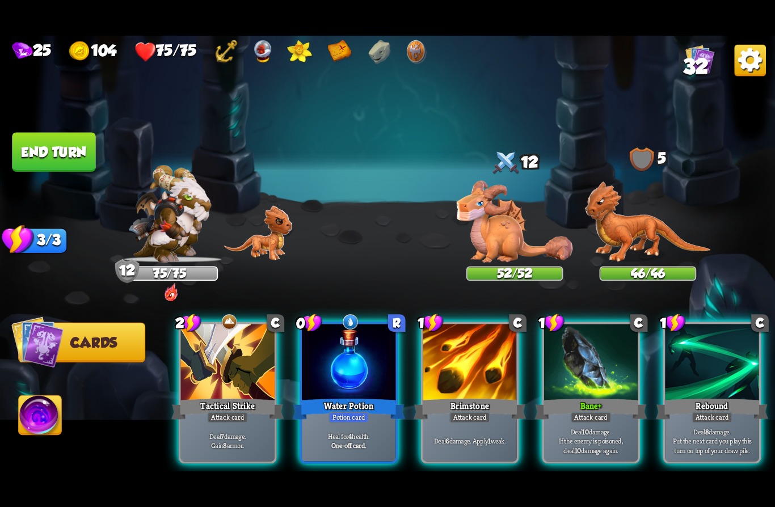
click at [592, 396] on div "Bane +" at bounding box center [590, 408] width 112 height 25
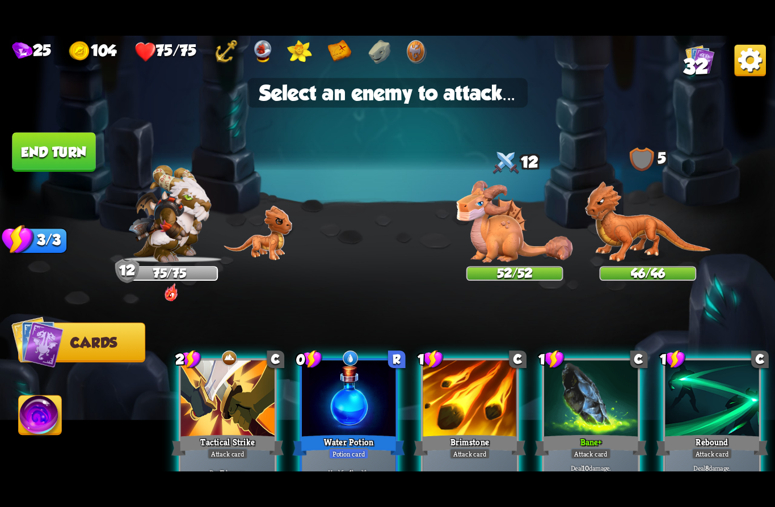
click at [514, 228] on img at bounding box center [514, 222] width 116 height 82
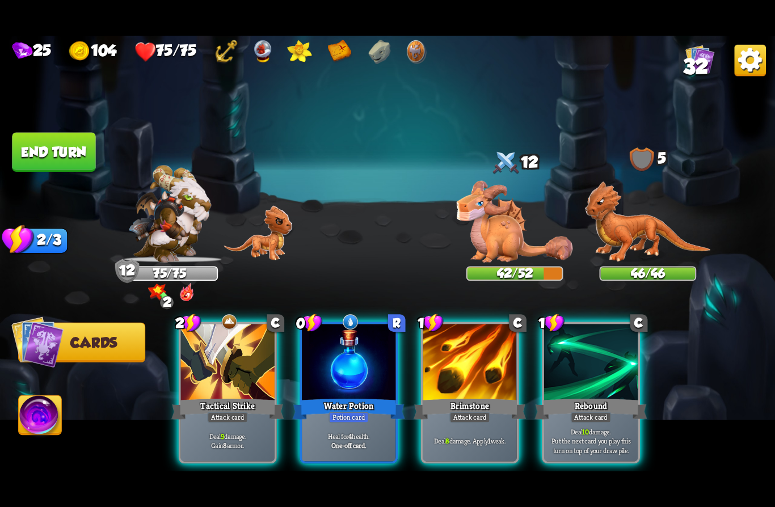
click at [594, 396] on div "Rebound" at bounding box center [590, 408] width 112 height 25
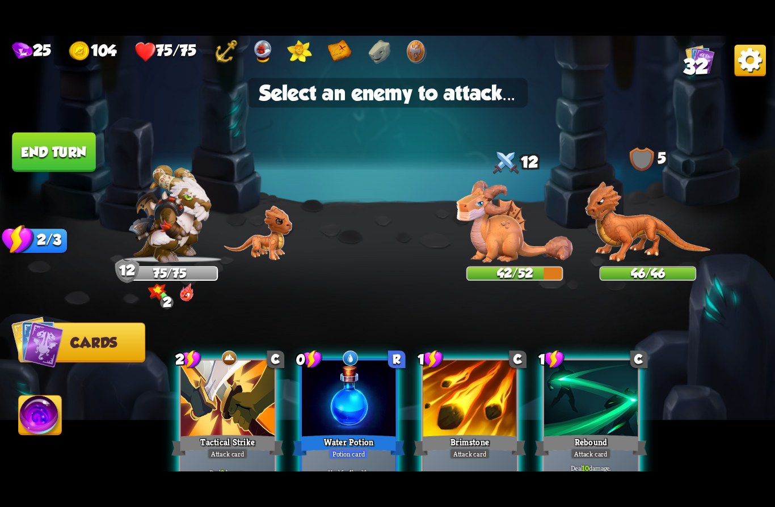
click at [636, 230] on img at bounding box center [648, 221] width 126 height 81
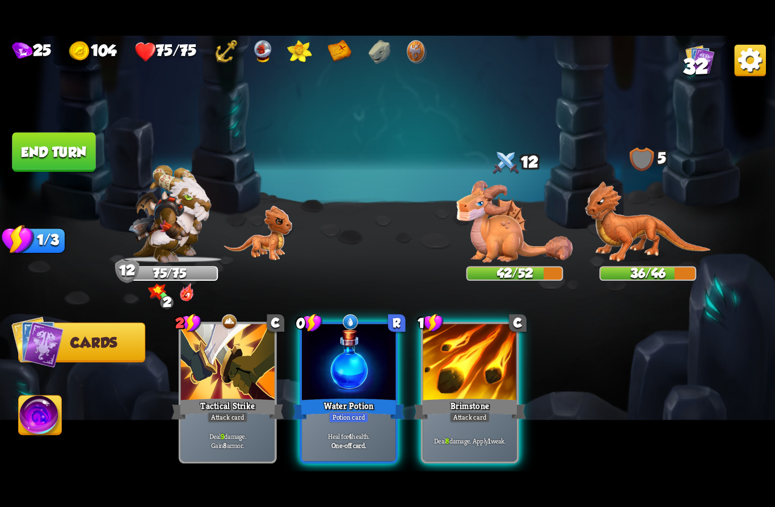
click at [491, 367] on div at bounding box center [470, 363] width 94 height 79
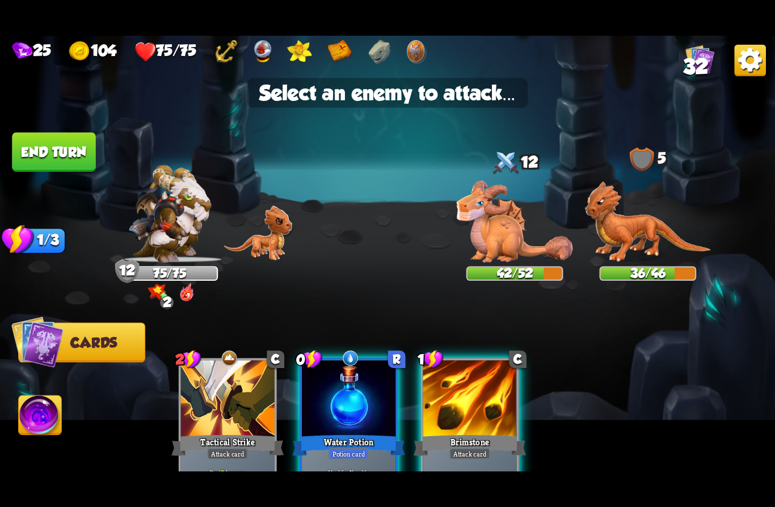
click at [522, 230] on img at bounding box center [514, 222] width 116 height 82
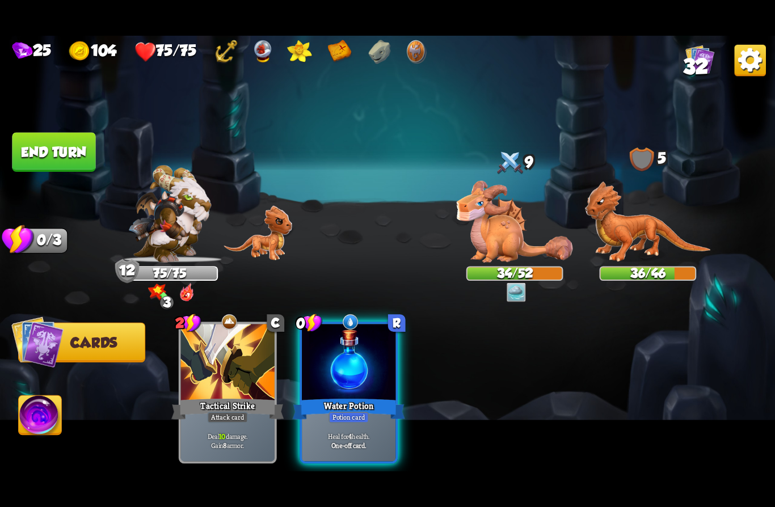
click at [51, 159] on button "End turn" at bounding box center [53, 152] width 83 height 39
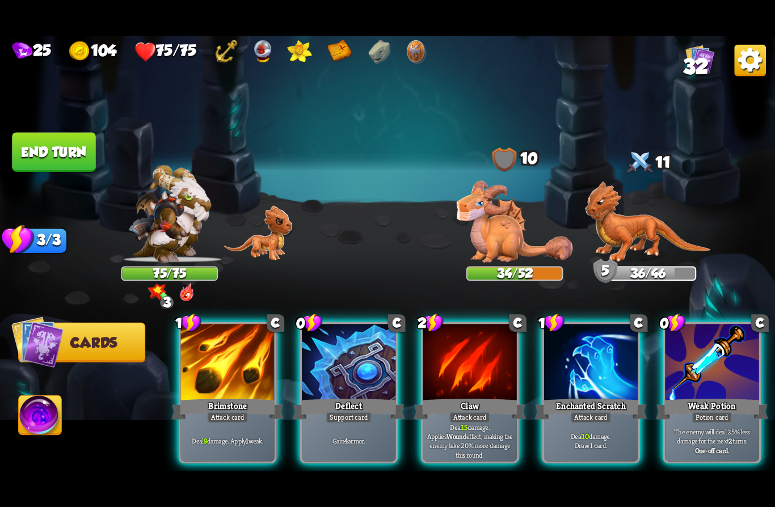
click at [336, 396] on div "Deflect" at bounding box center [349, 408] width 112 height 25
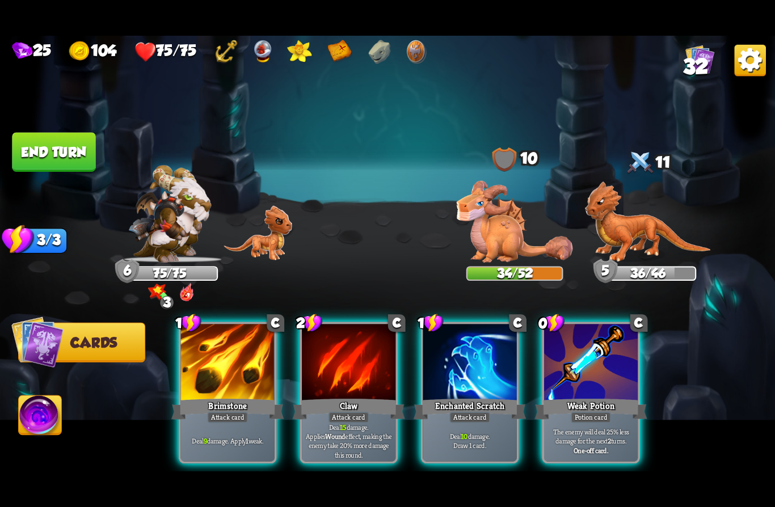
click at [583, 412] on div "Potion card" at bounding box center [590, 417] width 40 height 11
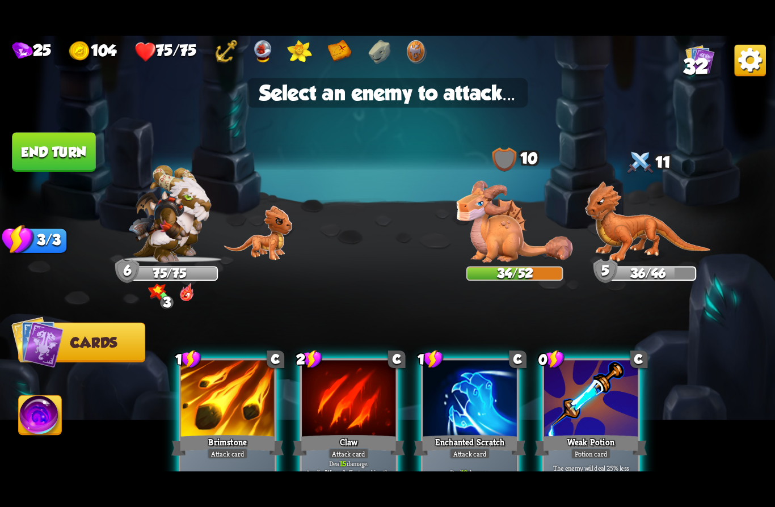
click at [497, 240] on img at bounding box center [514, 222] width 116 height 82
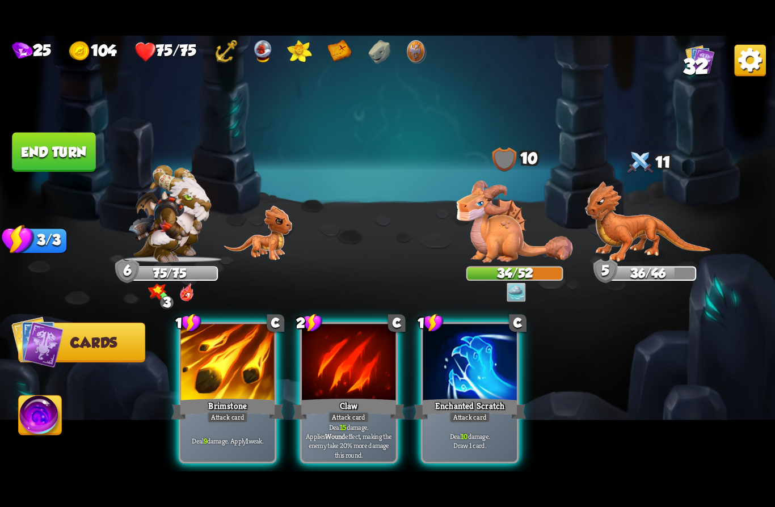
click at [346, 422] on p "Deal 15 damage. Applies Wound effect, making the enemy take 20% more damage thi…" at bounding box center [348, 440] width 89 height 37
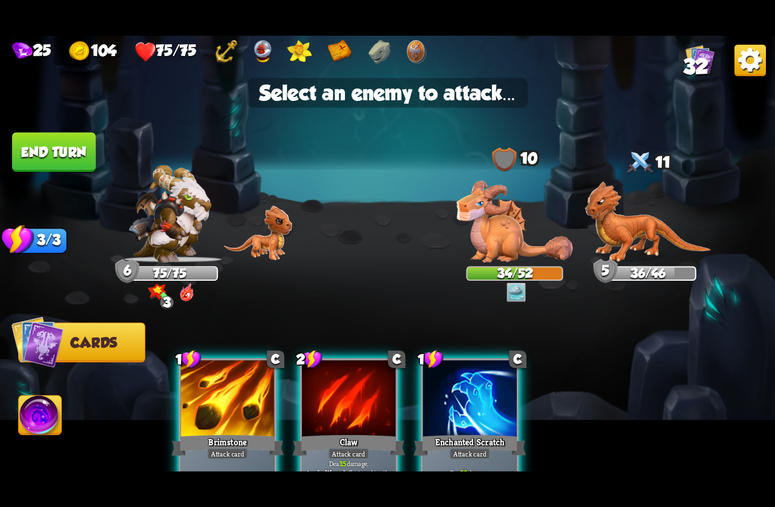
click at [629, 234] on img at bounding box center [648, 221] width 126 height 81
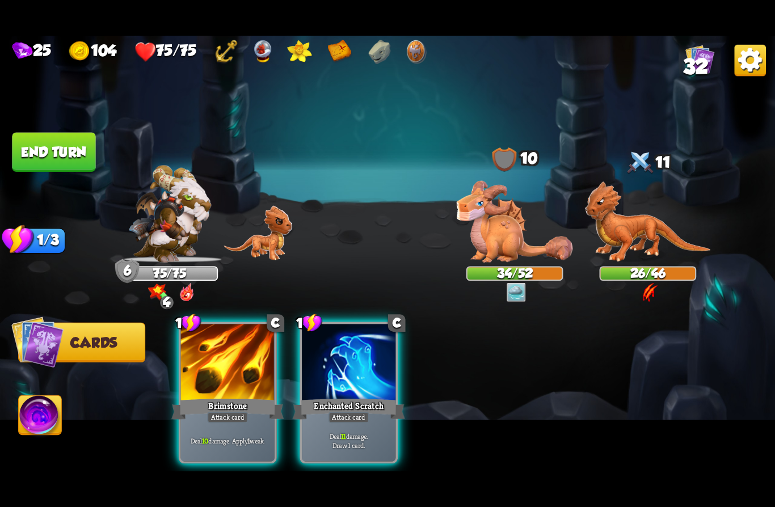
click at [369, 431] on p "Deal 11 damage. Draw 1 card." at bounding box center [348, 440] width 89 height 19
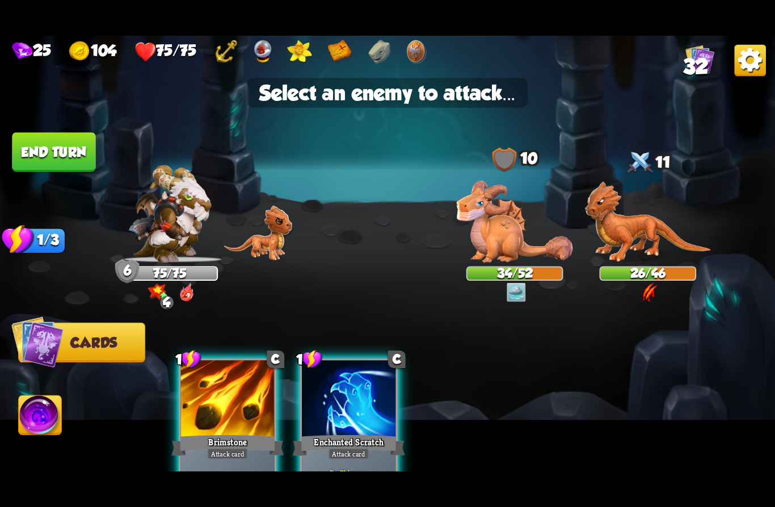
click at [637, 235] on img at bounding box center [648, 221] width 126 height 81
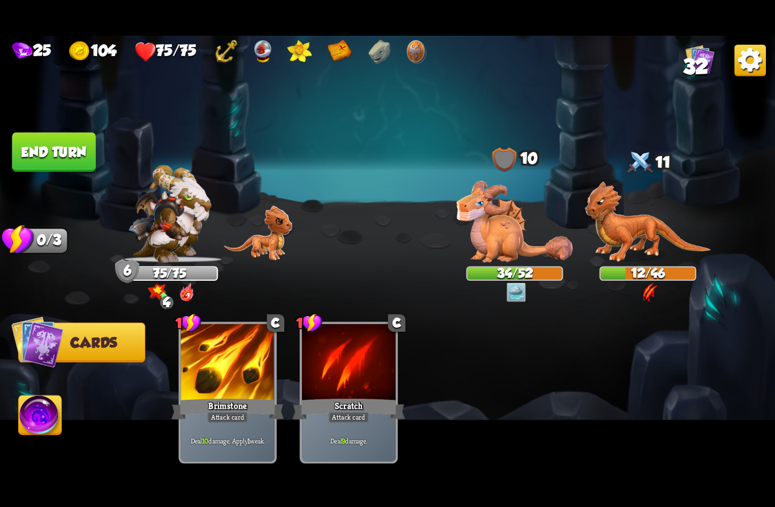
click at [46, 422] on img at bounding box center [40, 418] width 43 height 44
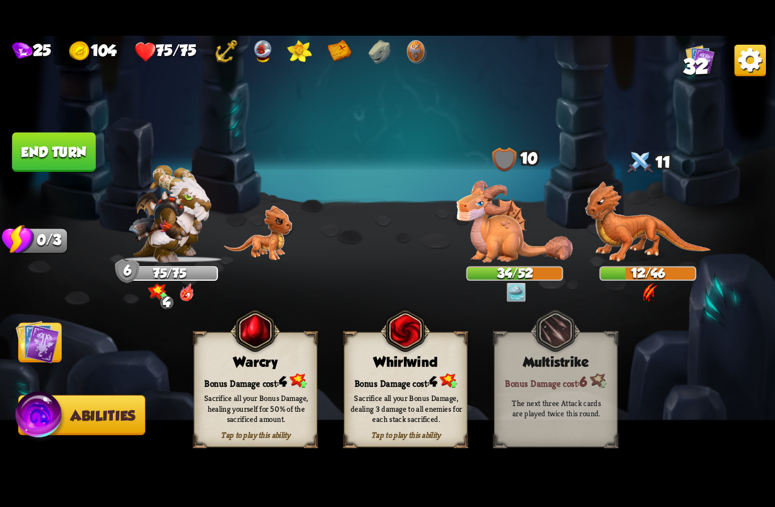
click at [401, 395] on div "Sacrifice all your Bonus Damage, dealing 3 damage to all enemies for each stack…" at bounding box center [405, 408] width 111 height 31
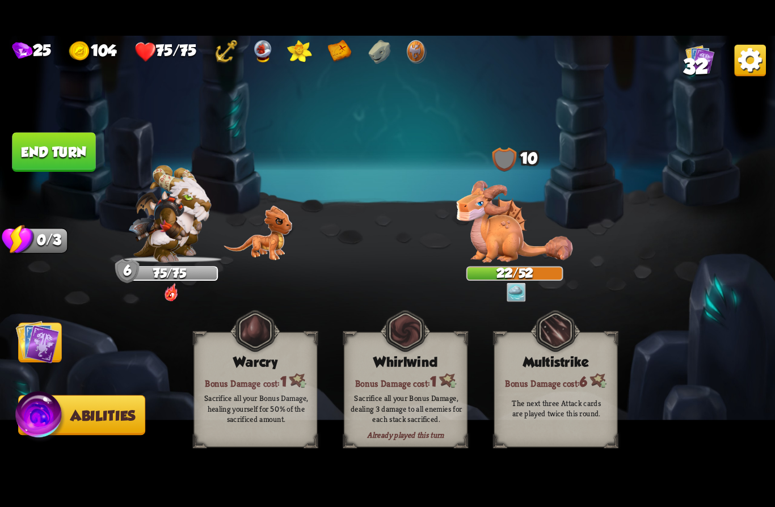
click at [40, 343] on img at bounding box center [38, 342] width 44 height 44
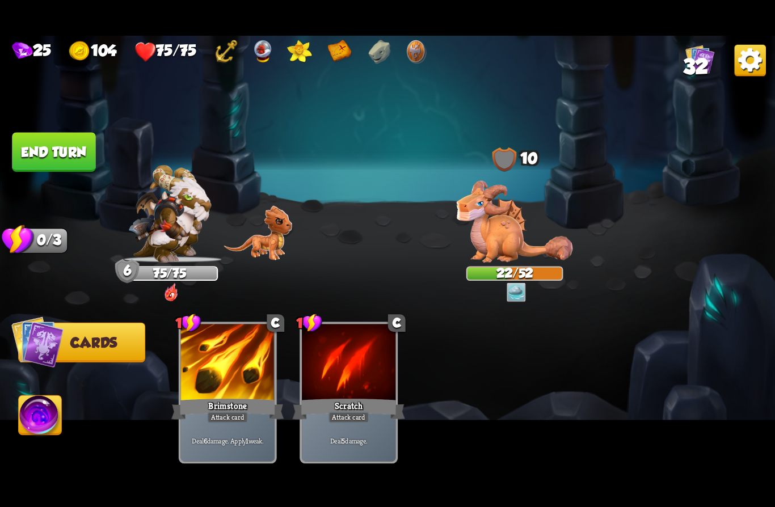
click at [44, 145] on button "End turn" at bounding box center [54, 152] width 86 height 40
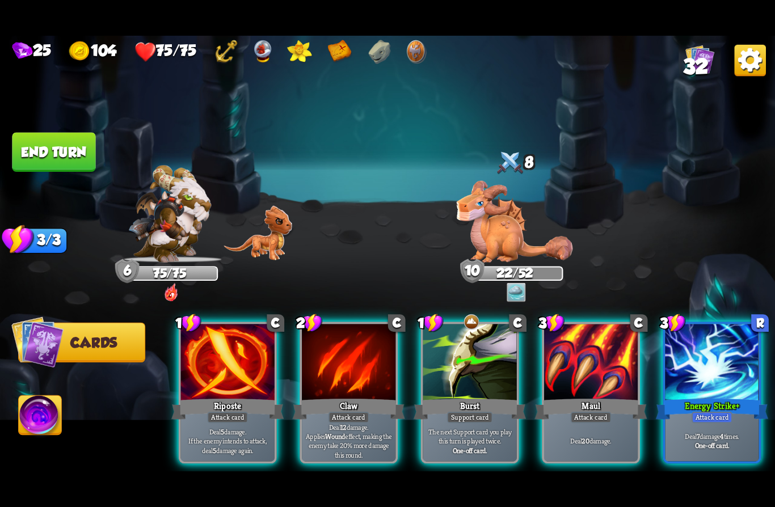
click at [597, 396] on div "Maul" at bounding box center [590, 408] width 112 height 25
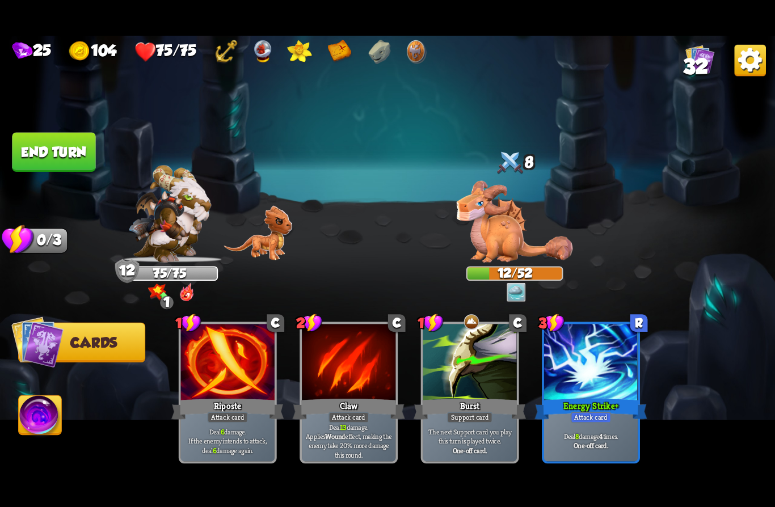
click at [61, 164] on button "End turn" at bounding box center [54, 152] width 86 height 40
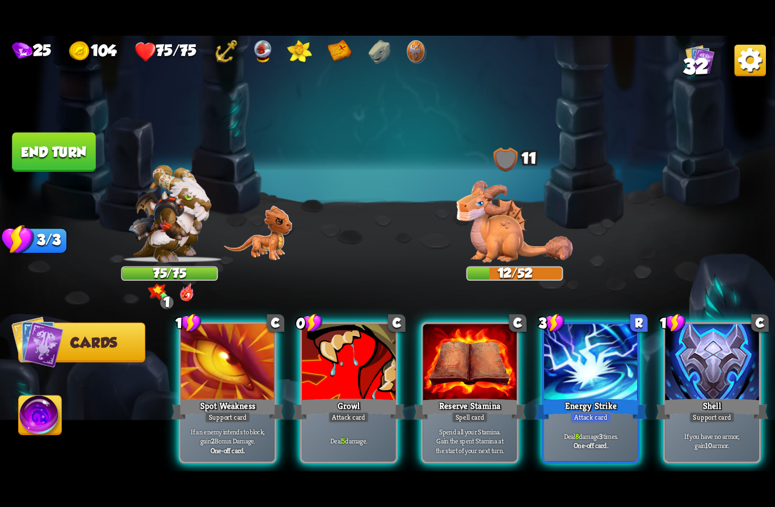
click at [567, 402] on div "Energy Strike" at bounding box center [590, 408] width 112 height 25
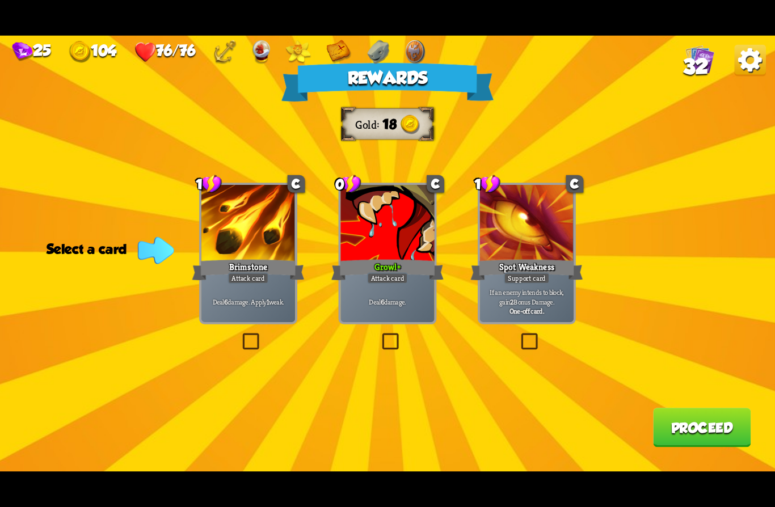
click at [371, 257] on div "Growl +" at bounding box center [387, 269] width 112 height 25
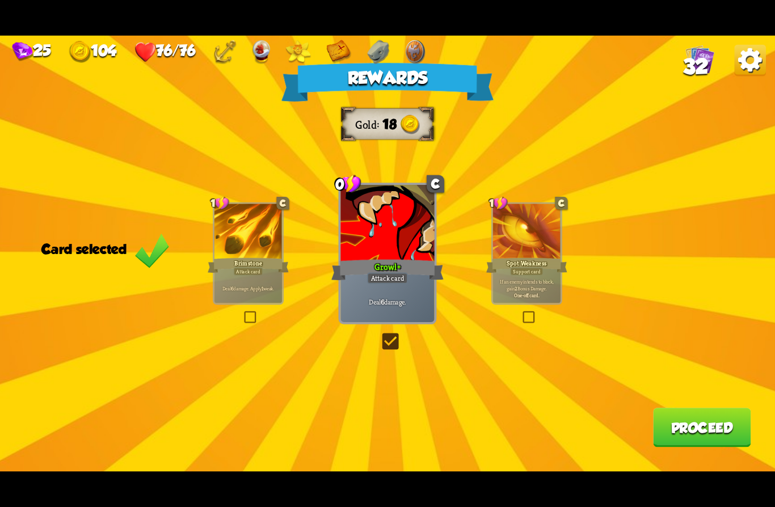
click at [676, 425] on button "Proceed" at bounding box center [702, 427] width 98 height 39
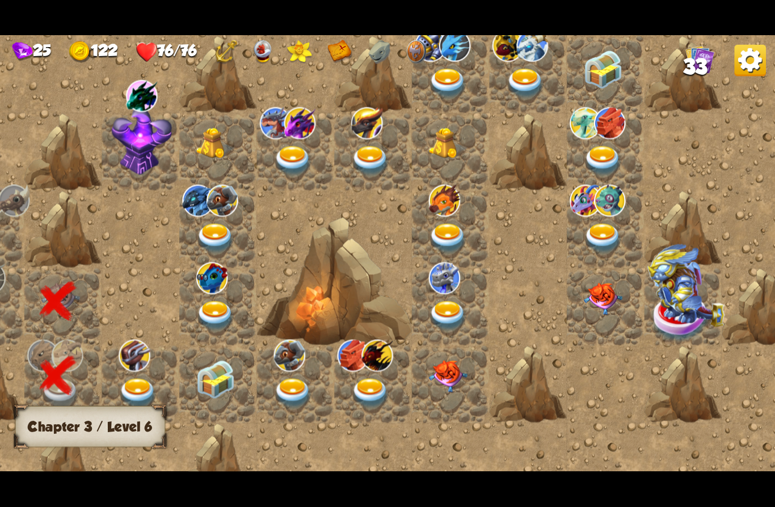
scroll to position [0, 197]
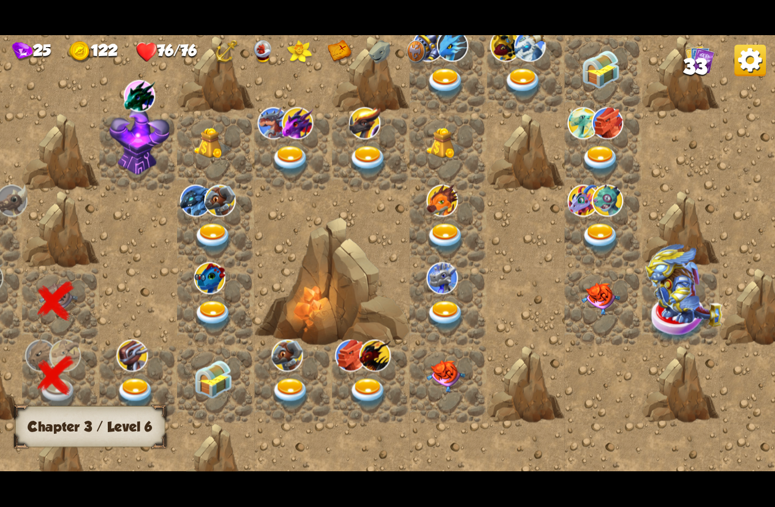
click at [142, 384] on img at bounding box center [135, 393] width 39 height 30
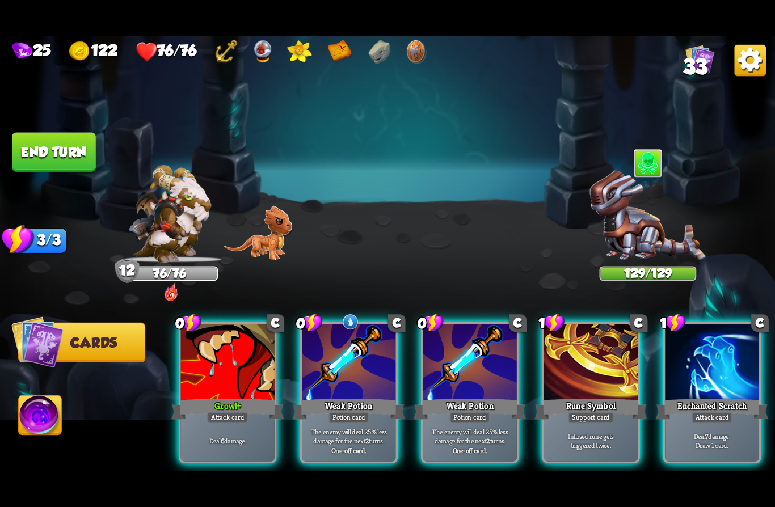
click at [479, 396] on div "Weak Potion" at bounding box center [469, 408] width 112 height 25
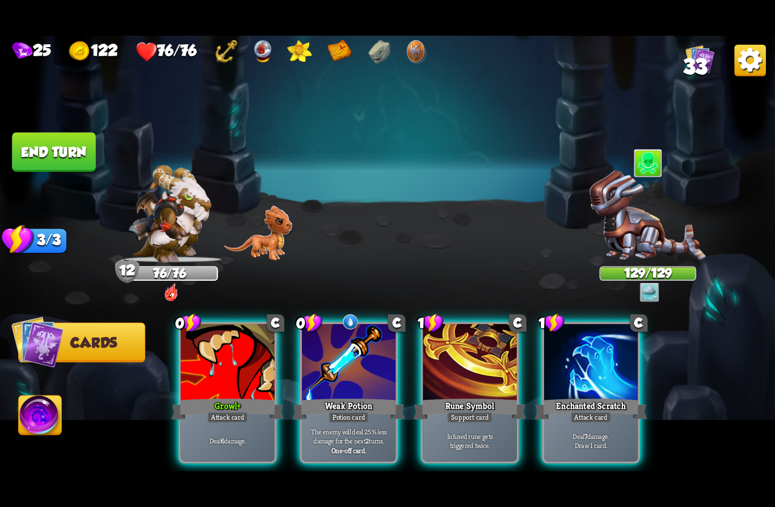
click at [200, 400] on div "Growl +" at bounding box center [227, 408] width 112 height 25
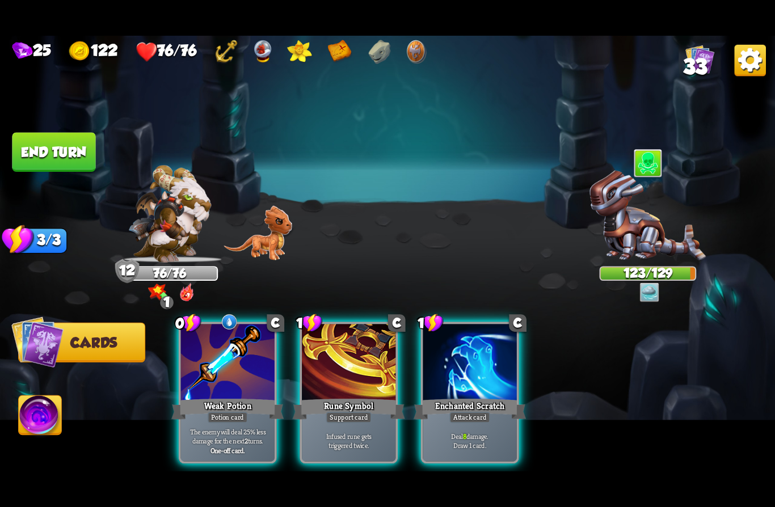
click at [462, 420] on div "Deal 8 damage. Draw 1 card." at bounding box center [470, 440] width 94 height 41
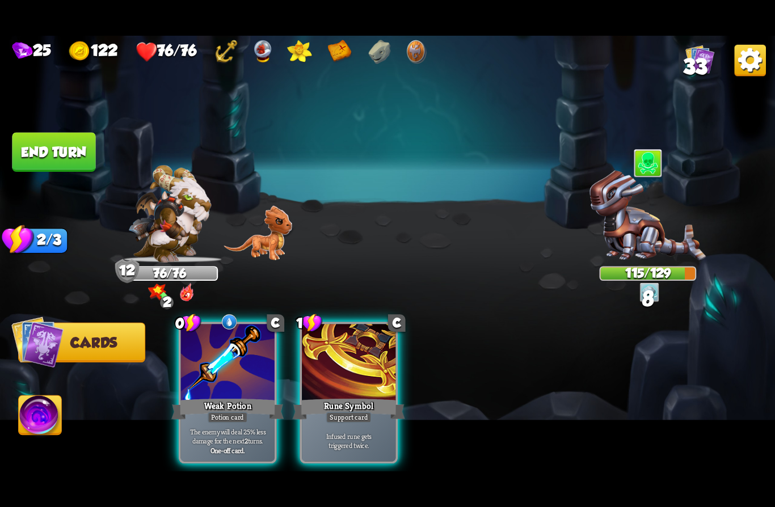
click at [364, 412] on div "Support card" at bounding box center [348, 417] width 46 height 11
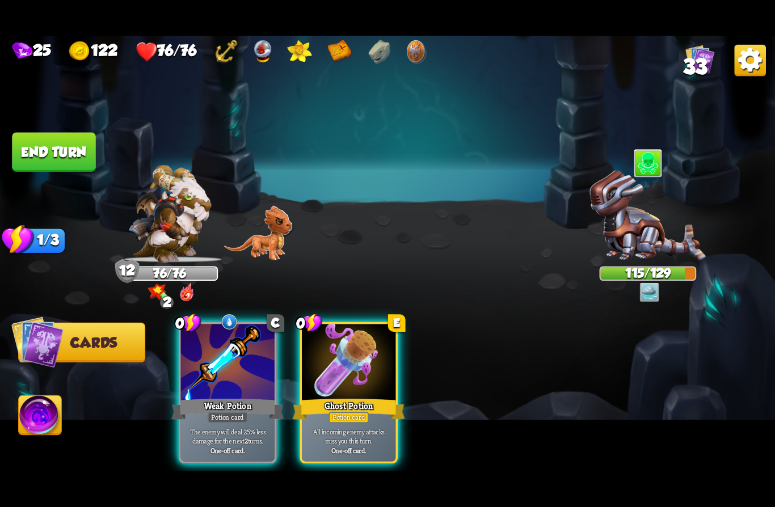
click at [69, 148] on button "End turn" at bounding box center [53, 152] width 83 height 39
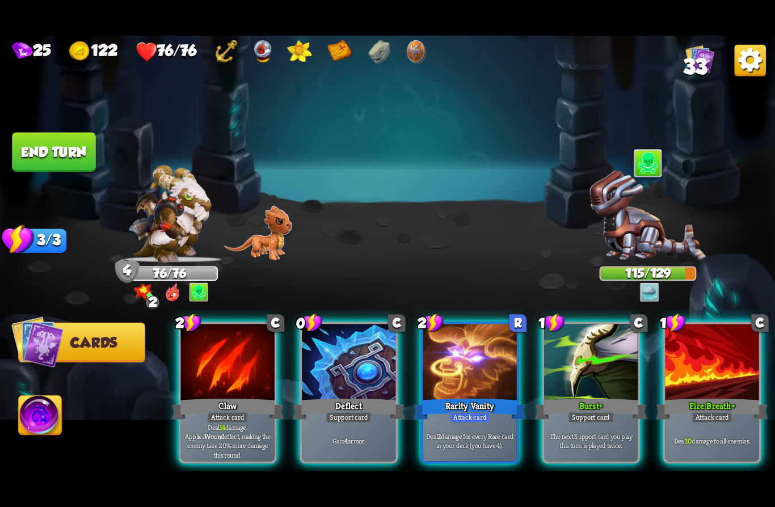
click at [568, 412] on div "Support card" at bounding box center [591, 417] width 46 height 11
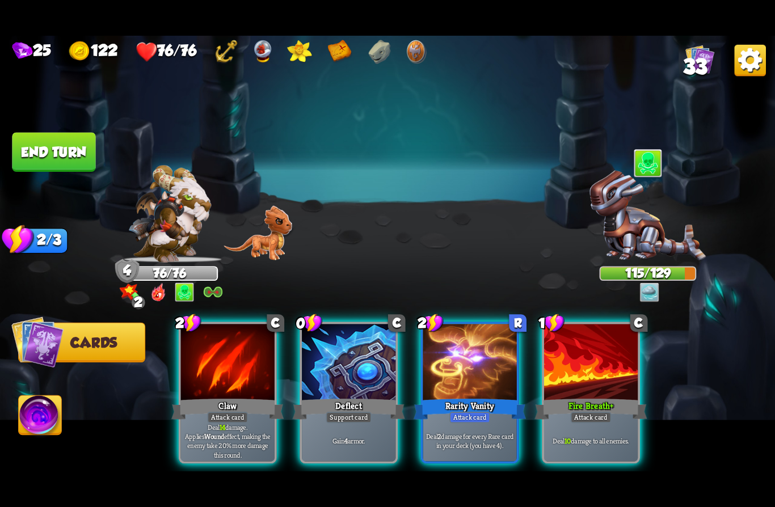
click at [337, 412] on div "Support card" at bounding box center [348, 417] width 46 height 11
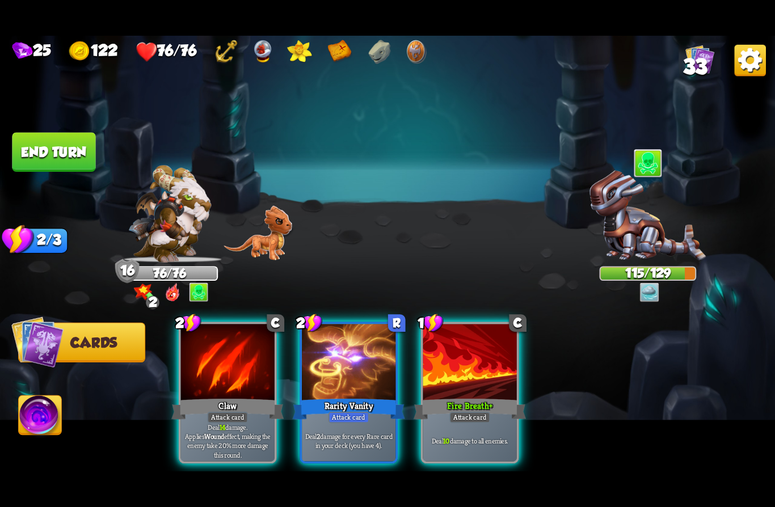
click at [212, 396] on div "Claw" at bounding box center [227, 408] width 112 height 25
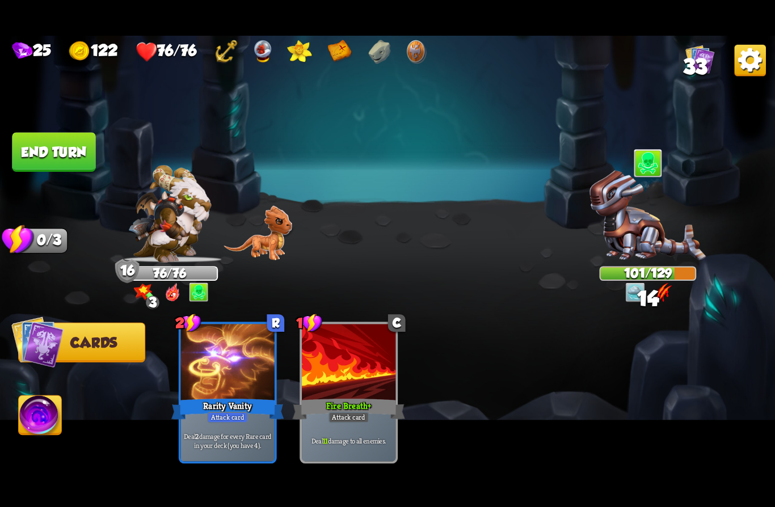
click at [41, 144] on button "End turn" at bounding box center [53, 152] width 83 height 39
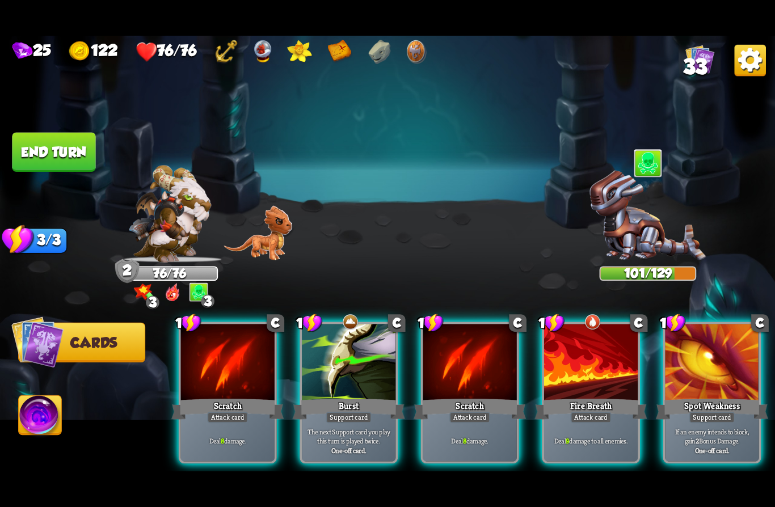
click at [337, 396] on div "Burst" at bounding box center [349, 408] width 112 height 25
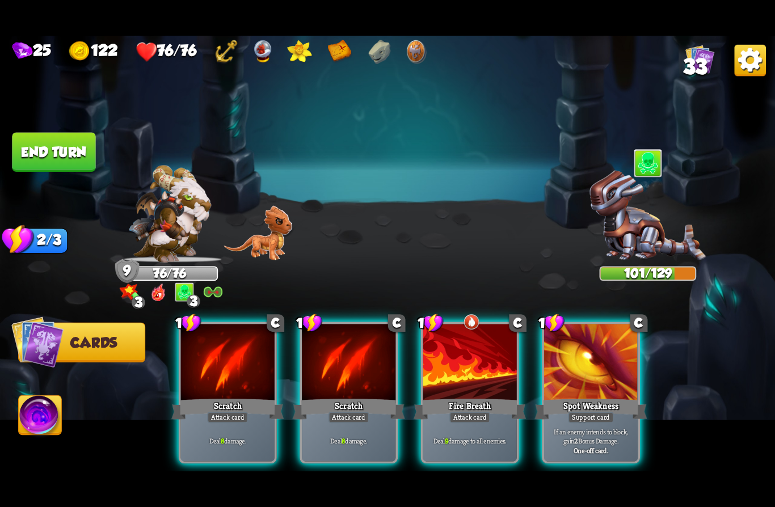
click at [564, 427] on p "If an enemy intends to block, gain 2 Bonus Damage." at bounding box center [590, 436] width 89 height 19
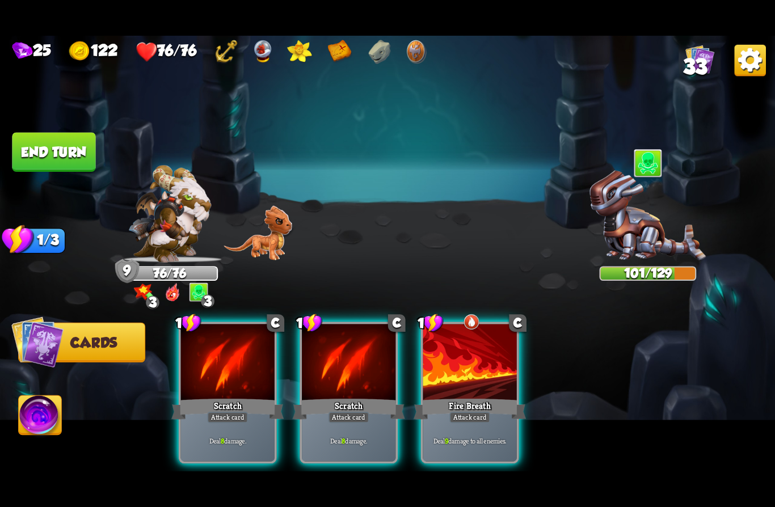
click at [450, 420] on div "Deal 9 damage to all enemies." at bounding box center [470, 440] width 94 height 41
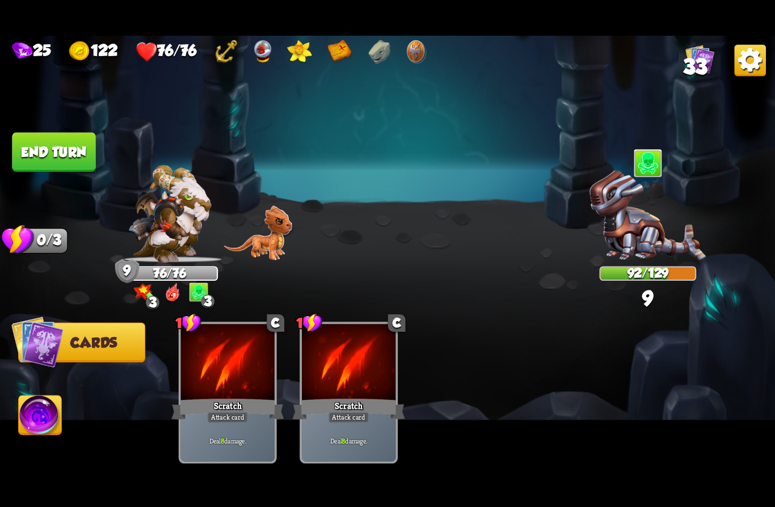
click at [43, 150] on button "End turn" at bounding box center [53, 152] width 85 height 40
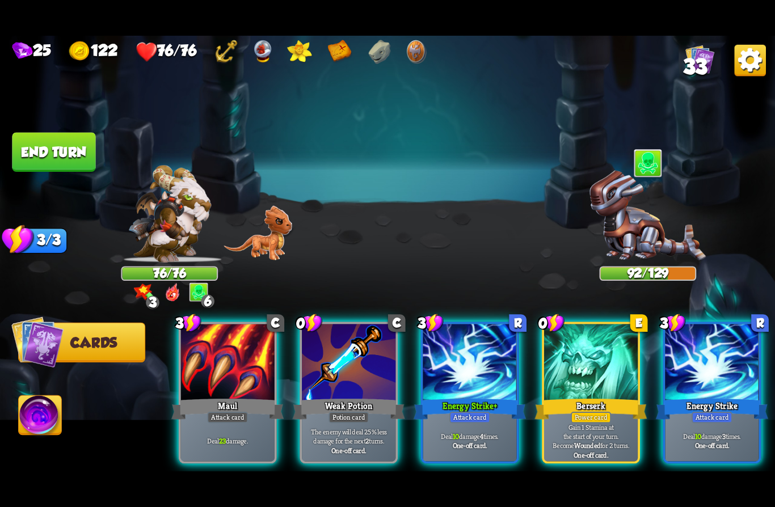
click at [328, 427] on p "The enemy will deal 25% less damage for the next 2 turns." at bounding box center [348, 436] width 89 height 19
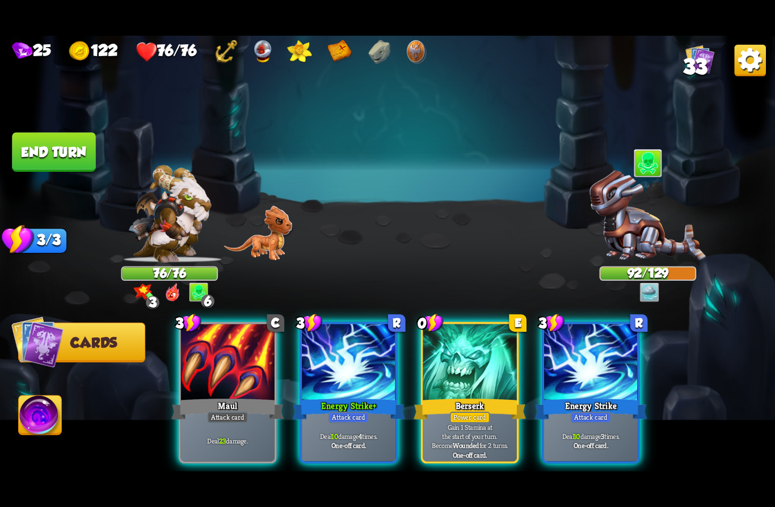
click at [444, 422] on p "Gain 1 Stamina at the start of your turn. Become Wounded for 2 turns." at bounding box center [469, 436] width 89 height 28
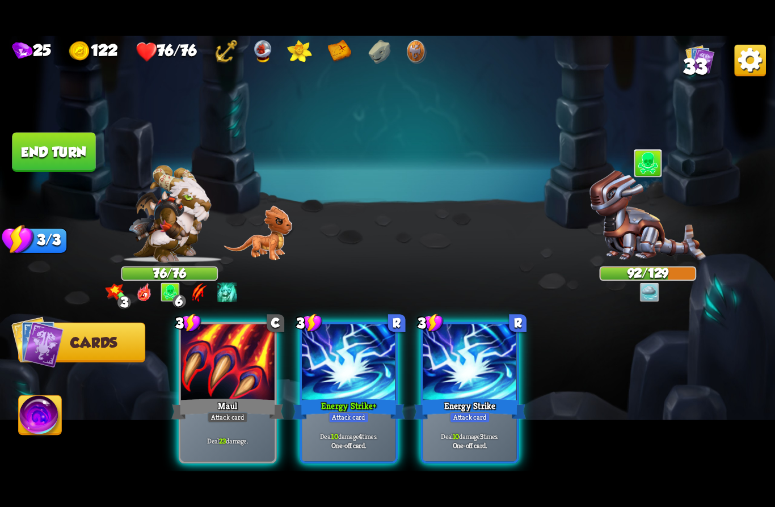
click at [211, 412] on div "Attack card" at bounding box center [227, 417] width 41 height 11
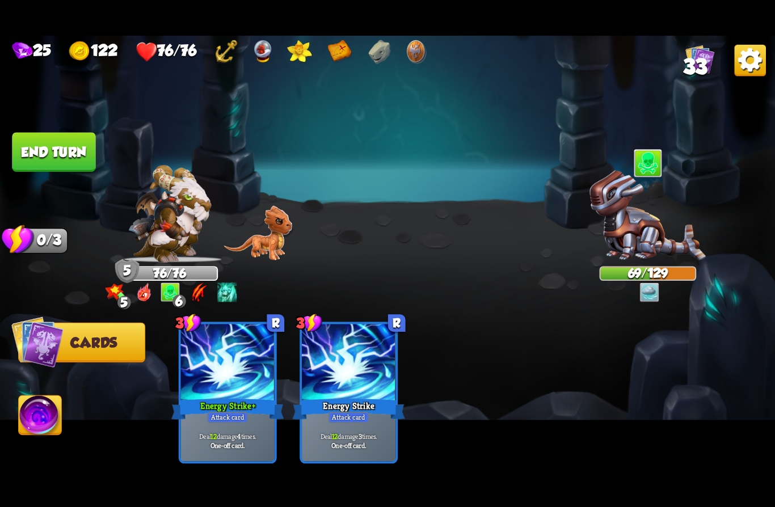
click at [38, 146] on button "End turn" at bounding box center [53, 152] width 83 height 39
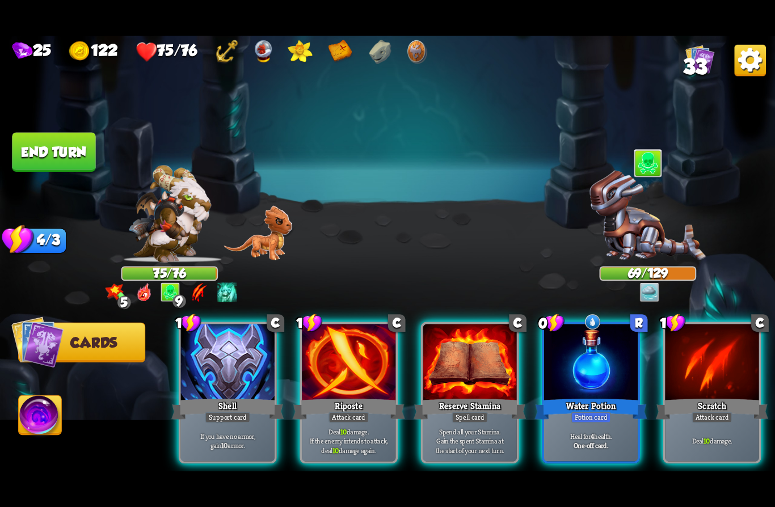
click at [220, 412] on div "Support card" at bounding box center [228, 417] width 46 height 11
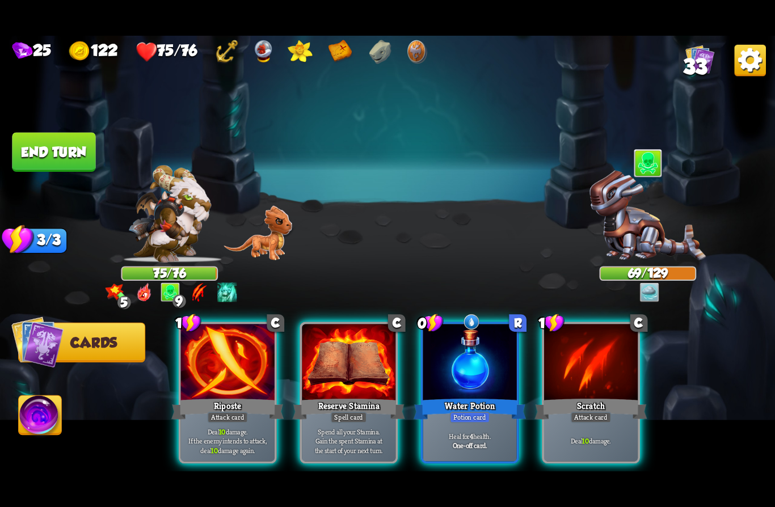
click at [204, 396] on div "Riposte" at bounding box center [227, 408] width 112 height 25
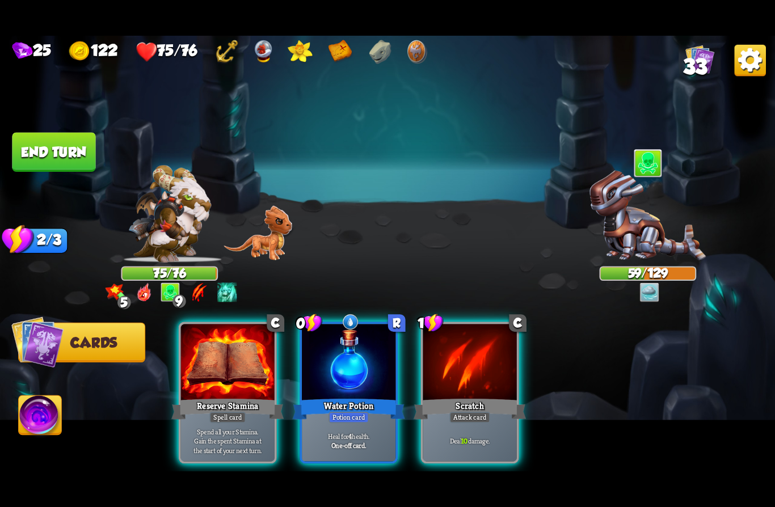
click at [193, 396] on div "Reserve Stamina" at bounding box center [227, 408] width 112 height 25
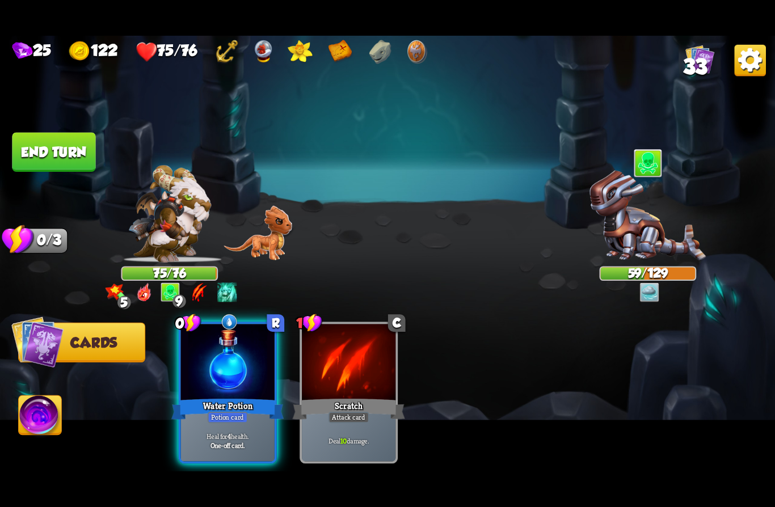
click at [33, 148] on button "End turn" at bounding box center [54, 152] width 84 height 40
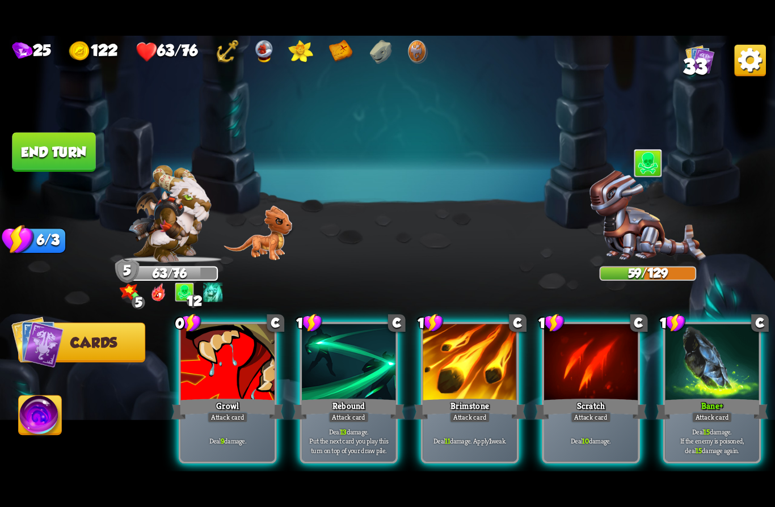
click at [216, 396] on div "Growl" at bounding box center [227, 408] width 112 height 25
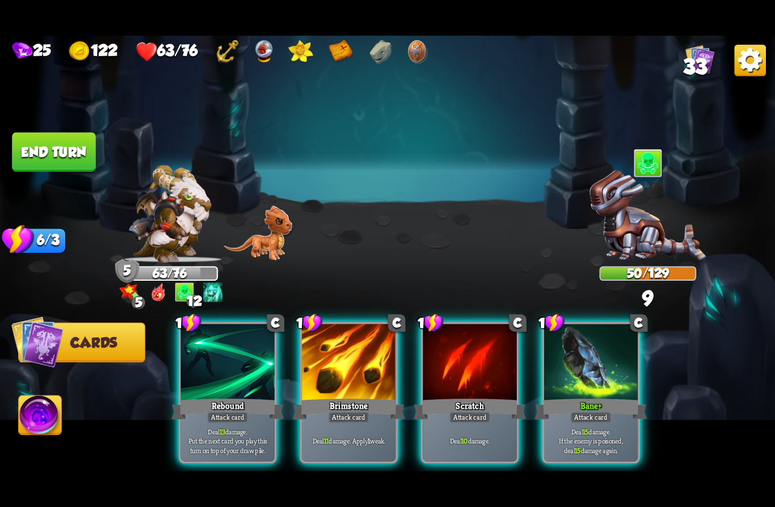
click at [217, 396] on div "Rebound" at bounding box center [227, 408] width 112 height 25
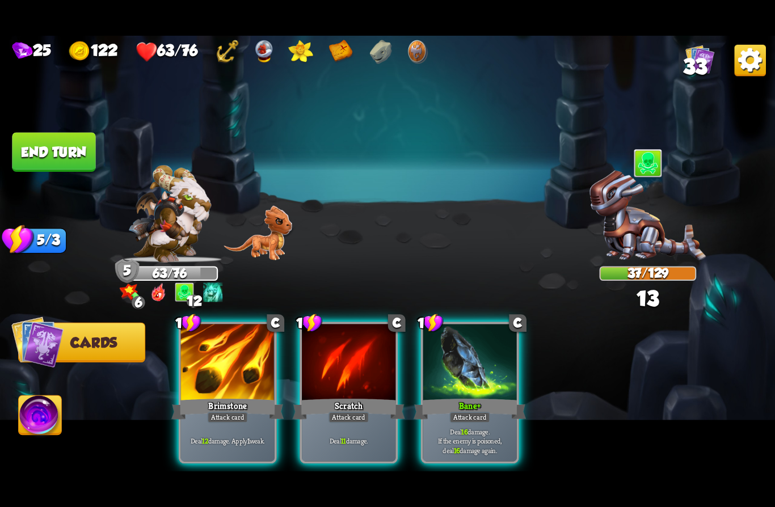
click at [493, 396] on div "Bane +" at bounding box center [469, 408] width 112 height 25
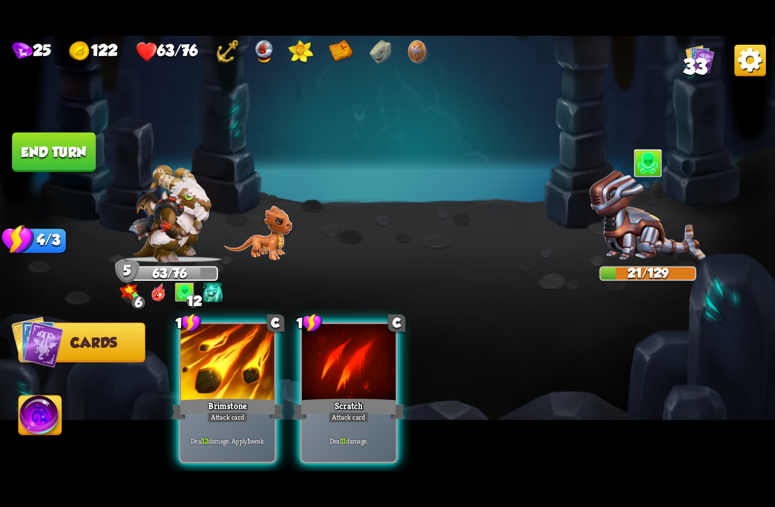
click at [205, 396] on div "Brimstone" at bounding box center [227, 408] width 112 height 25
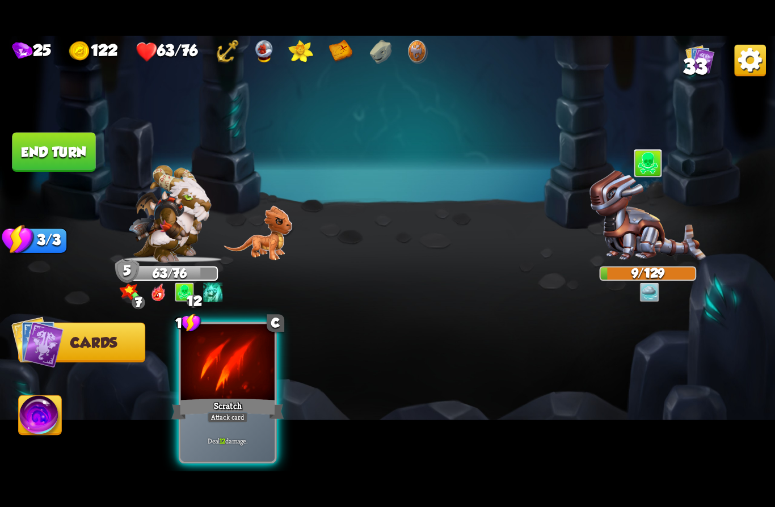
click at [48, 416] on img at bounding box center [40, 418] width 43 height 44
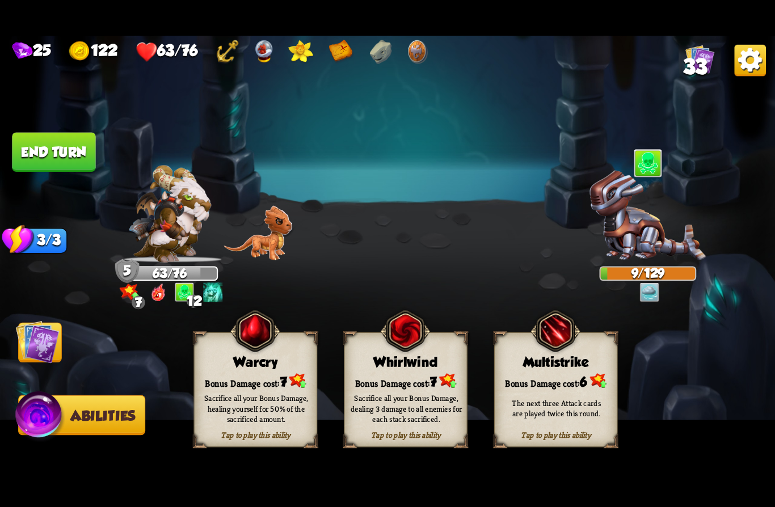
click at [403, 385] on div "Sacrifice all your Bonus Damage, dealing 3 damage to all enemies for each stack…" at bounding box center [406, 408] width 124 height 48
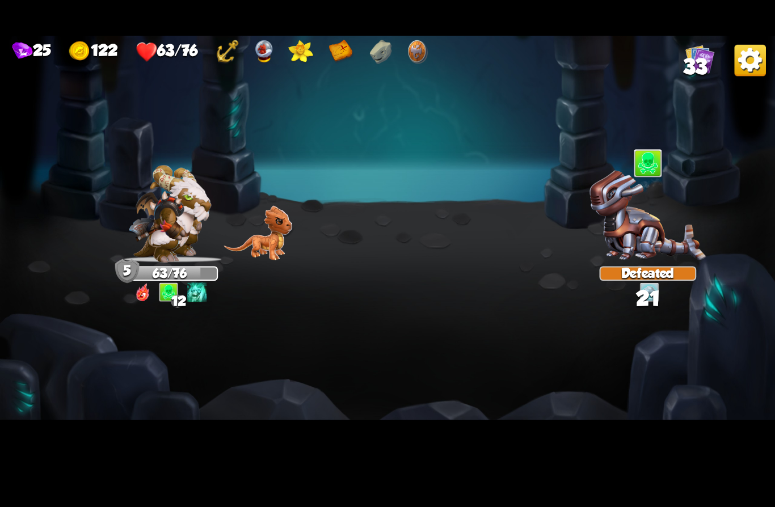
click at [41, 347] on img at bounding box center [387, 253] width 775 height 435
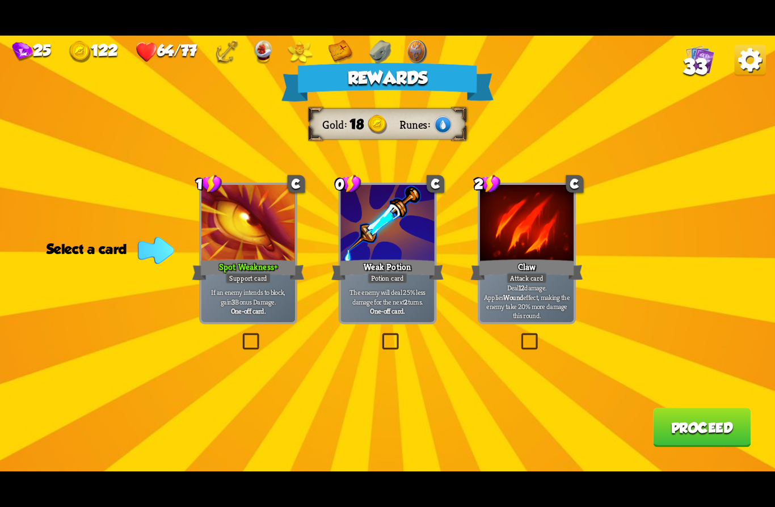
click at [237, 280] on div "Support card" at bounding box center [248, 278] width 46 height 11
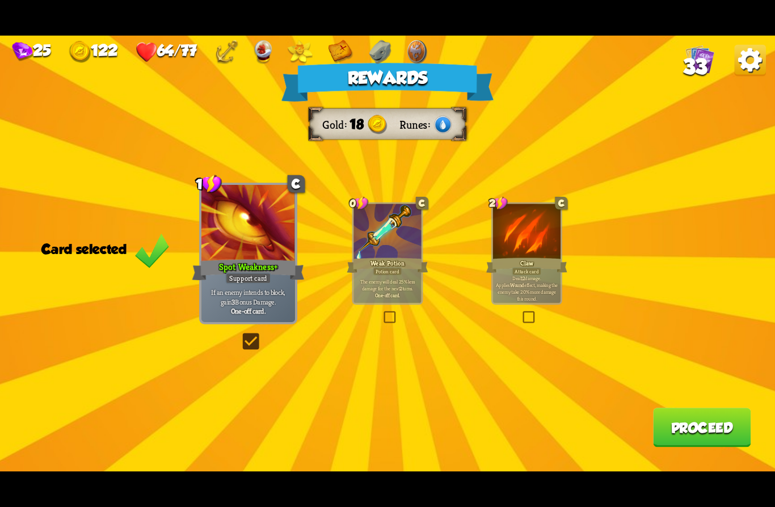
click at [697, 421] on button "Proceed" at bounding box center [702, 427] width 98 height 39
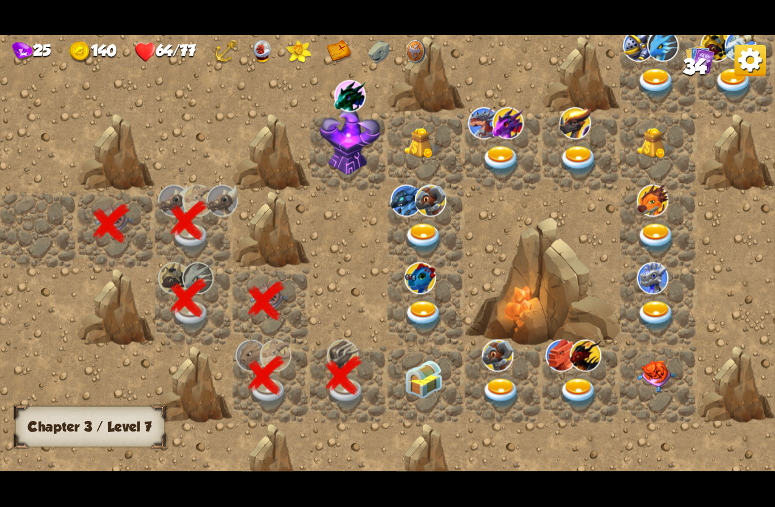
click at [425, 387] on img at bounding box center [423, 379] width 39 height 39
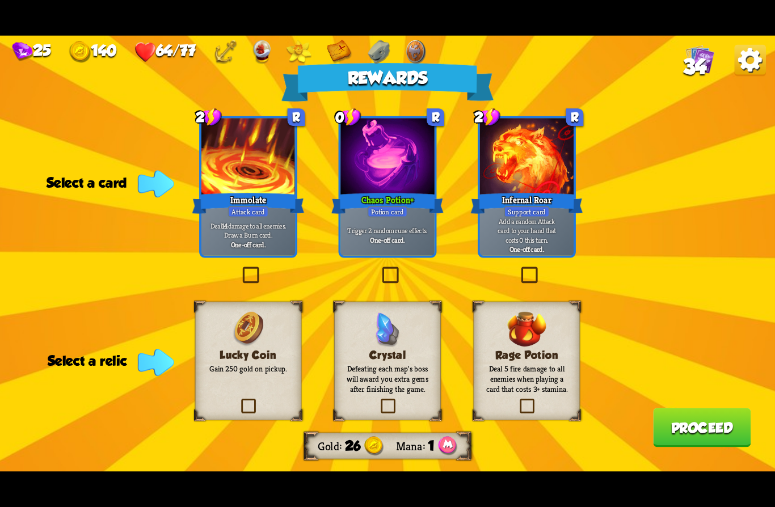
click at [375, 218] on div "Trigger 2 random rune effects. One-off card." at bounding box center [387, 235] width 94 height 41
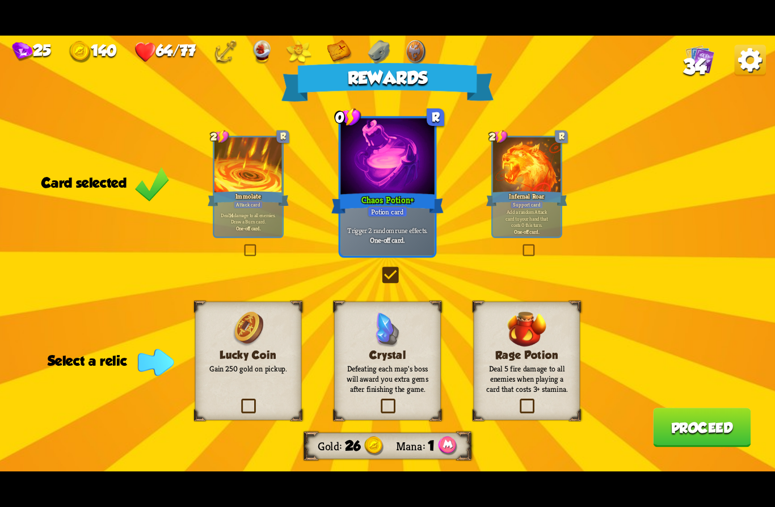
click at [499, 404] on div "Rage Potion Deal 5 fire damage to all enemies when playing a card that costs 3+…" at bounding box center [526, 361] width 107 height 119
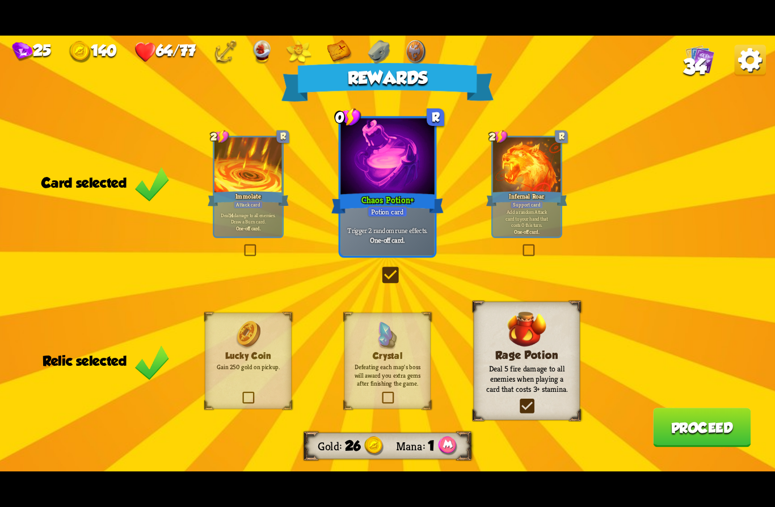
click at [408, 373] on p "Defeating each map's boss will award you extra gems after finishing the game." at bounding box center [387, 375] width 70 height 25
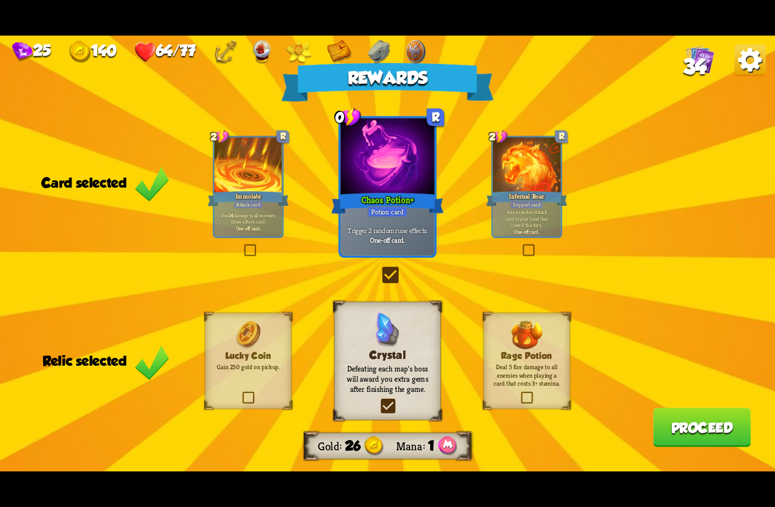
click at [673, 428] on button "Proceed" at bounding box center [702, 427] width 98 height 39
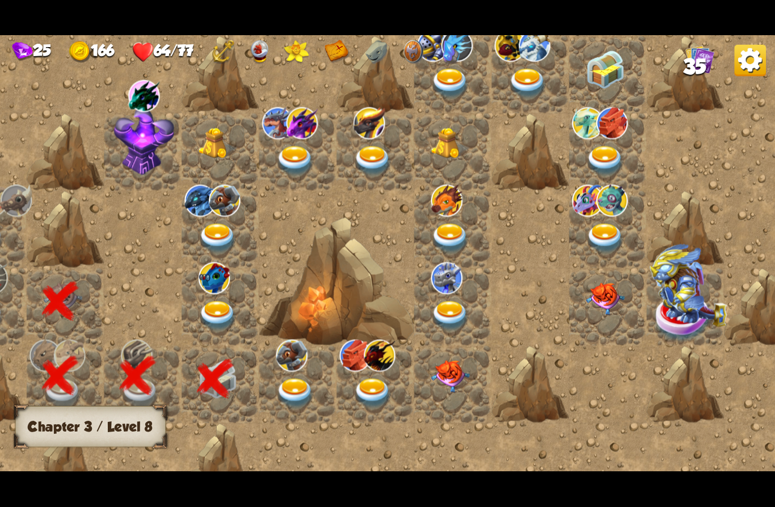
scroll to position [0, 194]
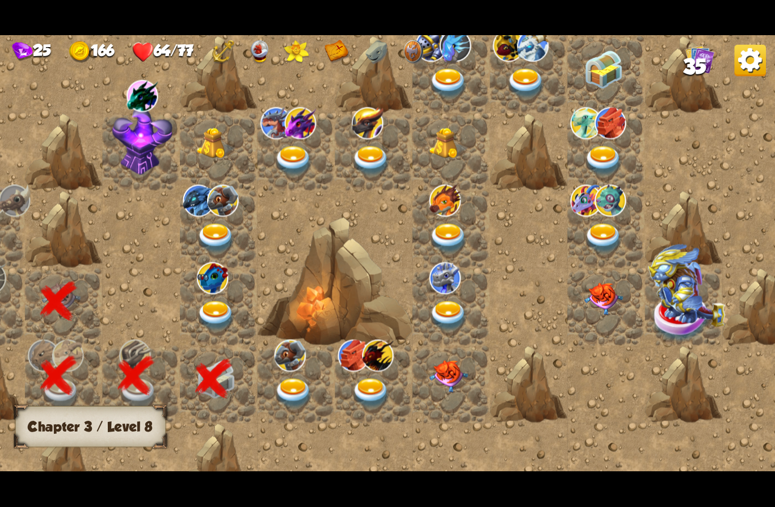
click at [204, 293] on img at bounding box center [212, 278] width 31 height 32
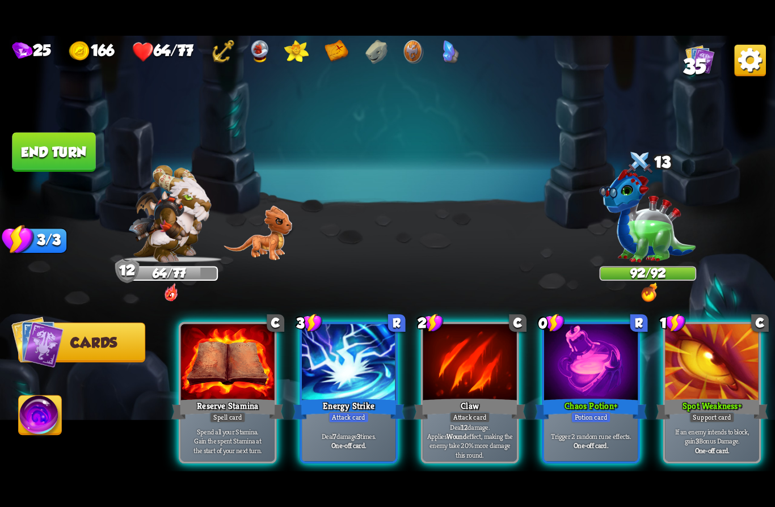
click at [574, 396] on div "Chaos Potion +" at bounding box center [590, 408] width 112 height 25
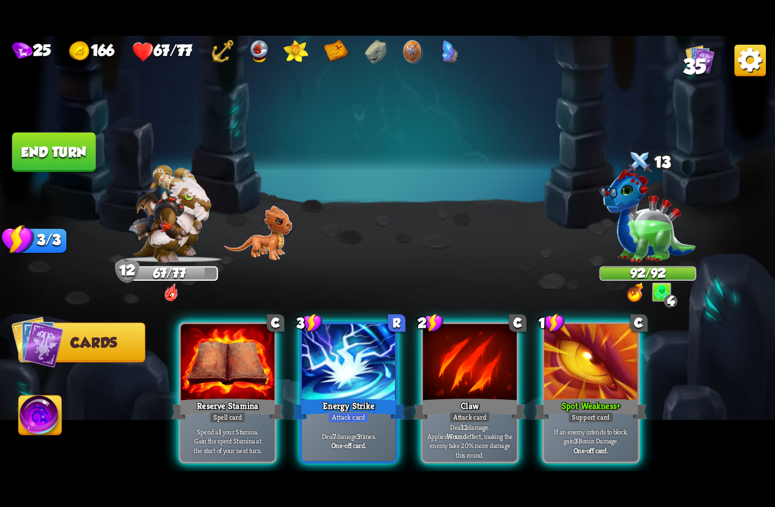
click at [583, 363] on div at bounding box center [591, 363] width 94 height 79
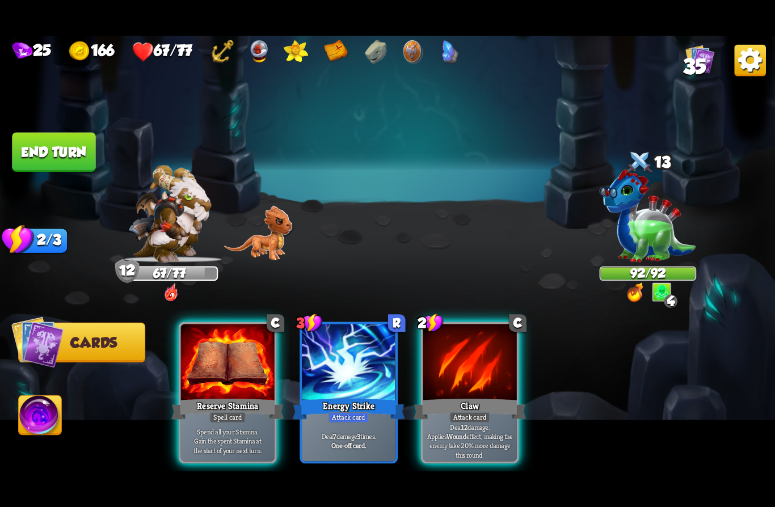
click at [211, 396] on div "Reserve Stamina" at bounding box center [227, 408] width 112 height 25
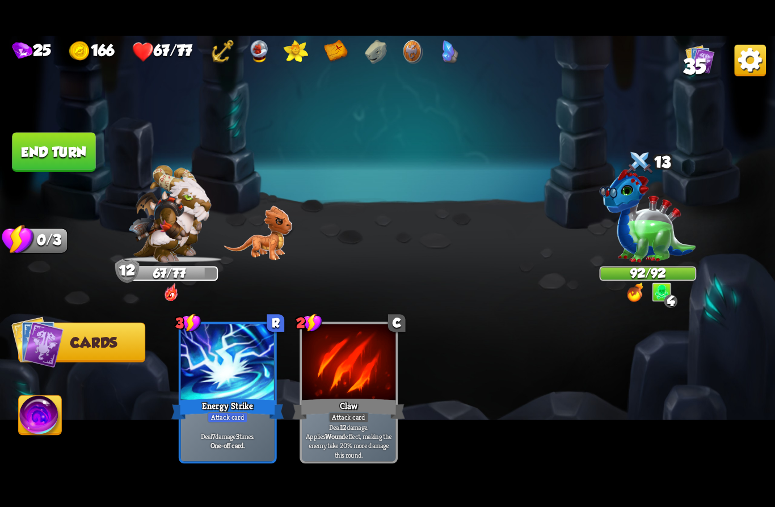
click at [37, 154] on button "End turn" at bounding box center [53, 152] width 83 height 39
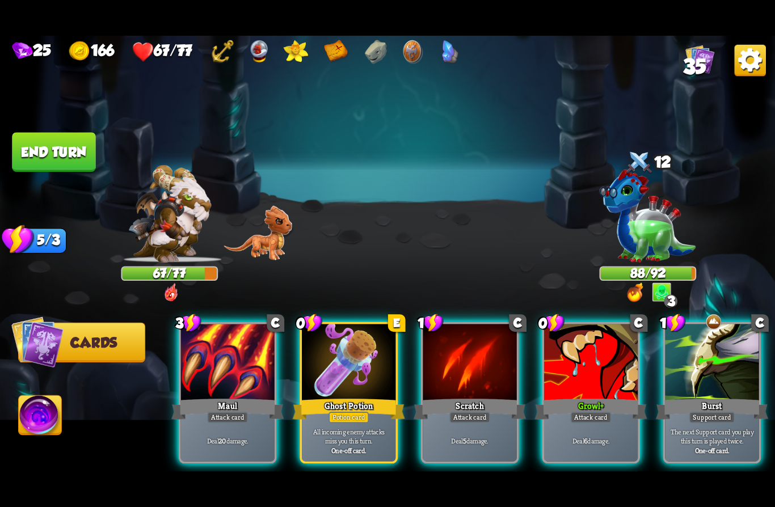
click at [333, 412] on div "Potion card" at bounding box center [348, 417] width 40 height 11
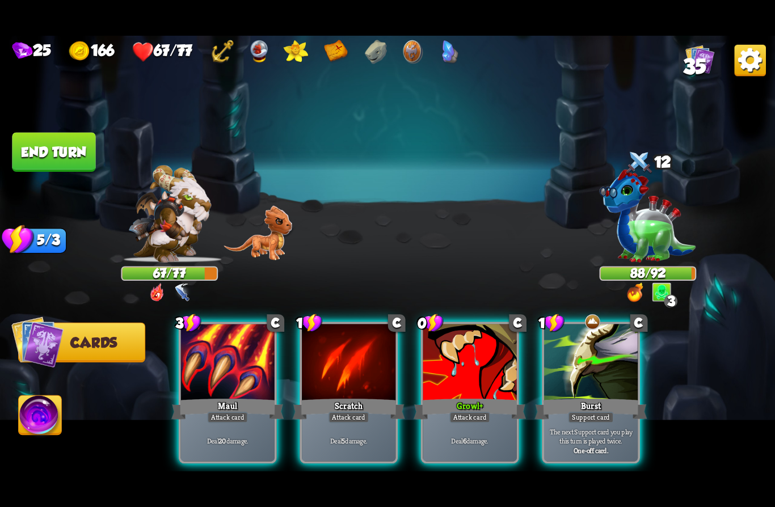
click at [205, 396] on div "Maul" at bounding box center [227, 408] width 112 height 25
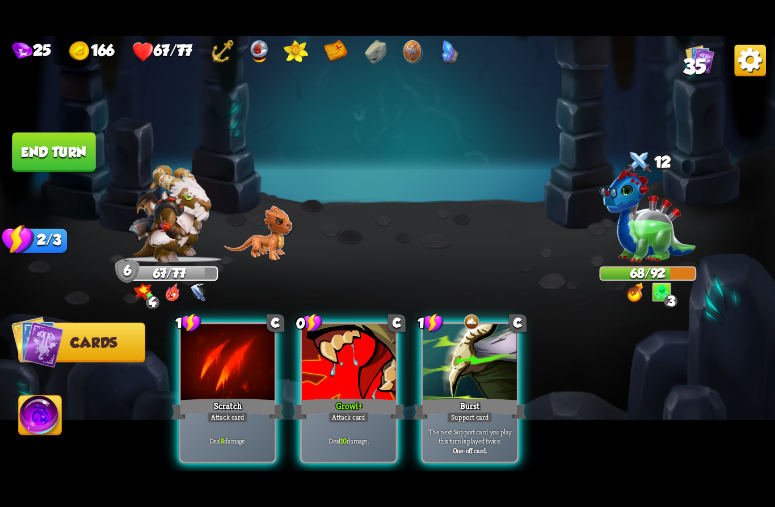
click at [320, 436] on p "Deal 10 damage." at bounding box center [348, 440] width 89 height 9
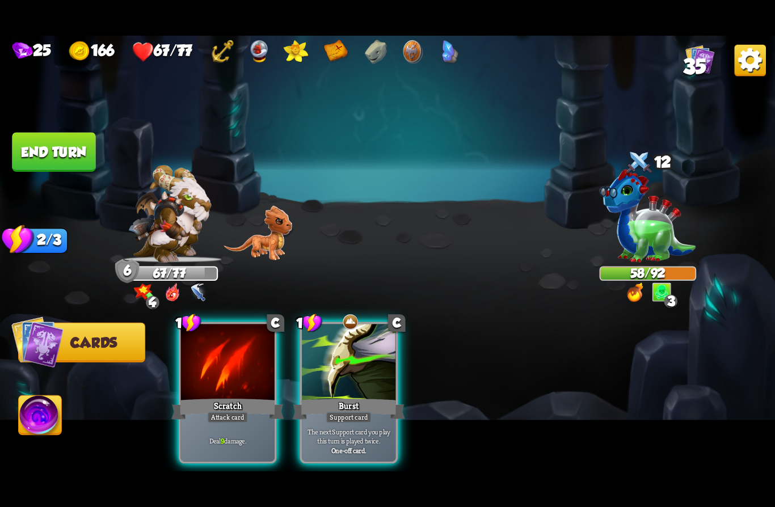
click at [189, 399] on div "Scratch" at bounding box center [227, 408] width 112 height 25
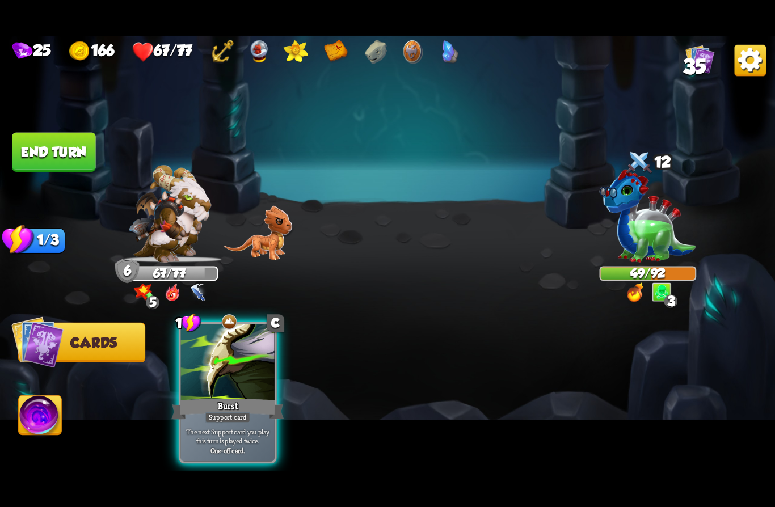
click at [43, 149] on button "End turn" at bounding box center [53, 152] width 83 height 39
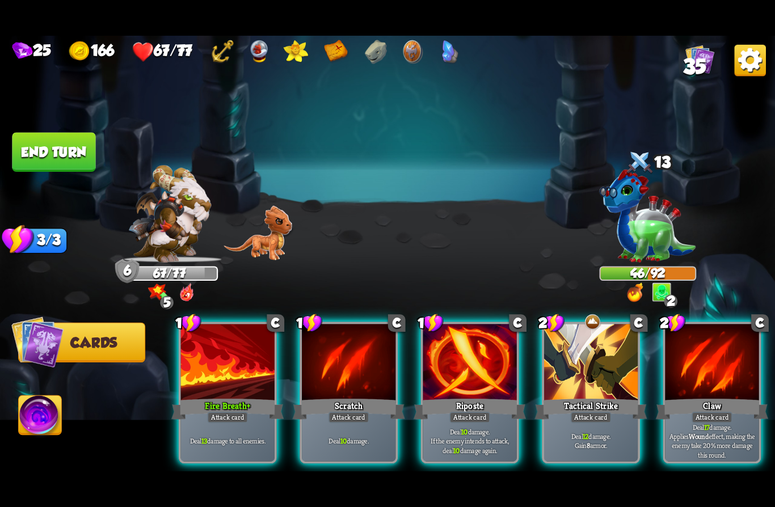
click at [590, 396] on div "Tactical Strike" at bounding box center [590, 408] width 112 height 25
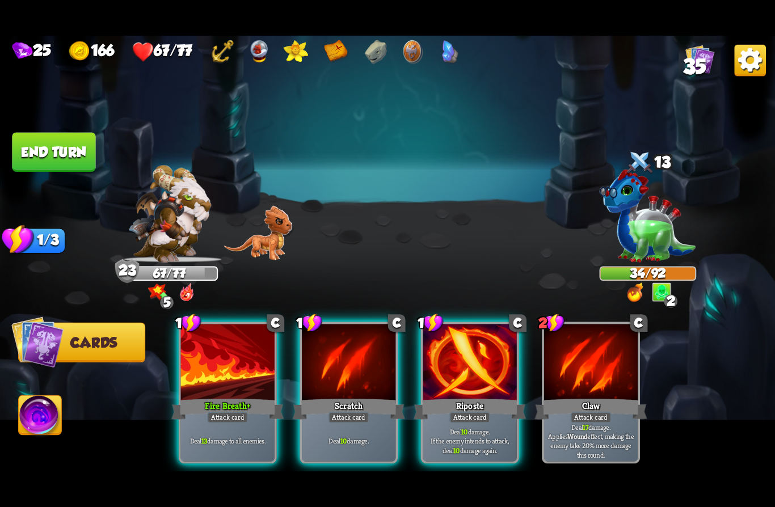
click at [477, 370] on div at bounding box center [470, 363] width 94 height 79
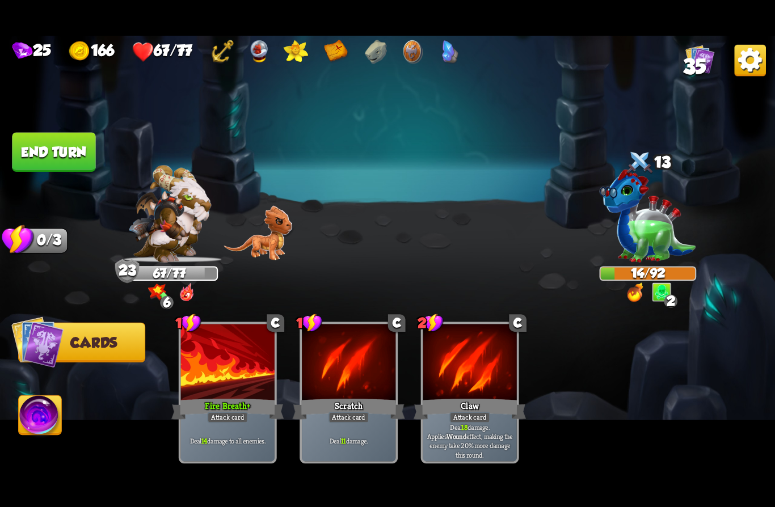
click at [37, 149] on button "End turn" at bounding box center [53, 152] width 83 height 39
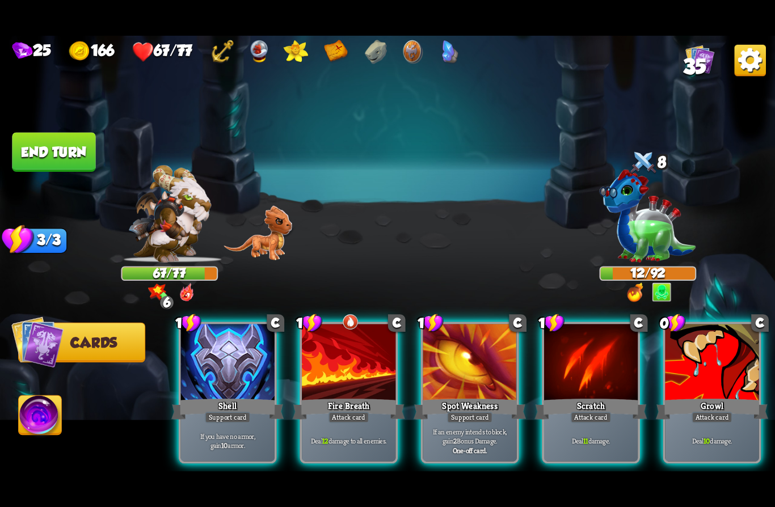
click at [57, 411] on img at bounding box center [40, 418] width 43 height 44
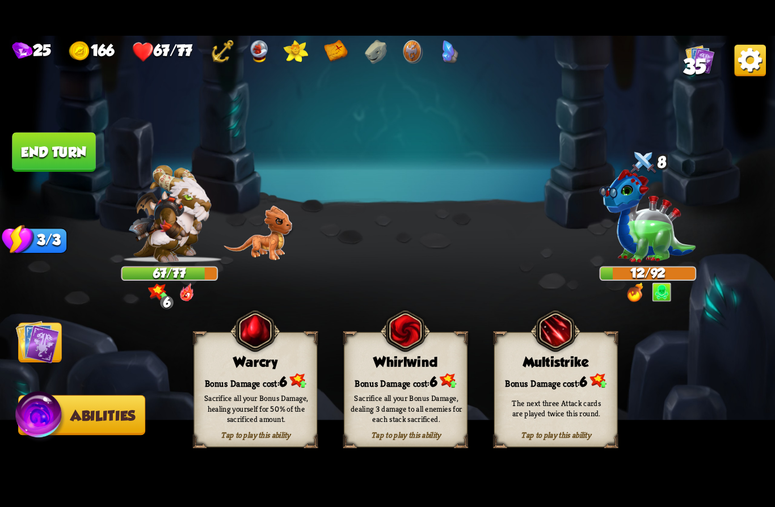
click at [229, 382] on div "Bonus Damage cost: 6" at bounding box center [255, 381] width 122 height 18
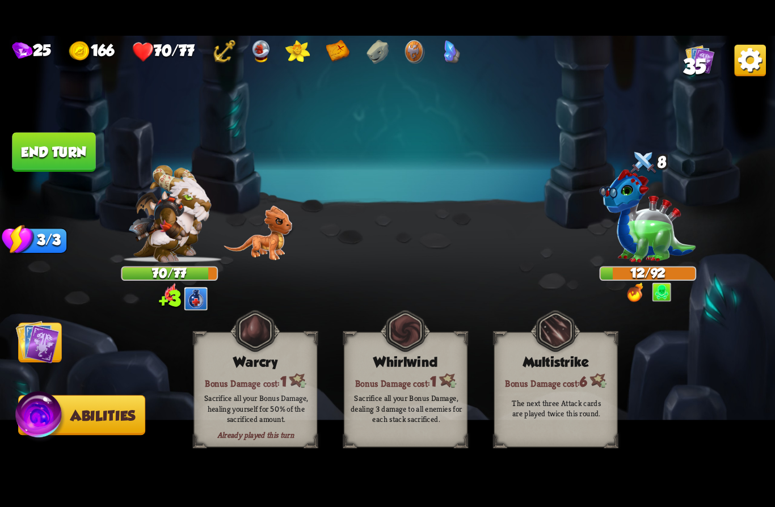
click at [43, 339] on img at bounding box center [38, 342] width 44 height 44
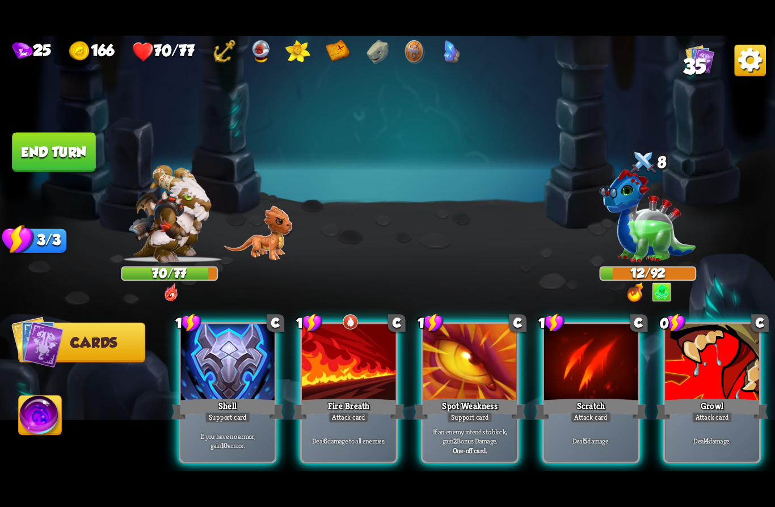
click at [210, 396] on div "Shell" at bounding box center [227, 408] width 112 height 25
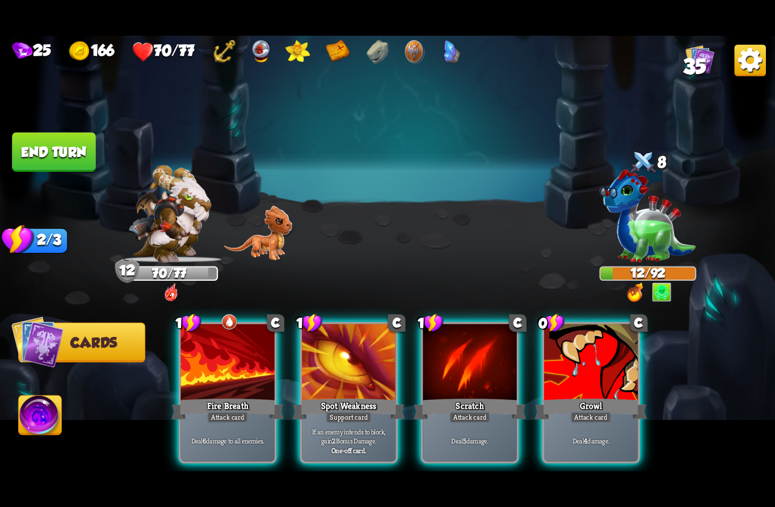
click at [559, 403] on div "Growl" at bounding box center [590, 408] width 112 height 25
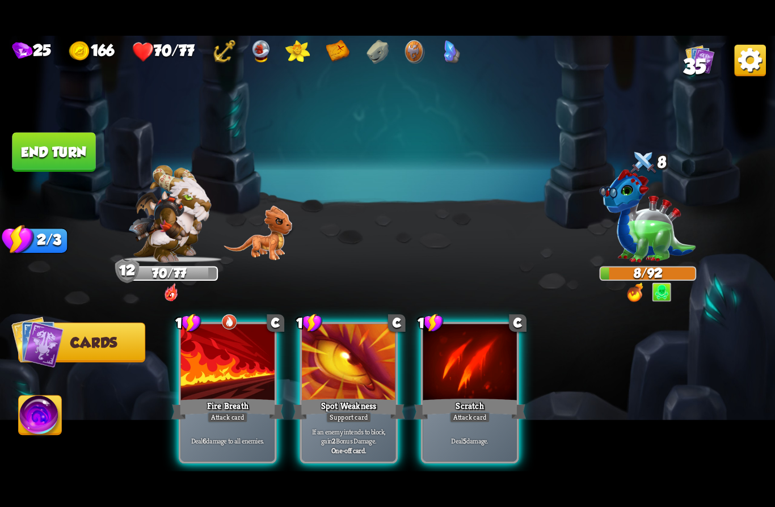
click at [215, 412] on div "Attack card" at bounding box center [227, 417] width 41 height 11
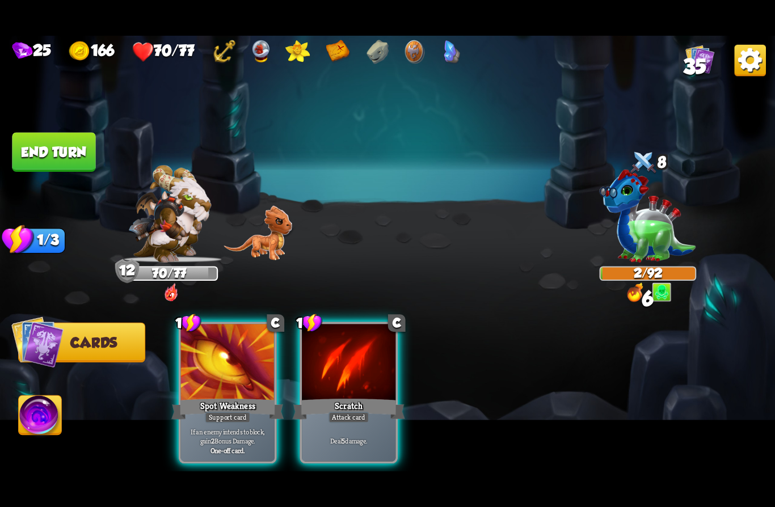
click at [341, 412] on div "Attack card" at bounding box center [348, 417] width 41 height 11
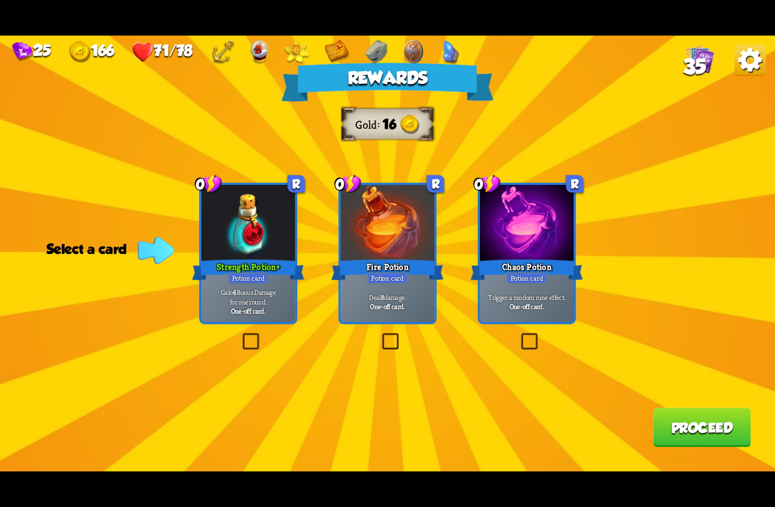
click at [236, 238] on div at bounding box center [248, 224] width 94 height 79
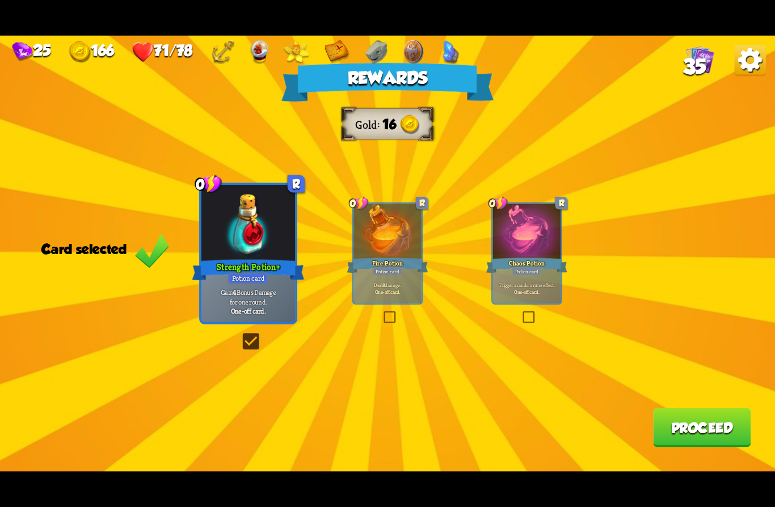
click at [676, 435] on button "Proceed" at bounding box center [702, 427] width 98 height 39
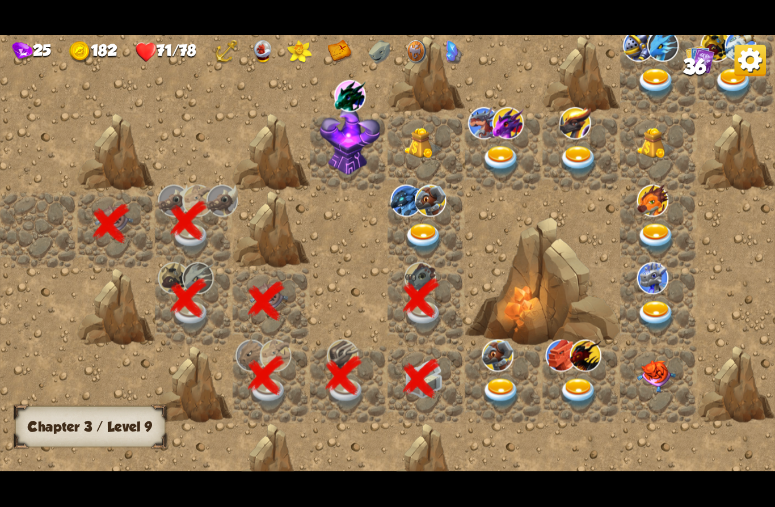
click at [411, 226] on img at bounding box center [423, 238] width 39 height 30
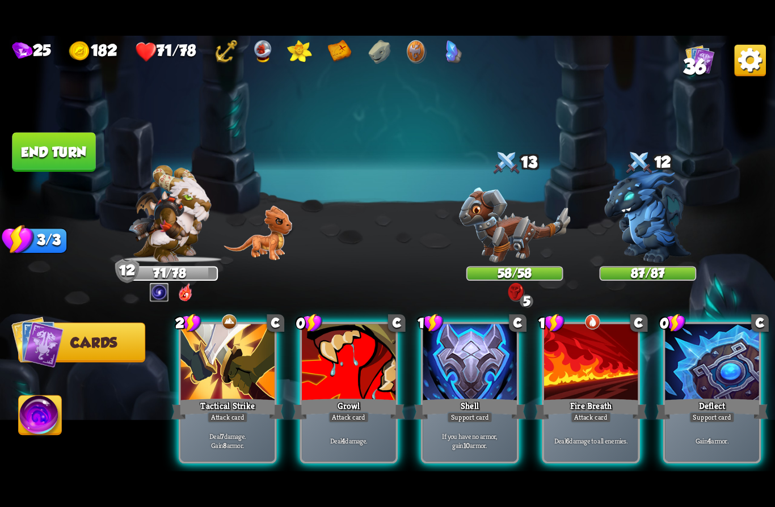
click at [189, 231] on img at bounding box center [169, 214] width 83 height 98
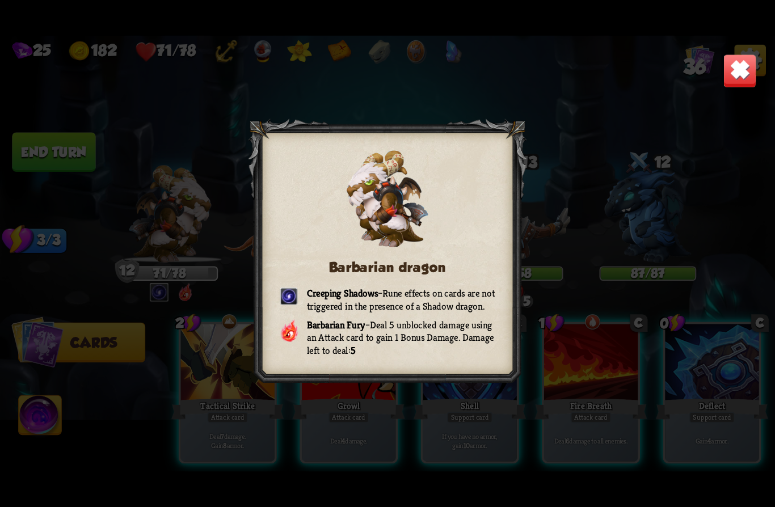
click at [737, 83] on img at bounding box center [739, 71] width 34 height 34
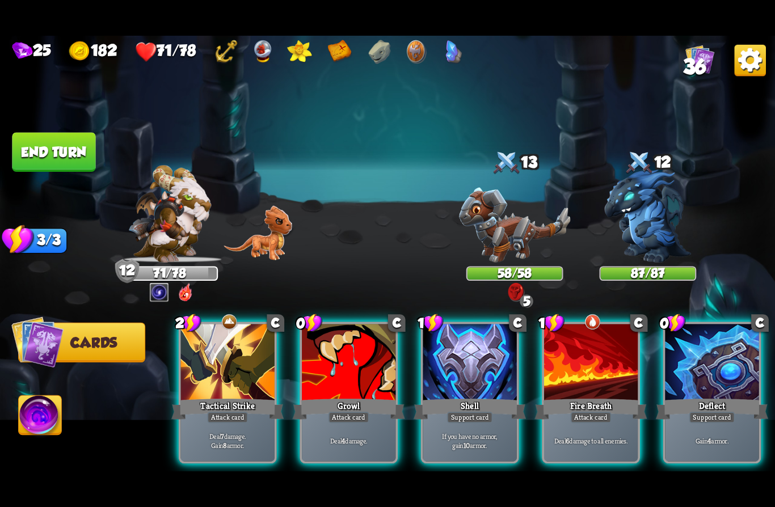
click at [450, 420] on div "If you have no armor, gain 10 armor." at bounding box center [470, 440] width 94 height 41
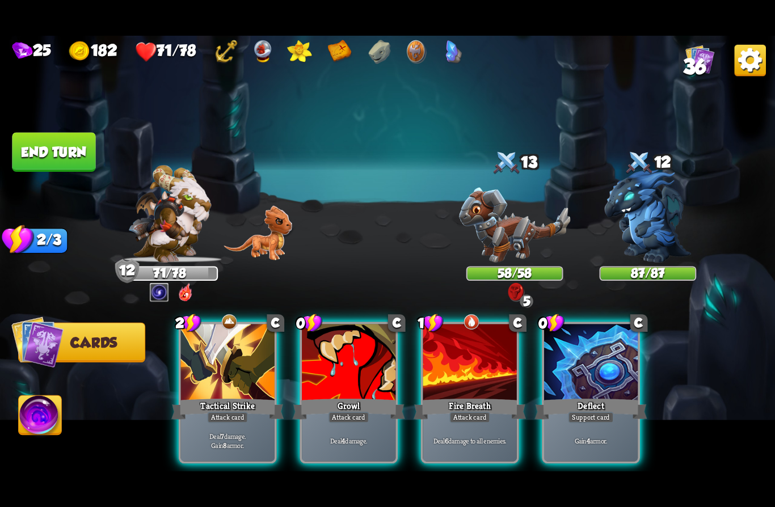
click at [587, 420] on div "Gain 4 armor." at bounding box center [591, 440] width 94 height 41
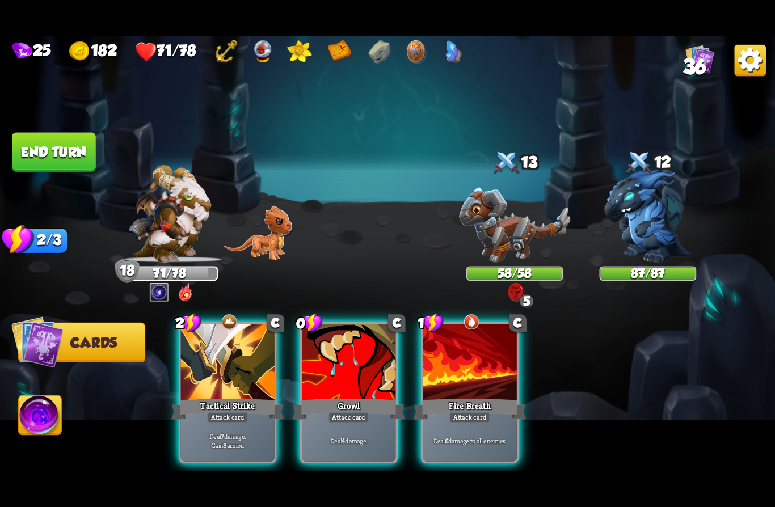
click at [215, 396] on div "Tactical Strike" at bounding box center [227, 408] width 112 height 25
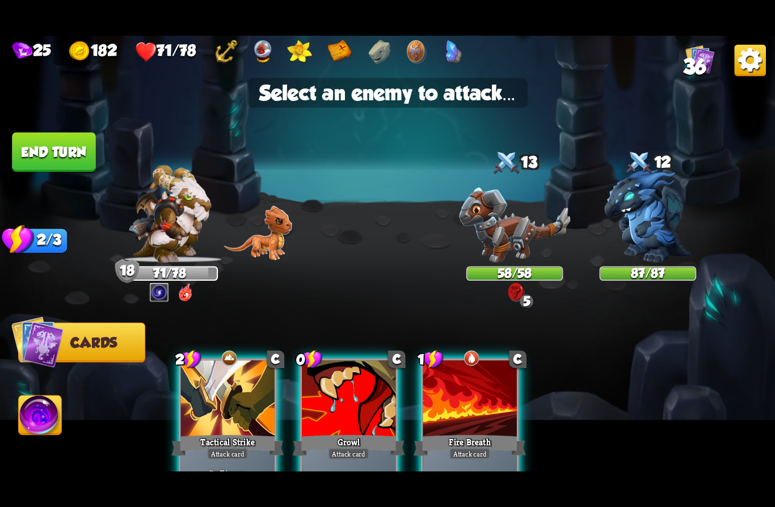
click at [637, 238] on img at bounding box center [647, 216] width 87 height 93
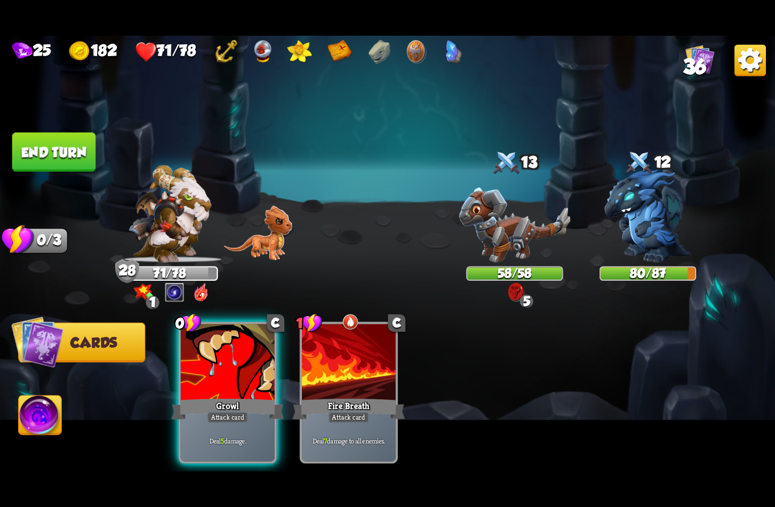
click at [45, 158] on button "End turn" at bounding box center [54, 152] width 86 height 40
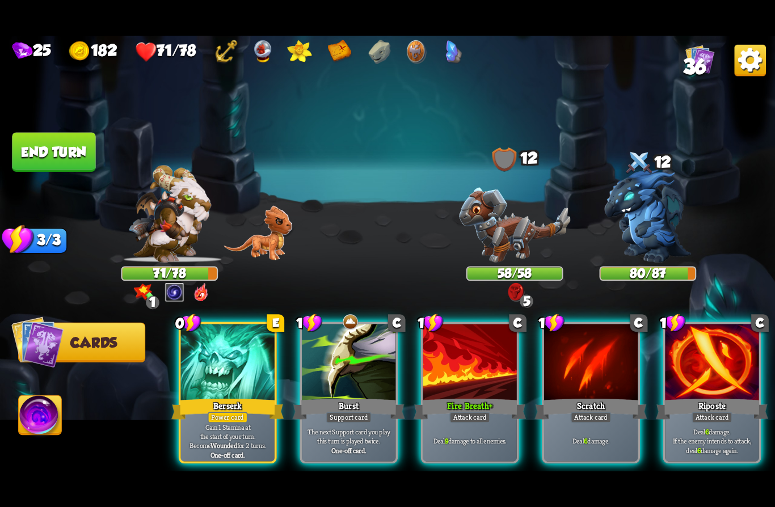
click at [210, 412] on div "Power card" at bounding box center [228, 417] width 40 height 11
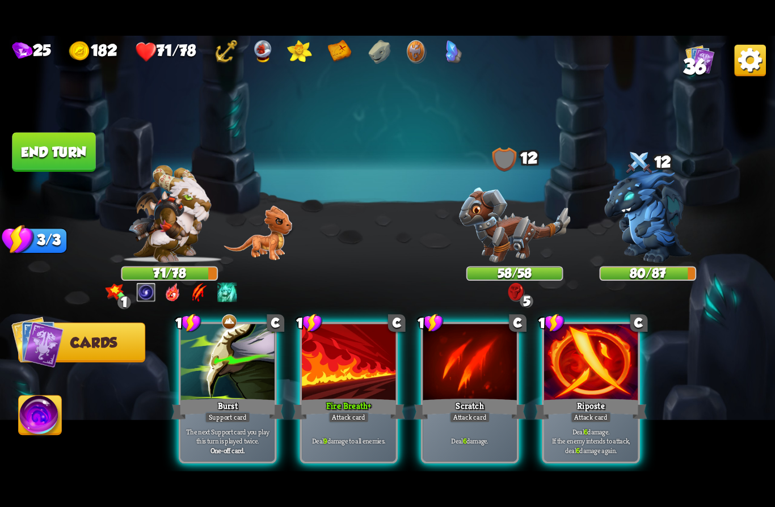
click at [614, 373] on div at bounding box center [591, 363] width 94 height 79
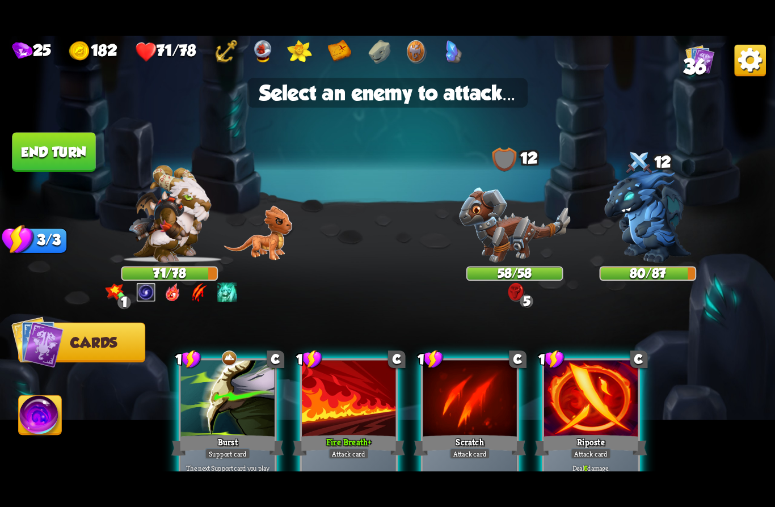
click at [662, 227] on img at bounding box center [647, 216] width 87 height 93
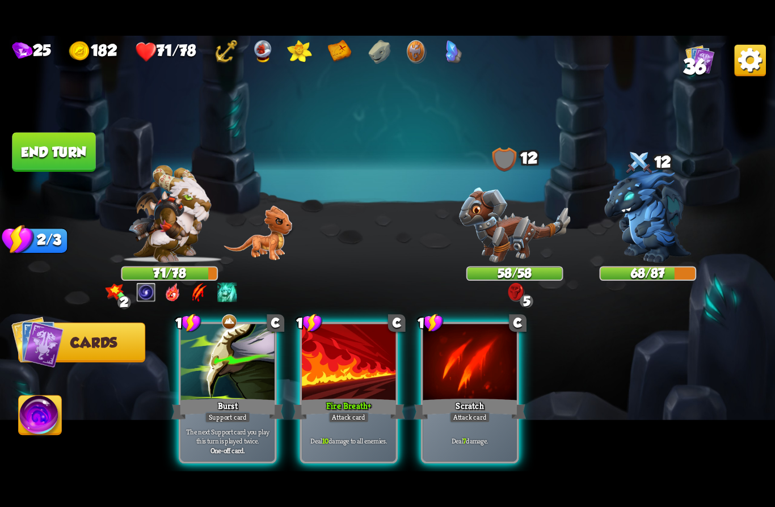
click at [356, 396] on div "Fire Breath +" at bounding box center [349, 408] width 112 height 25
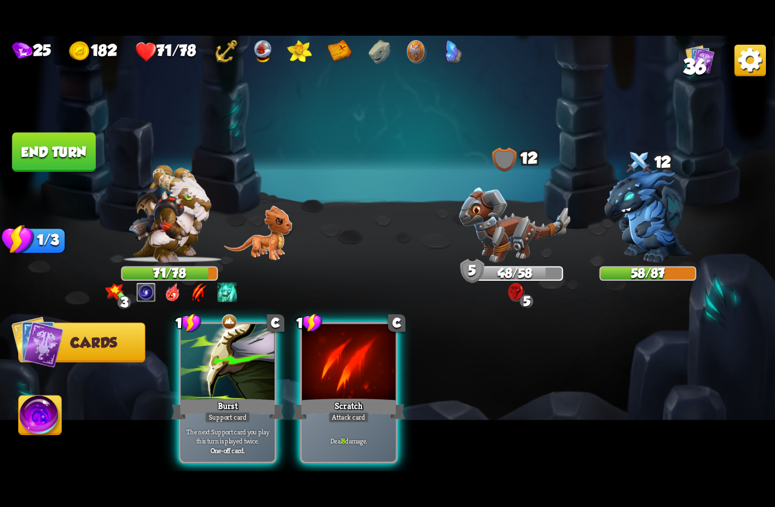
click at [363, 364] on div at bounding box center [349, 363] width 94 height 79
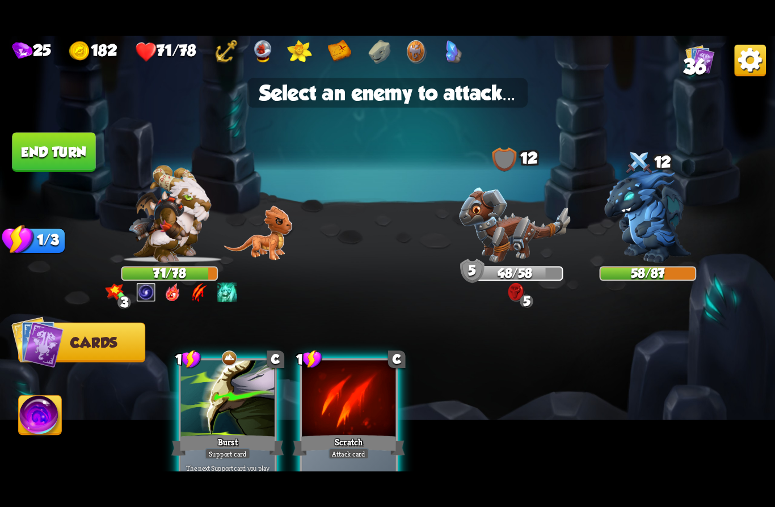
click at [638, 252] on img at bounding box center [647, 216] width 87 height 93
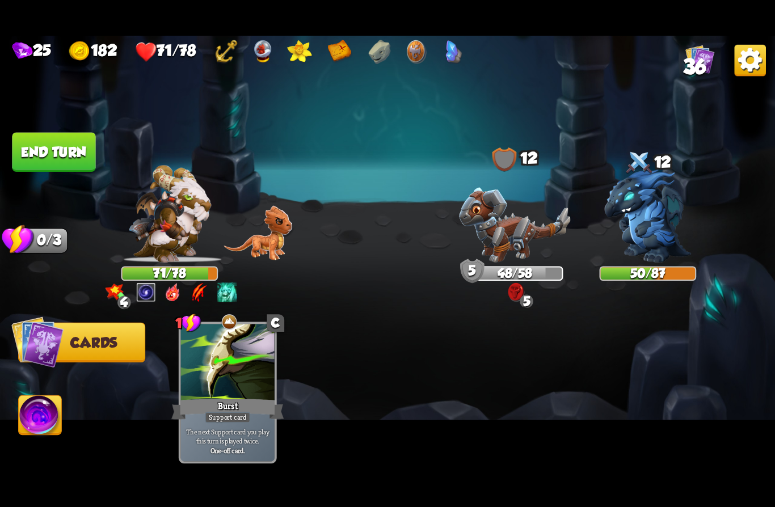
click at [48, 151] on button "End turn" at bounding box center [53, 152] width 85 height 40
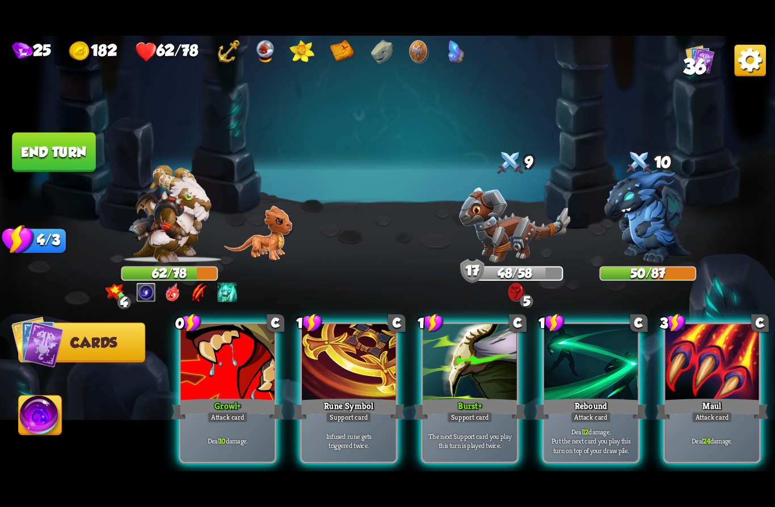
click at [218, 396] on div "Growl +" at bounding box center [227, 408] width 112 height 25
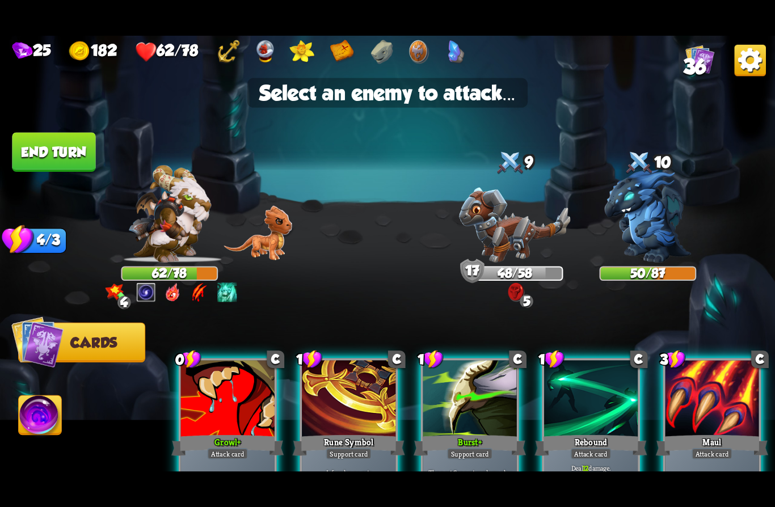
click at [506, 232] on img at bounding box center [514, 225] width 111 height 75
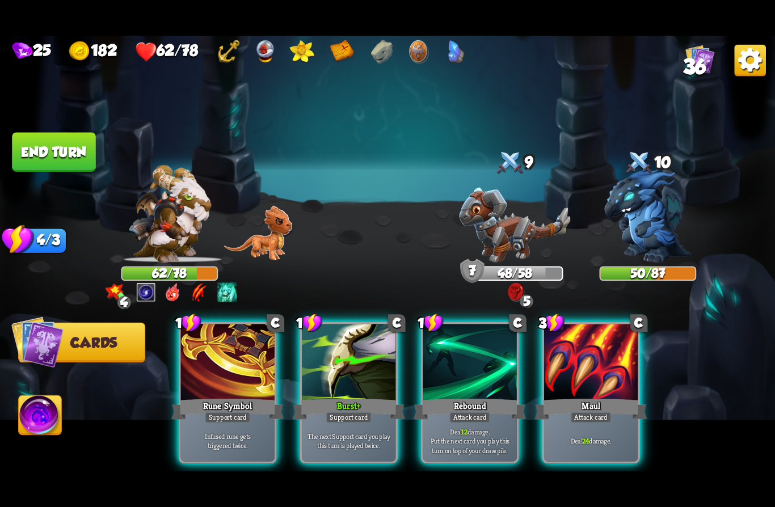
click at [456, 396] on div "Rebound" at bounding box center [469, 408] width 112 height 25
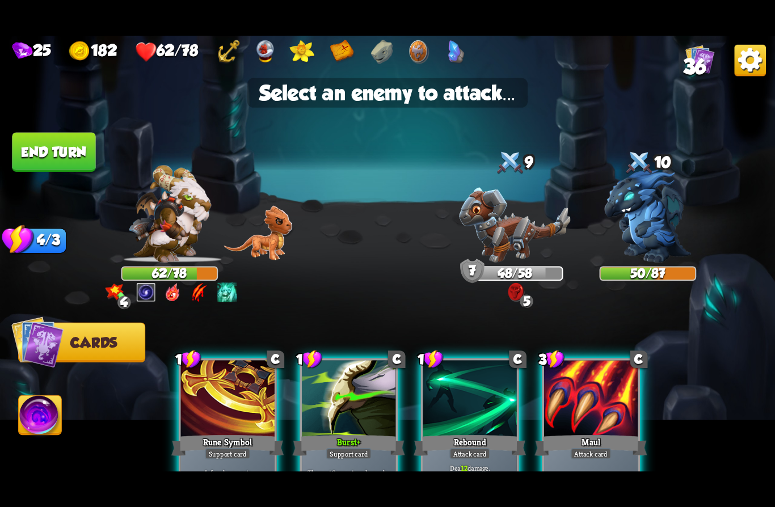
click at [642, 231] on img at bounding box center [647, 216] width 87 height 93
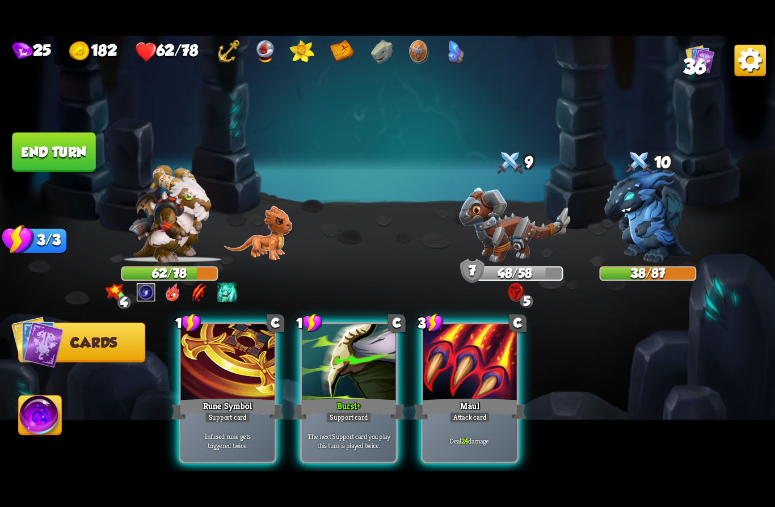
click at [461, 396] on div "Maul" at bounding box center [469, 408] width 112 height 25
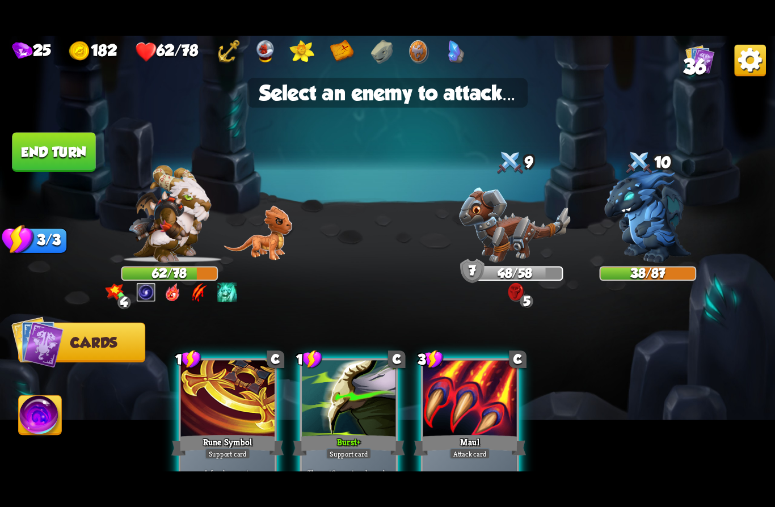
click at [504, 245] on img at bounding box center [514, 225] width 111 height 75
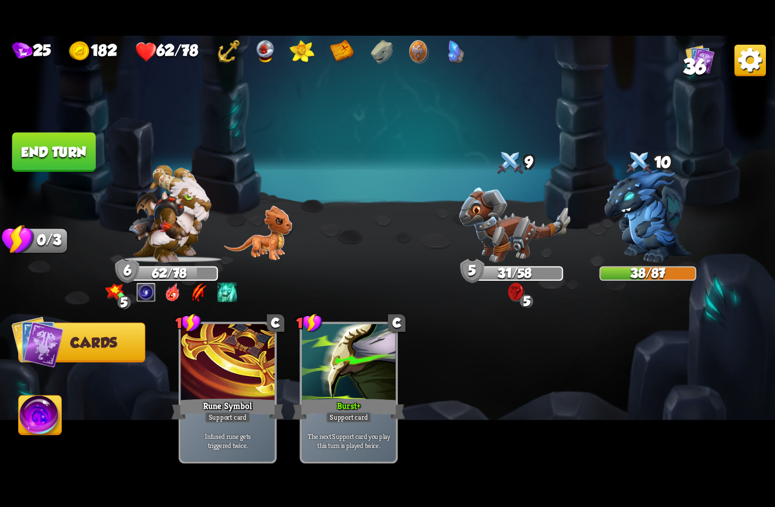
click at [44, 154] on button "End turn" at bounding box center [54, 152] width 86 height 40
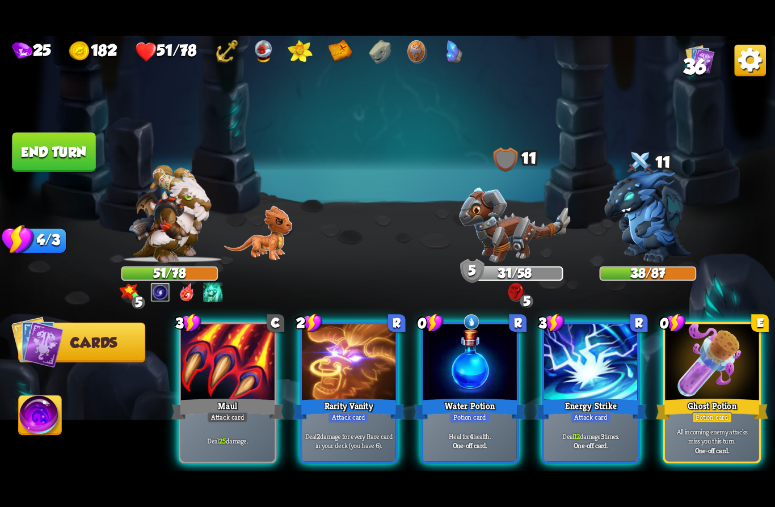
click at [461, 396] on div "Water Potion" at bounding box center [469, 408] width 112 height 25
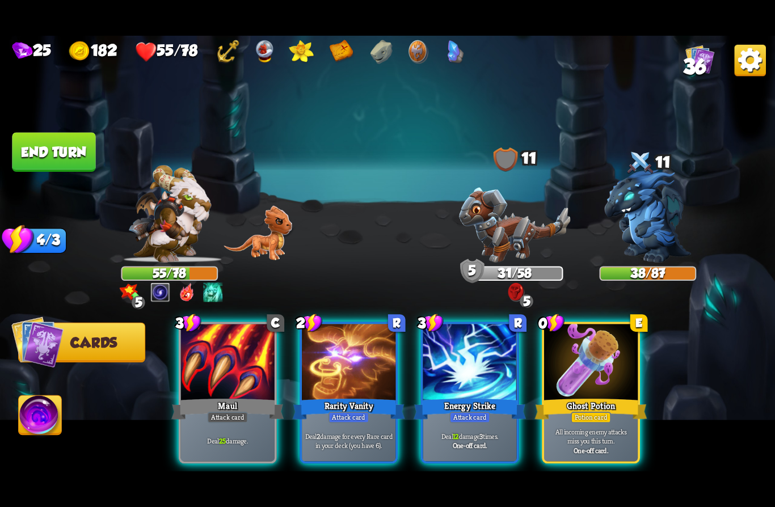
click at [175, 233] on img at bounding box center [169, 214] width 83 height 98
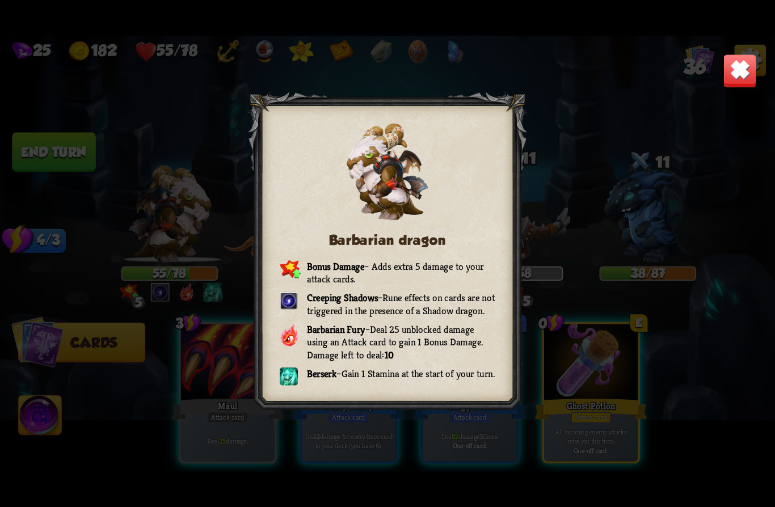
click at [746, 74] on img at bounding box center [739, 71] width 34 height 34
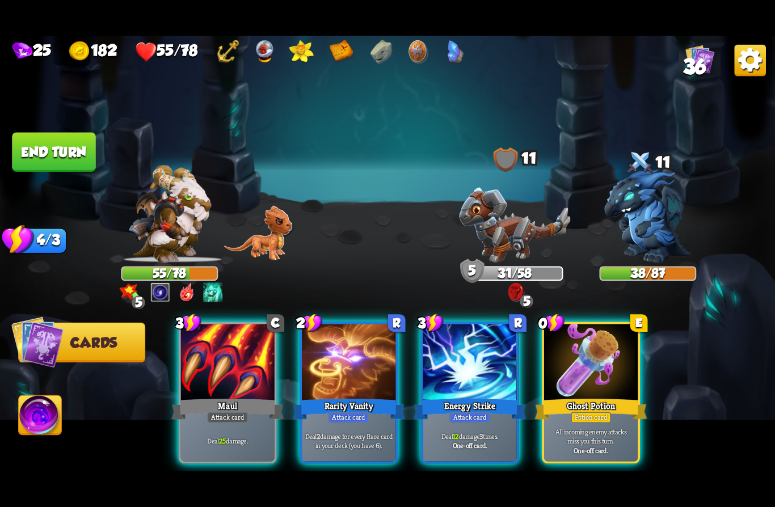
click at [600, 396] on div "Ghost Potion" at bounding box center [590, 408] width 112 height 25
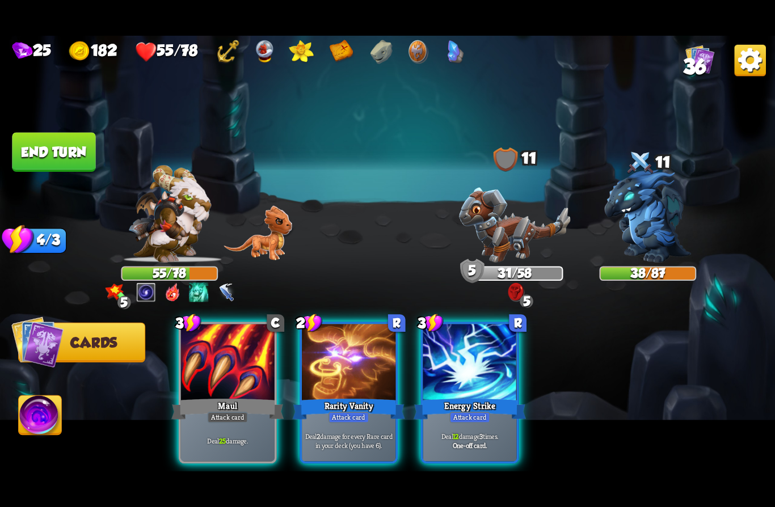
click at [489, 396] on div "Energy Strike" at bounding box center [469, 408] width 112 height 25
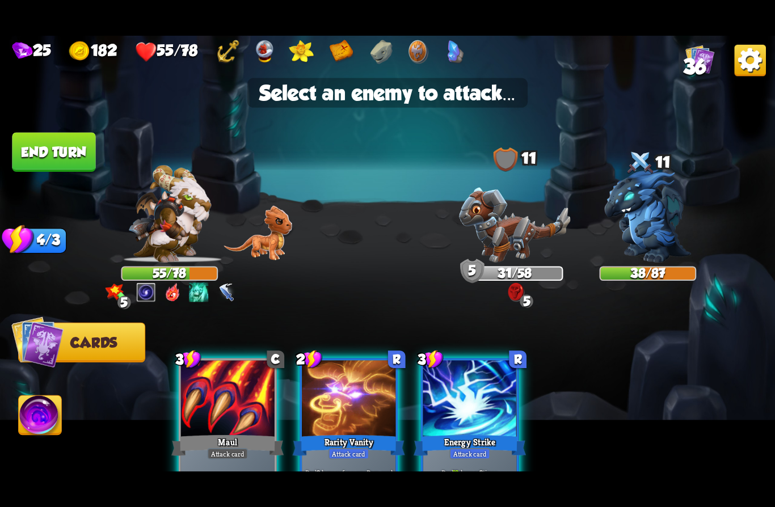
click at [515, 230] on img at bounding box center [514, 225] width 111 height 75
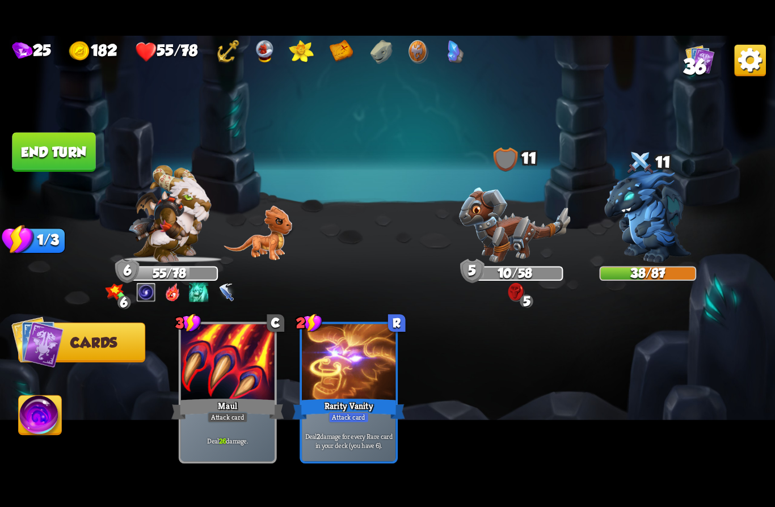
click at [44, 155] on button "End turn" at bounding box center [53, 152] width 84 height 40
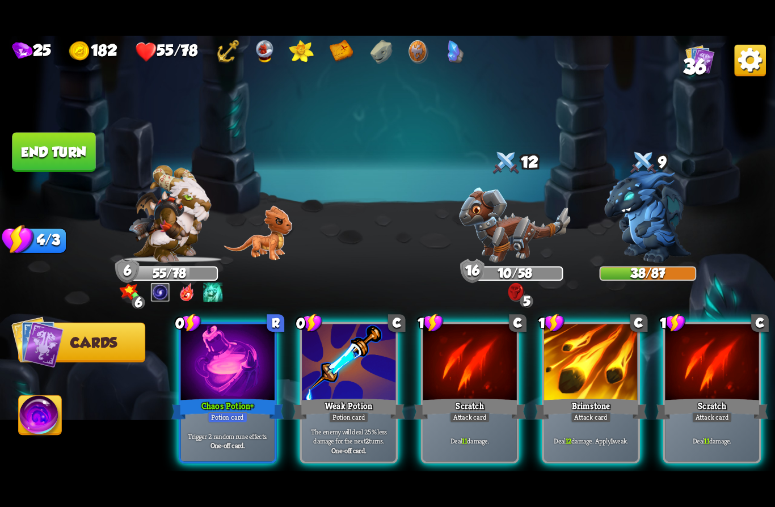
click at [344, 375] on div at bounding box center [349, 363] width 94 height 79
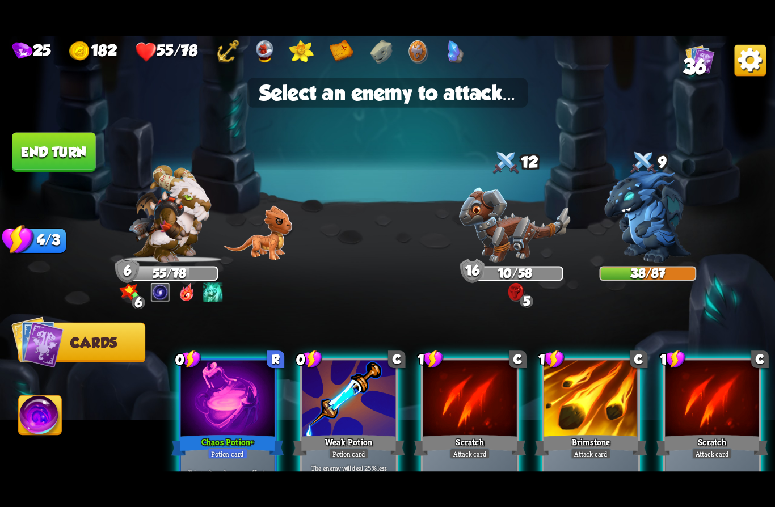
click at [517, 218] on img at bounding box center [514, 225] width 111 height 75
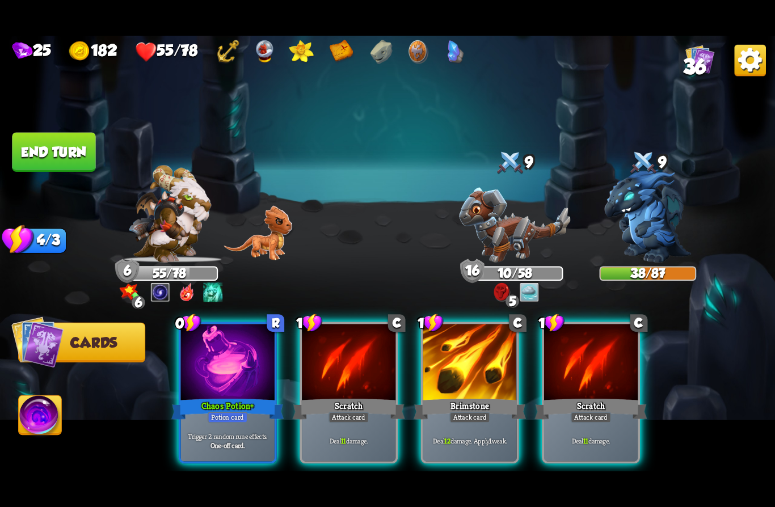
click at [196, 396] on div "Chaos Potion +" at bounding box center [227, 408] width 112 height 25
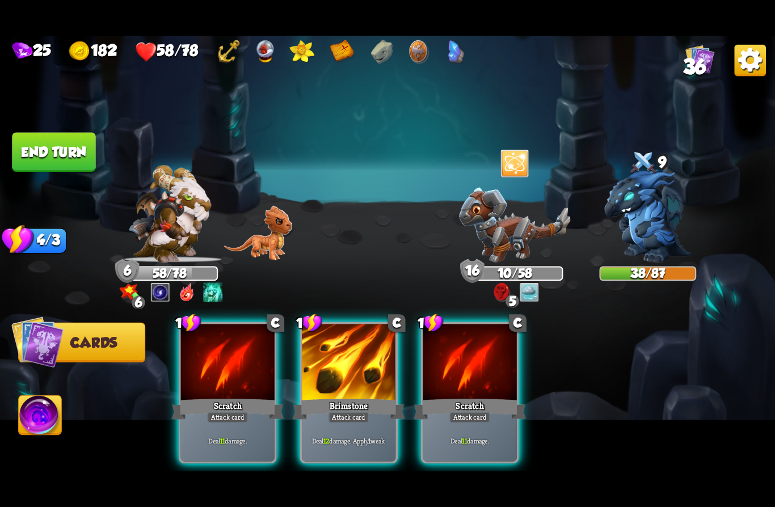
click at [524, 203] on img at bounding box center [514, 225] width 111 height 75
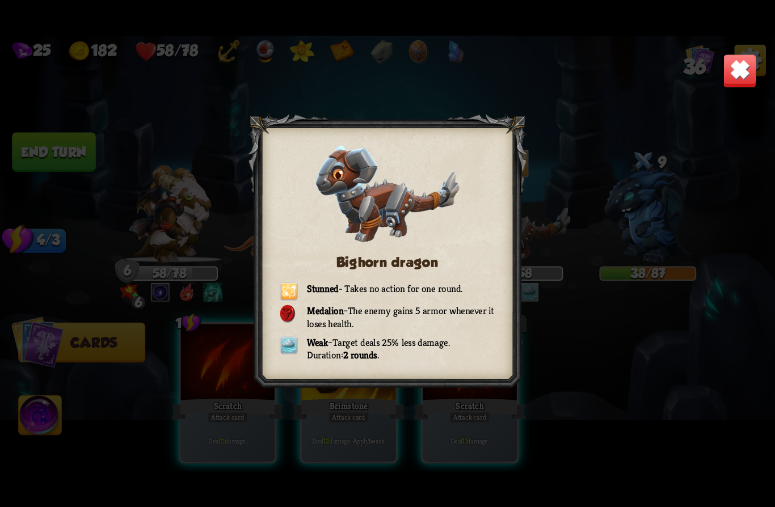
click at [733, 66] on img at bounding box center [739, 71] width 34 height 34
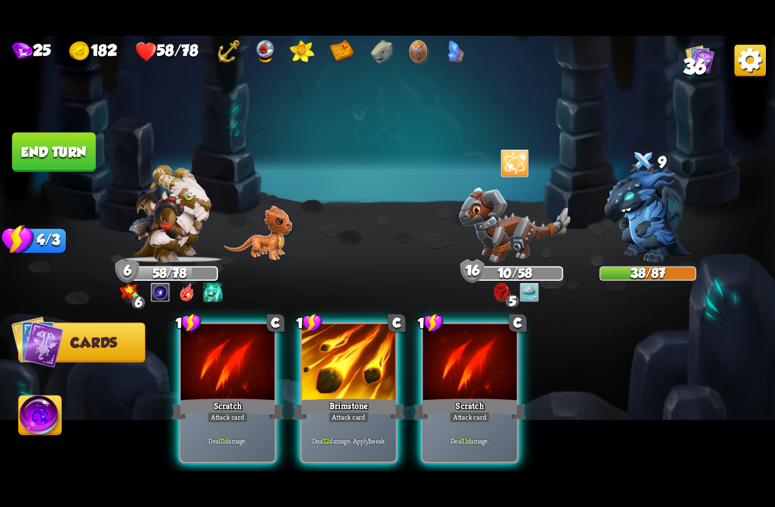
click at [332, 412] on div "Attack card" at bounding box center [348, 417] width 41 height 11
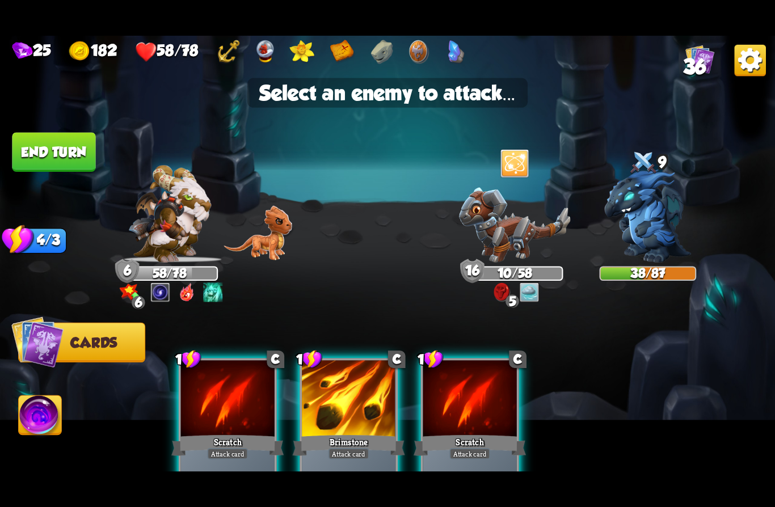
click at [648, 211] on img at bounding box center [647, 216] width 87 height 93
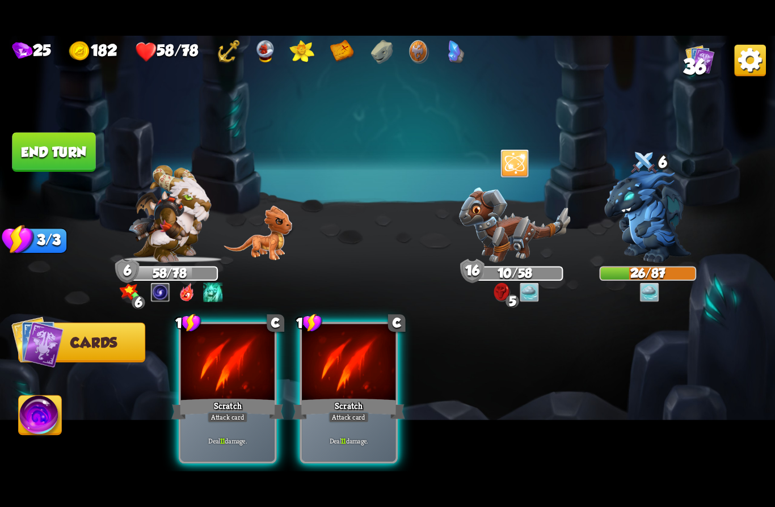
click at [219, 420] on div "Deal 11 damage." at bounding box center [228, 440] width 94 height 41
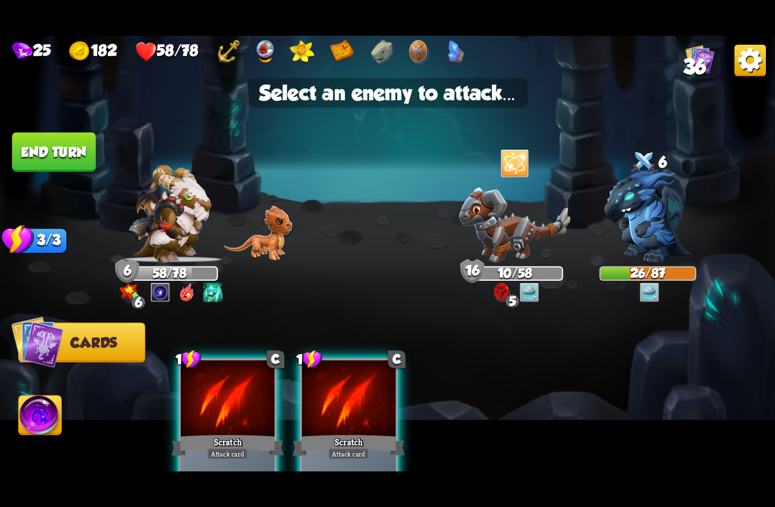
click at [660, 205] on img at bounding box center [647, 216] width 87 height 93
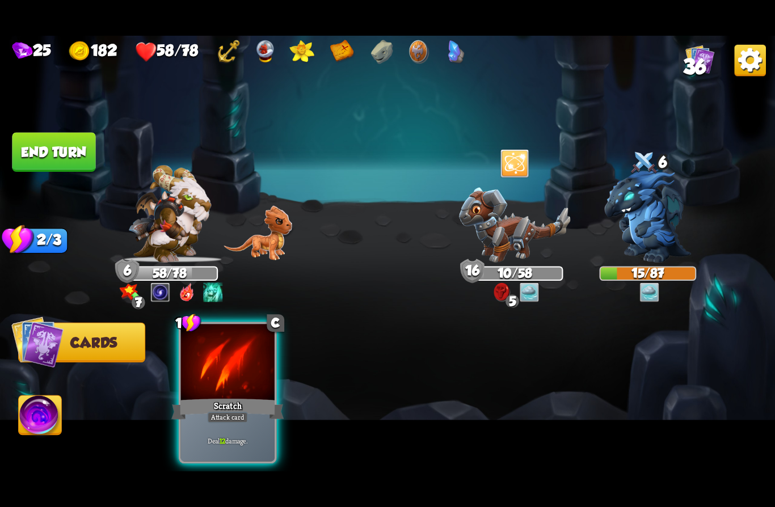
click at [218, 420] on div "Deal 12 damage." at bounding box center [228, 440] width 94 height 41
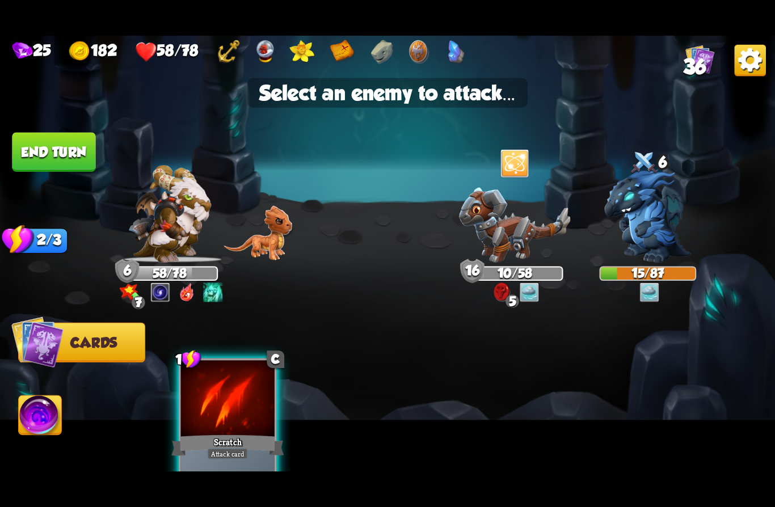
click at [661, 221] on img at bounding box center [647, 216] width 87 height 93
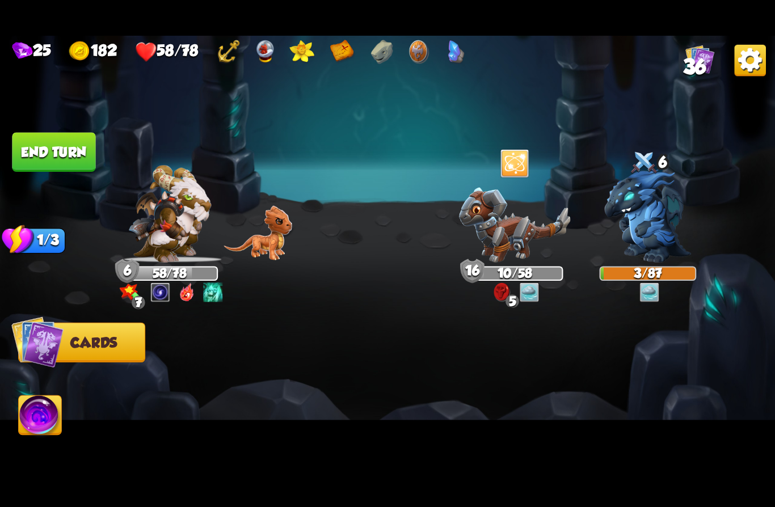
click at [37, 139] on button "End turn" at bounding box center [53, 152] width 85 height 40
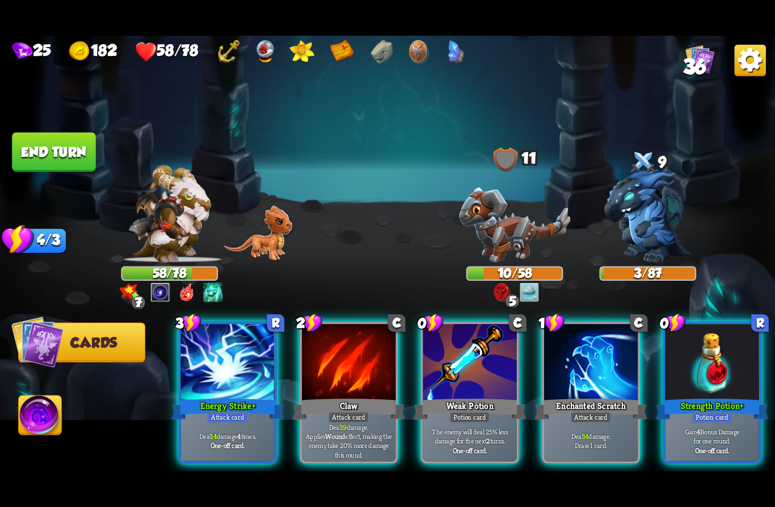
click at [722, 396] on div "Strength Potion +" at bounding box center [711, 408] width 112 height 25
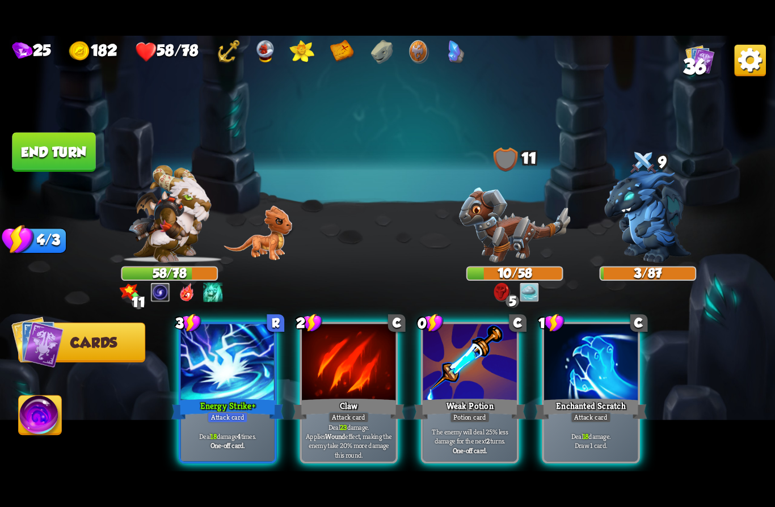
click at [68, 433] on img at bounding box center [387, 253] width 775 height 435
click at [36, 426] on img at bounding box center [40, 418] width 43 height 44
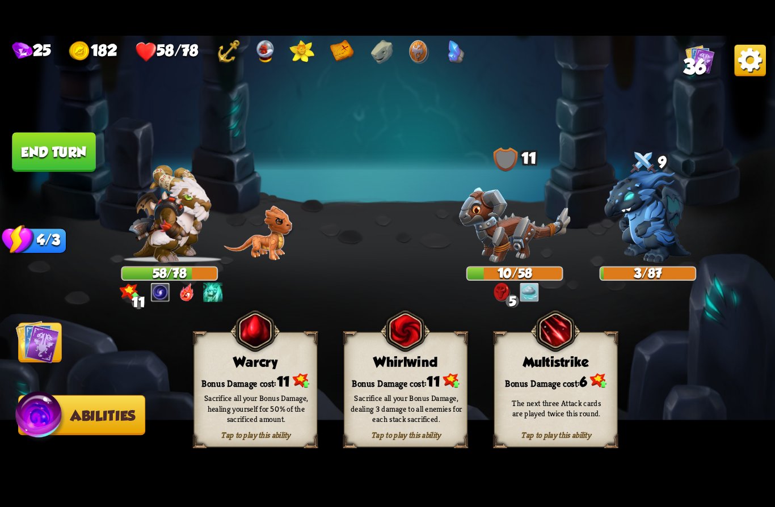
click at [47, 340] on img at bounding box center [38, 342] width 44 height 44
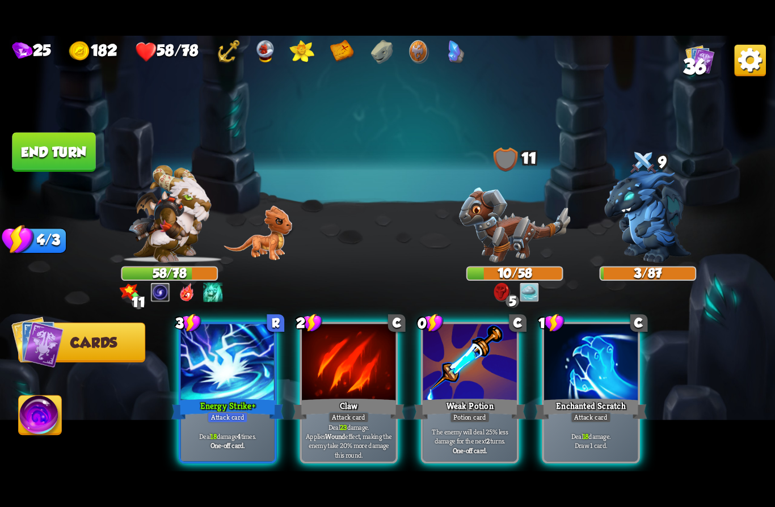
click at [340, 422] on b "23" at bounding box center [343, 426] width 7 height 9
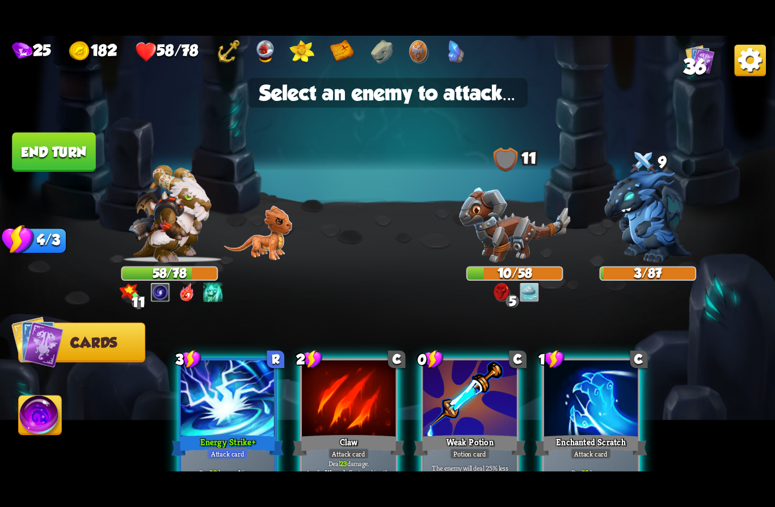
click at [498, 228] on img at bounding box center [514, 225] width 111 height 75
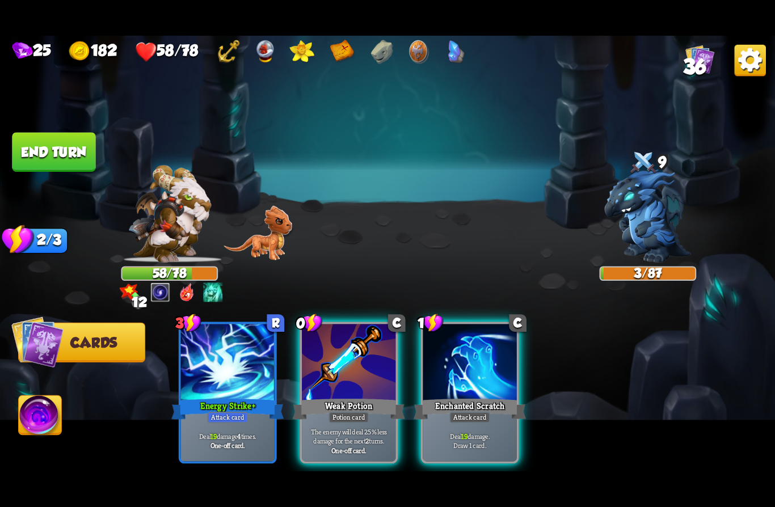
click at [44, 409] on img at bounding box center [40, 418] width 43 height 44
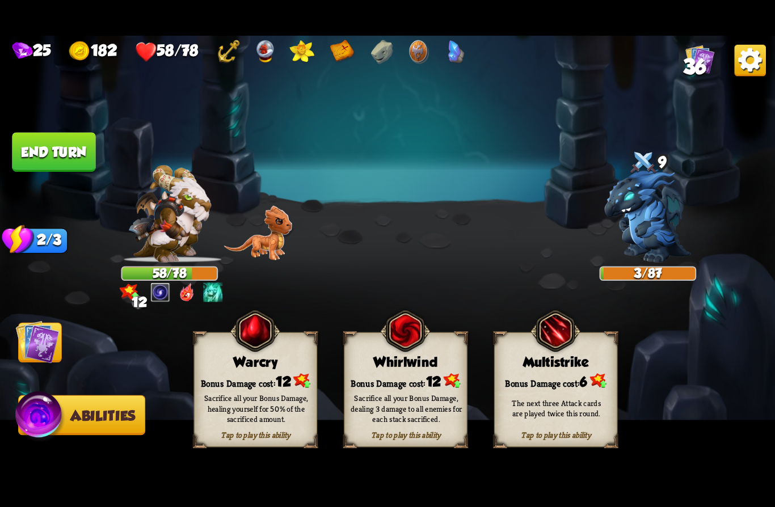
click at [215, 399] on div "Sacrifice all your Bonus Damage, healing yourself for 50% of the sacrificed amo…" at bounding box center [255, 408] width 111 height 31
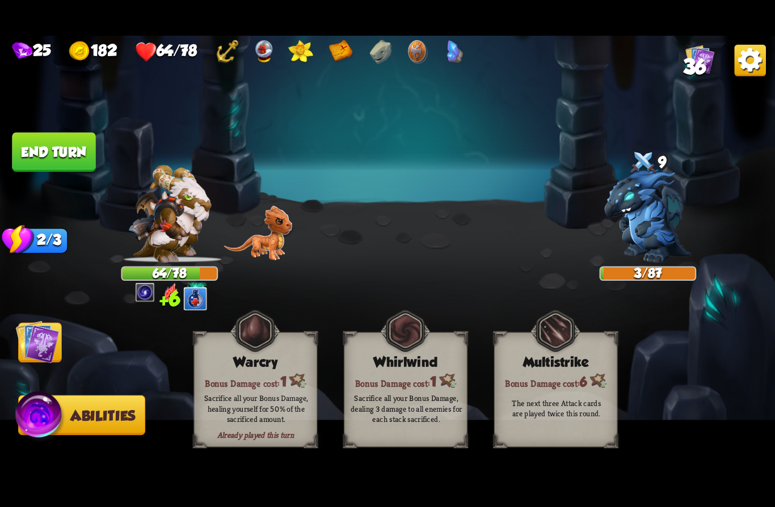
click at [35, 337] on img at bounding box center [38, 342] width 44 height 44
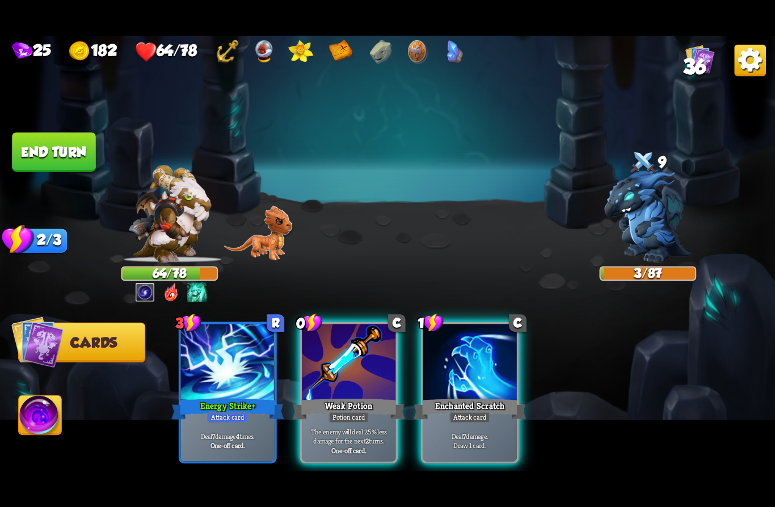
click at [349, 412] on div "Potion card" at bounding box center [348, 417] width 40 height 11
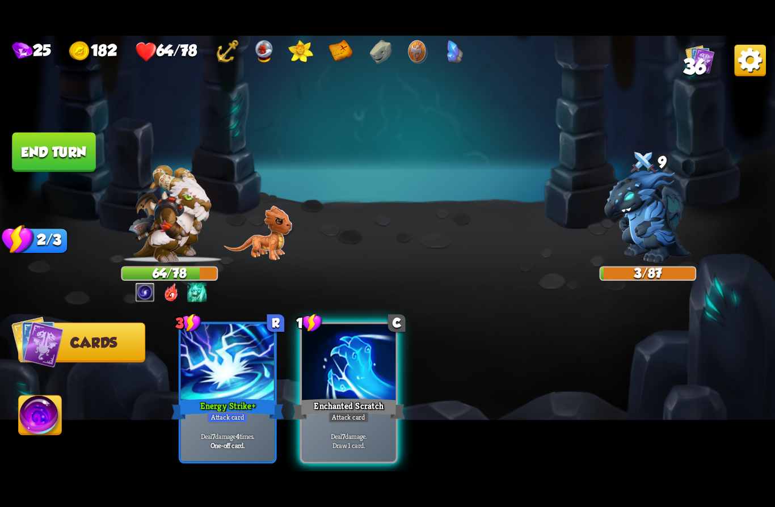
click at [650, 220] on img at bounding box center [647, 216] width 87 height 93
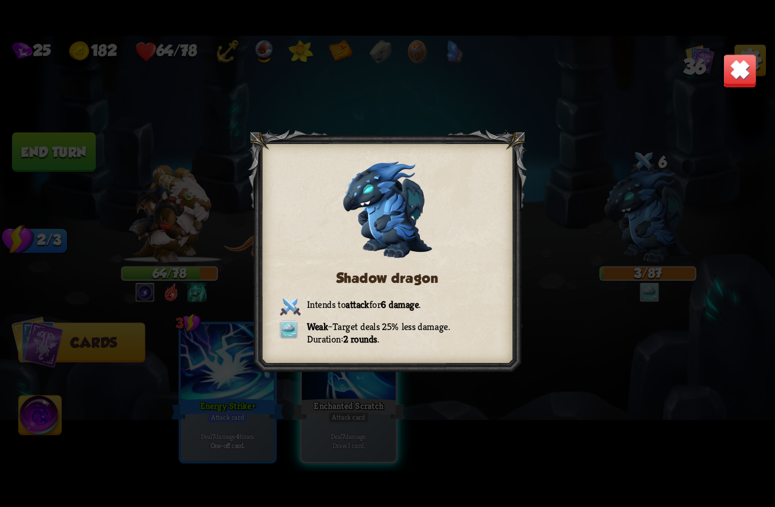
click at [676, 322] on div "Shadow dragon Intends to attack for 6 damage . Weak – Target deals 25% less dam…" at bounding box center [387, 253] width 775 height 435
click at [735, 63] on img at bounding box center [739, 71] width 34 height 34
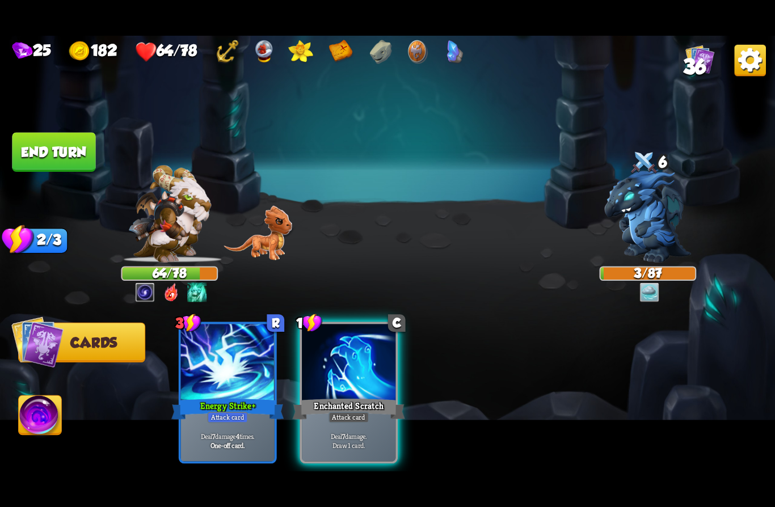
click at [328, 420] on div "Deal 7 damage. Draw 1 card." at bounding box center [349, 440] width 94 height 41
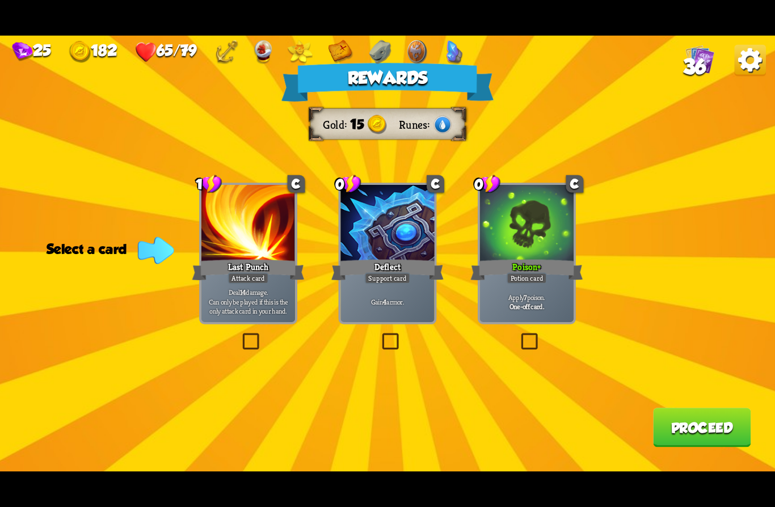
click at [535, 245] on div at bounding box center [527, 224] width 94 height 79
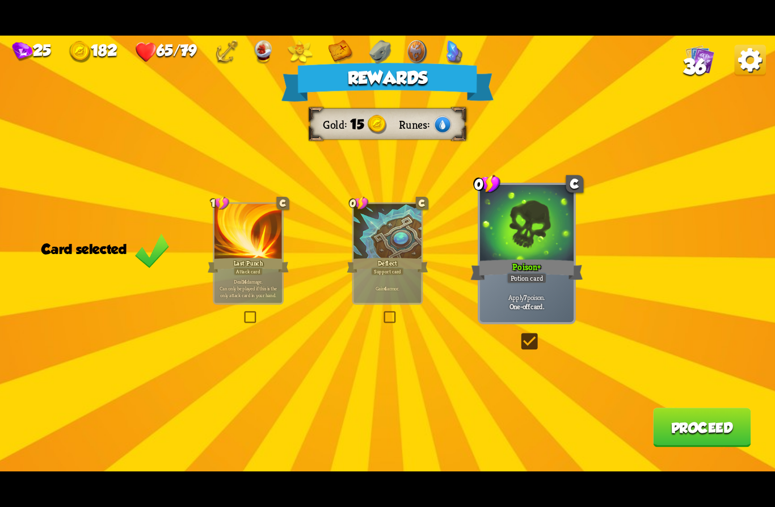
click at [691, 430] on button "Proceed" at bounding box center [702, 427] width 98 height 39
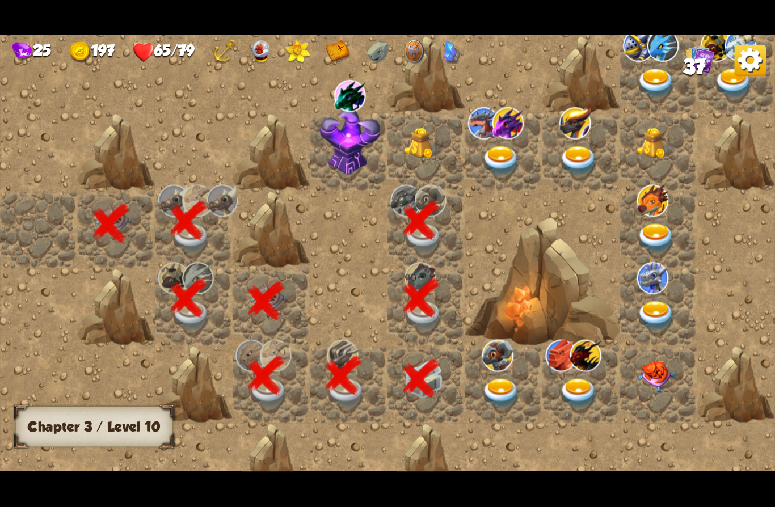
click at [421, 153] on img at bounding box center [423, 144] width 39 height 32
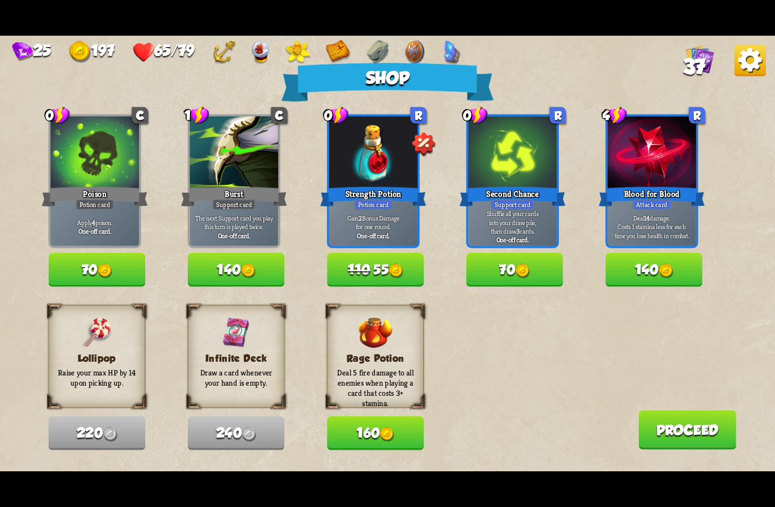
click at [394, 428] on img at bounding box center [386, 434] width 15 height 15
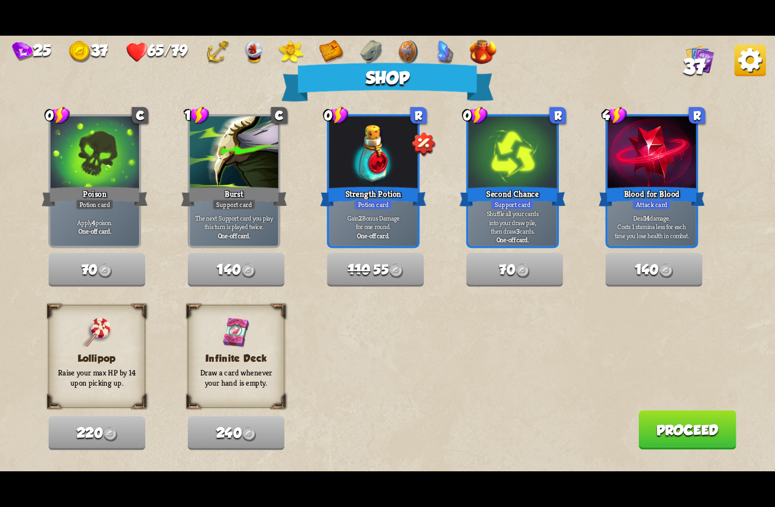
click at [686, 423] on button "Proceed" at bounding box center [687, 429] width 98 height 39
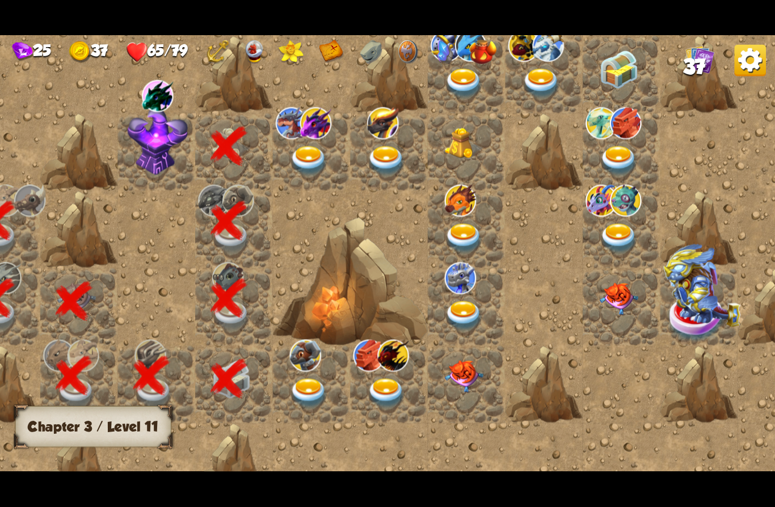
scroll to position [0, 176]
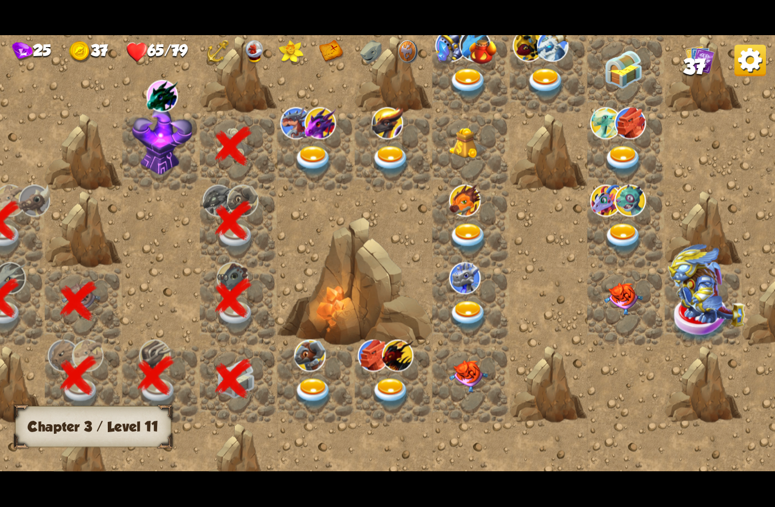
click at [159, 143] on img at bounding box center [162, 141] width 61 height 68
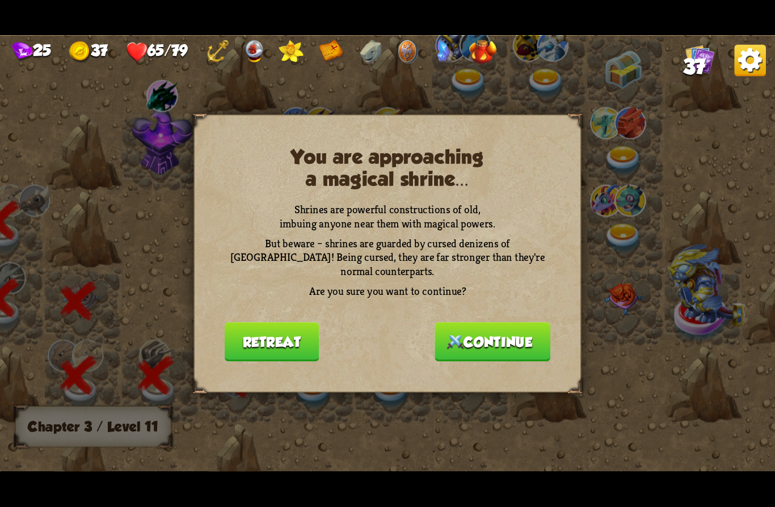
click at [521, 342] on button "Continue" at bounding box center [492, 341] width 116 height 39
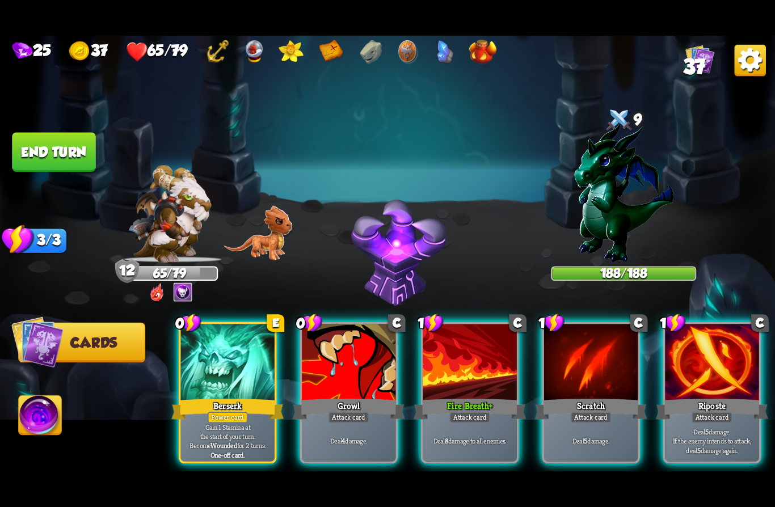
click at [620, 204] on img at bounding box center [623, 192] width 99 height 139
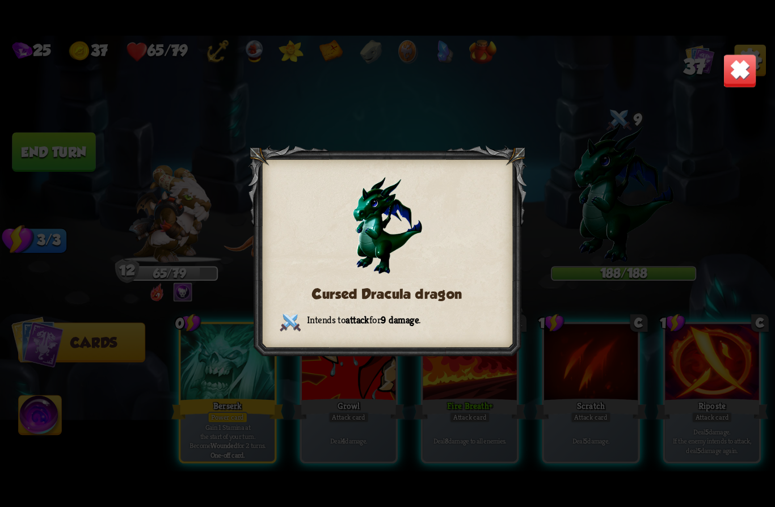
click at [740, 78] on img at bounding box center [739, 71] width 34 height 34
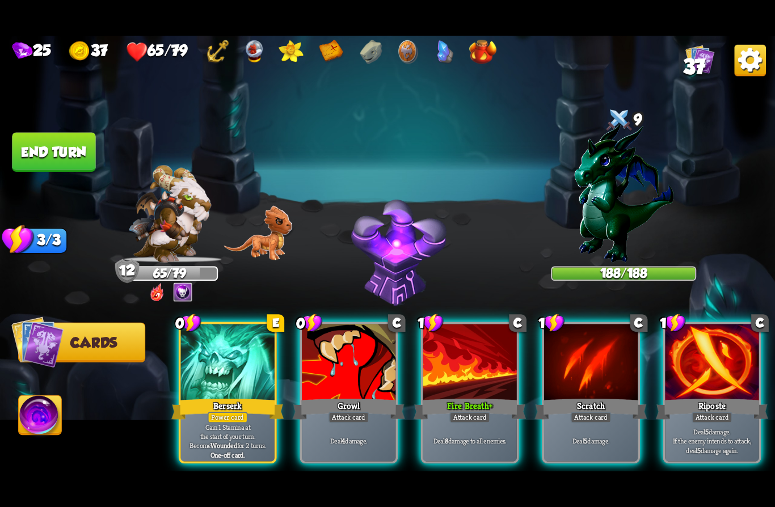
click at [198, 420] on div "Gain 1 Stamina at the start of your turn. Become Wounded for 2 turns. One-off c…" at bounding box center [228, 440] width 94 height 41
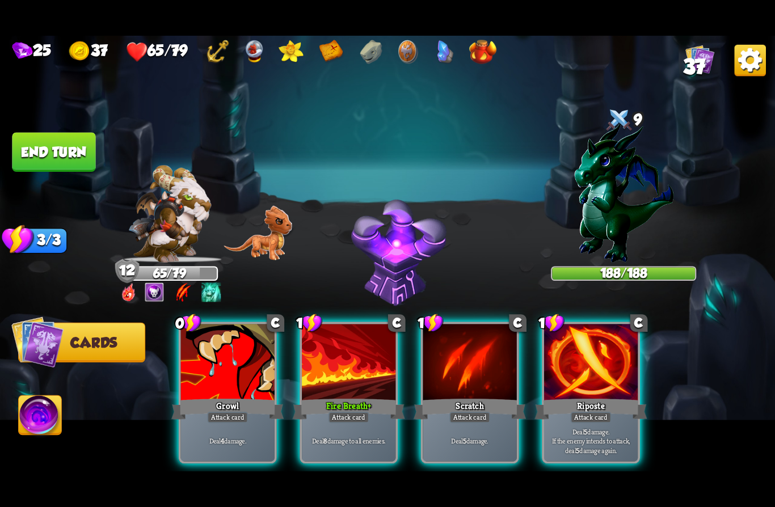
click at [190, 397] on div "Growl" at bounding box center [227, 408] width 112 height 25
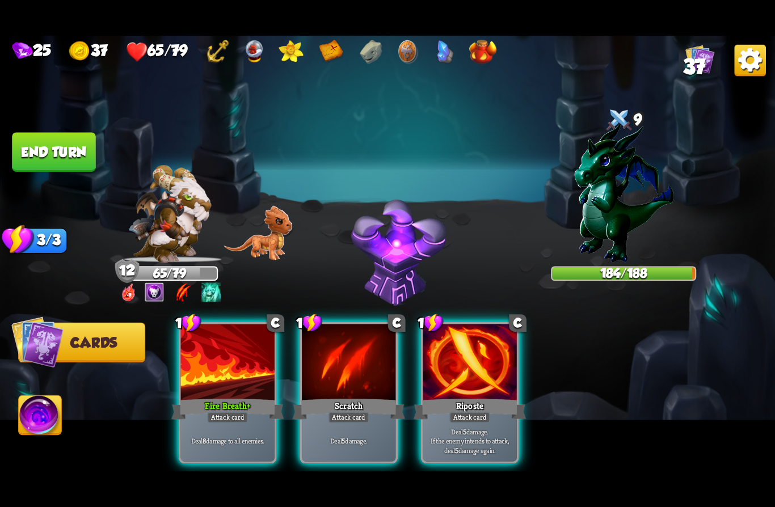
click at [502, 366] on div at bounding box center [470, 363] width 94 height 79
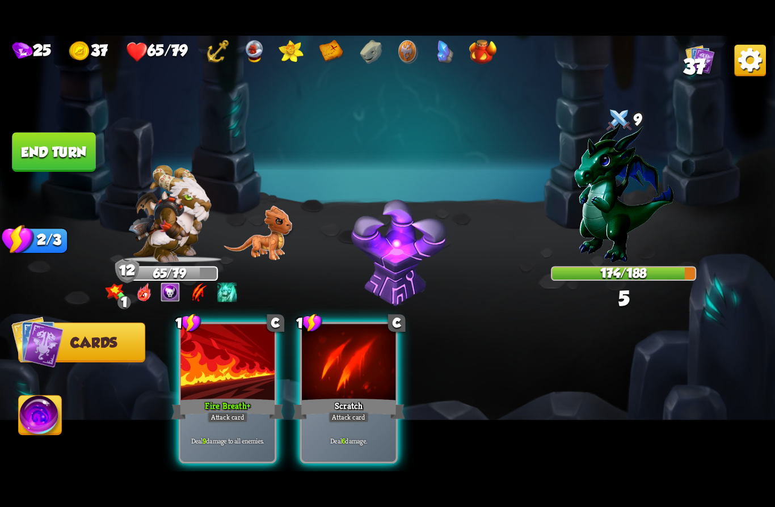
click at [197, 398] on div "Fire Breath +" at bounding box center [227, 408] width 112 height 25
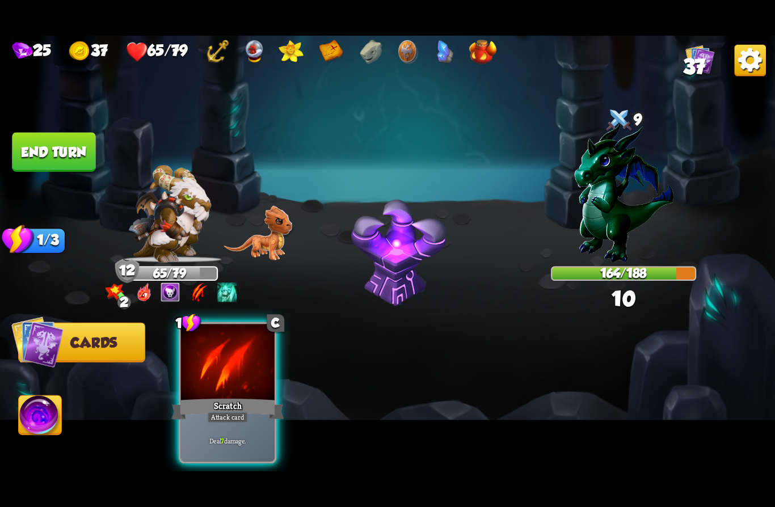
click at [214, 412] on div "Attack card" at bounding box center [227, 417] width 41 height 11
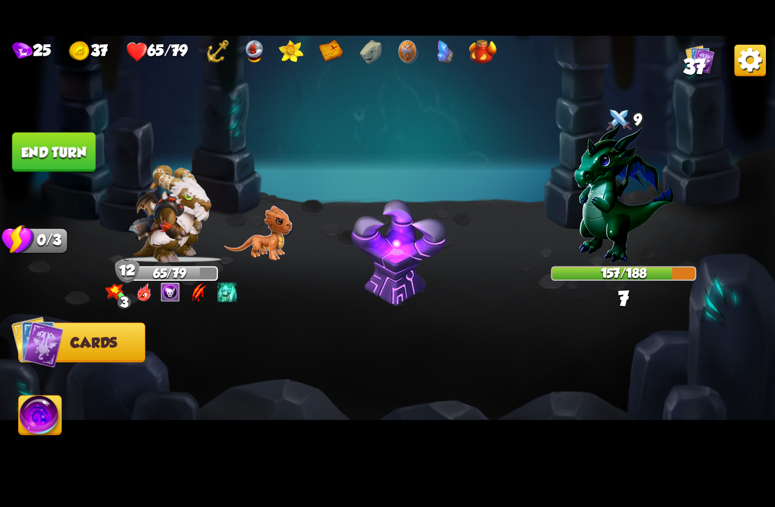
click at [39, 147] on button "End turn" at bounding box center [53, 152] width 83 height 39
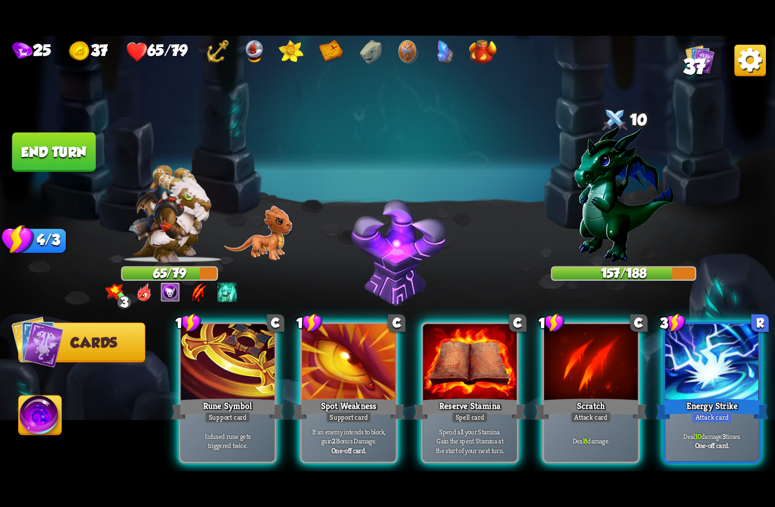
click at [713, 369] on div at bounding box center [712, 363] width 94 height 79
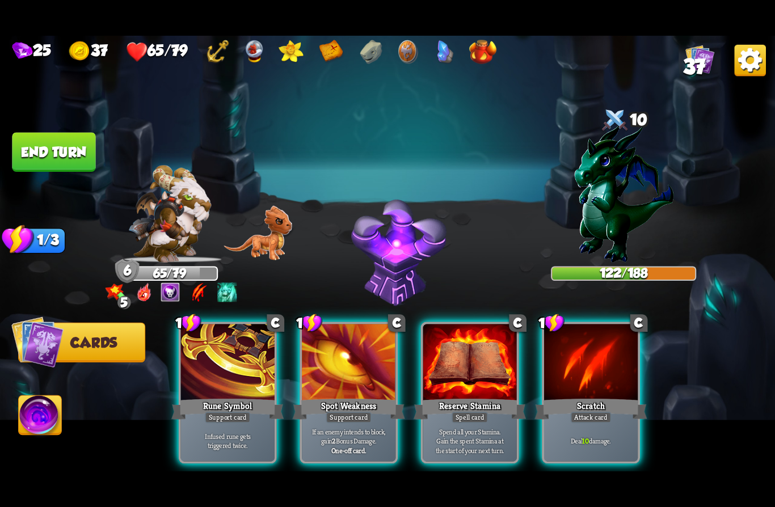
click at [469, 370] on div at bounding box center [470, 363] width 94 height 79
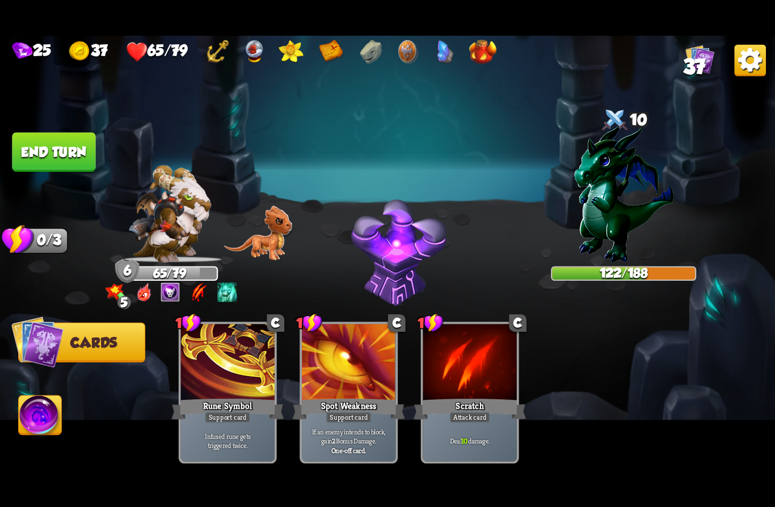
click at [57, 148] on button "End turn" at bounding box center [53, 152] width 85 height 40
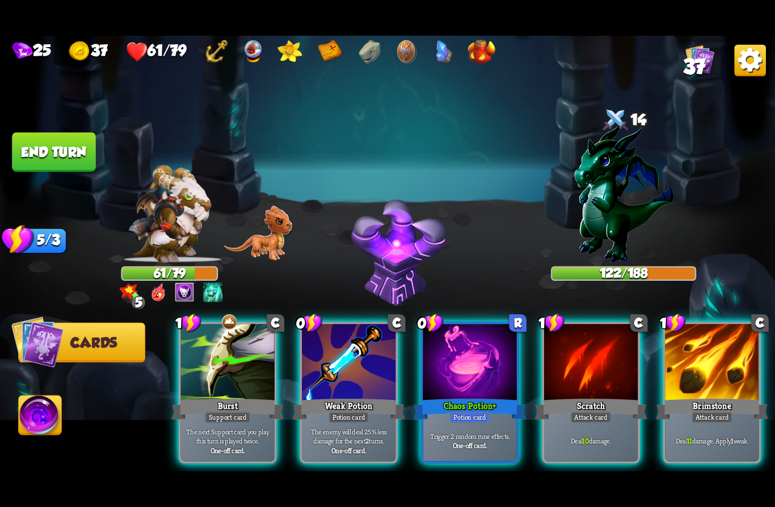
click at [354, 412] on div "Potion card" at bounding box center [348, 417] width 40 height 11
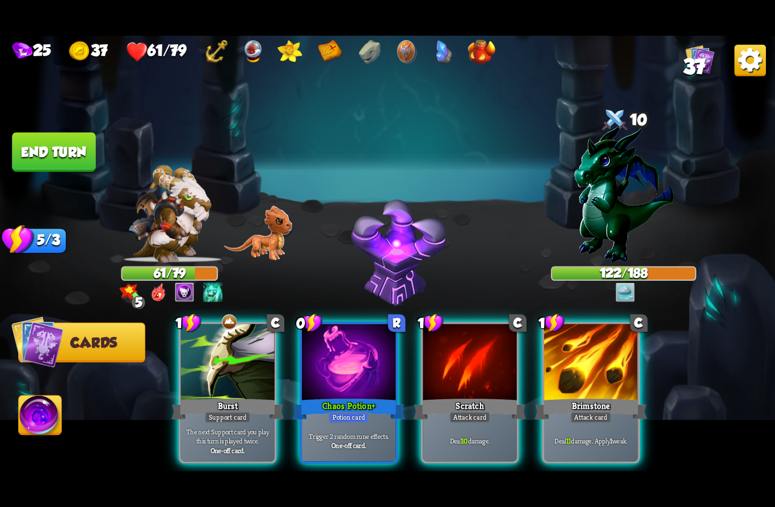
click at [376, 359] on div at bounding box center [349, 363] width 94 height 79
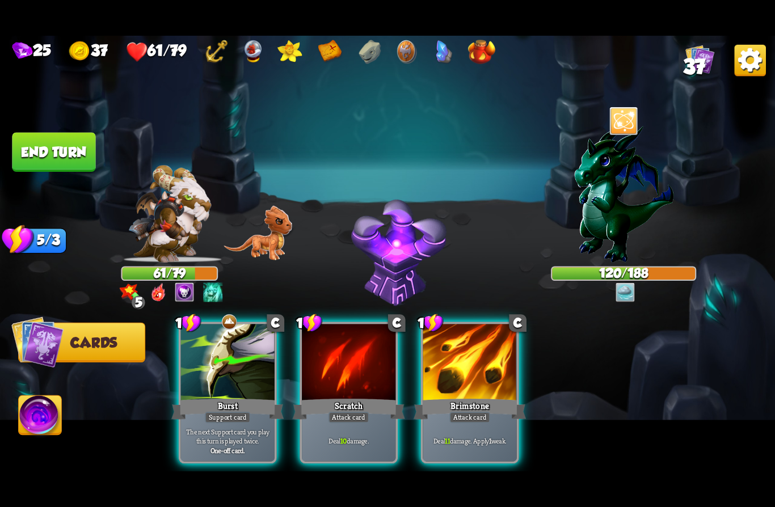
click at [493, 367] on div at bounding box center [470, 363] width 94 height 79
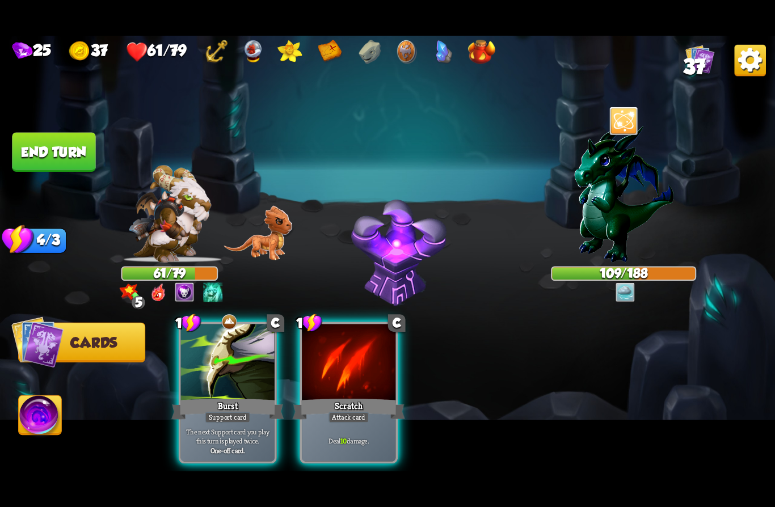
click at [382, 375] on div at bounding box center [349, 363] width 94 height 79
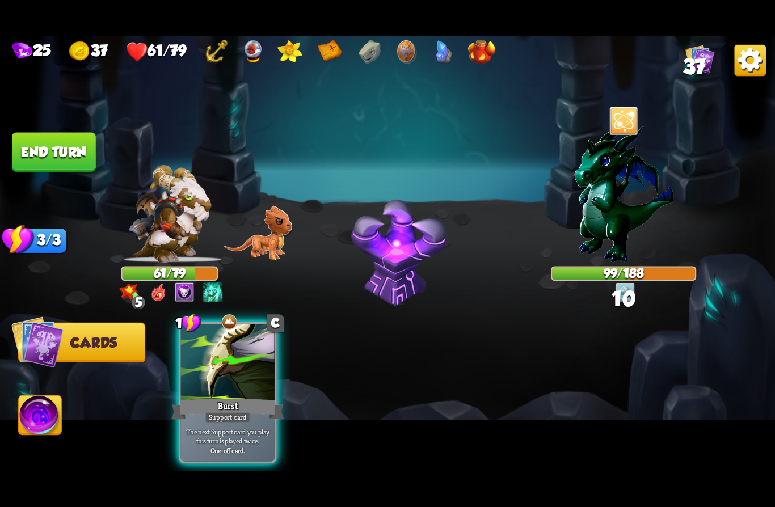
click at [50, 138] on button "End turn" at bounding box center [53, 152] width 84 height 40
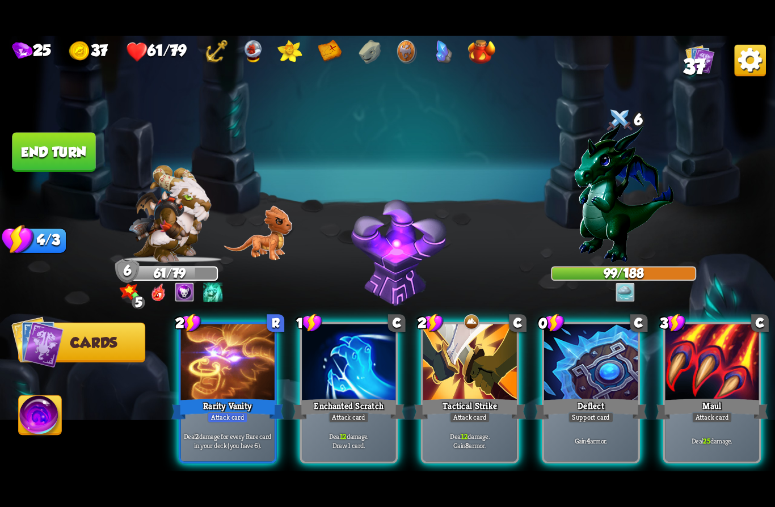
click at [581, 350] on div at bounding box center [591, 363] width 94 height 79
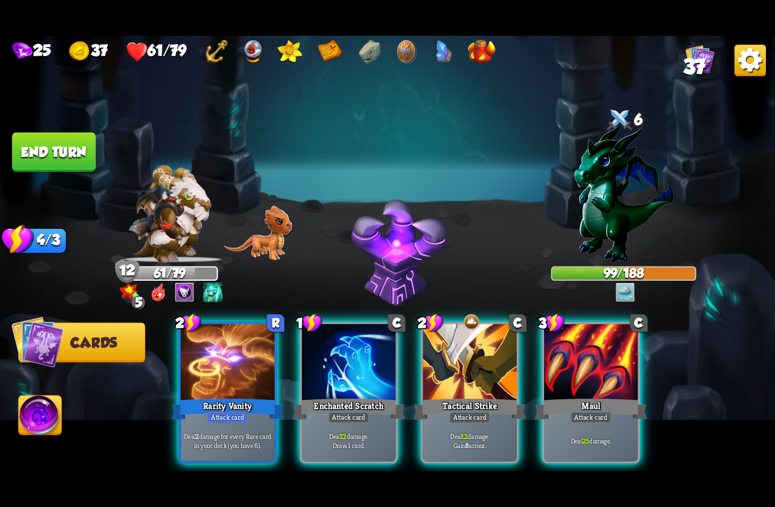
click at [359, 431] on p "Deal 12 damage. Draw 1 card." at bounding box center [348, 440] width 89 height 19
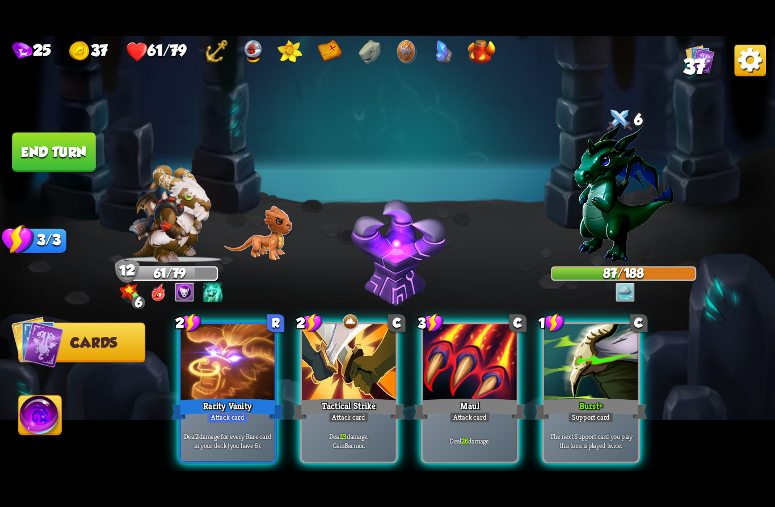
click at [465, 348] on div at bounding box center [470, 363] width 94 height 79
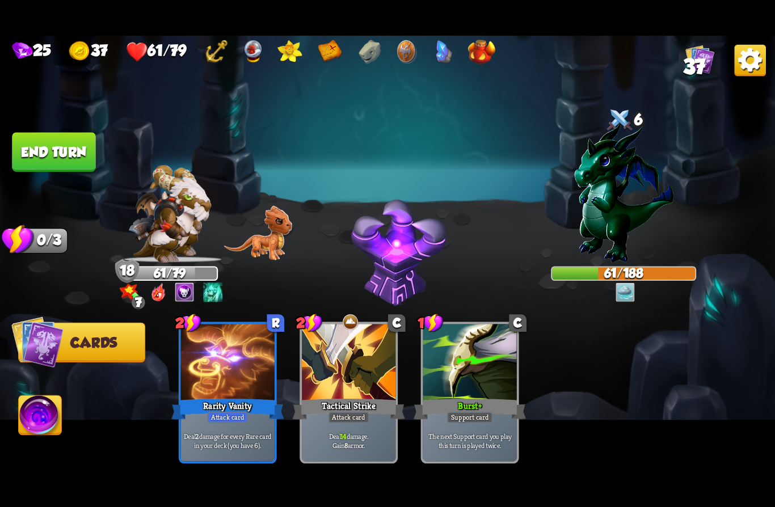
click at [41, 146] on button "End turn" at bounding box center [54, 152] width 84 height 40
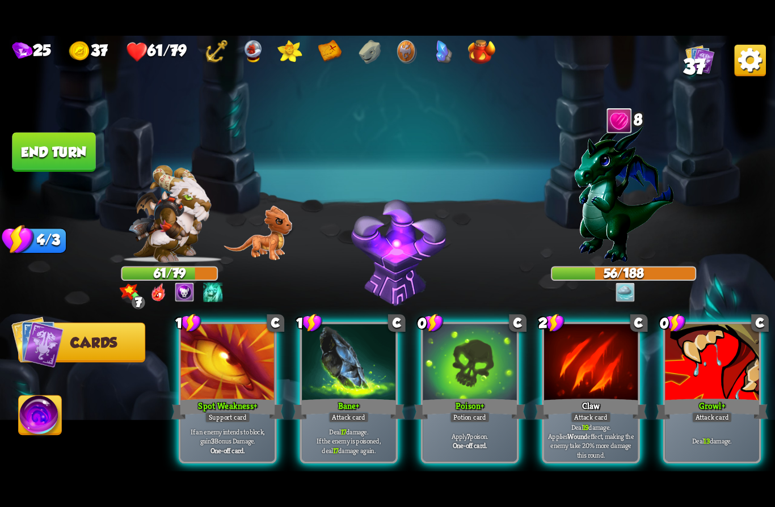
click at [458, 396] on div "Poison +" at bounding box center [469, 408] width 112 height 25
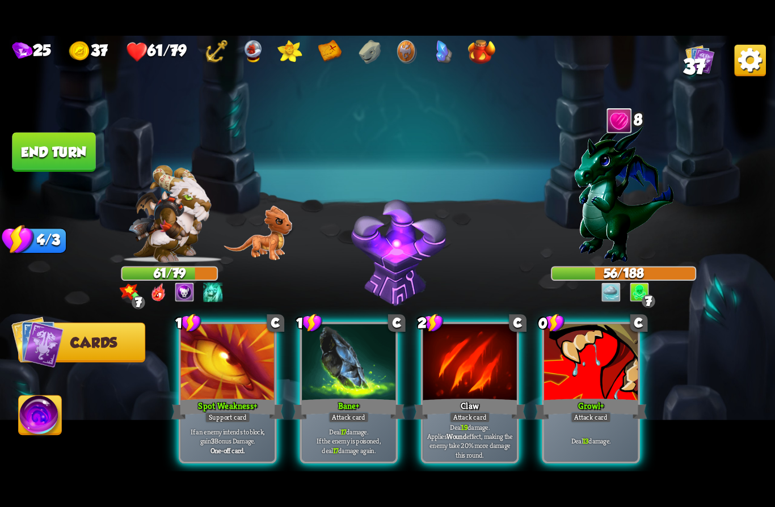
click at [347, 396] on div "Bane +" at bounding box center [349, 408] width 112 height 25
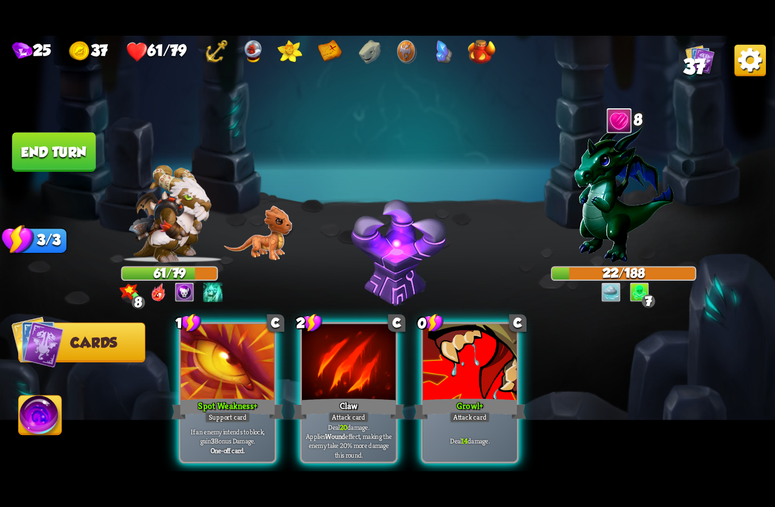
click at [345, 369] on div at bounding box center [349, 363] width 94 height 79
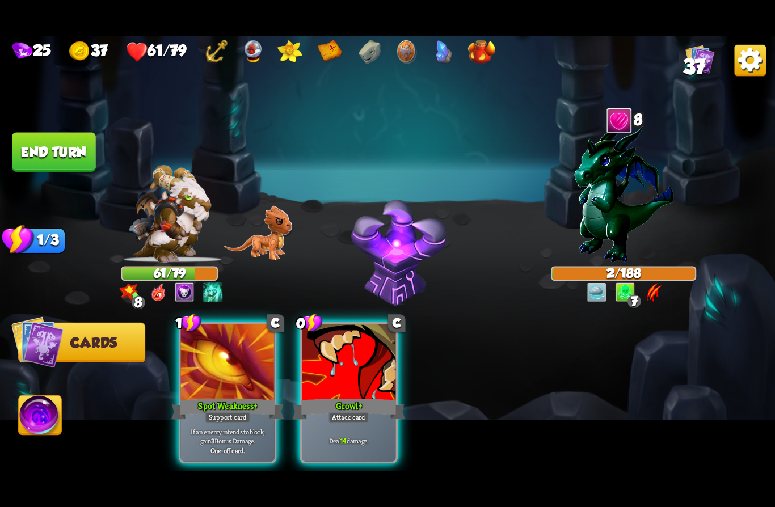
click at [44, 417] on img at bounding box center [40, 418] width 43 height 44
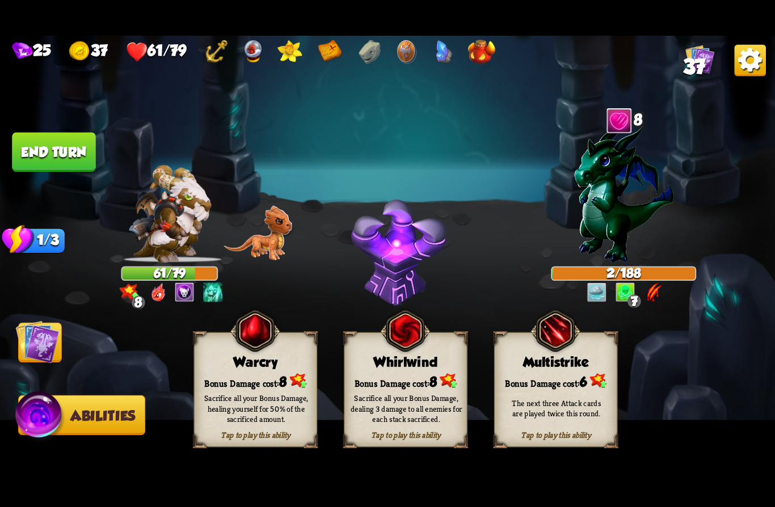
click at [223, 385] on div "Sacrifice all your Bonus Damage, healing yourself for 50% of the sacrificed amo…" at bounding box center [256, 408] width 124 height 48
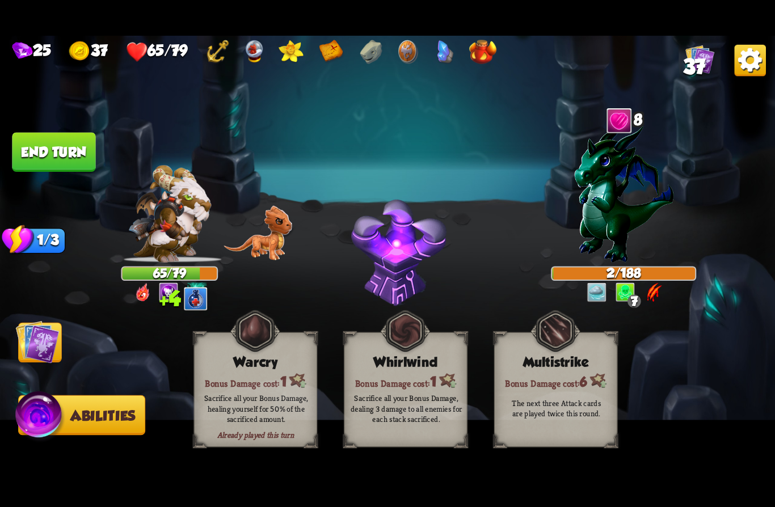
click at [35, 337] on img at bounding box center [38, 342] width 44 height 44
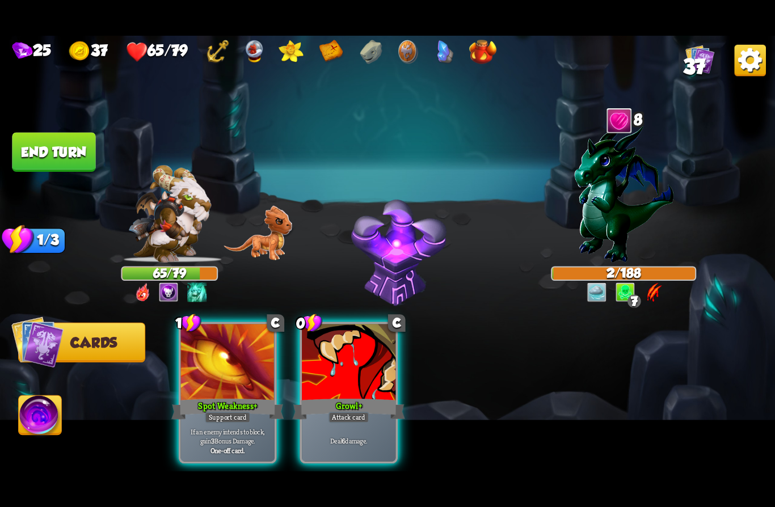
click at [353, 412] on div "Attack card" at bounding box center [348, 417] width 41 height 11
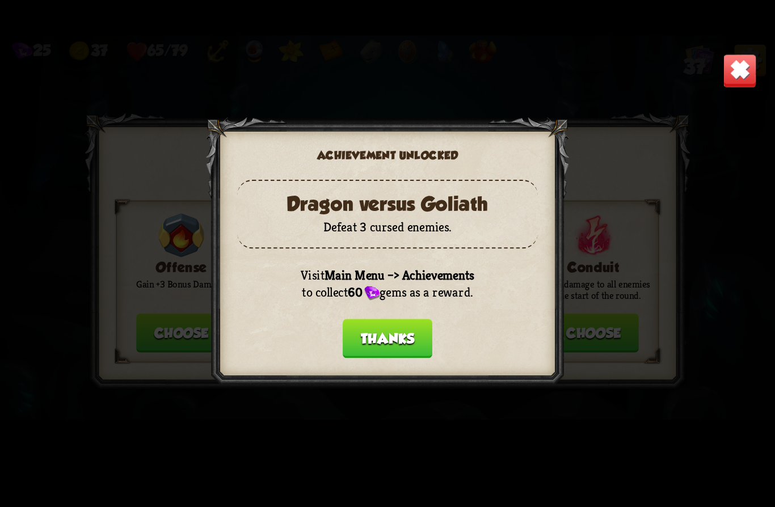
click at [371, 341] on button "Thanks" at bounding box center [387, 338] width 90 height 39
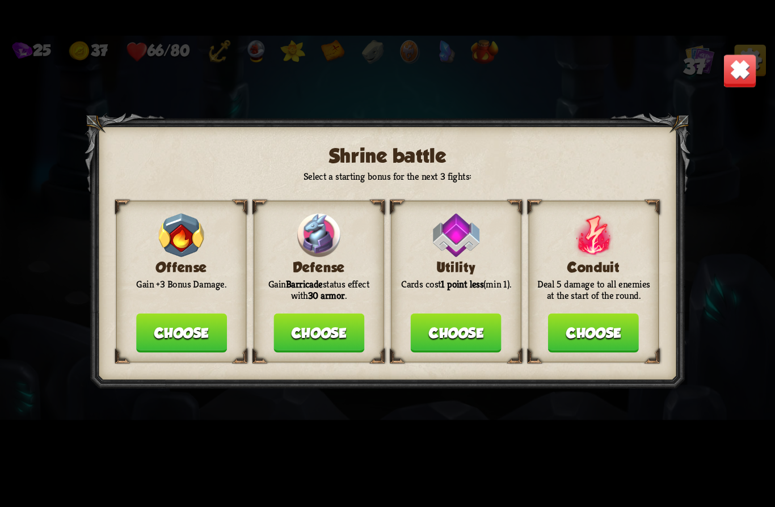
click at [295, 323] on button "Choose" at bounding box center [318, 333] width 91 height 39
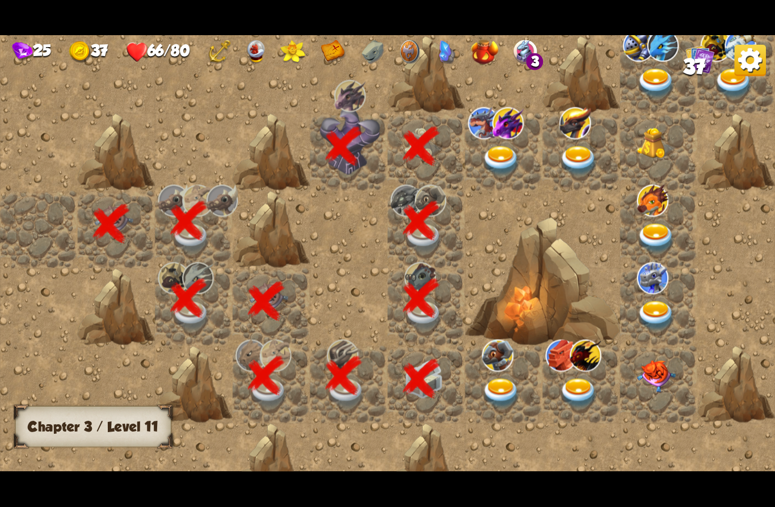
scroll to position [0, 218]
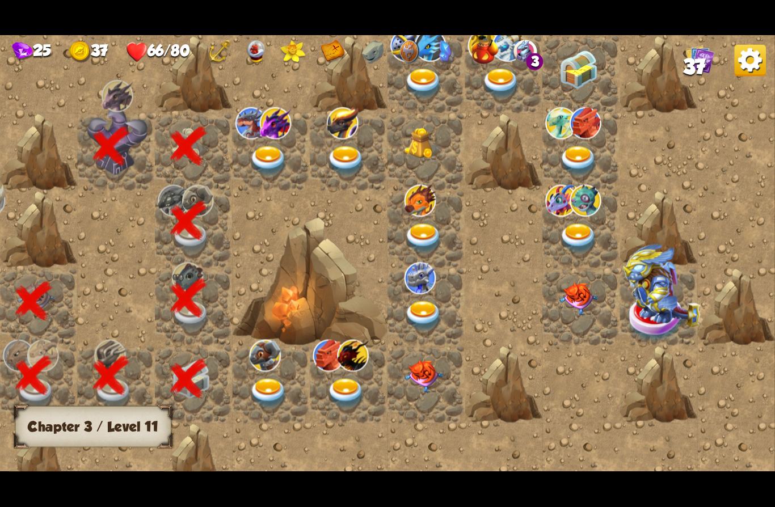
click at [263, 151] on img at bounding box center [268, 161] width 39 height 30
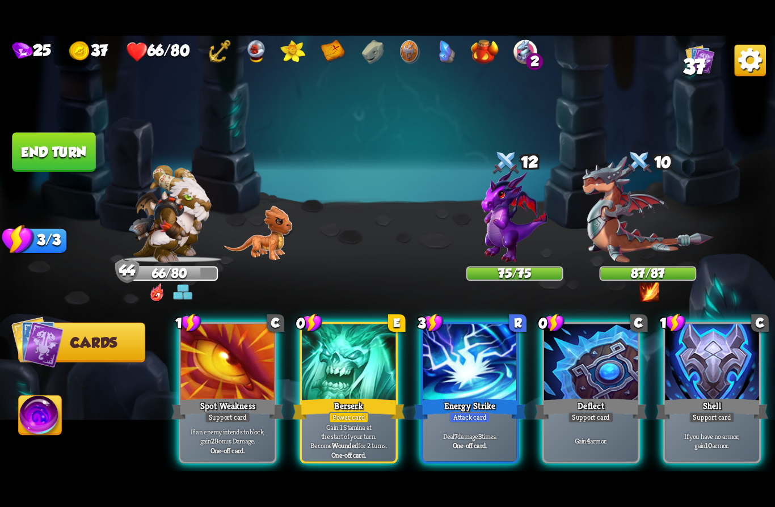
click at [348, 396] on div "Berserk" at bounding box center [349, 408] width 112 height 25
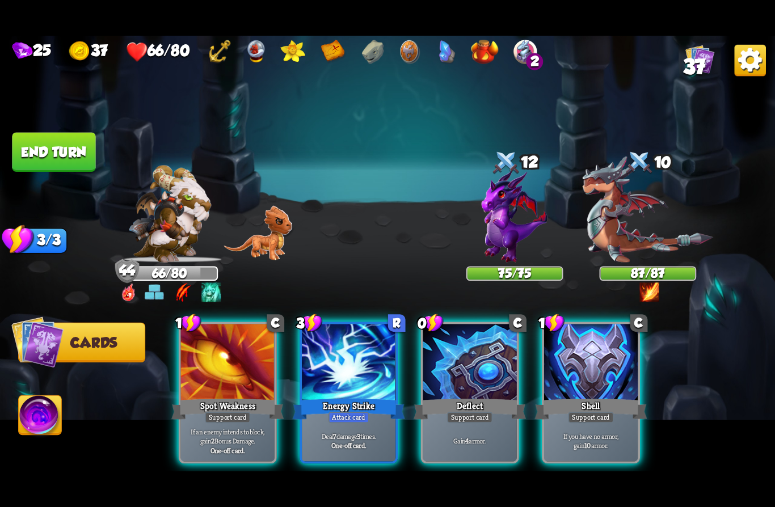
click at [444, 434] on div "Gain 4 armor." at bounding box center [470, 440] width 94 height 41
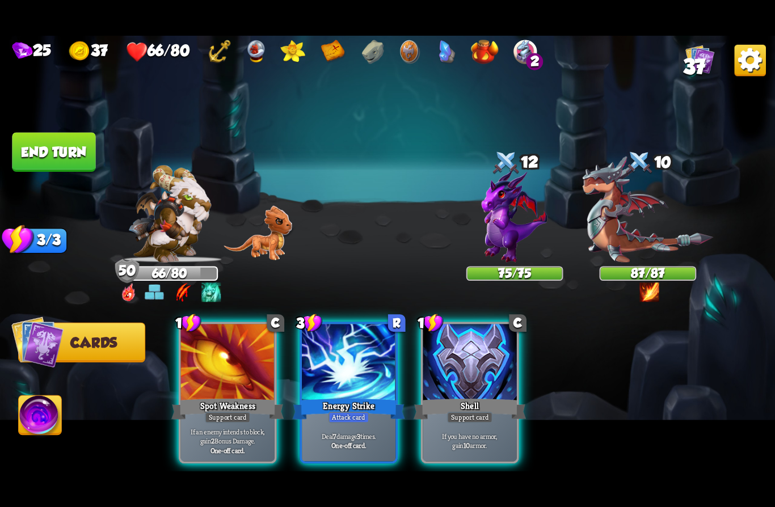
click at [337, 412] on div "Attack card" at bounding box center [348, 417] width 41 height 11
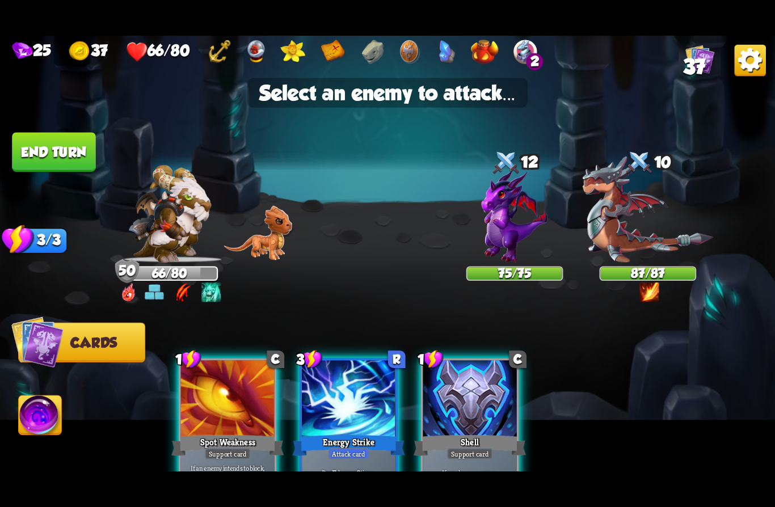
click at [641, 228] on img at bounding box center [647, 209] width 131 height 107
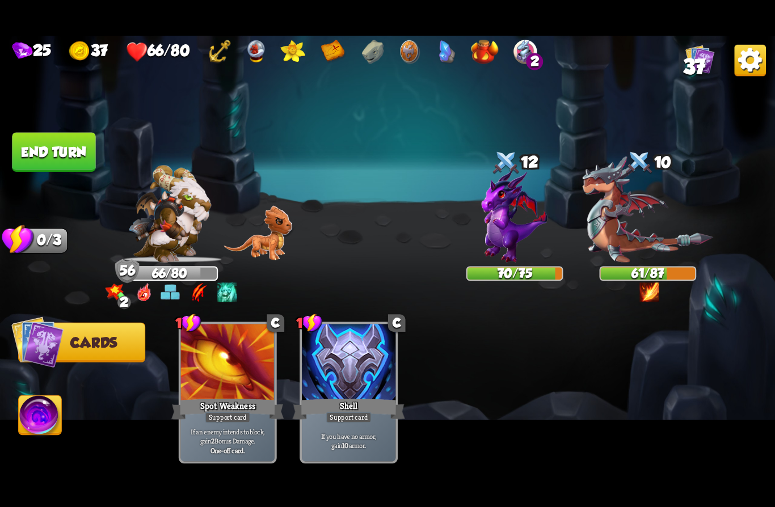
click at [41, 155] on button "End turn" at bounding box center [53, 152] width 84 height 40
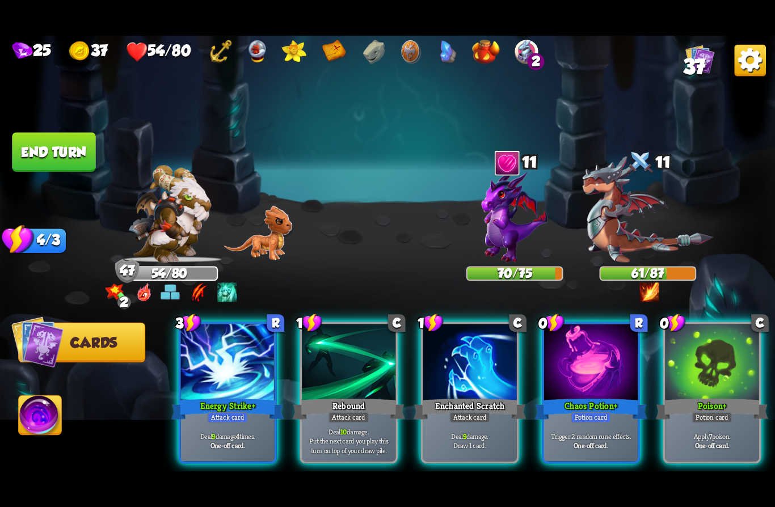
click at [598, 396] on div "Chaos Potion +" at bounding box center [590, 408] width 112 height 25
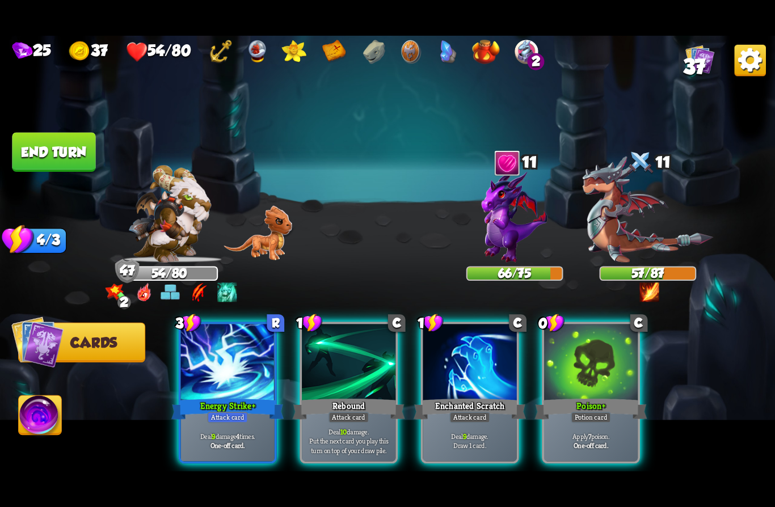
click at [605, 375] on div at bounding box center [591, 363] width 94 height 79
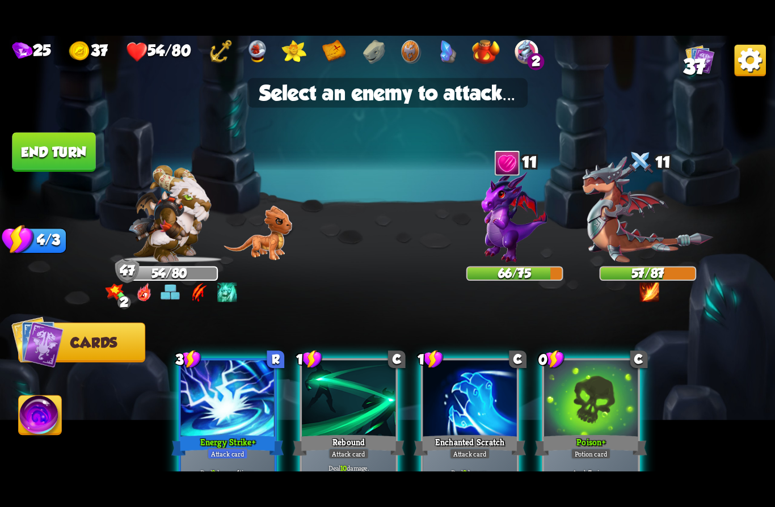
click at [650, 228] on img at bounding box center [647, 209] width 131 height 107
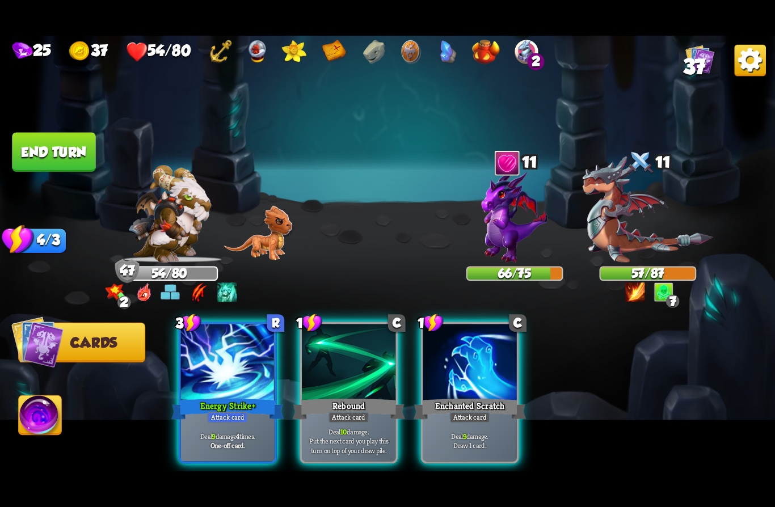
click at [209, 396] on div "Energy Strike +" at bounding box center [227, 408] width 112 height 25
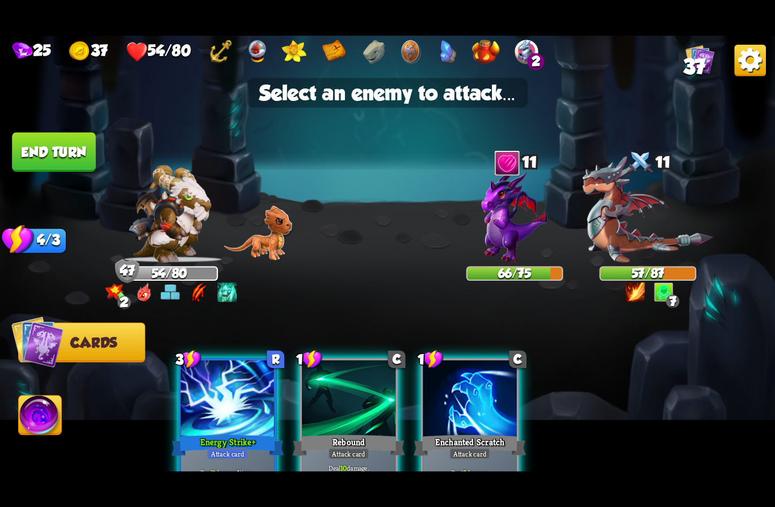
click at [323, 433] on div "Rebound" at bounding box center [349, 445] width 112 height 25
click at [650, 244] on img at bounding box center [647, 209] width 131 height 107
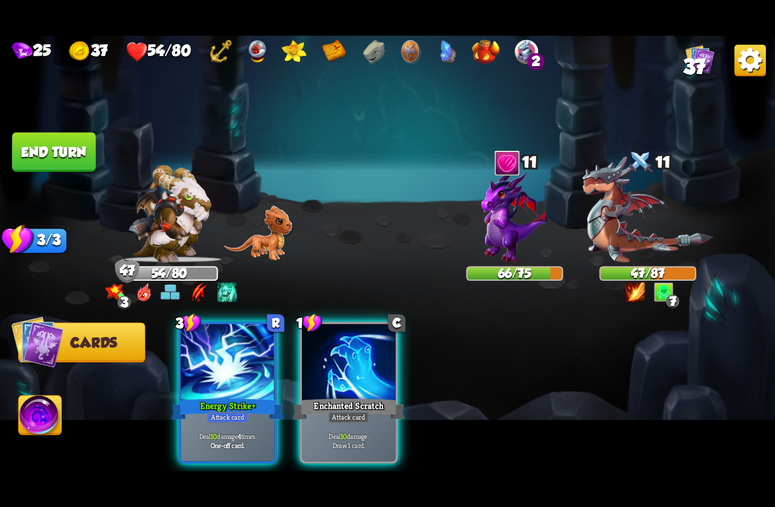
click at [214, 420] on div "Deal 10 damage 4 times. One-off card." at bounding box center [228, 440] width 94 height 41
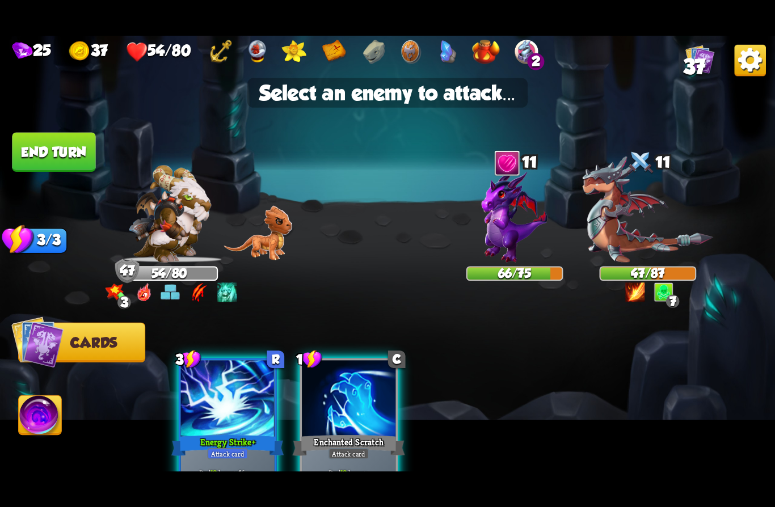
click at [666, 232] on img at bounding box center [647, 209] width 131 height 107
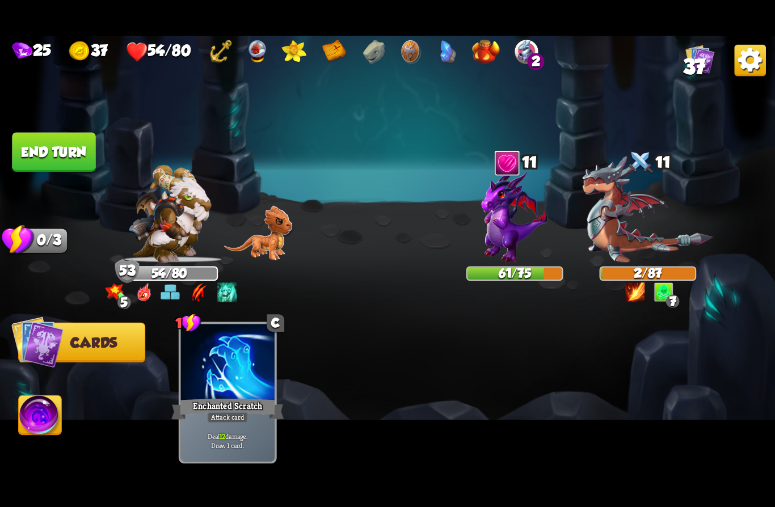
click at [40, 150] on button "End turn" at bounding box center [53, 152] width 83 height 39
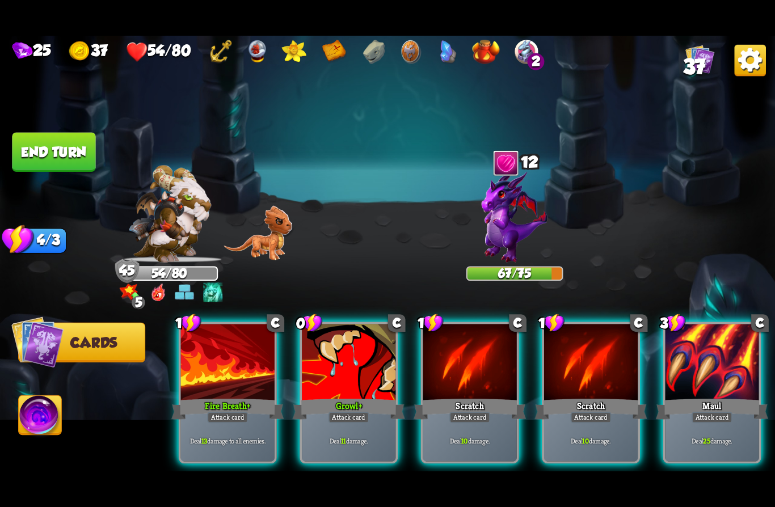
click at [358, 396] on div "Growl +" at bounding box center [349, 408] width 112 height 25
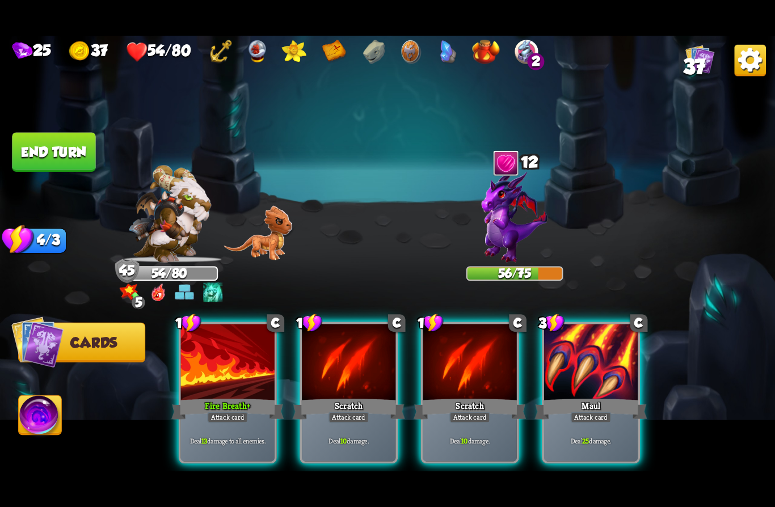
click at [200, 396] on div "Fire Breath +" at bounding box center [227, 408] width 112 height 25
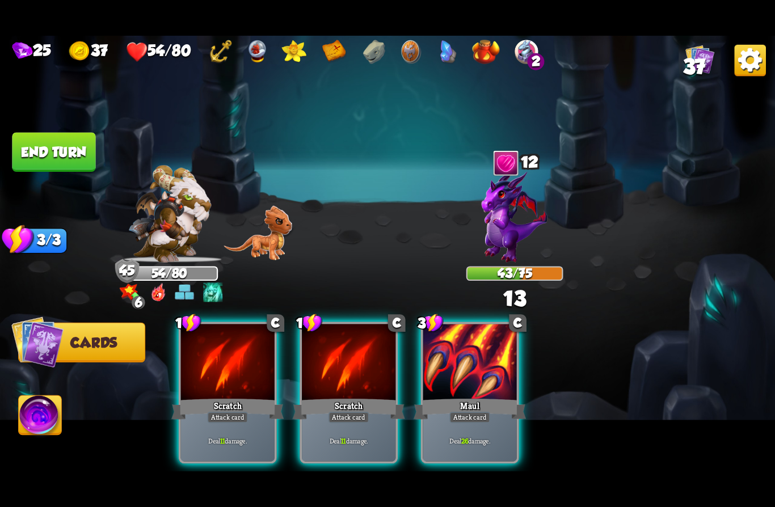
click at [486, 396] on div "Maul" at bounding box center [469, 408] width 112 height 25
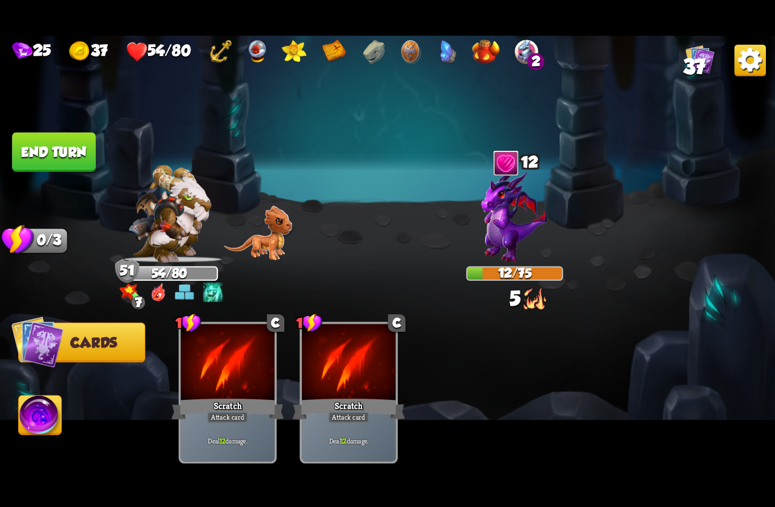
click at [46, 154] on button "End turn" at bounding box center [54, 152] width 84 height 40
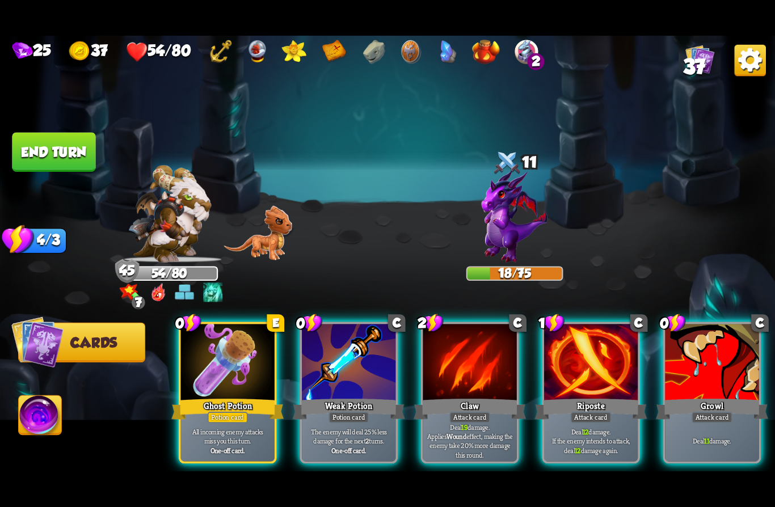
click at [358, 412] on div "Potion card" at bounding box center [348, 417] width 40 height 11
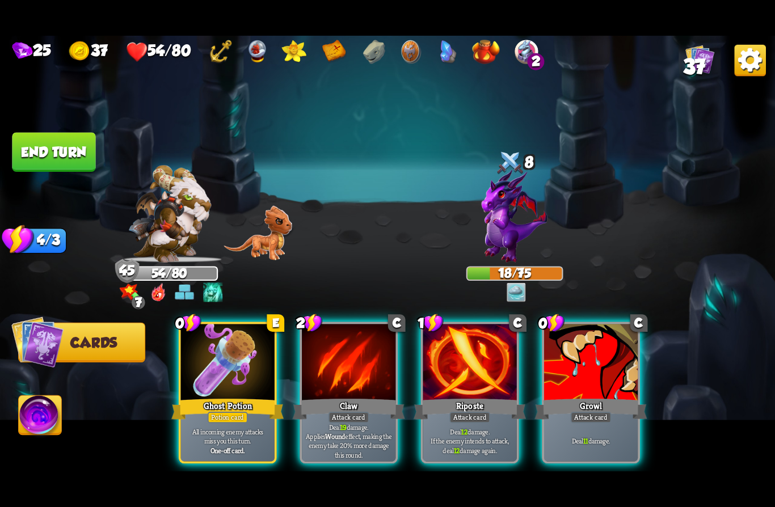
click at [217, 396] on div "Ghost Potion" at bounding box center [227, 408] width 112 height 25
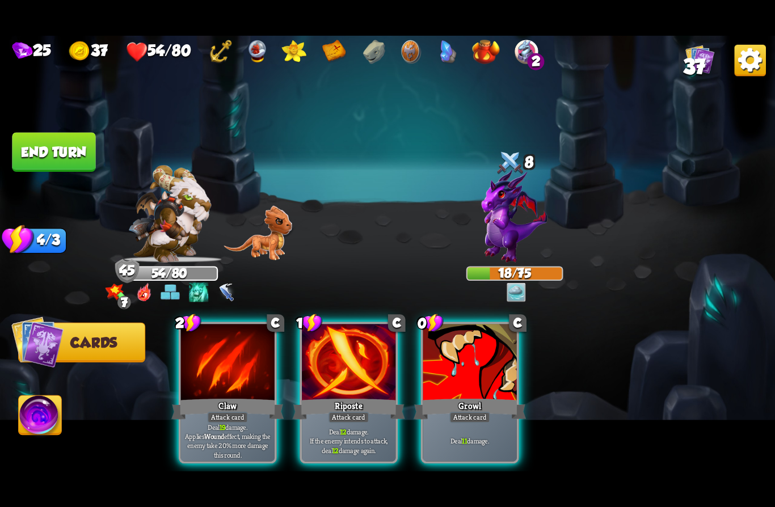
click at [491, 396] on div "Growl" at bounding box center [469, 408] width 112 height 25
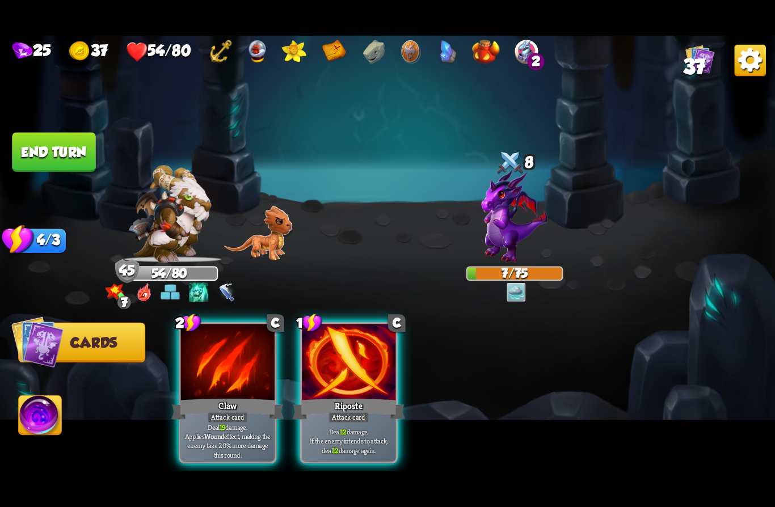
click at [37, 412] on img at bounding box center [40, 418] width 43 height 44
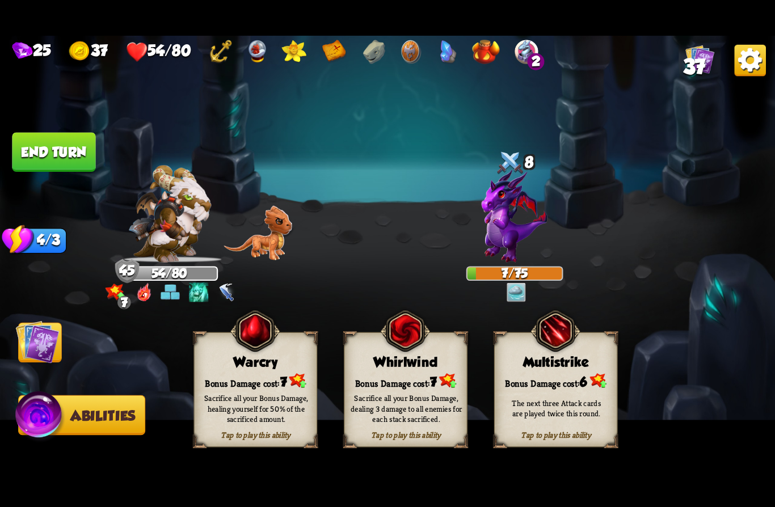
click at [215, 386] on div "Sacrifice all your Bonus Damage, healing yourself for 50% of the sacrificed amo…" at bounding box center [256, 408] width 124 height 48
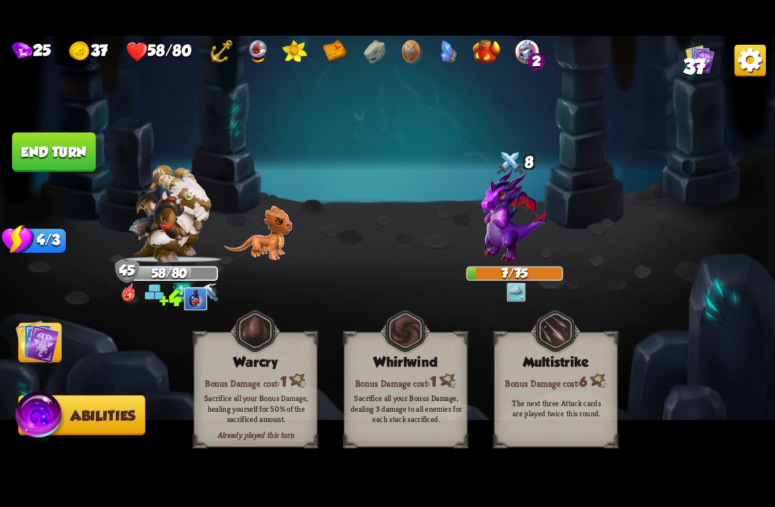
click at [32, 346] on img at bounding box center [38, 342] width 44 height 44
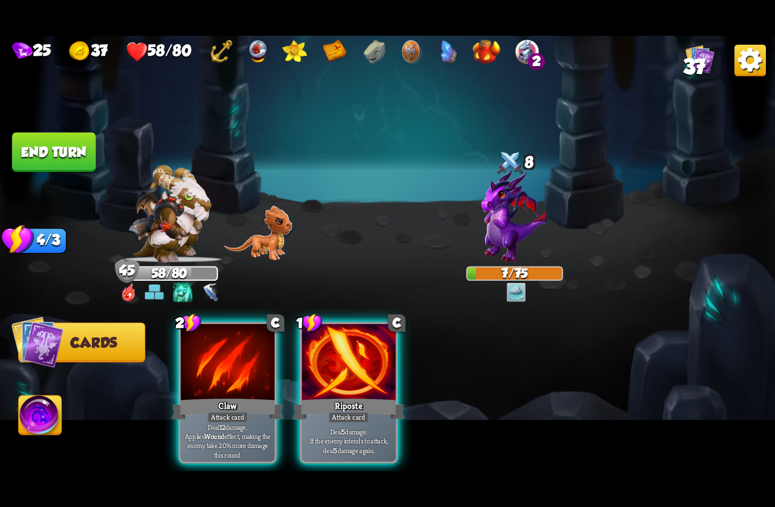
click at [204, 396] on div "Claw" at bounding box center [227, 408] width 112 height 25
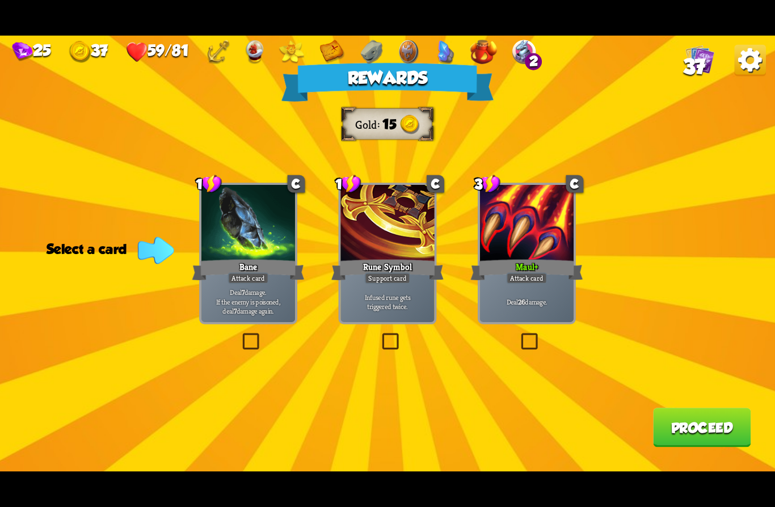
click at [528, 244] on div at bounding box center [527, 224] width 94 height 79
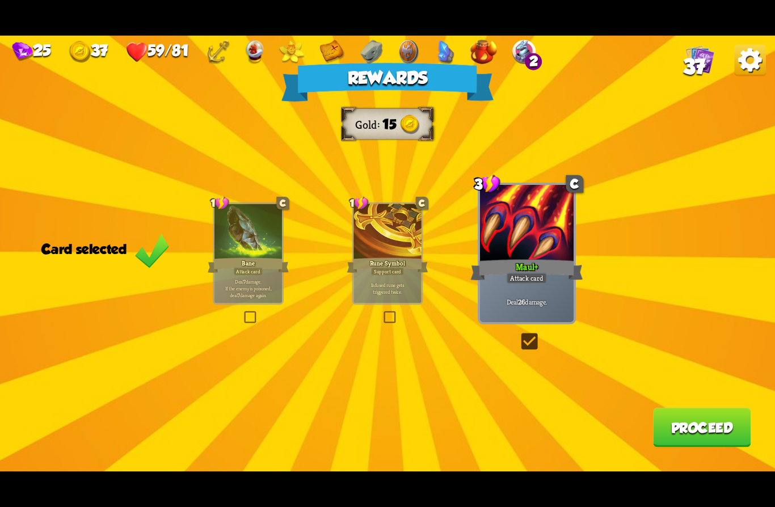
click at [696, 426] on button "Proceed" at bounding box center [702, 427] width 98 height 39
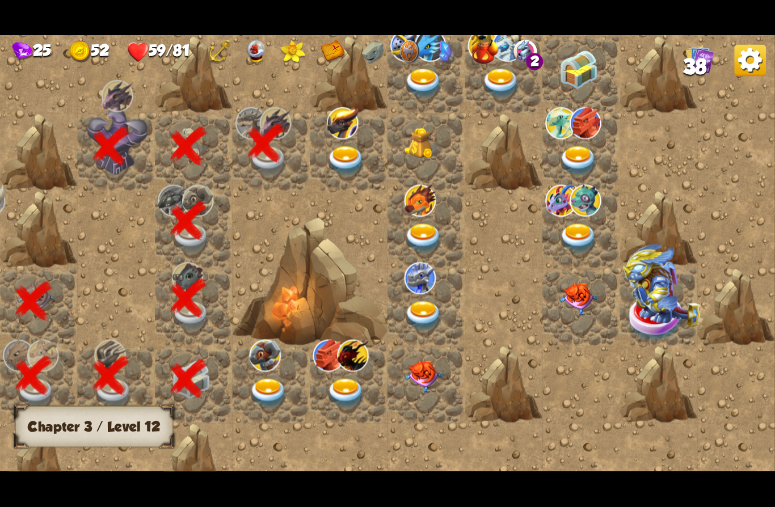
click at [689, 65] on span "38" at bounding box center [695, 67] width 24 height 24
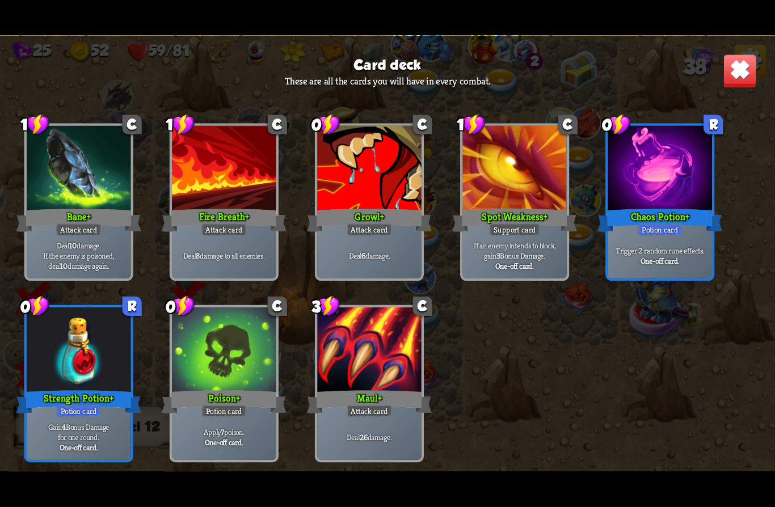
scroll to position [1038, 0]
click at [736, 73] on img at bounding box center [739, 71] width 34 height 34
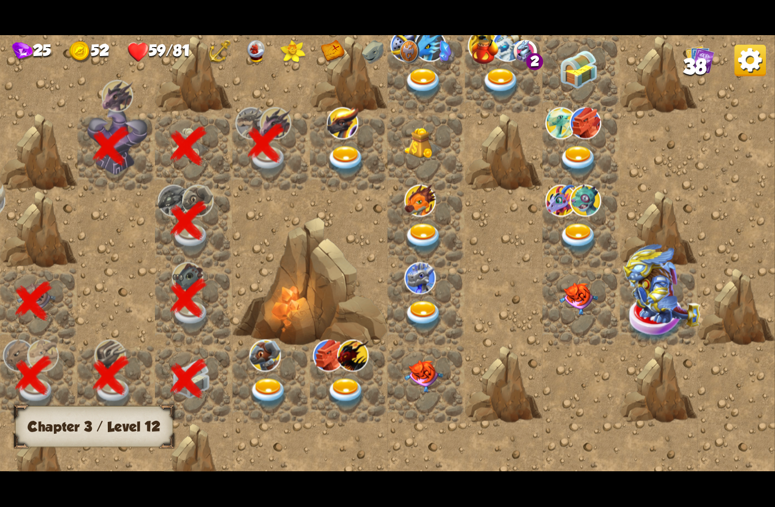
click at [345, 149] on img at bounding box center [346, 161] width 39 height 30
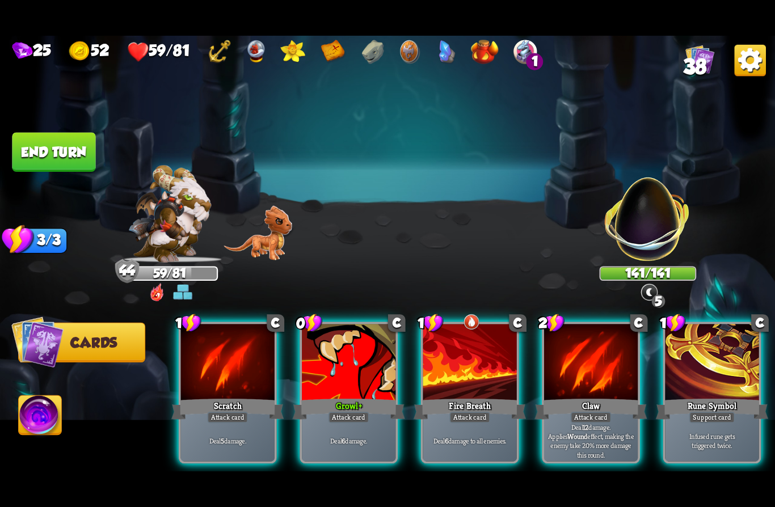
click at [348, 412] on div "Attack card" at bounding box center [348, 417] width 41 height 11
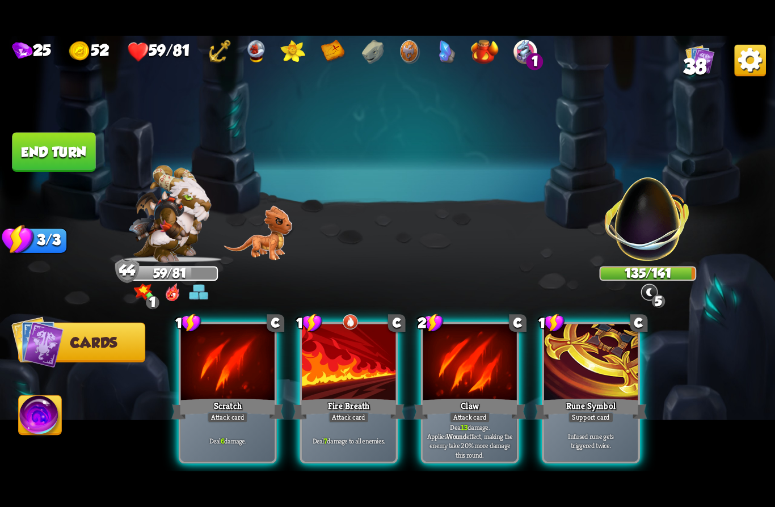
click at [477, 373] on div at bounding box center [470, 363] width 94 height 79
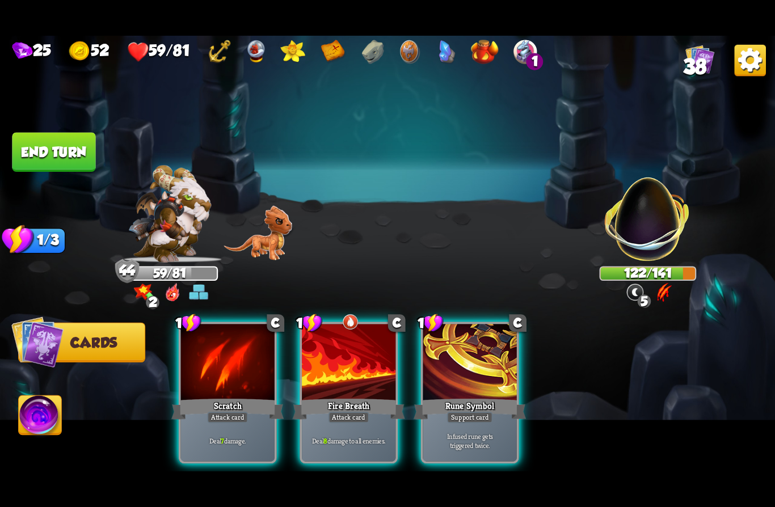
click at [333, 412] on div "Attack card" at bounding box center [348, 417] width 41 height 11
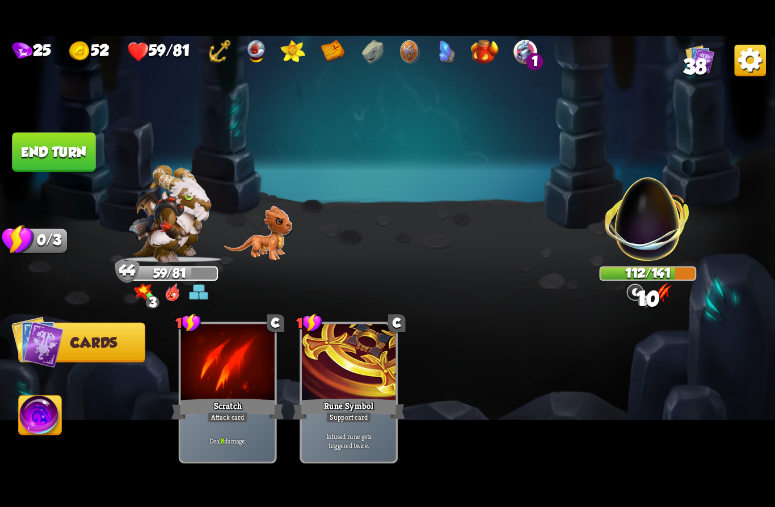
click at [40, 146] on button "End turn" at bounding box center [54, 152] width 86 height 40
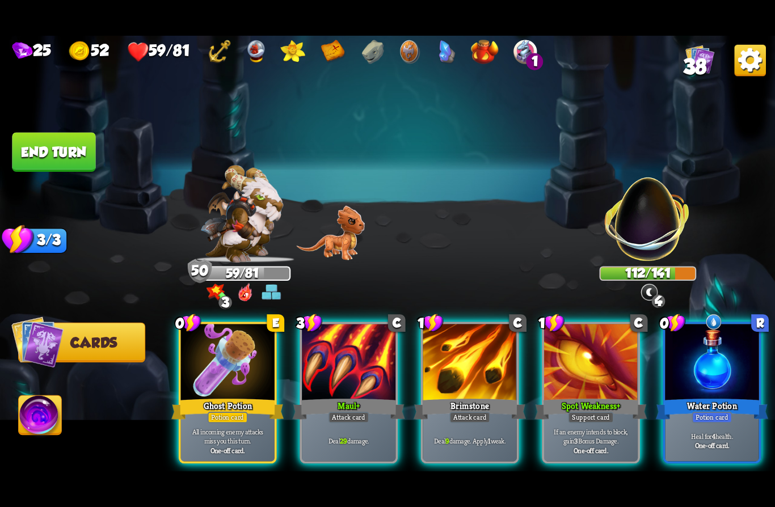
click at [662, 228] on img at bounding box center [646, 211] width 101 height 101
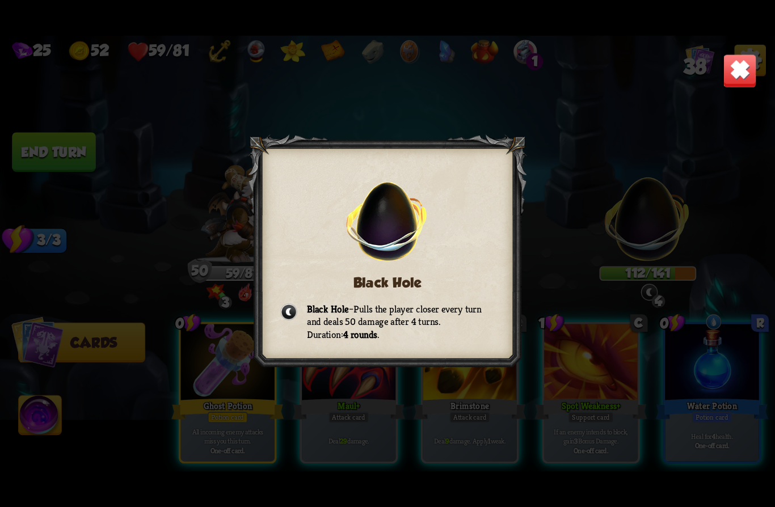
click at [745, 79] on img at bounding box center [739, 71] width 34 height 34
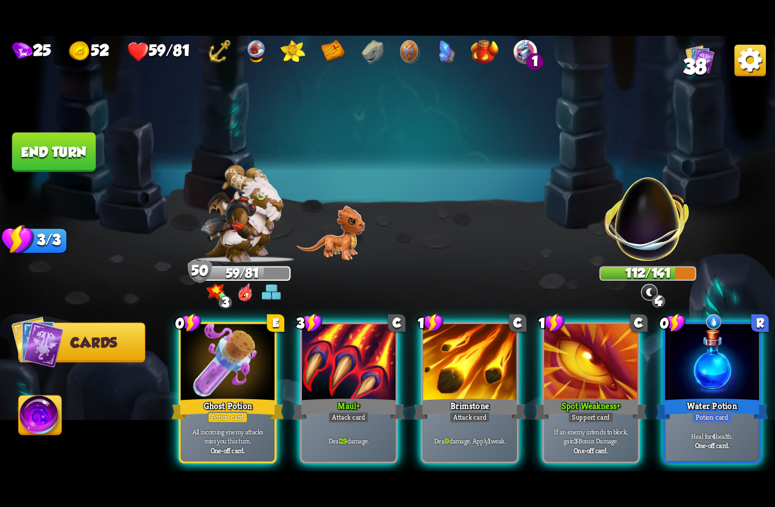
click at [696, 370] on div at bounding box center [712, 363] width 94 height 79
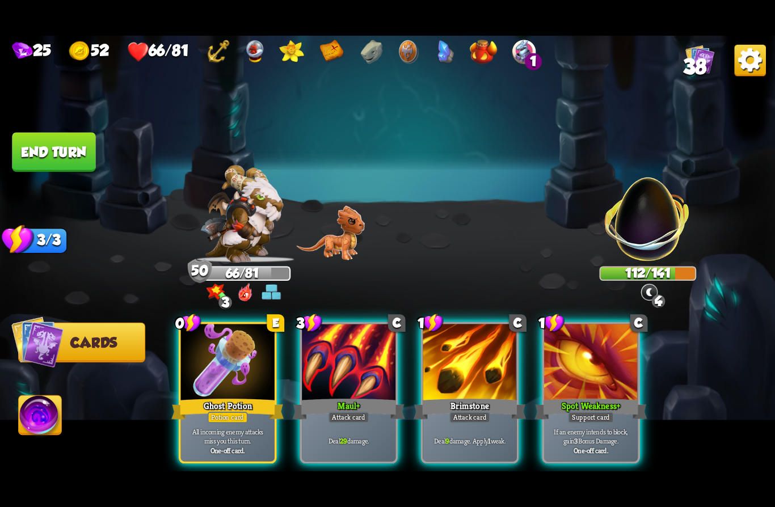
click at [349, 412] on div "Attack card" at bounding box center [348, 417] width 41 height 11
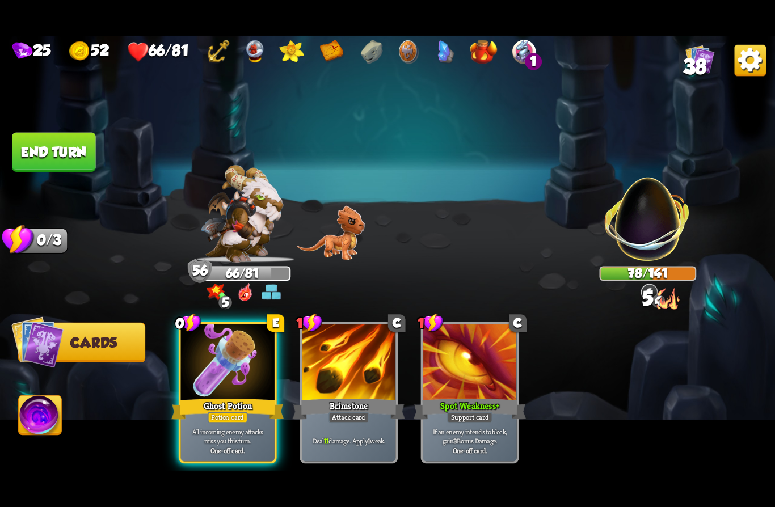
click at [54, 151] on button "End turn" at bounding box center [53, 152] width 83 height 39
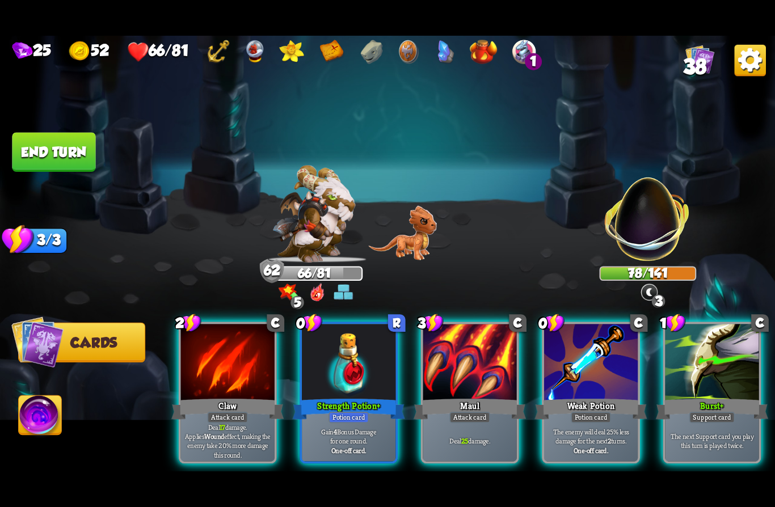
click at [328, 396] on div "Strength Potion +" at bounding box center [349, 408] width 112 height 25
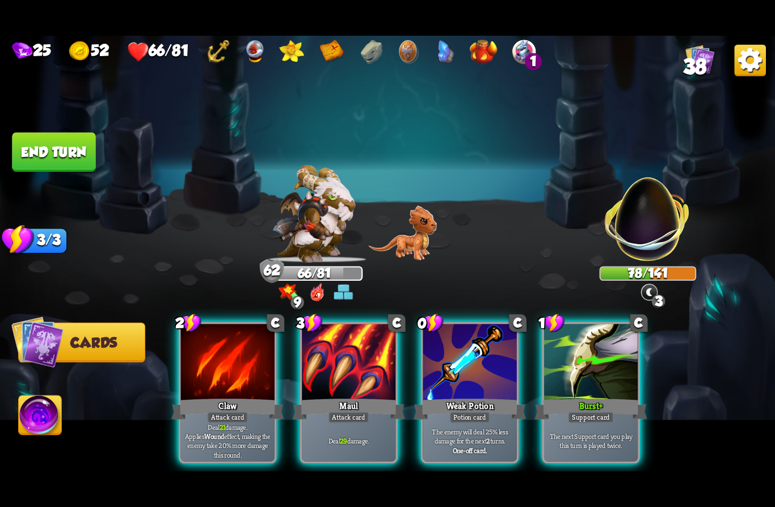
click at [333, 396] on div "Maul" at bounding box center [349, 408] width 112 height 25
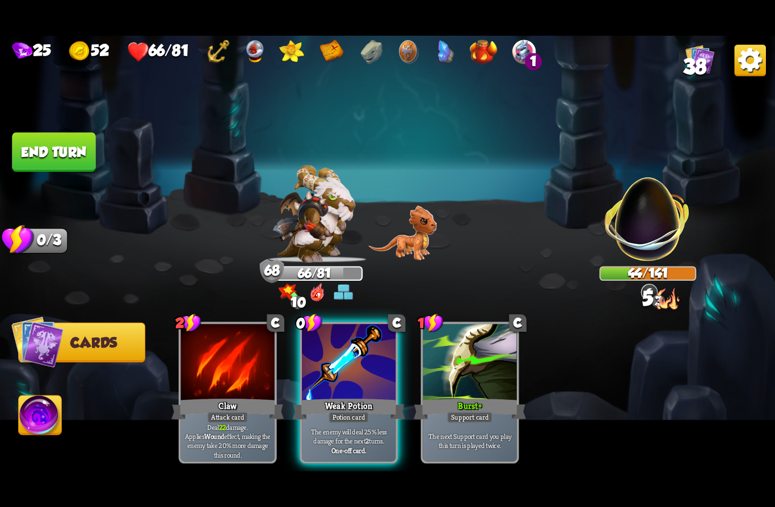
click at [47, 141] on button "End turn" at bounding box center [53, 152] width 83 height 39
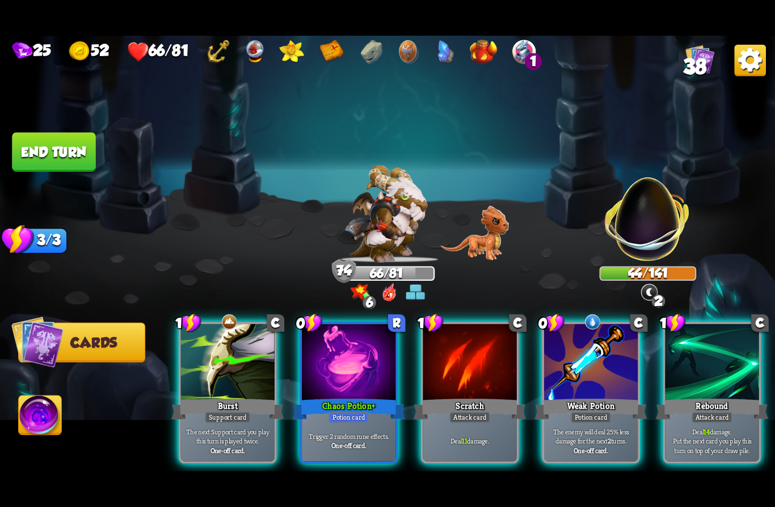
click at [575, 427] on p "The enemy will deal 25% less damage for the next 2 turns." at bounding box center [590, 436] width 89 height 19
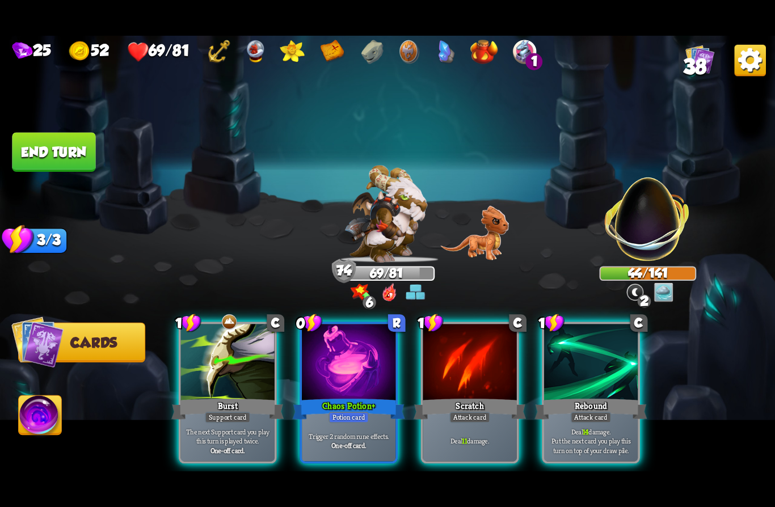
click at [336, 420] on div "Trigger 2 random rune effects. One-off card." at bounding box center [349, 440] width 94 height 41
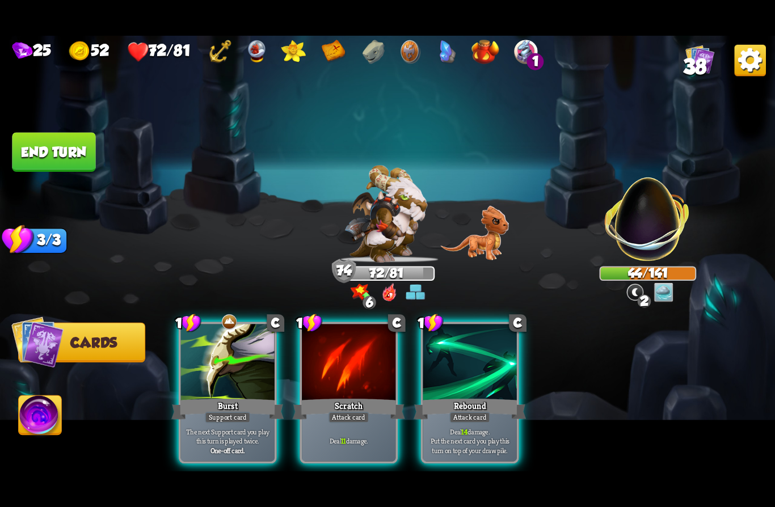
click at [337, 396] on div "Scratch" at bounding box center [349, 408] width 112 height 25
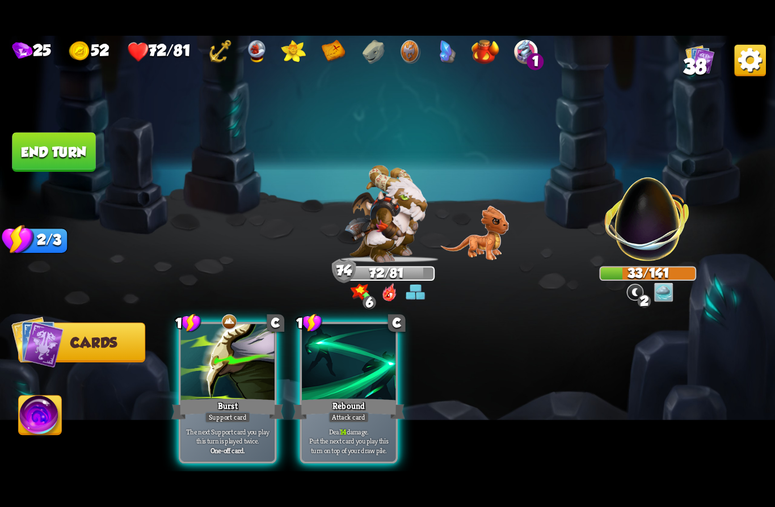
click at [355, 357] on div at bounding box center [349, 363] width 94 height 79
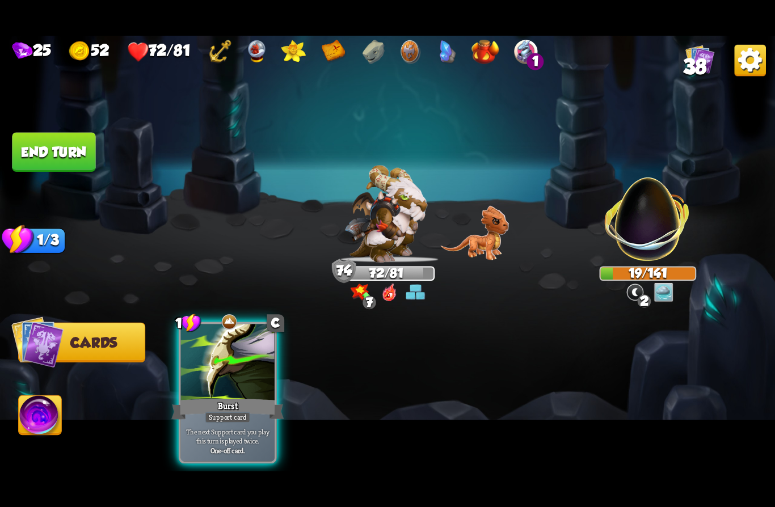
click at [45, 155] on button "End turn" at bounding box center [54, 152] width 86 height 40
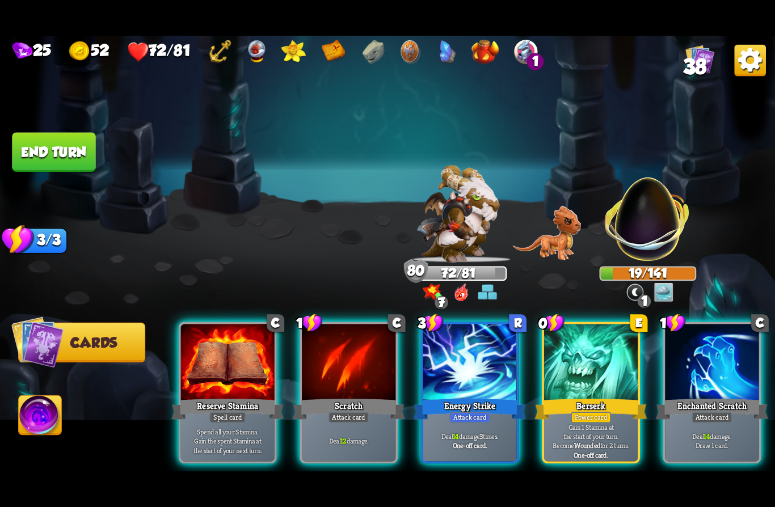
click at [49, 414] on img at bounding box center [40, 418] width 43 height 44
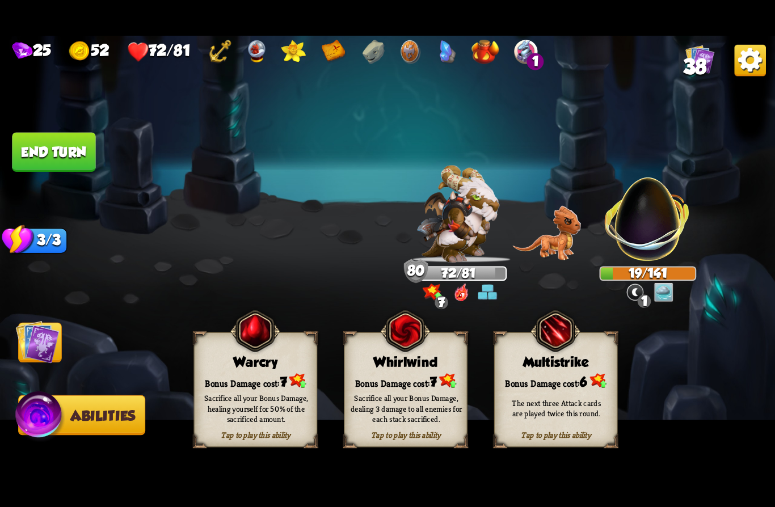
click at [229, 391] on div "Sacrifice all your Bonus Damage, healing yourself for 50% of the sacrificed amo…" at bounding box center [256, 408] width 124 height 48
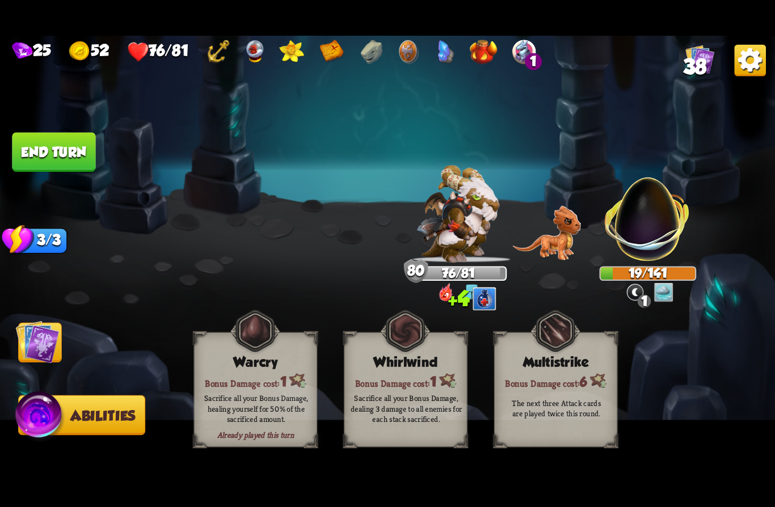
click at [46, 342] on img at bounding box center [38, 342] width 44 height 44
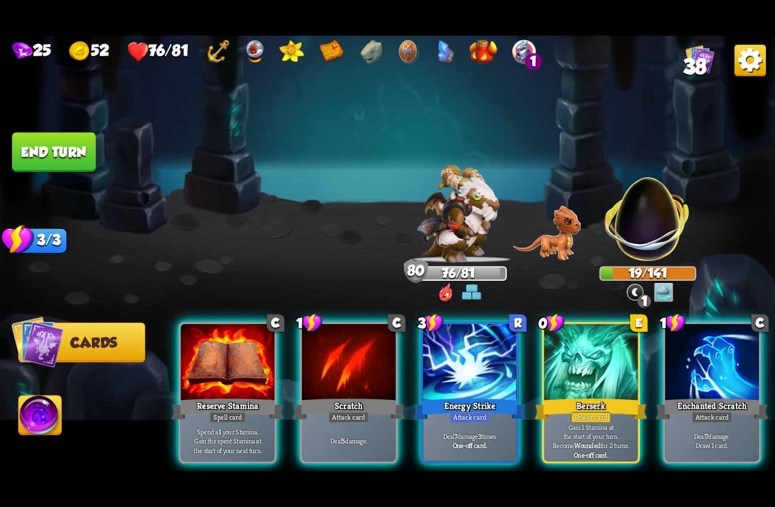
click at [463, 412] on div "Attack card" at bounding box center [469, 417] width 41 height 11
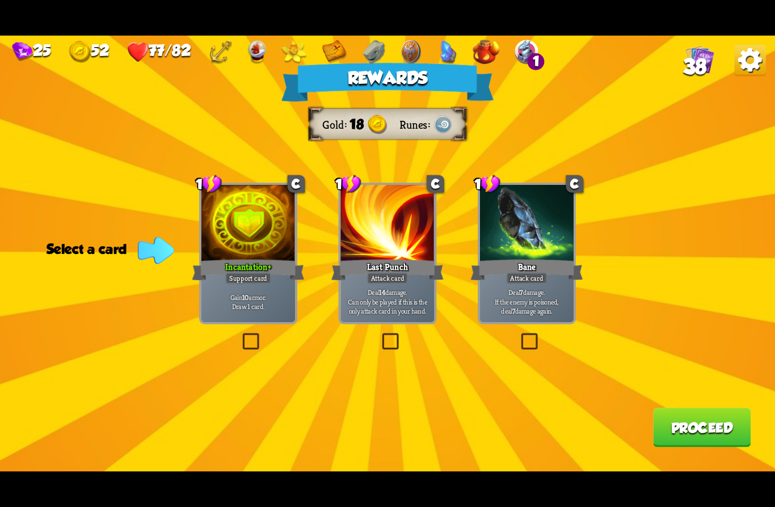
click at [230, 263] on div "Incantation +" at bounding box center [248, 269] width 112 height 25
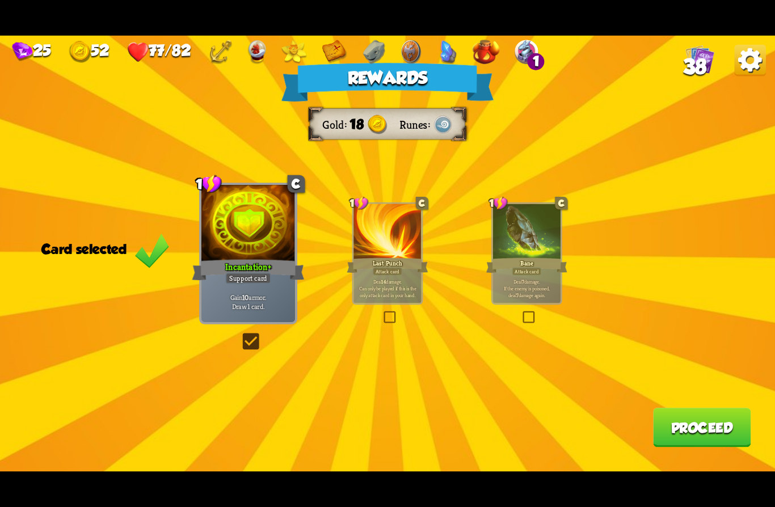
click at [687, 429] on button "Proceed" at bounding box center [702, 427] width 98 height 39
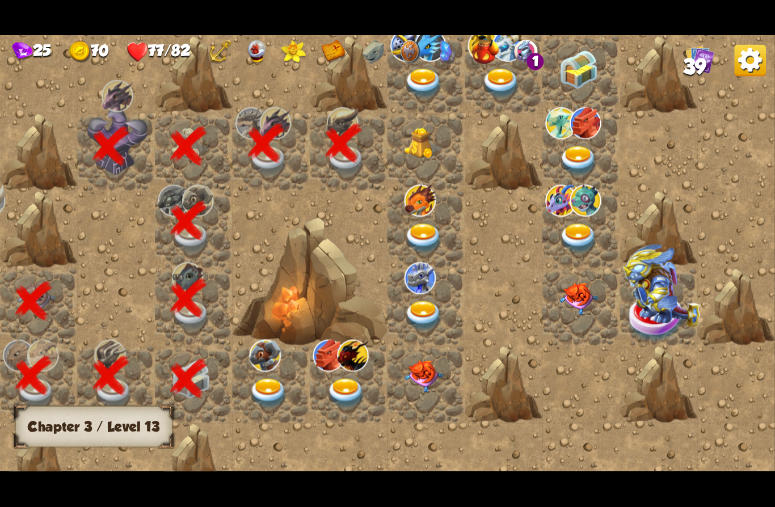
scroll to position [0, 218]
click at [695, 73] on span "39" at bounding box center [694, 67] width 23 height 24
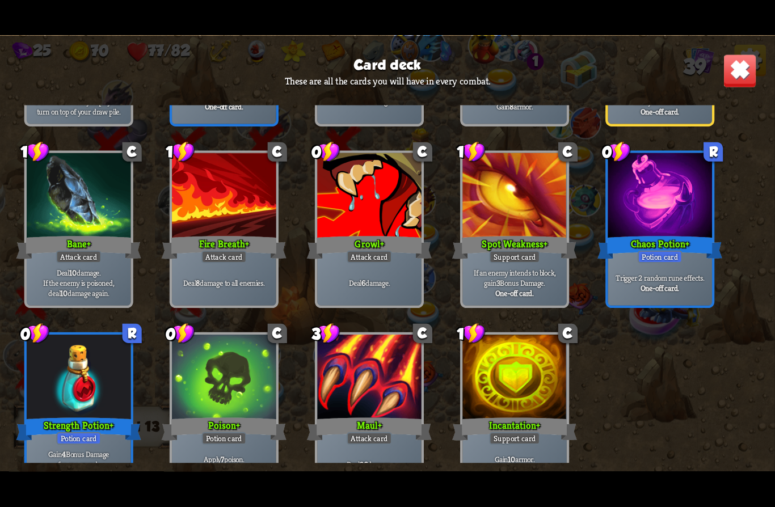
scroll to position [1015, 0]
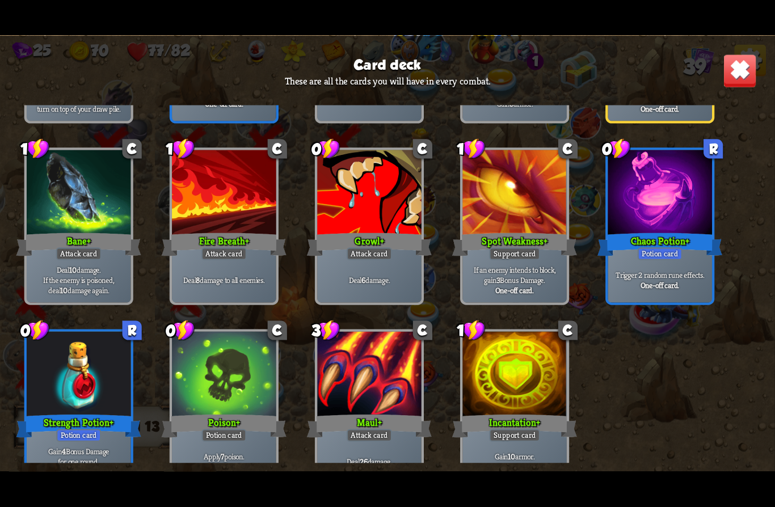
click at [735, 86] on img at bounding box center [739, 71] width 34 height 34
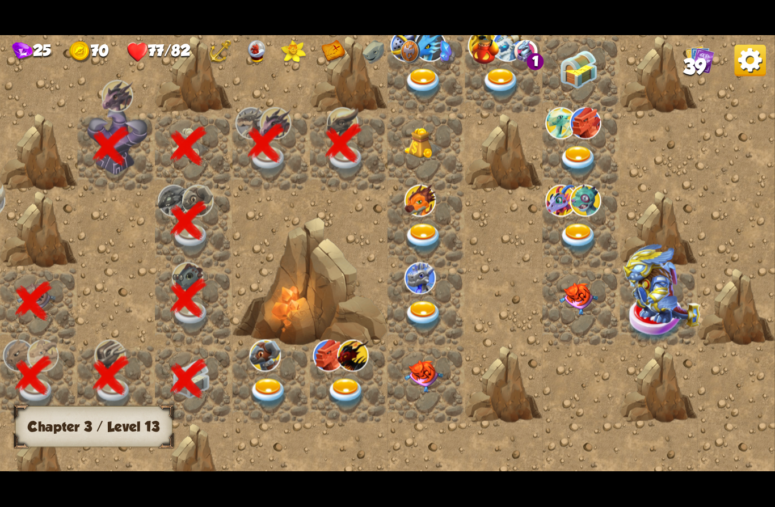
click at [431, 148] on img at bounding box center [423, 144] width 39 height 32
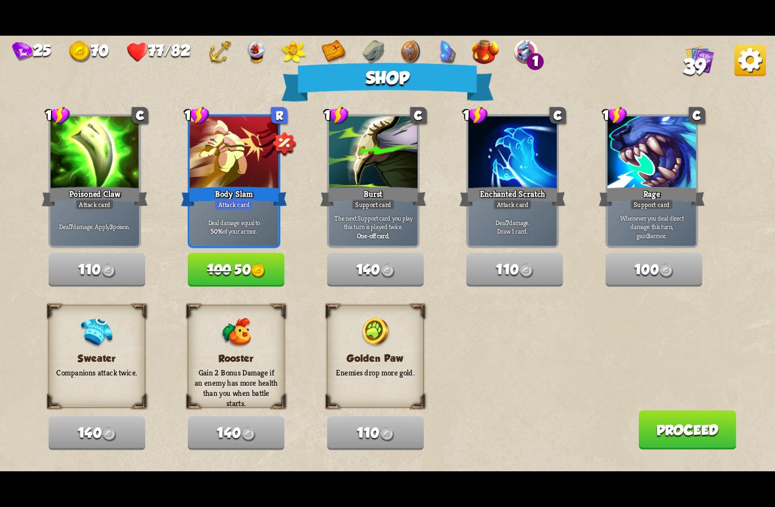
click at [228, 270] on span "100" at bounding box center [219, 270] width 24 height 16
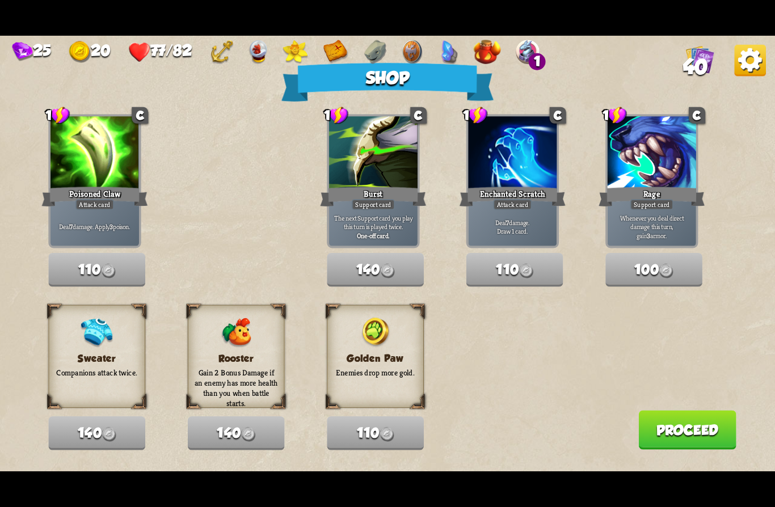
click at [699, 431] on button "Proceed" at bounding box center [687, 429] width 98 height 39
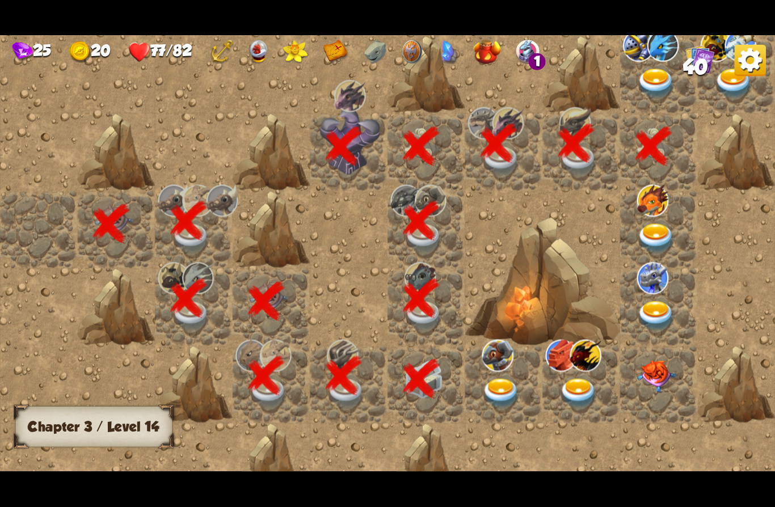
scroll to position [0, 218]
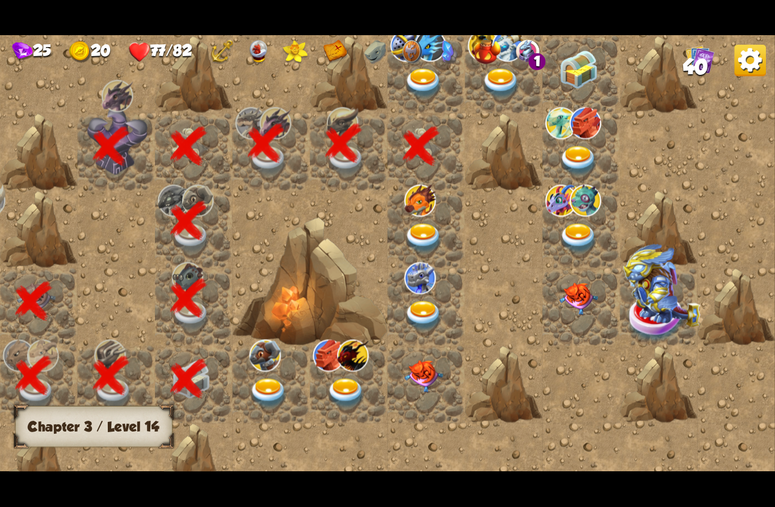
click at [434, 83] on img at bounding box center [423, 83] width 39 height 30
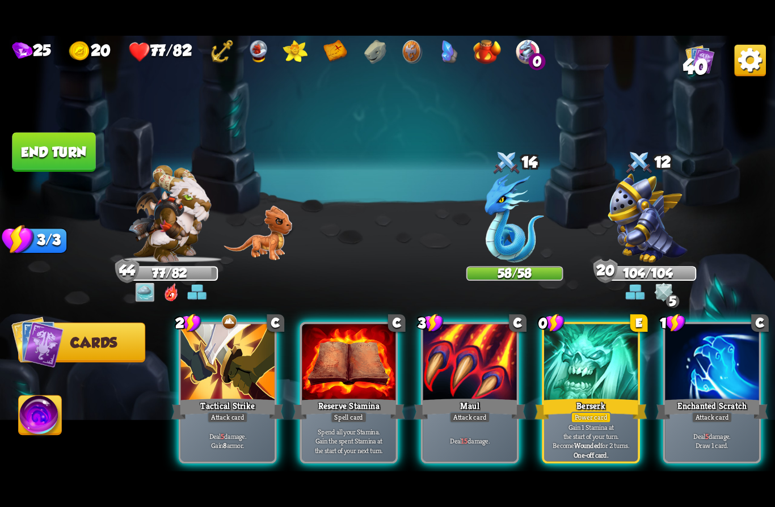
click at [583, 396] on div "Berserk" at bounding box center [590, 408] width 112 height 25
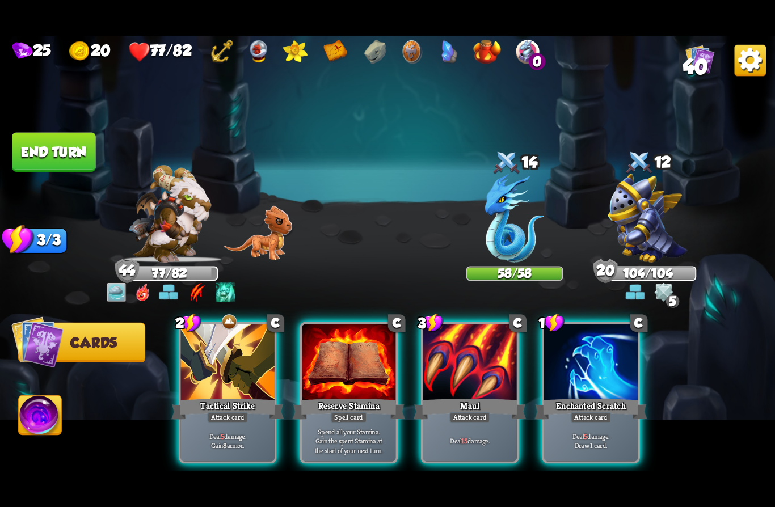
click at [604, 365] on div at bounding box center [591, 363] width 94 height 79
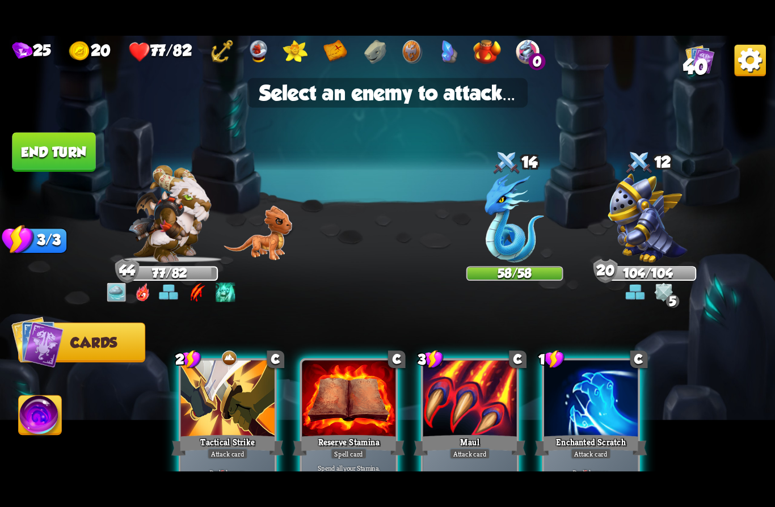
click at [518, 229] on img at bounding box center [515, 218] width 60 height 89
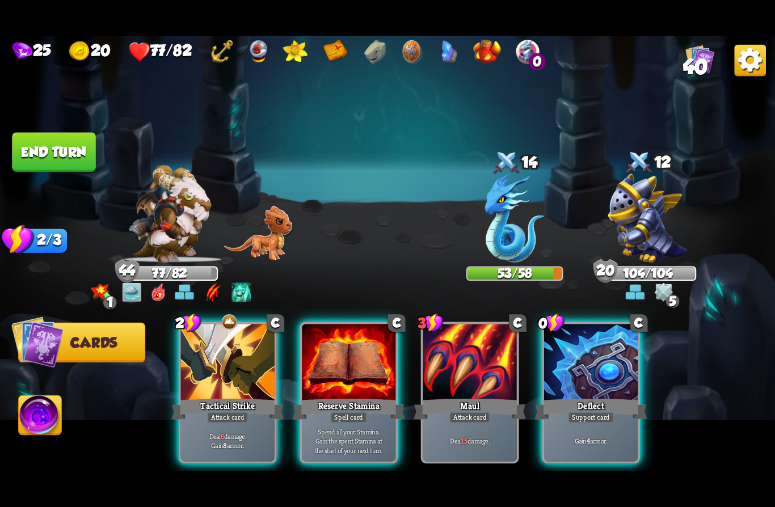
click at [614, 412] on div "Support card" at bounding box center [591, 417] width 46 height 11
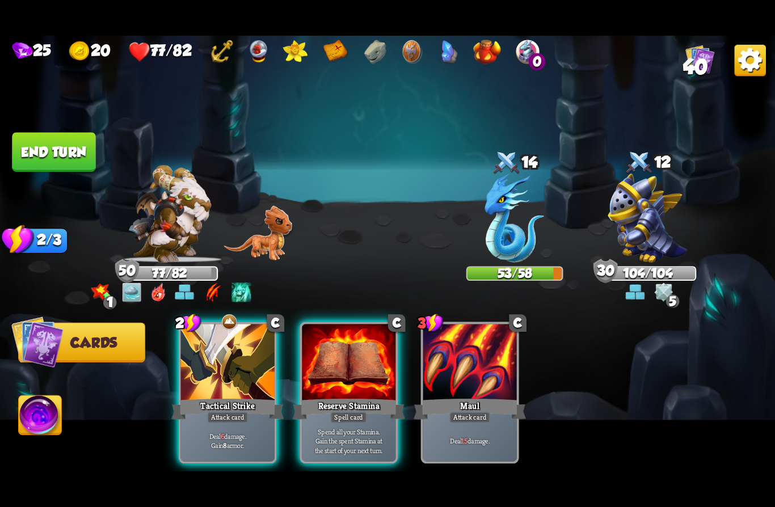
click at [351, 412] on div "Spell card" at bounding box center [349, 417] width 36 height 11
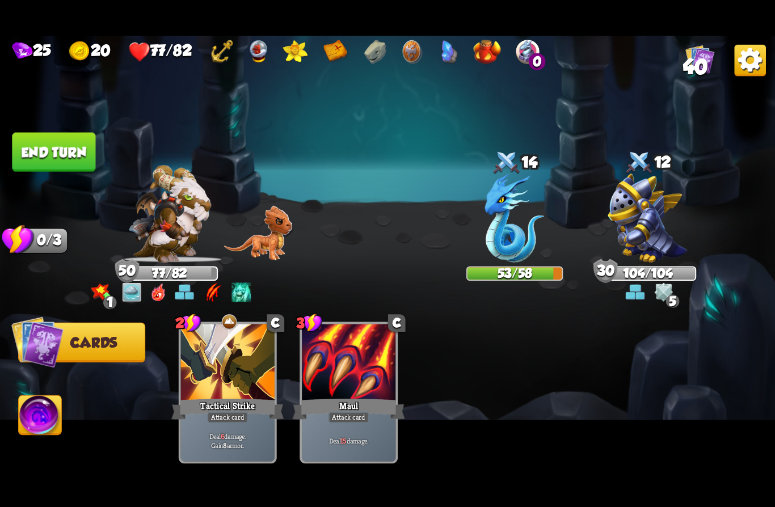
click at [46, 149] on button "End turn" at bounding box center [53, 152] width 83 height 39
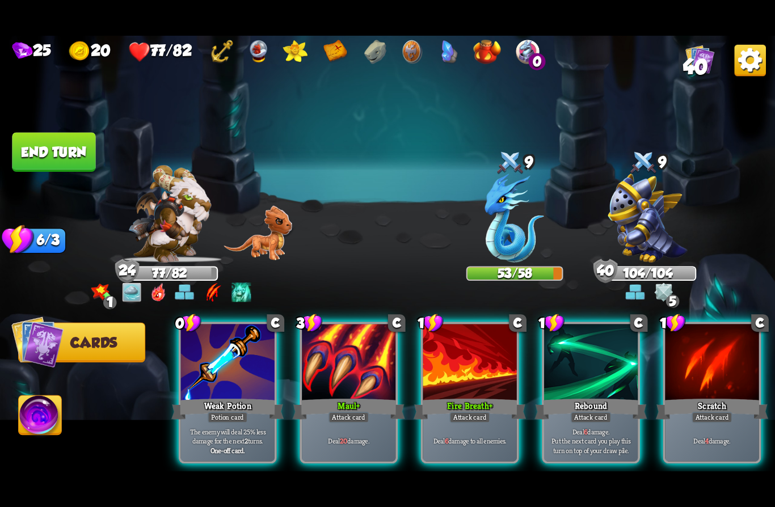
click at [213, 412] on div "Potion card" at bounding box center [228, 417] width 40 height 11
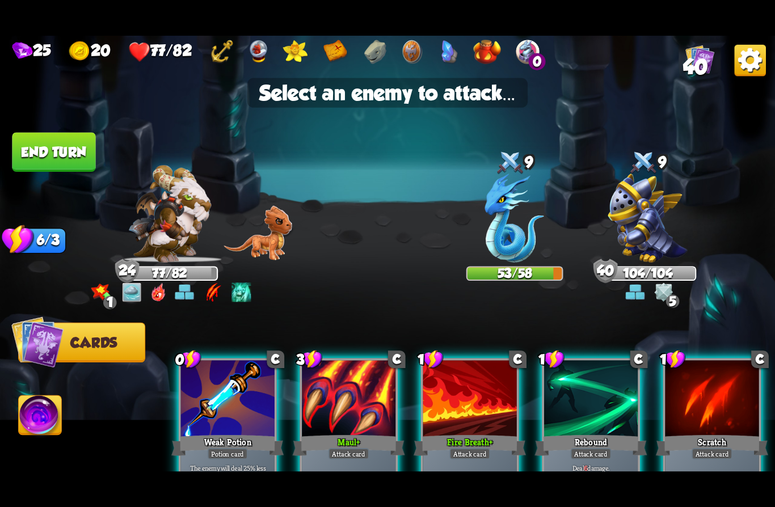
click at [645, 212] on img at bounding box center [647, 218] width 79 height 89
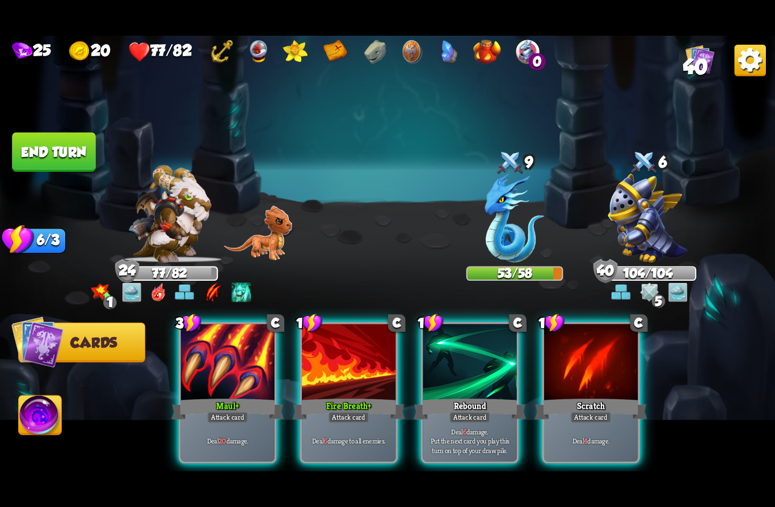
click at [341, 420] on div "Deal 6 damage to all enemies." at bounding box center [349, 440] width 94 height 41
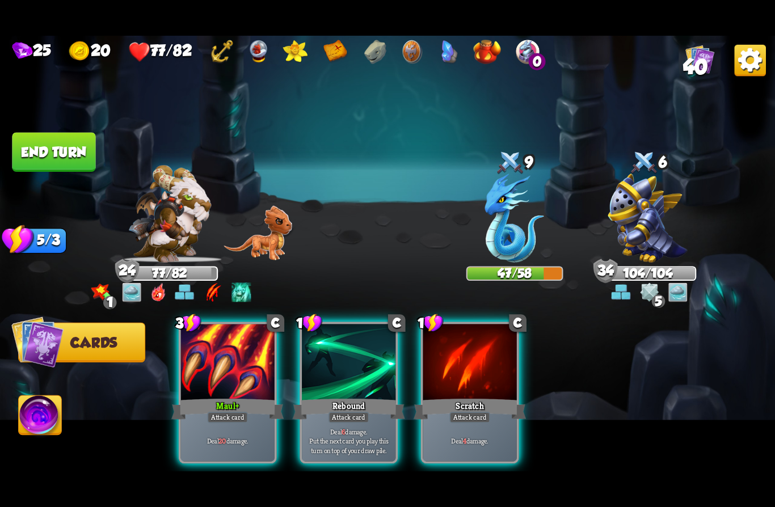
click at [343, 427] on b "6" at bounding box center [342, 431] width 3 height 9
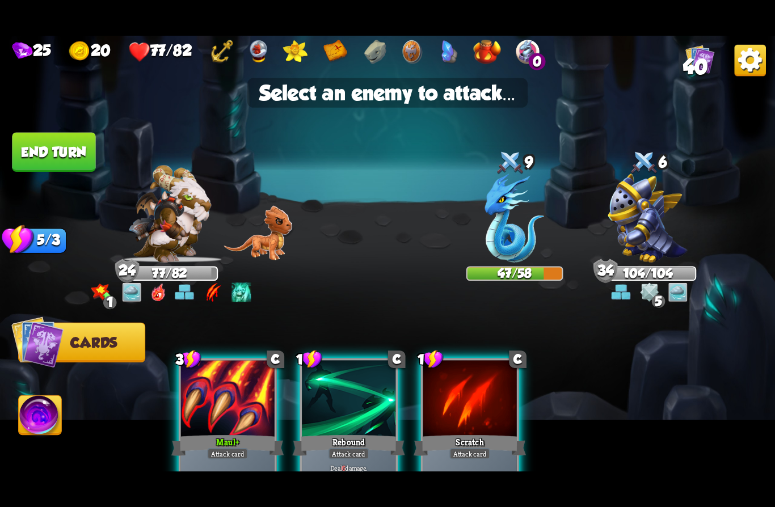
click at [519, 217] on img at bounding box center [515, 218] width 60 height 89
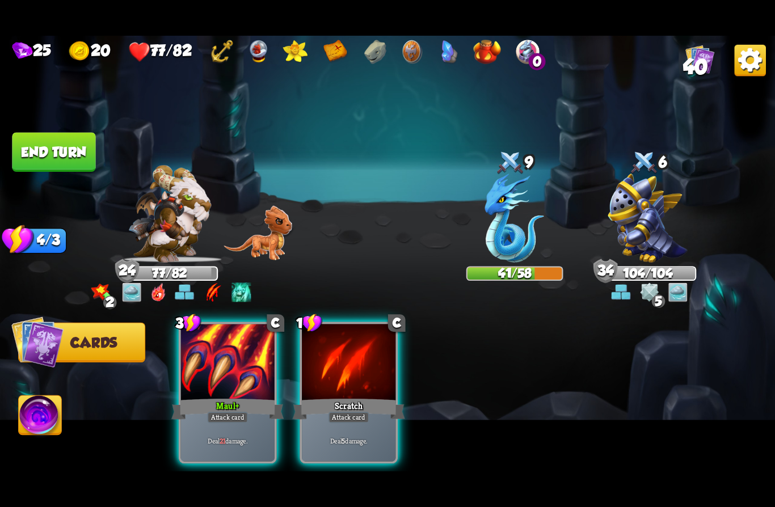
click at [353, 436] on p "Deal 5 damage." at bounding box center [348, 440] width 89 height 9
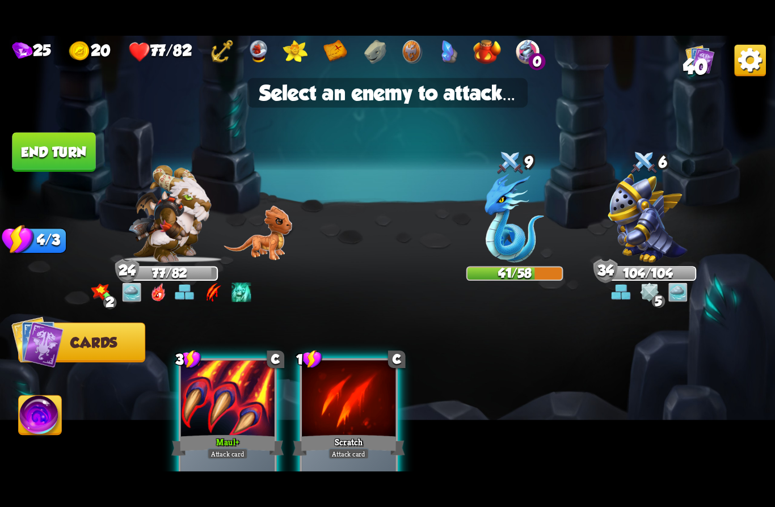
click at [523, 230] on img at bounding box center [515, 218] width 60 height 89
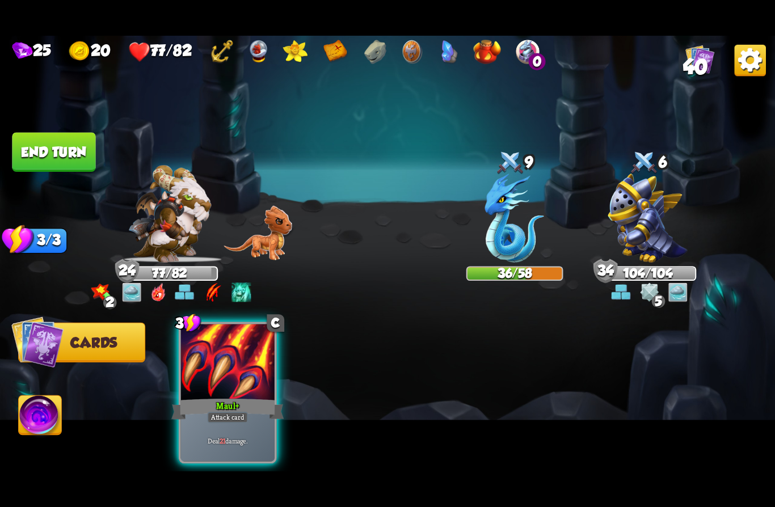
click at [236, 412] on div "Attack card" at bounding box center [227, 417] width 41 height 11
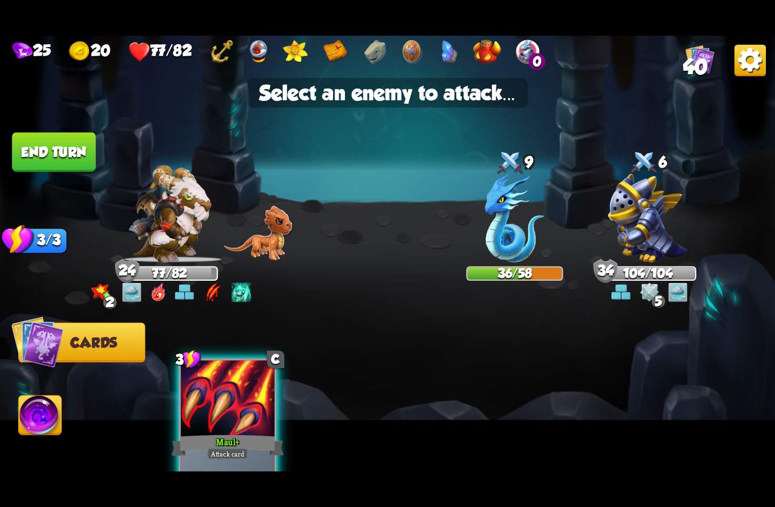
click at [513, 222] on img at bounding box center [515, 218] width 60 height 89
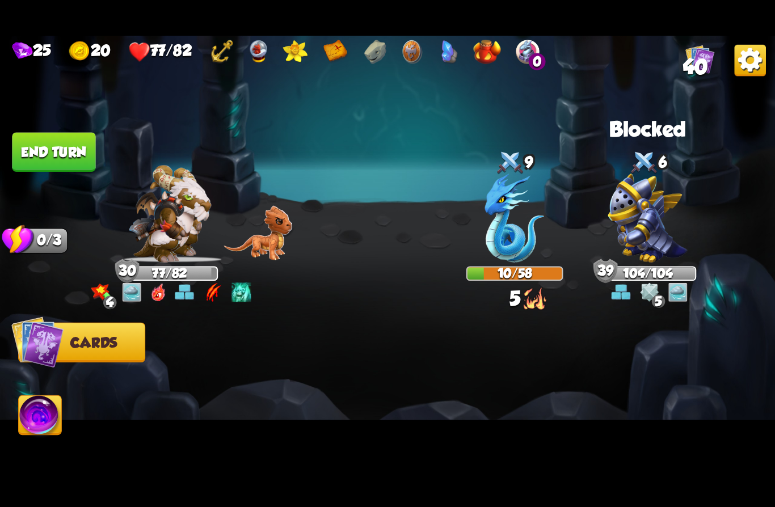
click at [169, 237] on img at bounding box center [169, 214] width 83 height 98
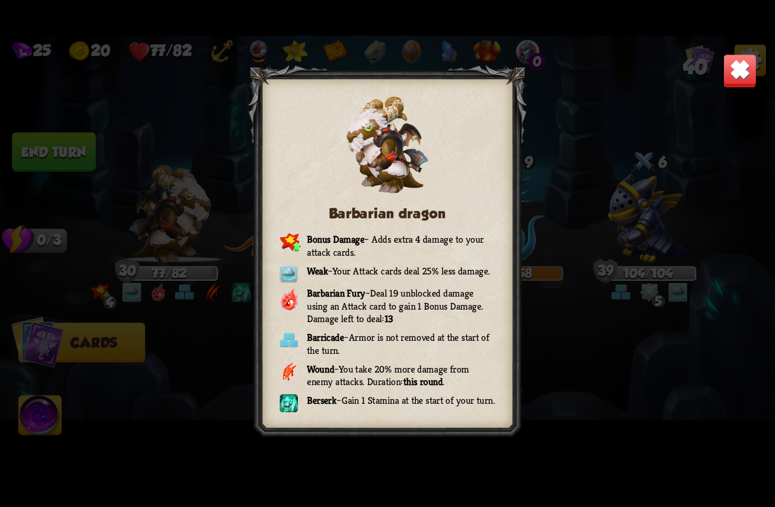
click at [731, 81] on img at bounding box center [739, 71] width 34 height 34
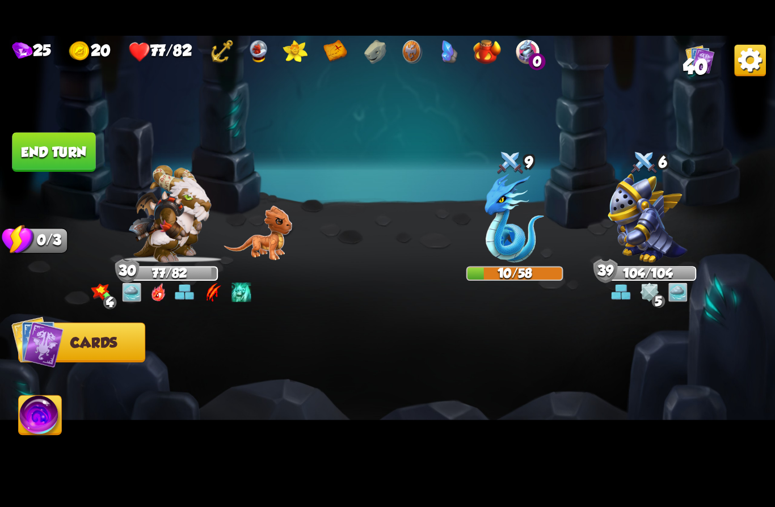
click at [39, 139] on button "End turn" at bounding box center [54, 152] width 84 height 40
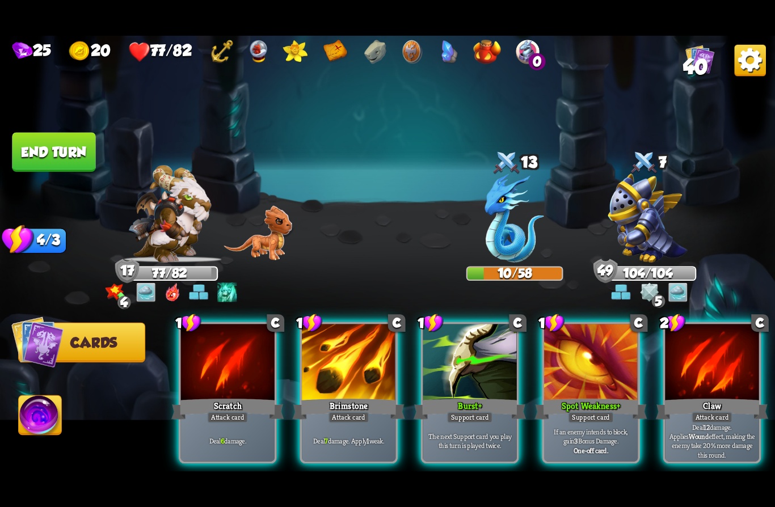
click at [703, 422] on p "Deal 12 damage. Applies Wound effect, making the enemy take 20% more damage thi…" at bounding box center [711, 440] width 89 height 37
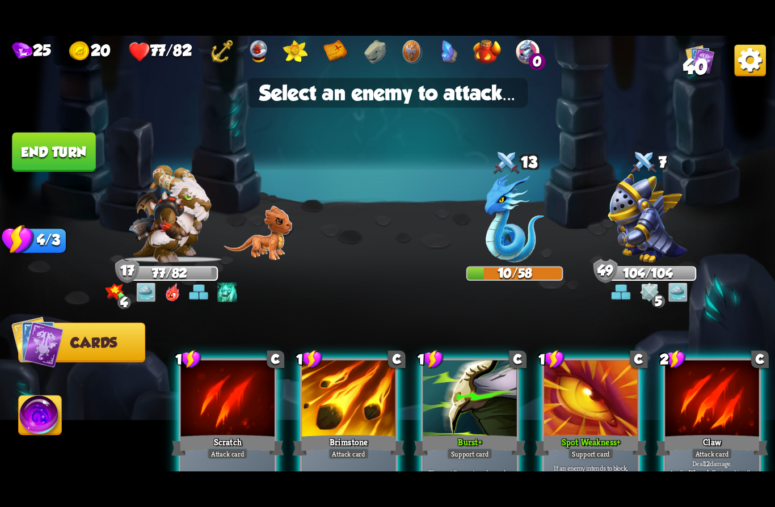
click at [507, 241] on img at bounding box center [515, 218] width 60 height 89
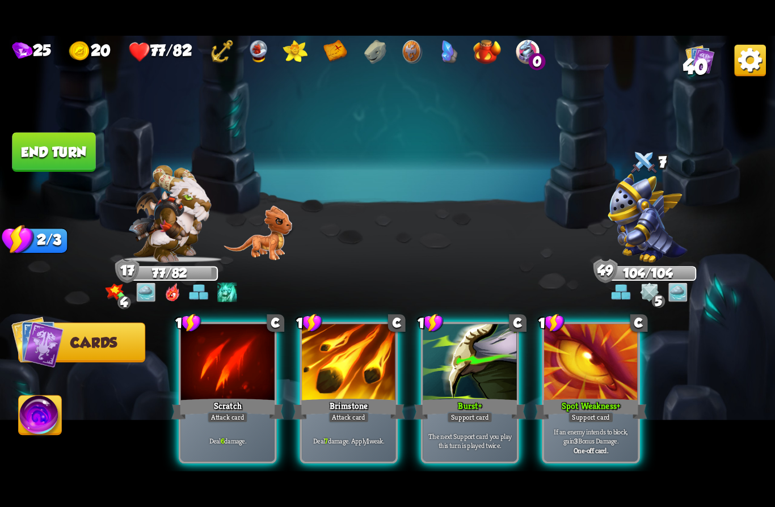
click at [208, 396] on div "Scratch" at bounding box center [227, 408] width 112 height 25
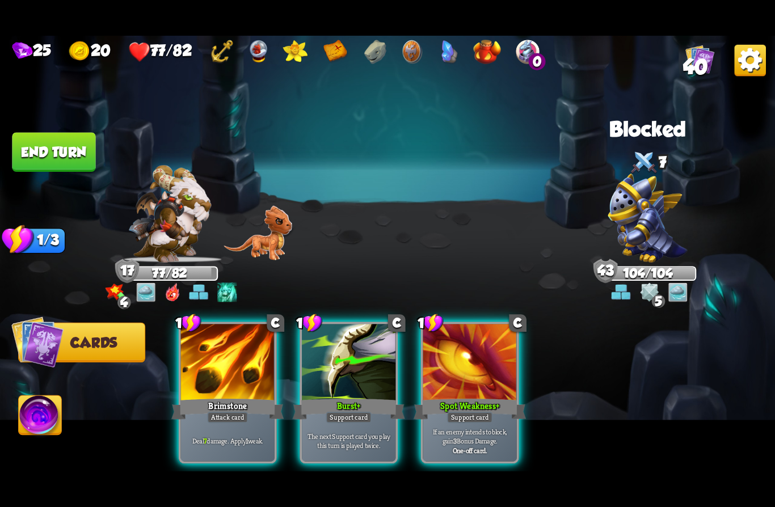
click at [198, 396] on div "Brimstone" at bounding box center [227, 408] width 112 height 25
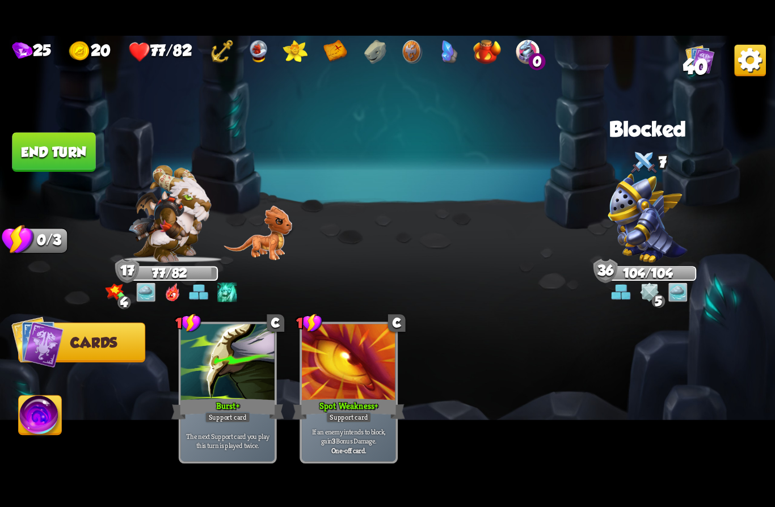
click at [39, 149] on button "End turn" at bounding box center [53, 152] width 83 height 39
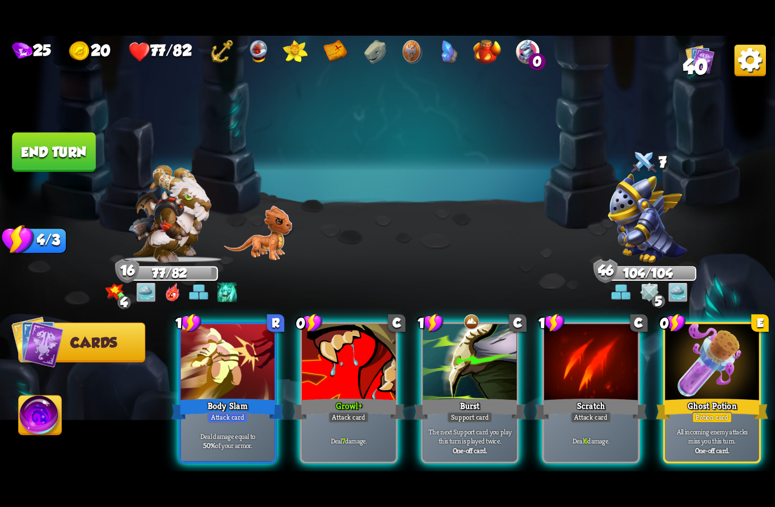
click at [696, 371] on div at bounding box center [712, 363] width 94 height 79
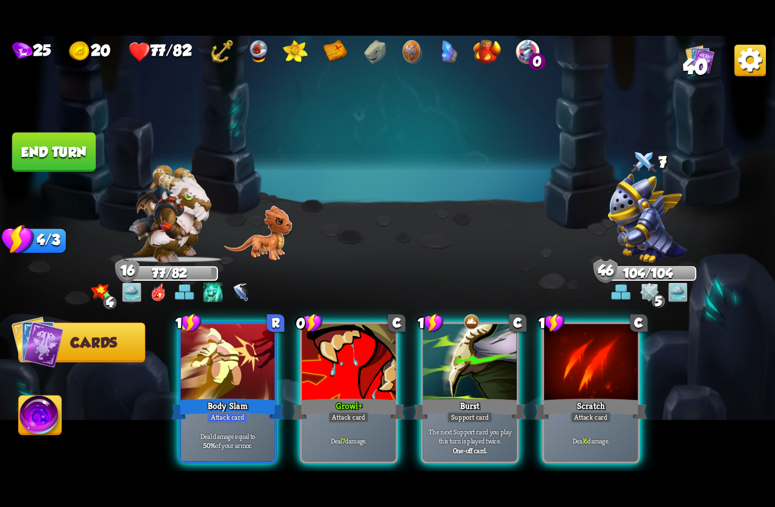
click at [328, 412] on div "Attack card" at bounding box center [348, 417] width 41 height 11
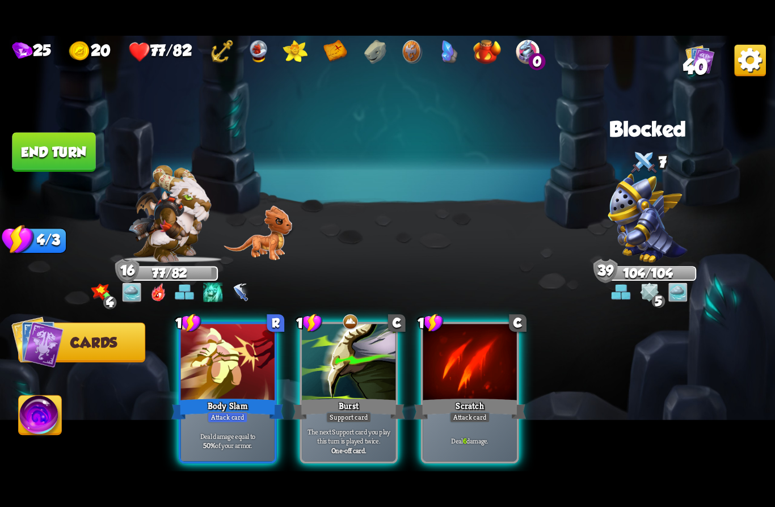
click at [209, 412] on div "Attack card" at bounding box center [227, 417] width 41 height 11
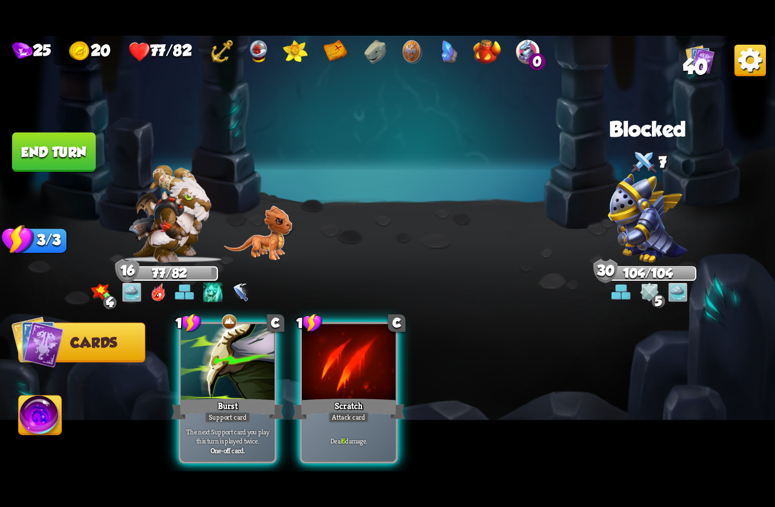
click at [369, 412] on div "Attack card" at bounding box center [348, 417] width 41 height 11
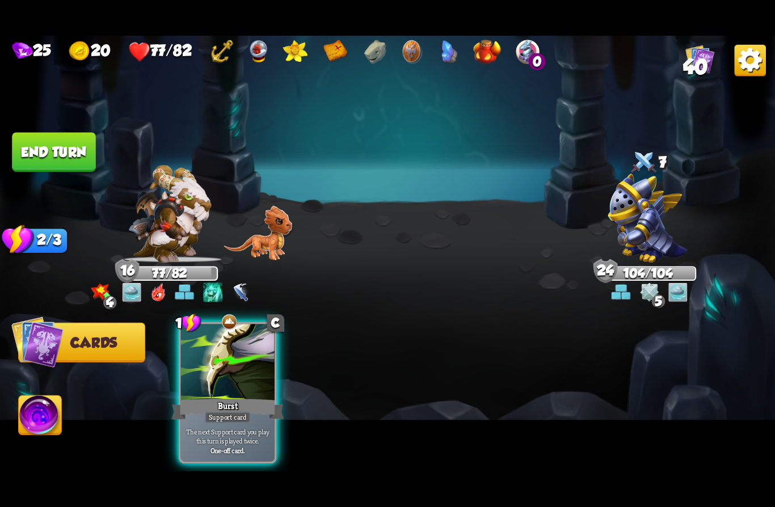
click at [42, 148] on button "End turn" at bounding box center [54, 151] width 84 height 39
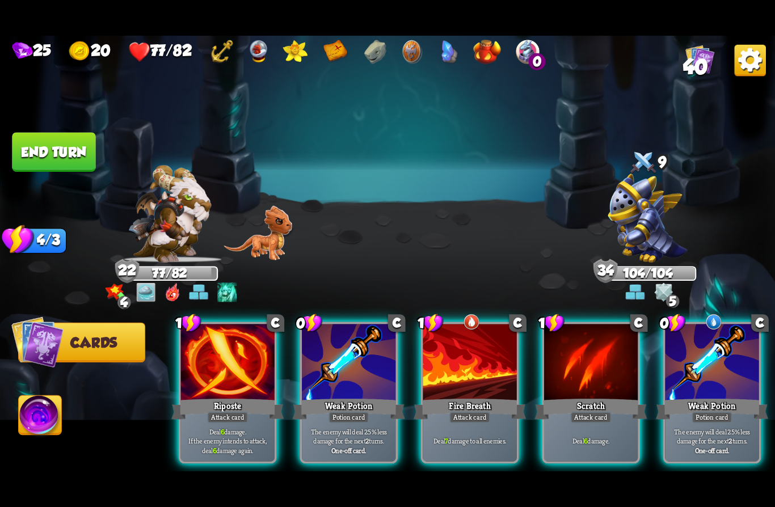
click at [720, 396] on div "Weak Potion" at bounding box center [711, 408] width 112 height 25
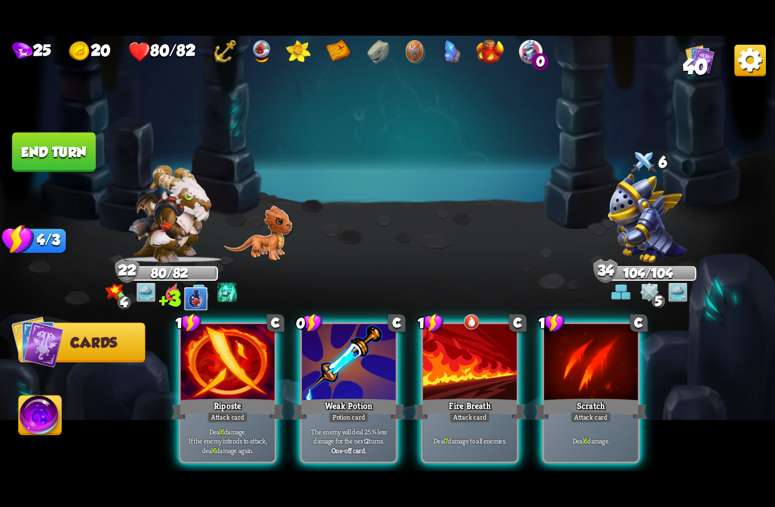
click at [335, 396] on div "Weak Potion" at bounding box center [349, 408] width 112 height 25
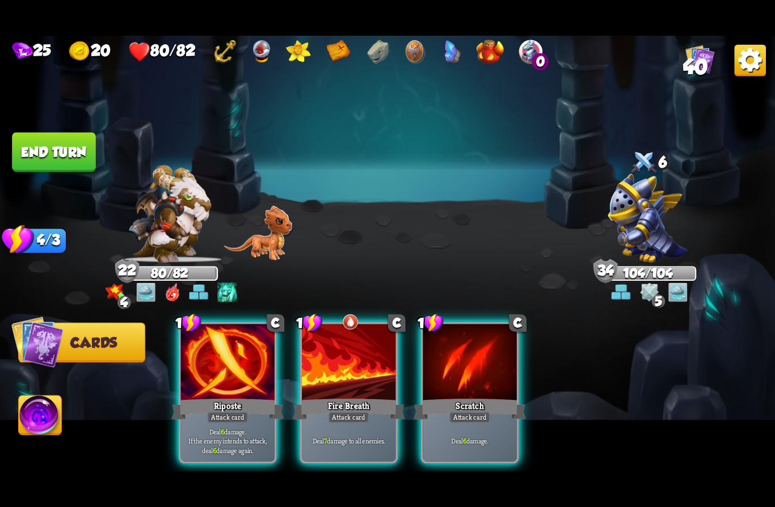
click at [210, 396] on div "Riposte" at bounding box center [227, 408] width 112 height 25
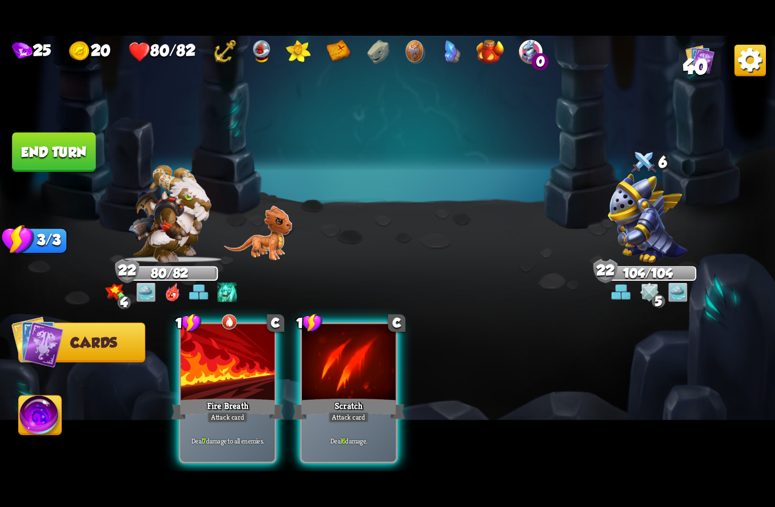
click at [206, 371] on div at bounding box center [228, 363] width 94 height 79
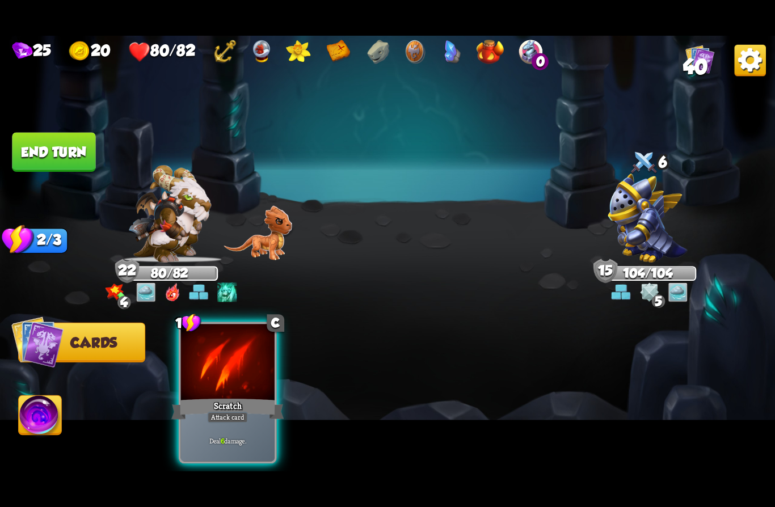
click at [206, 396] on div "Scratch" at bounding box center [227, 408] width 112 height 25
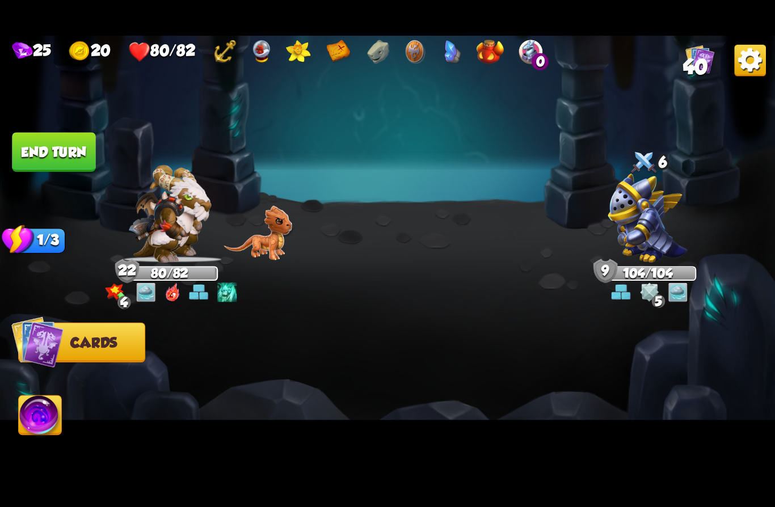
click at [37, 150] on button "End turn" at bounding box center [53, 152] width 83 height 39
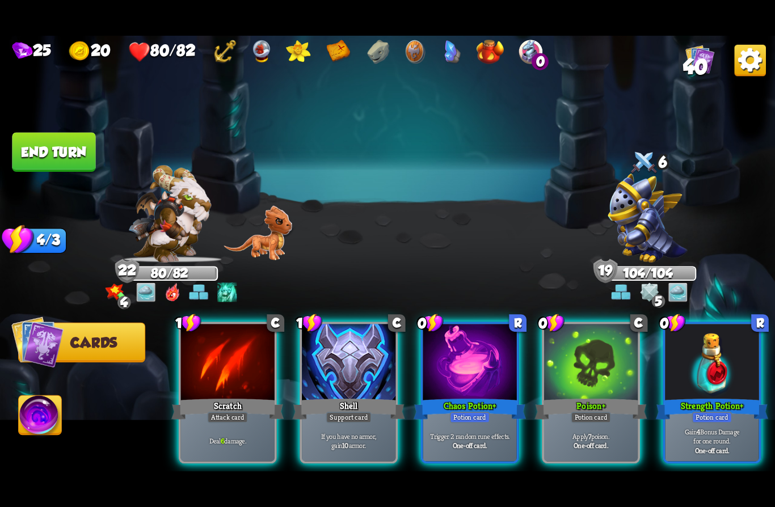
click at [164, 227] on img at bounding box center [169, 214] width 83 height 98
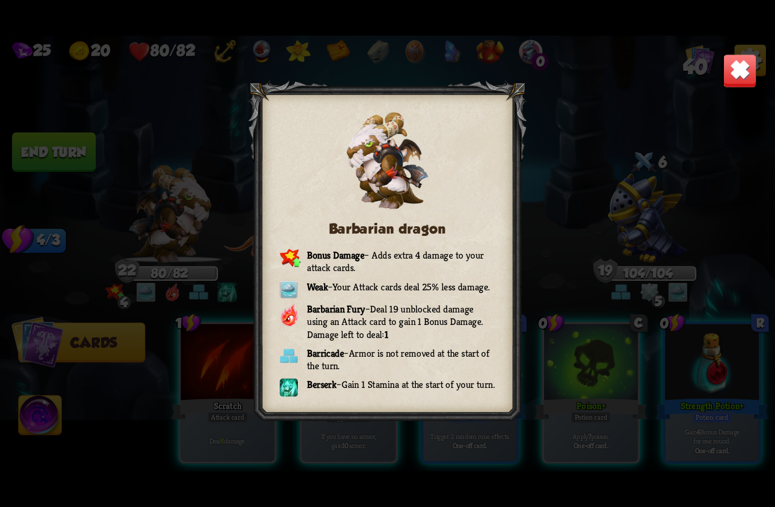
click at [750, 74] on img at bounding box center [739, 71] width 34 height 34
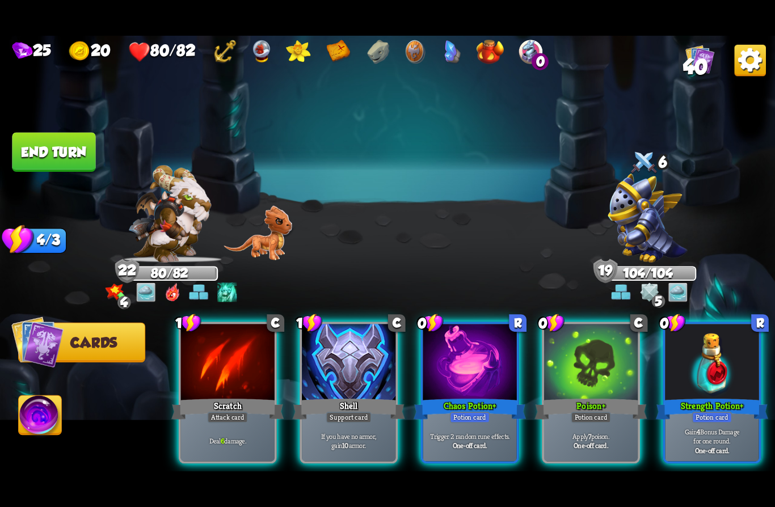
click at [587, 363] on div at bounding box center [591, 363] width 94 height 79
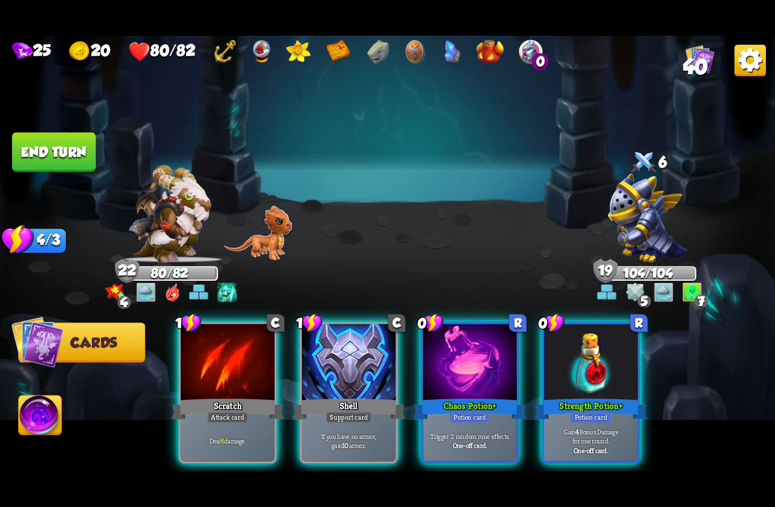
click at [479, 412] on div "Potion card" at bounding box center [470, 417] width 40 height 11
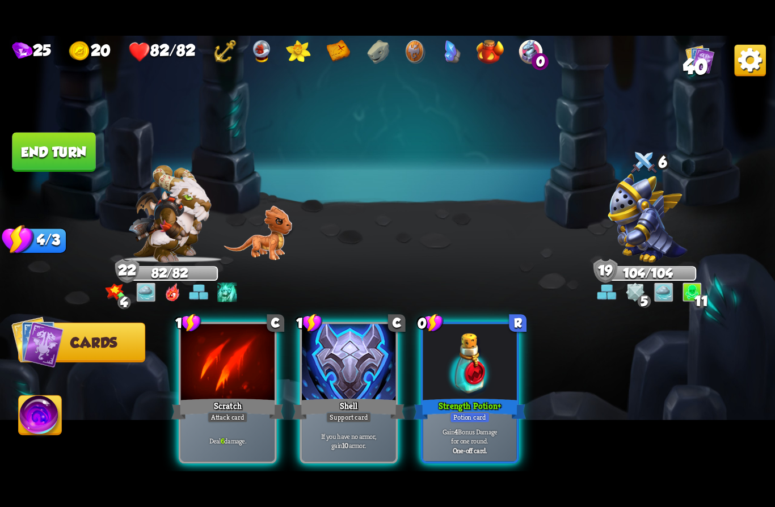
click at [502, 396] on div "Strength Potion +" at bounding box center [469, 408] width 112 height 25
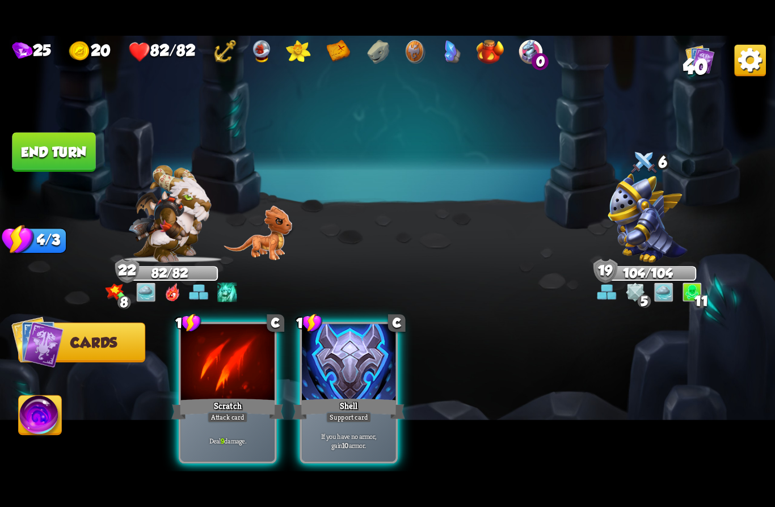
click at [257, 375] on div at bounding box center [228, 363] width 94 height 79
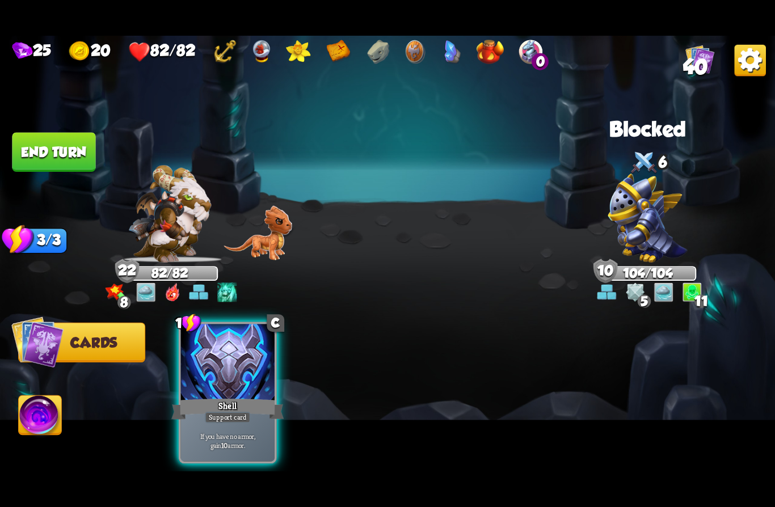
click at [252, 396] on div "Shell" at bounding box center [227, 408] width 112 height 25
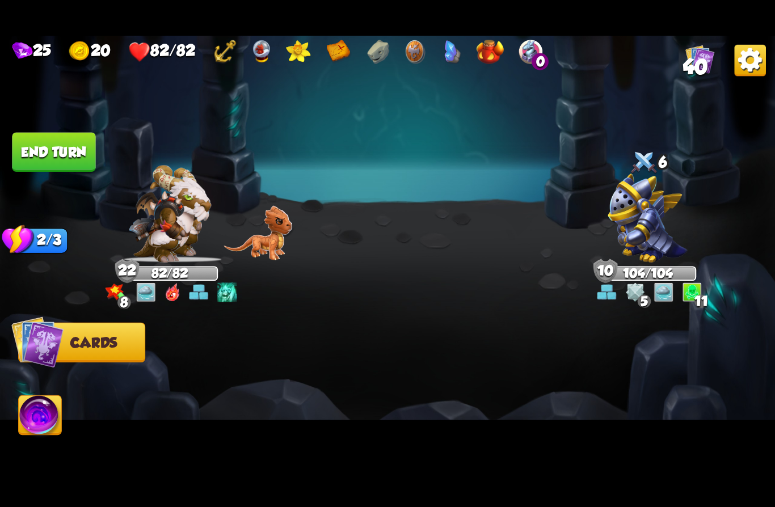
click at [42, 151] on button "End turn" at bounding box center [54, 152] width 84 height 40
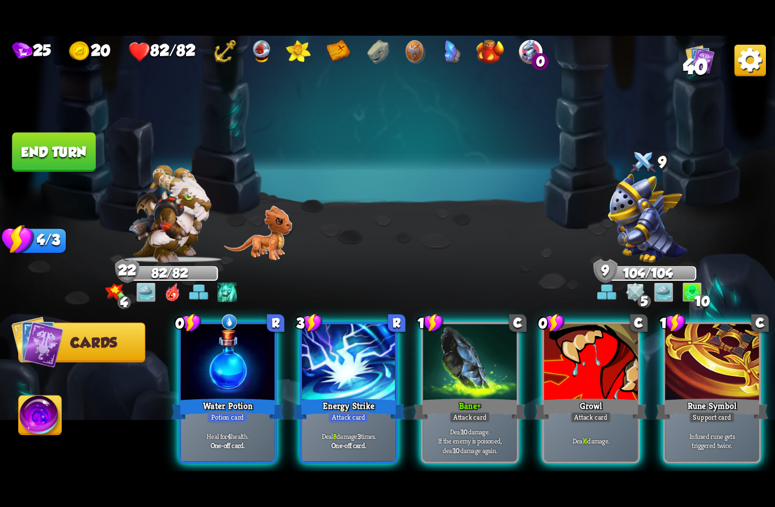
click at [451, 396] on div "Bane +" at bounding box center [469, 408] width 112 height 25
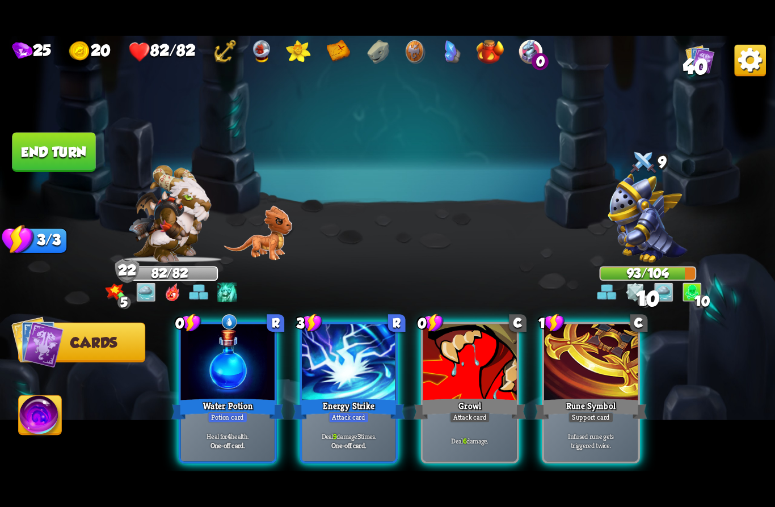
click at [449, 396] on div "Growl" at bounding box center [469, 408] width 112 height 25
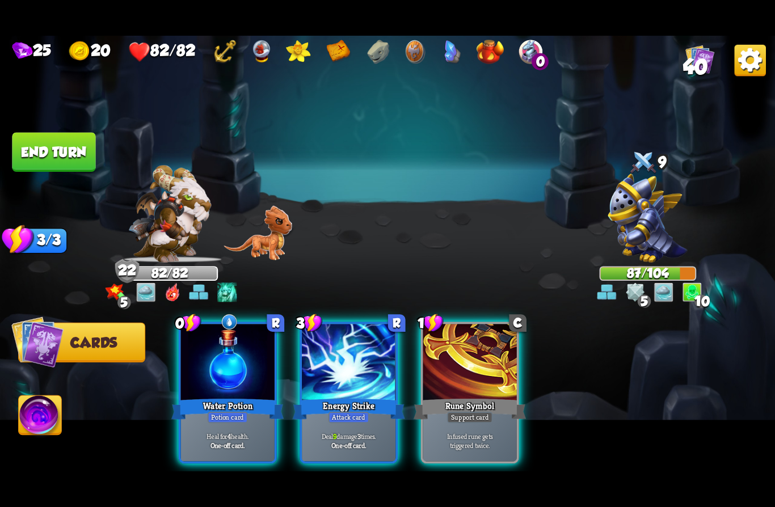
click at [339, 412] on div "Attack card" at bounding box center [348, 417] width 41 height 11
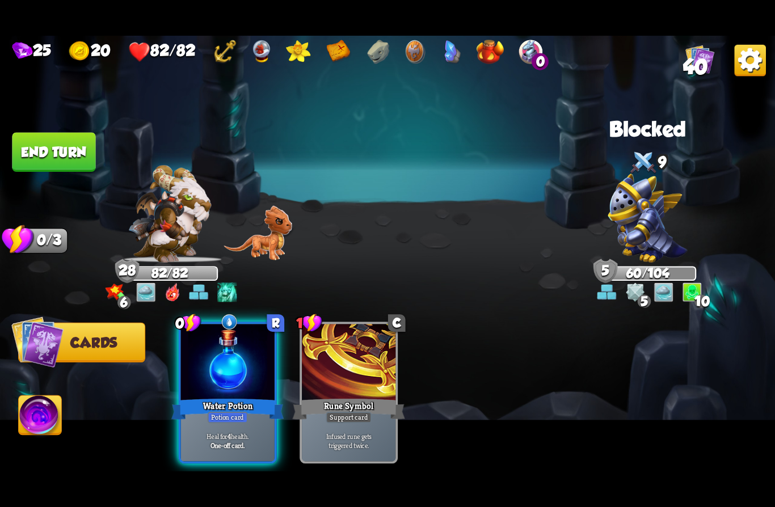
click at [44, 149] on button "End turn" at bounding box center [53, 152] width 84 height 40
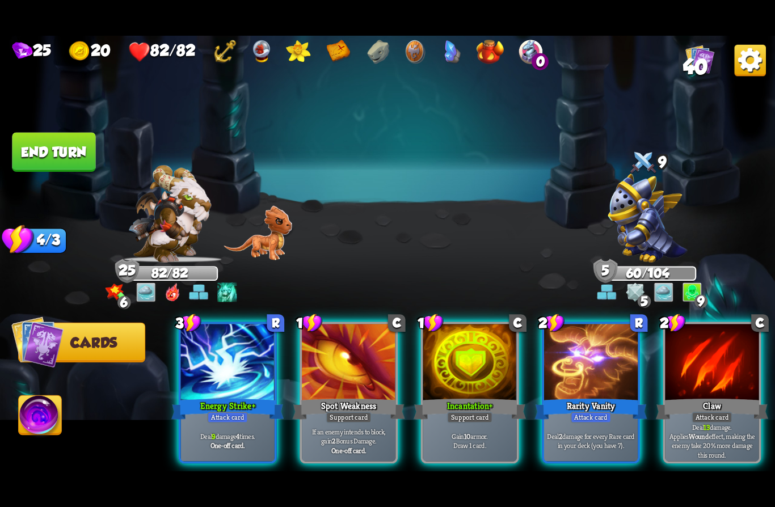
click at [441, 420] on div "Gain 10 armor. Draw 1 card." at bounding box center [470, 440] width 94 height 41
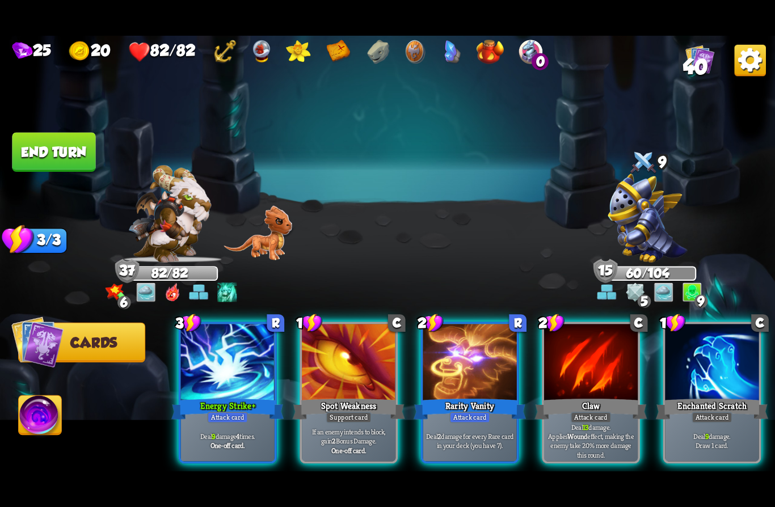
click at [204, 396] on div "Energy Strike +" at bounding box center [227, 408] width 112 height 25
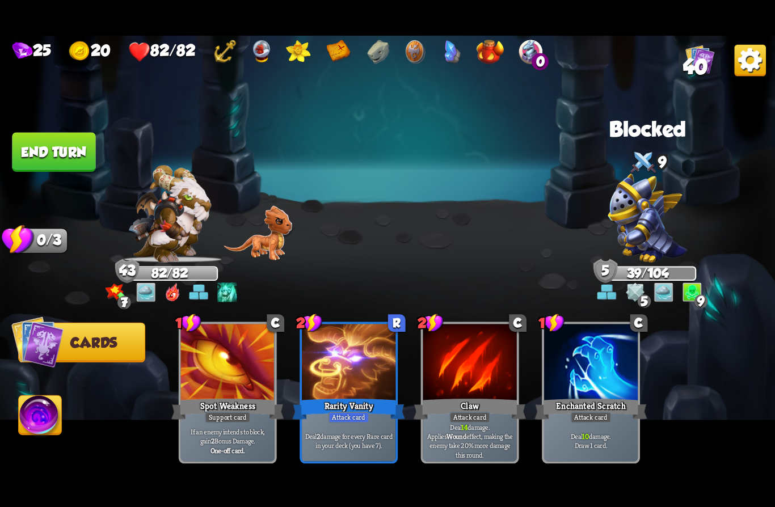
click at [35, 149] on button "End turn" at bounding box center [54, 152] width 86 height 40
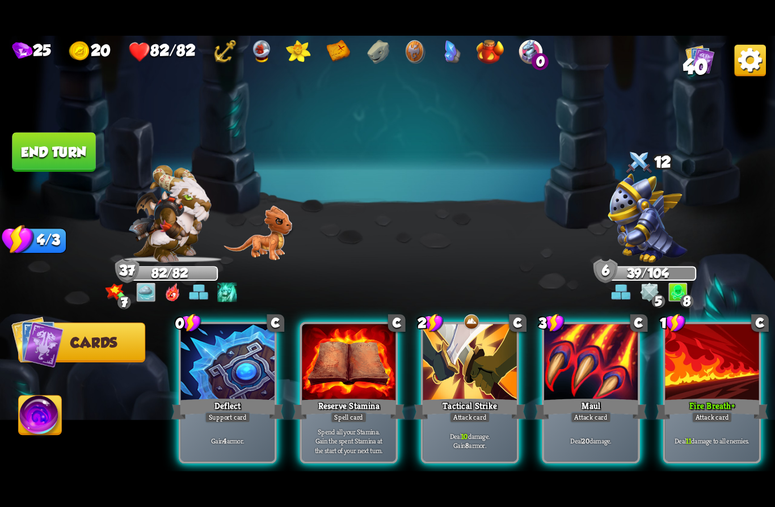
click at [196, 396] on div "Deflect" at bounding box center [227, 408] width 112 height 25
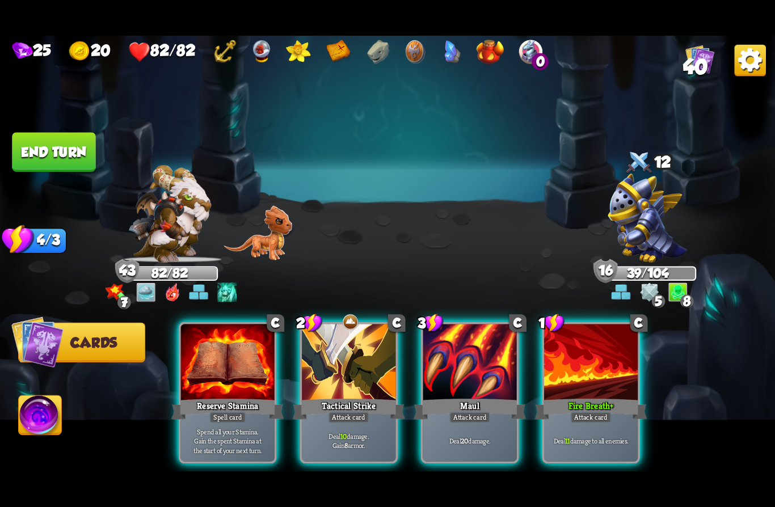
click at [40, 417] on img at bounding box center [40, 418] width 43 height 44
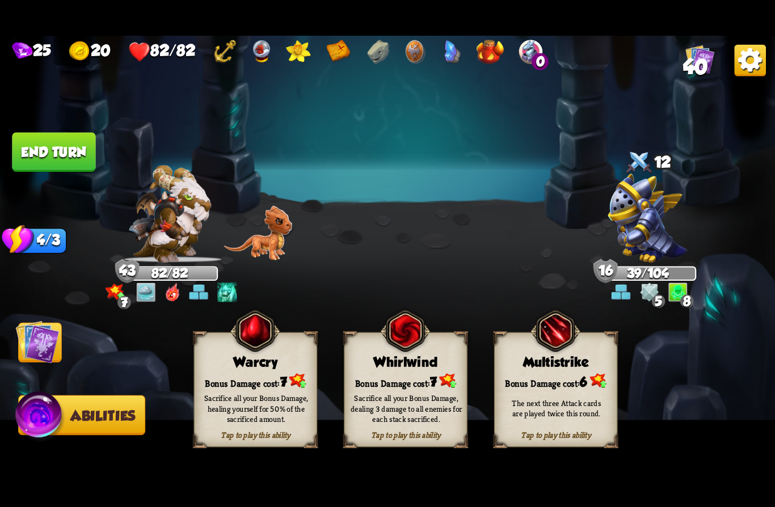
click at [569, 380] on div "Bonus Damage cost: 6" at bounding box center [555, 381] width 122 height 18
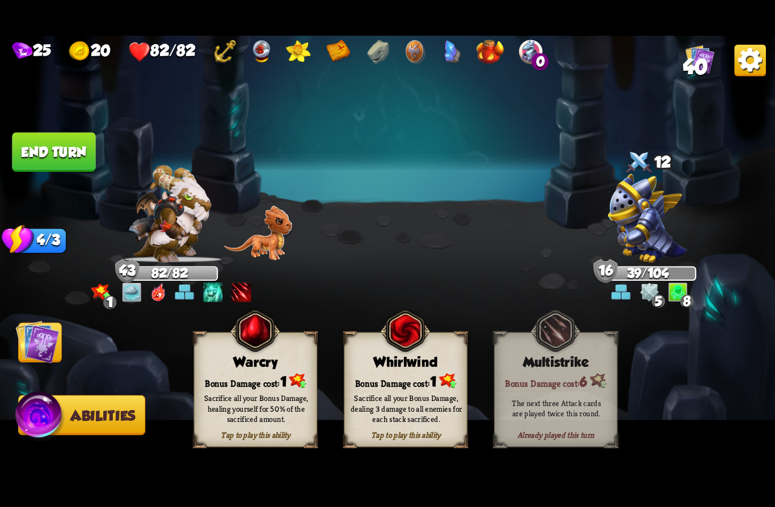
click at [41, 343] on img at bounding box center [38, 342] width 44 height 44
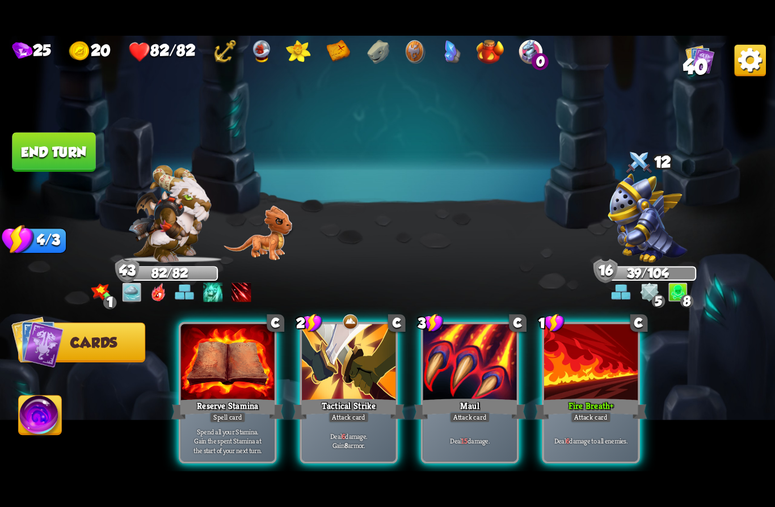
click at [479, 374] on div at bounding box center [470, 363] width 94 height 79
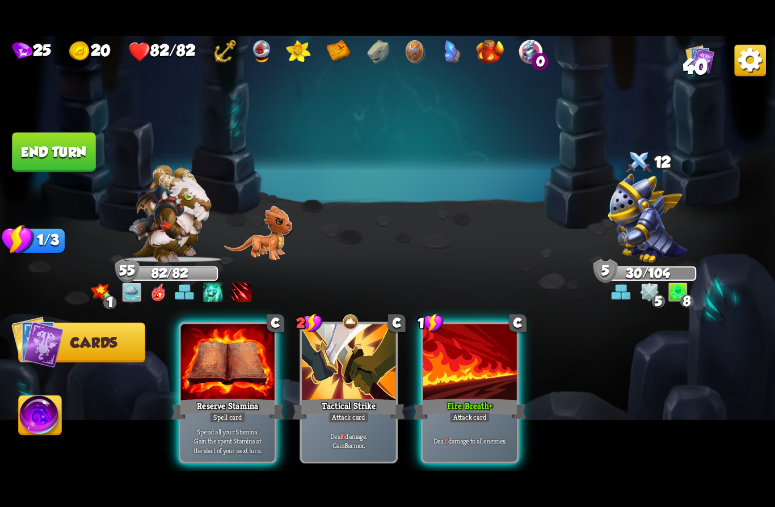
click at [202, 396] on div "Reserve Stamina" at bounding box center [227, 408] width 112 height 25
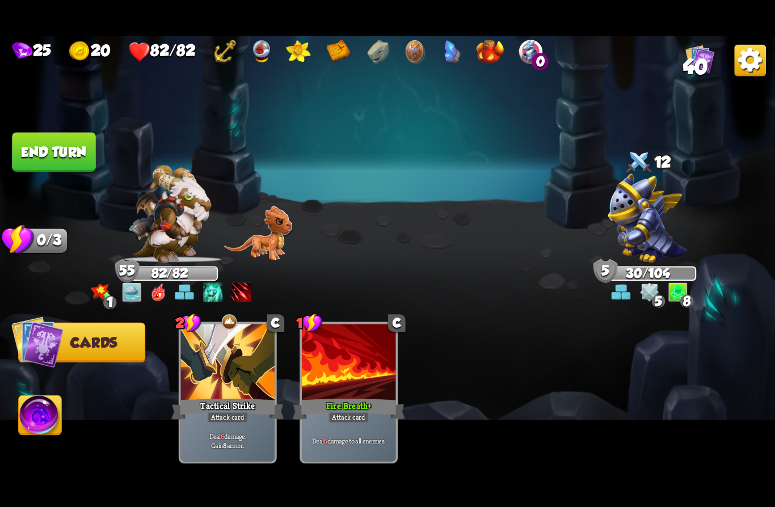
click at [44, 143] on button "End turn" at bounding box center [53, 152] width 85 height 40
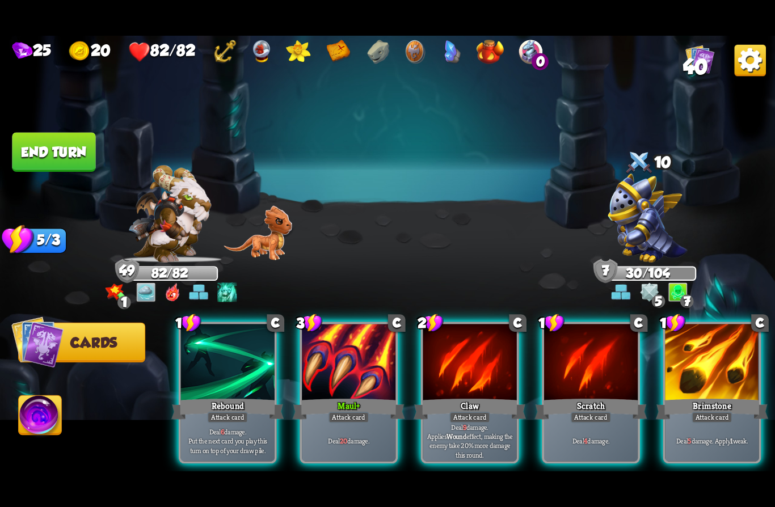
click at [470, 412] on div "Attack card" at bounding box center [469, 417] width 41 height 11
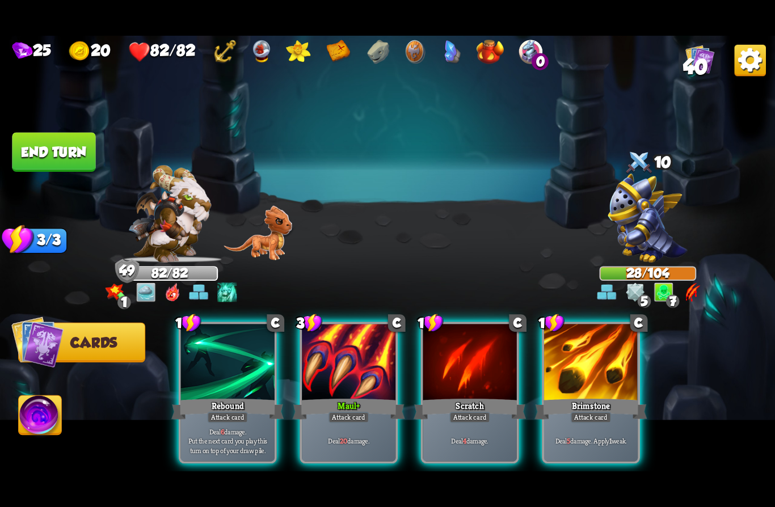
click at [357, 396] on div "Maul +" at bounding box center [349, 408] width 112 height 25
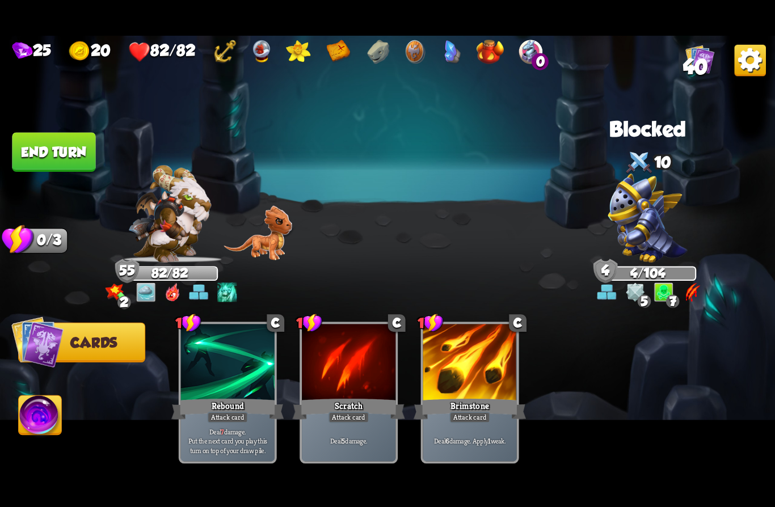
click at [52, 147] on button "End turn" at bounding box center [54, 151] width 84 height 39
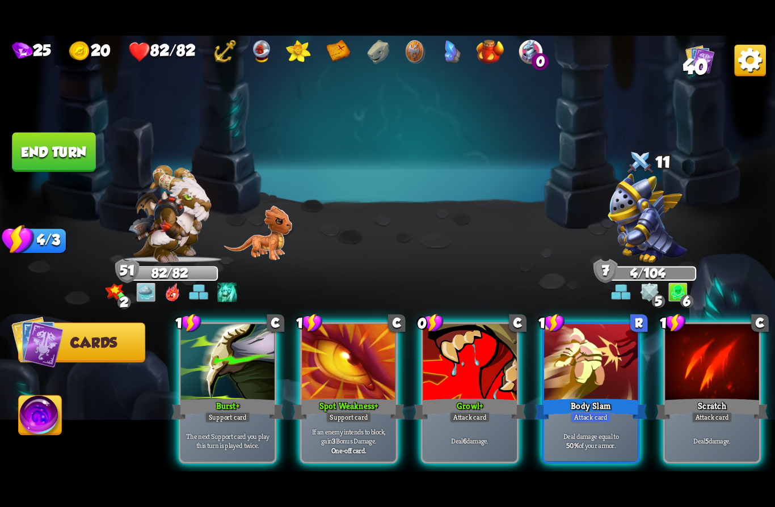
click at [581, 420] on div "Deal damage equal to 50% of your armor." at bounding box center [591, 440] width 94 height 41
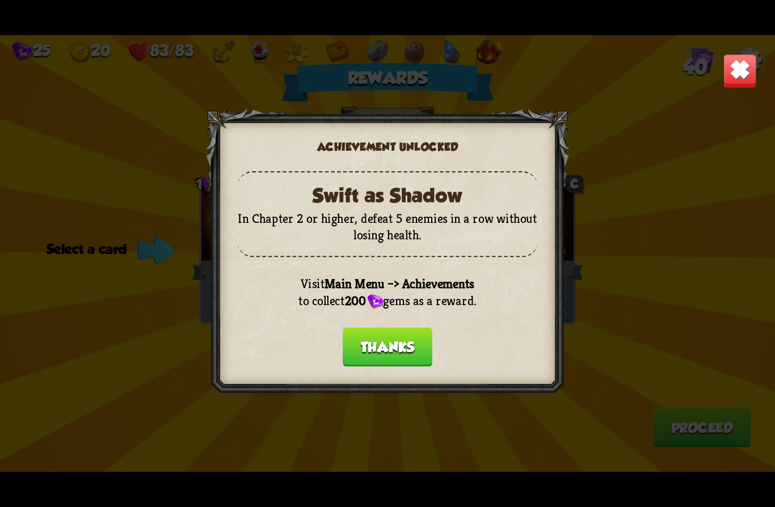
click at [365, 348] on button "Thanks" at bounding box center [387, 346] width 90 height 39
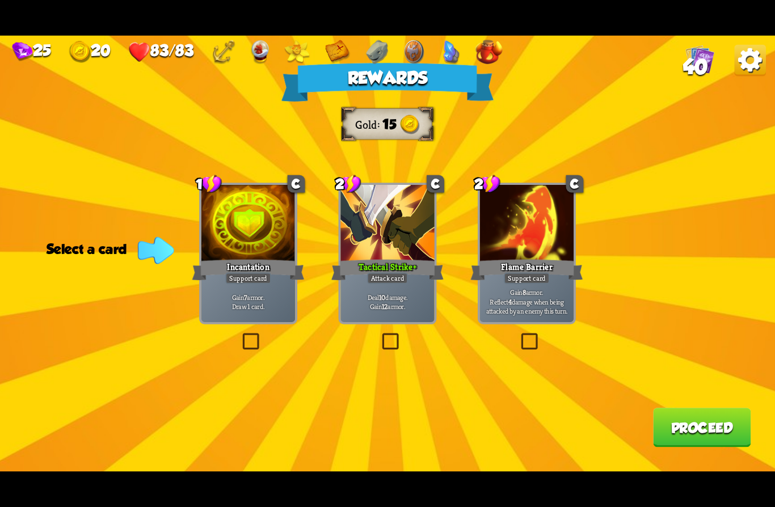
click at [249, 264] on div "Incantation" at bounding box center [248, 269] width 112 height 25
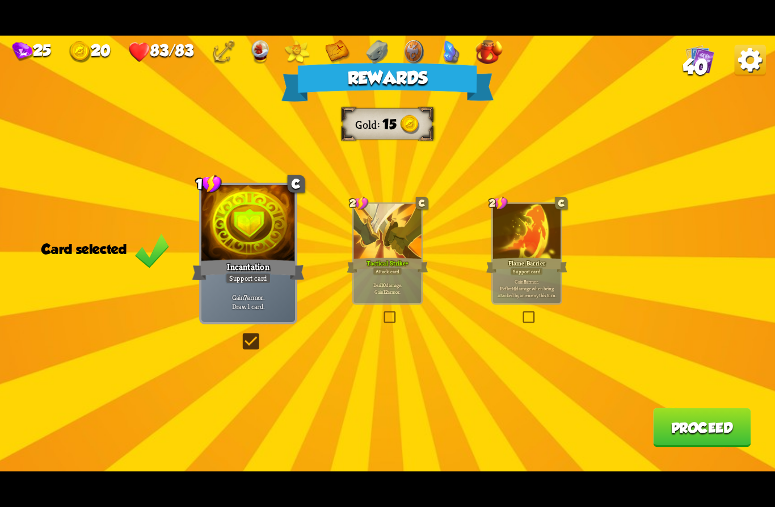
click at [375, 255] on div at bounding box center [386, 232] width 67 height 57
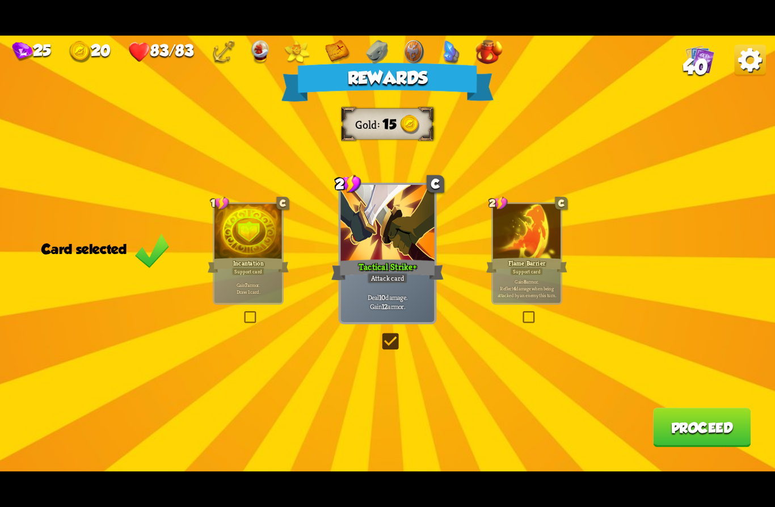
click at [678, 429] on button "Proceed" at bounding box center [702, 427] width 98 height 39
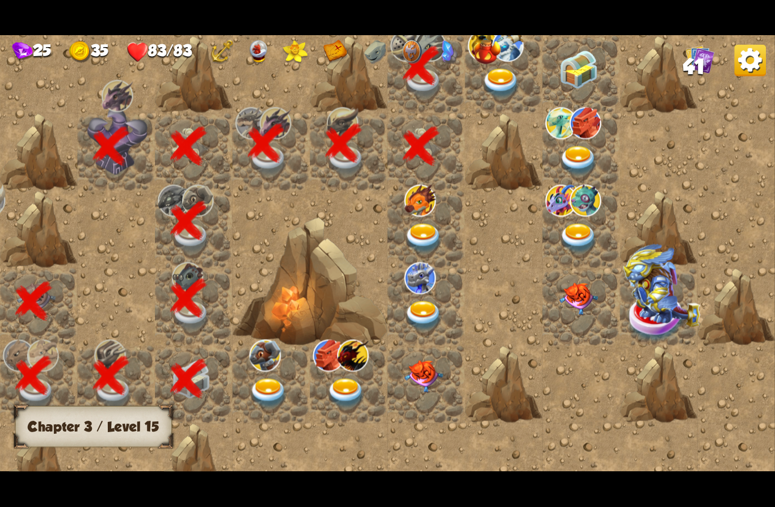
click at [497, 90] on img at bounding box center [500, 83] width 39 height 30
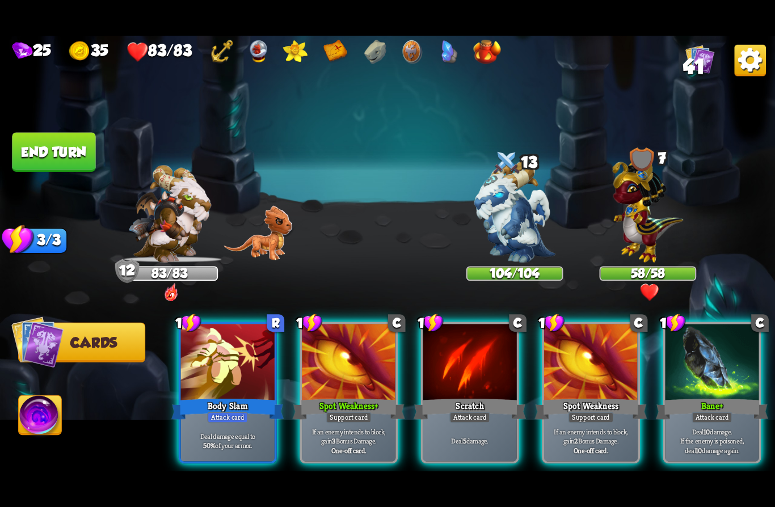
click at [344, 396] on div "Spot Weakness +" at bounding box center [349, 408] width 112 height 25
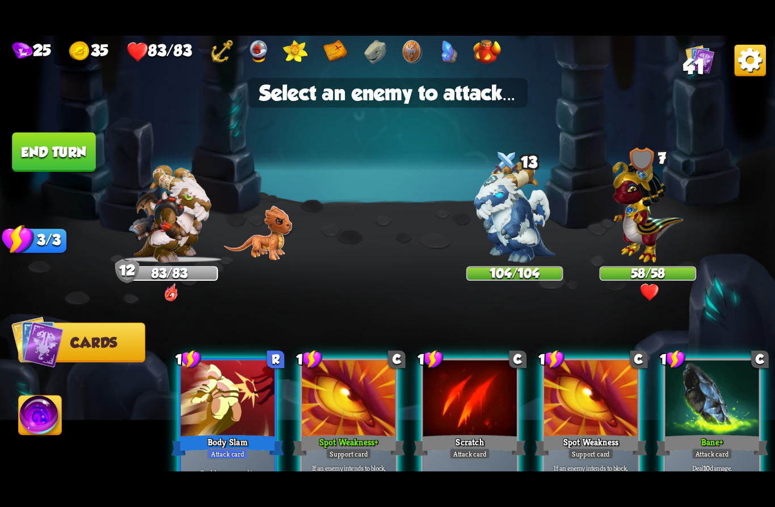
click at [644, 221] on img at bounding box center [647, 208] width 71 height 110
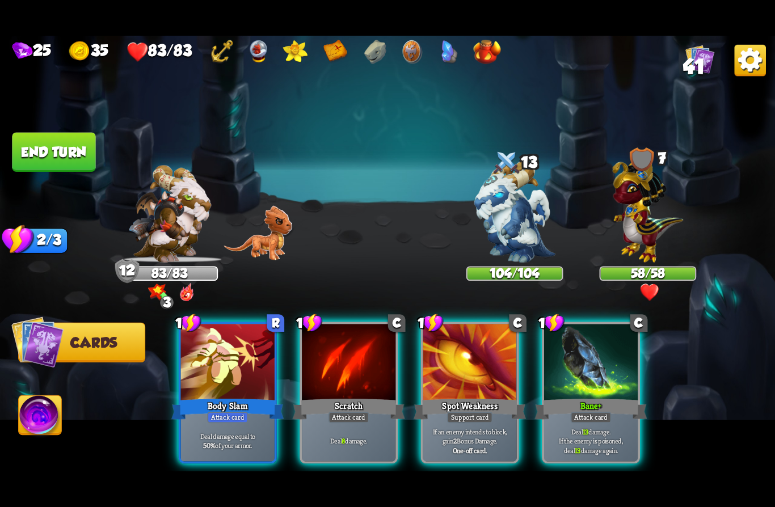
click at [456, 412] on div "Support card" at bounding box center [470, 417] width 46 height 11
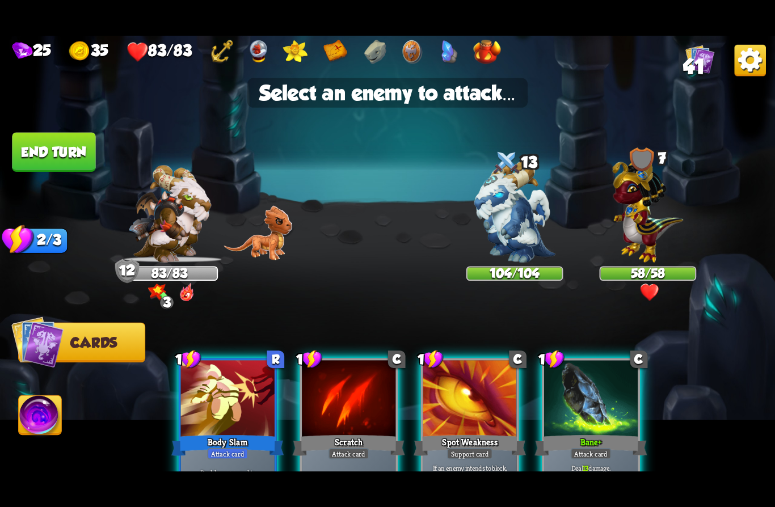
click at [641, 223] on img at bounding box center [647, 208] width 71 height 110
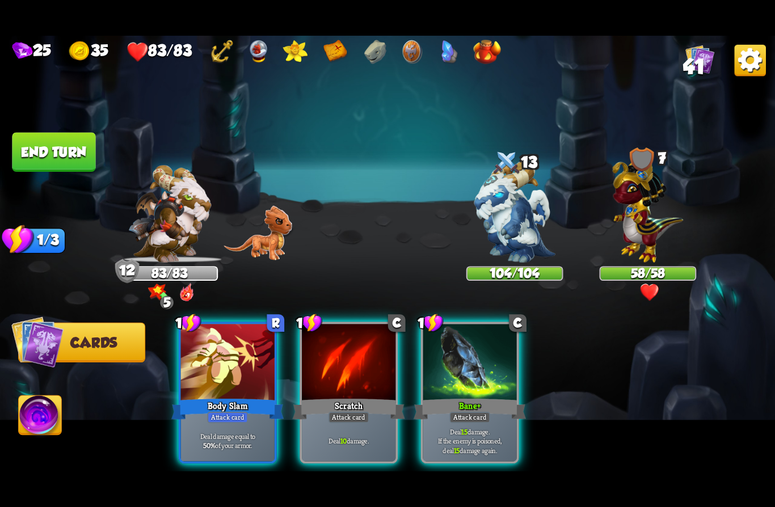
click at [202, 396] on div "Body Slam" at bounding box center [227, 408] width 112 height 25
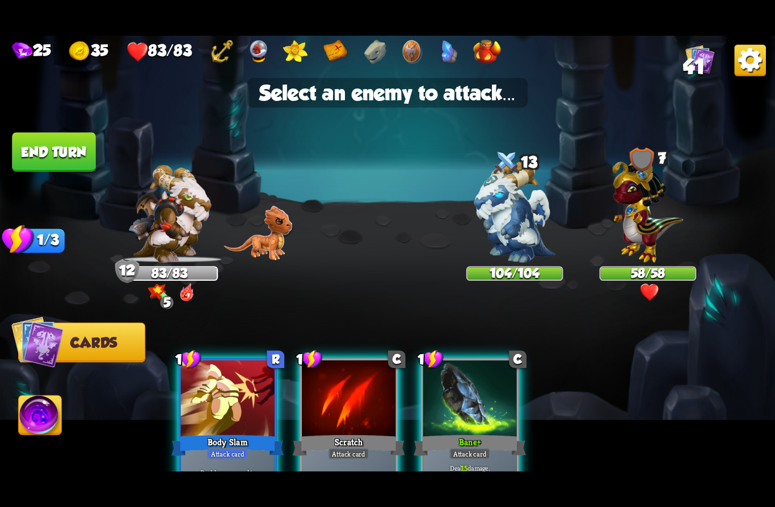
click at [513, 201] on img at bounding box center [514, 211] width 81 height 101
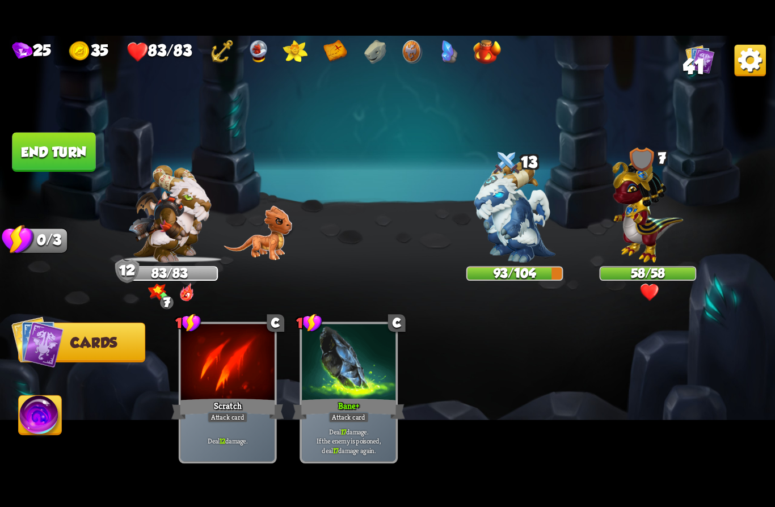
click at [44, 147] on button "End turn" at bounding box center [53, 152] width 85 height 40
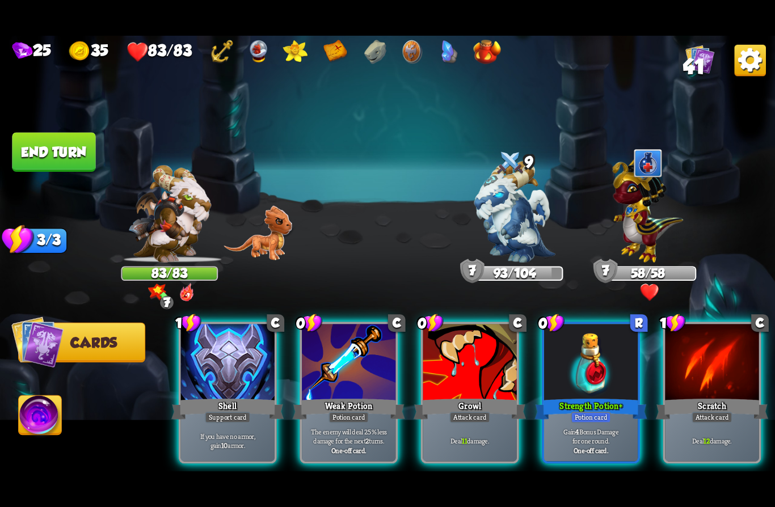
click at [648, 219] on img at bounding box center [647, 208] width 71 height 110
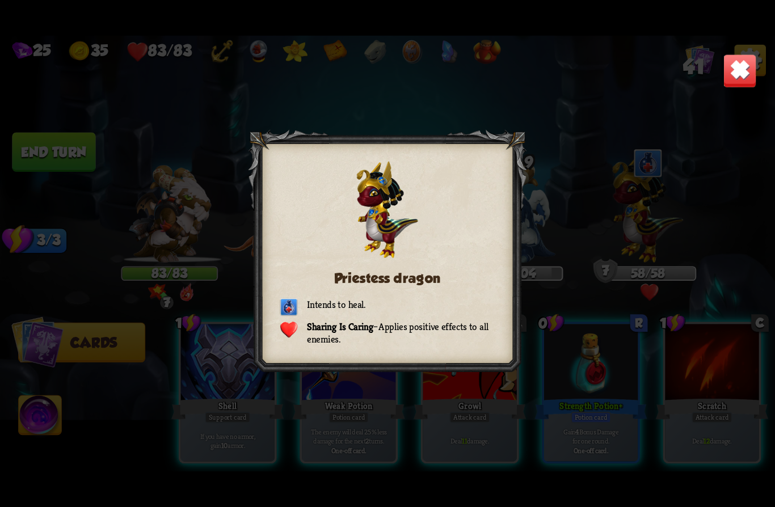
click at [746, 75] on img at bounding box center [739, 71] width 34 height 34
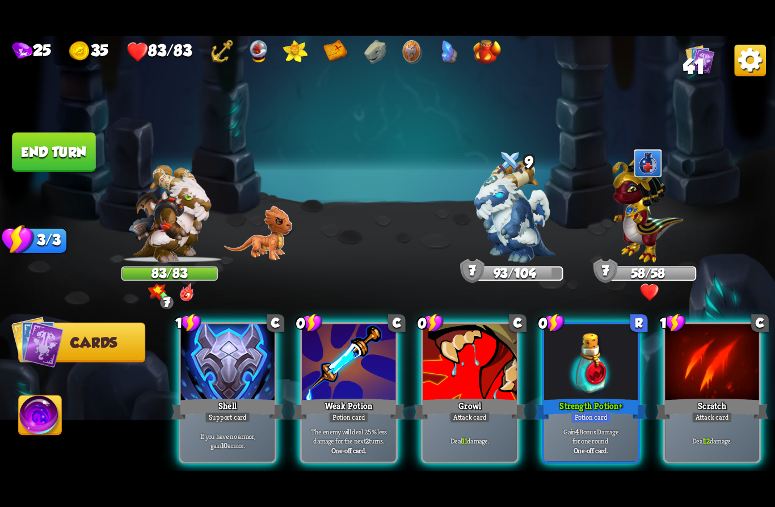
click at [204, 396] on div "Shell" at bounding box center [227, 408] width 112 height 25
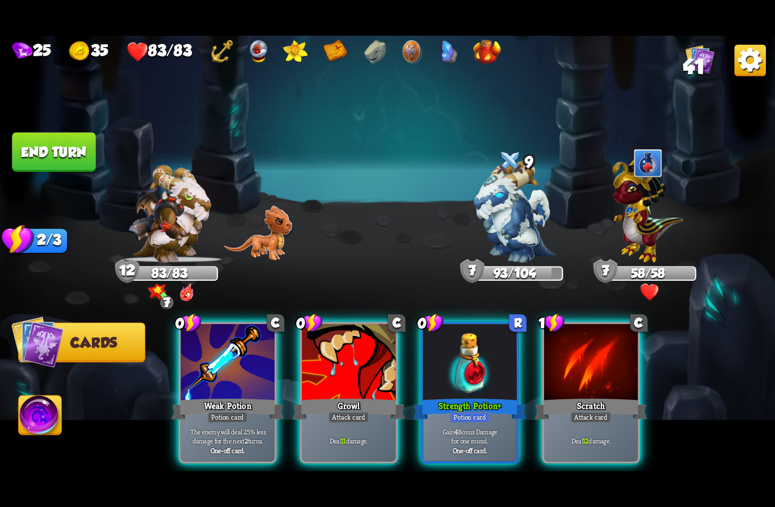
click at [464, 366] on div at bounding box center [470, 363] width 94 height 79
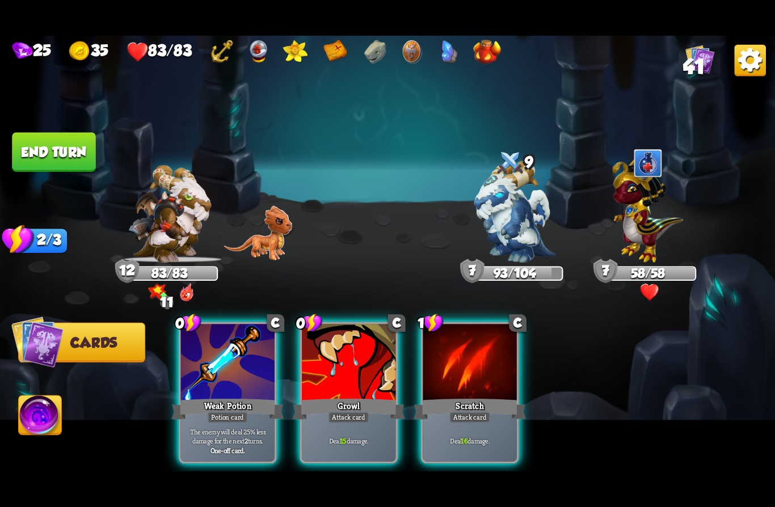
click at [210, 396] on div "Weak Potion" at bounding box center [227, 408] width 112 height 25
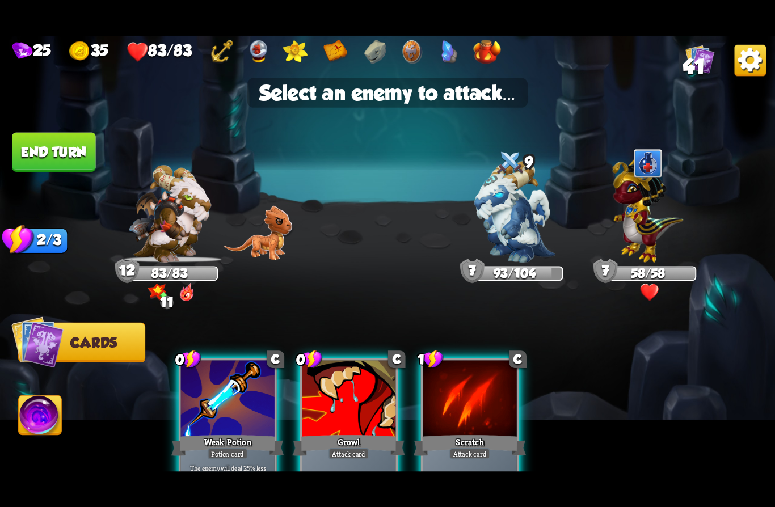
click at [505, 215] on img at bounding box center [514, 211] width 81 height 101
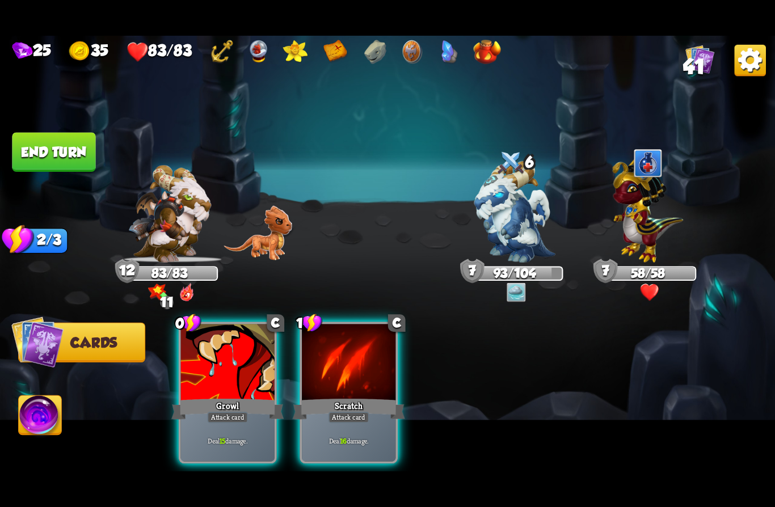
click at [217, 396] on div "Growl" at bounding box center [227, 408] width 112 height 25
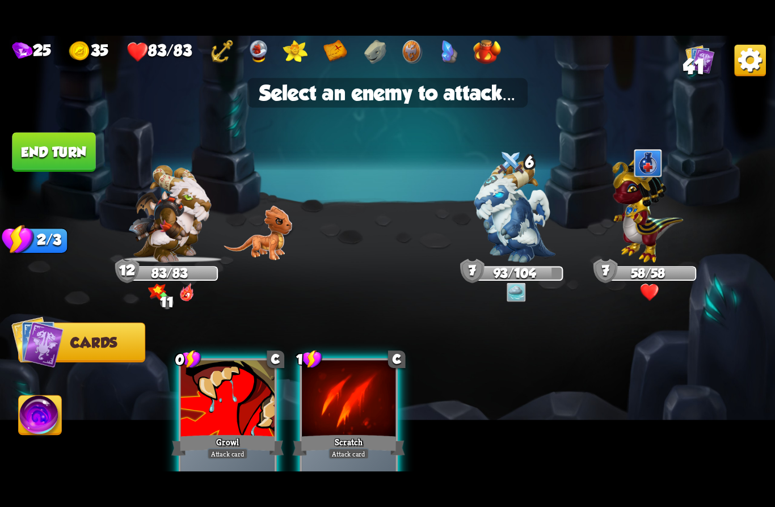
click at [658, 217] on img at bounding box center [647, 208] width 71 height 110
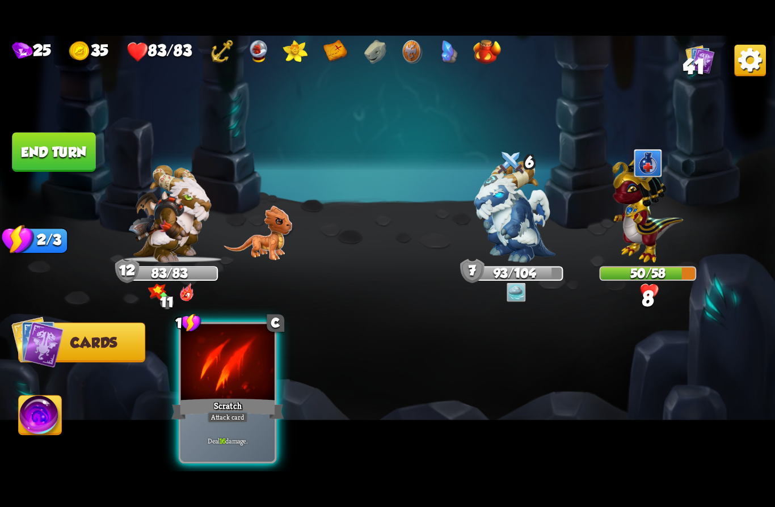
click at [226, 412] on div "Attack card" at bounding box center [227, 417] width 41 height 11
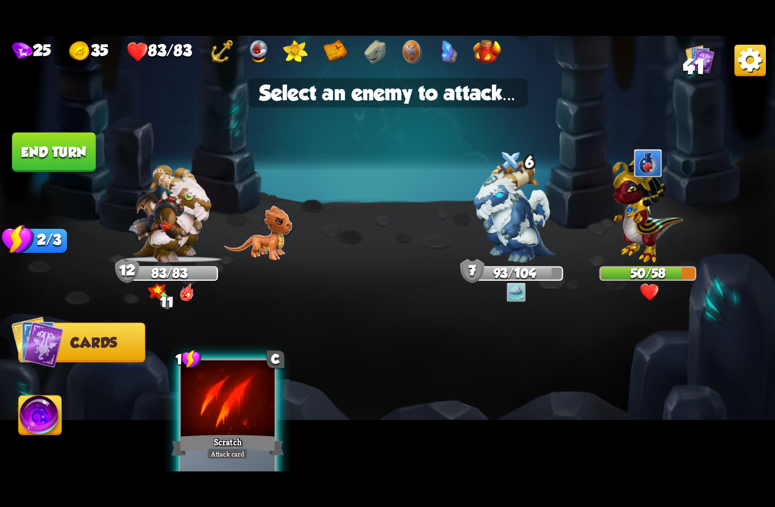
click at [650, 213] on img at bounding box center [647, 208] width 71 height 110
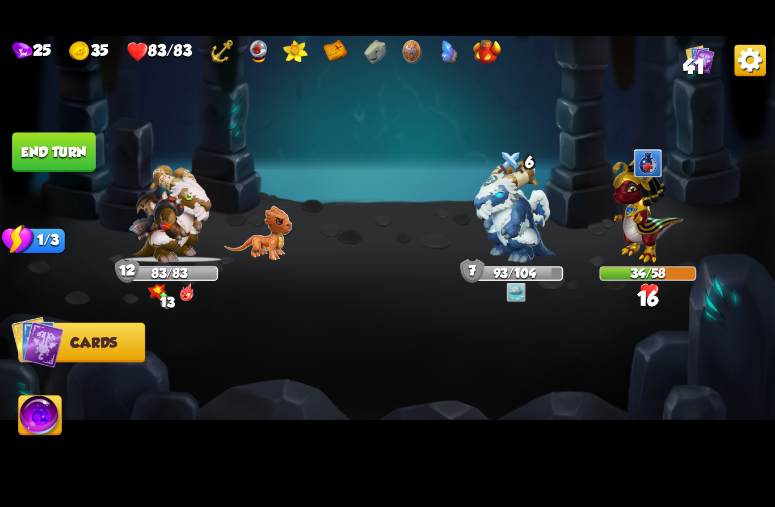
click at [36, 145] on button "End turn" at bounding box center [54, 152] width 86 height 40
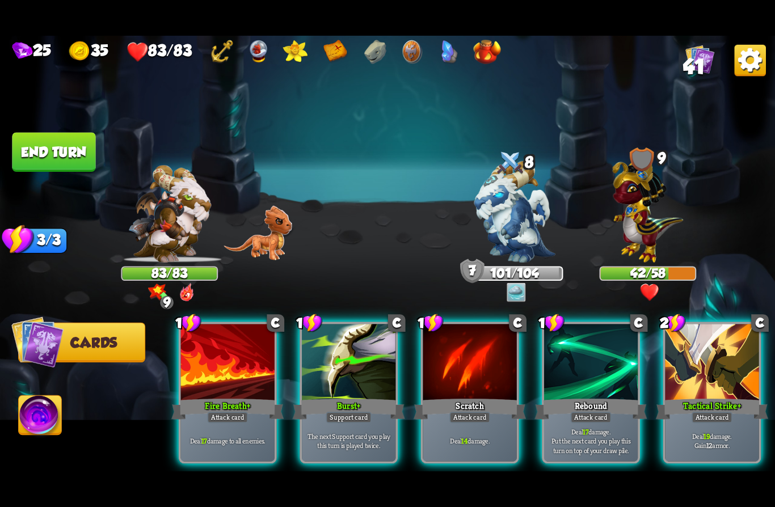
click at [709, 373] on div at bounding box center [712, 363] width 94 height 79
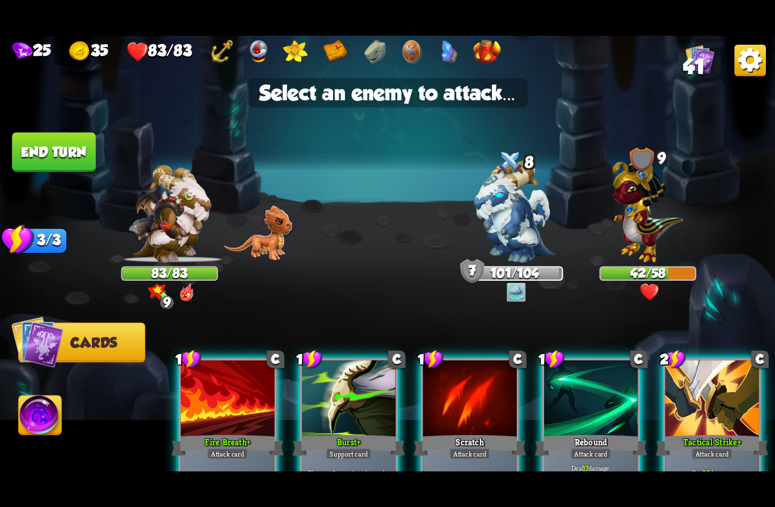
click at [646, 229] on img at bounding box center [647, 208] width 71 height 110
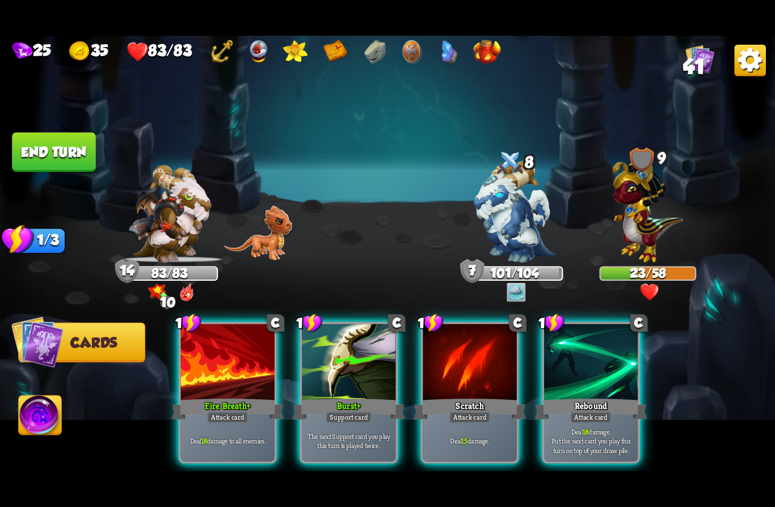
click at [203, 396] on div "Fire Breath +" at bounding box center [227, 408] width 112 height 25
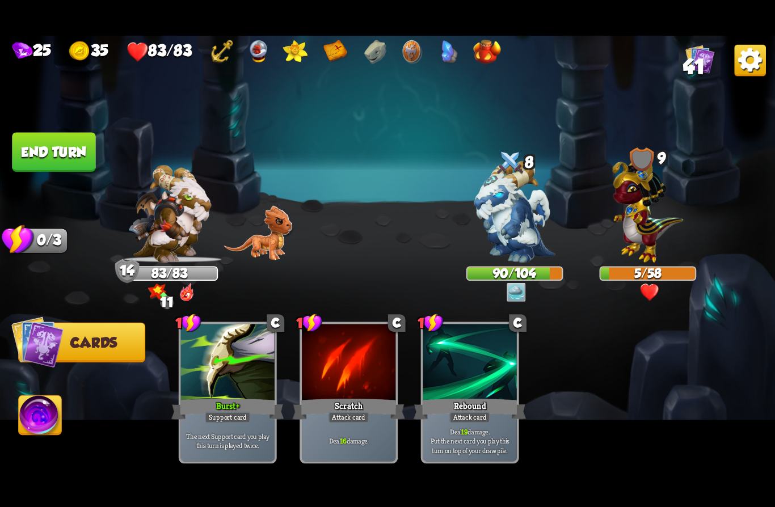
click at [40, 144] on button "End turn" at bounding box center [53, 152] width 83 height 39
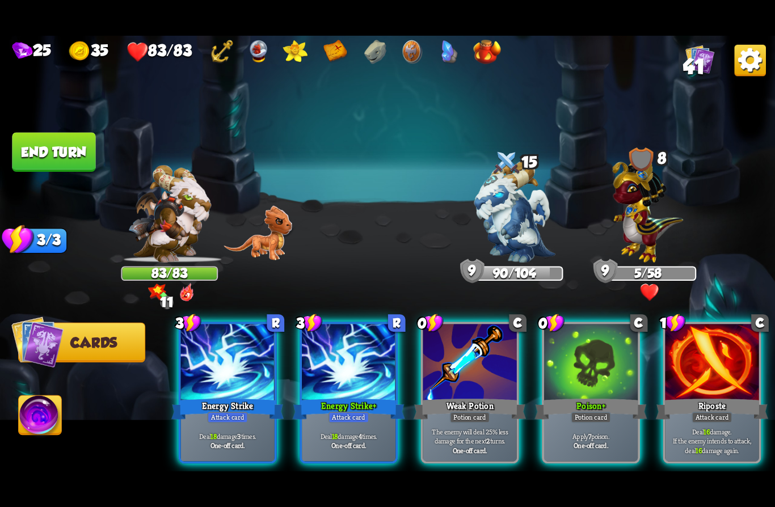
click at [486, 376] on div at bounding box center [470, 363] width 94 height 79
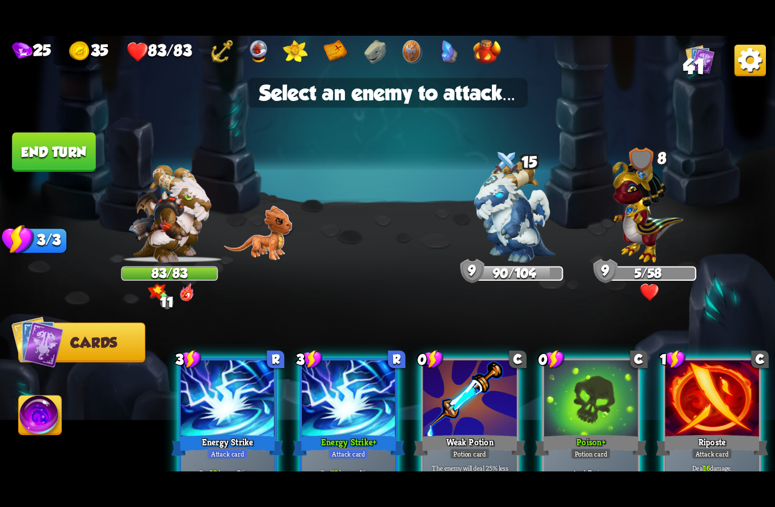
click at [506, 229] on img at bounding box center [514, 211] width 81 height 101
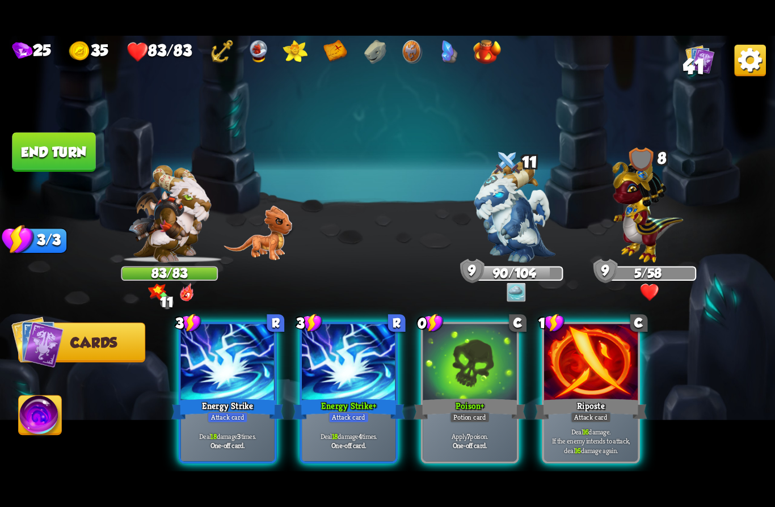
click at [484, 400] on b "+" at bounding box center [481, 405] width 3 height 11
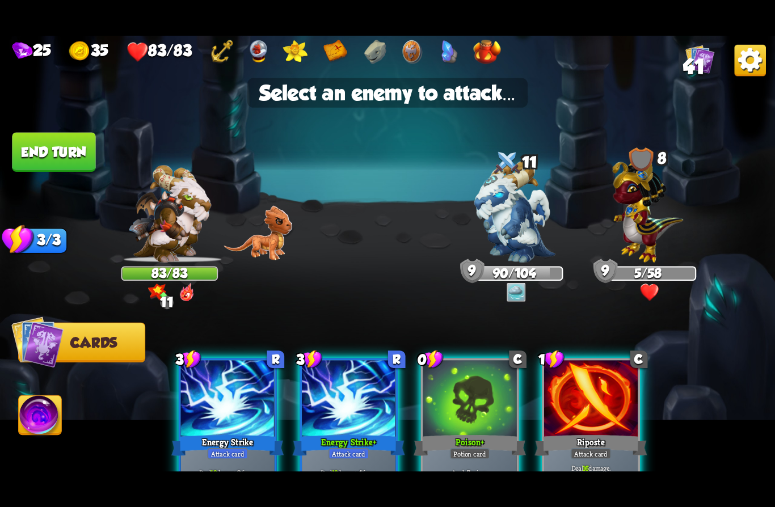
click at [651, 206] on img at bounding box center [647, 208] width 71 height 110
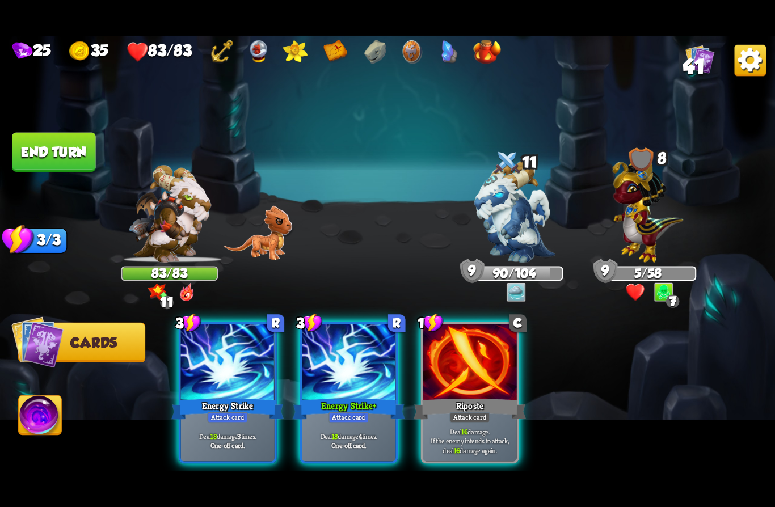
click at [373, 396] on div "Energy Strike +" at bounding box center [349, 408] width 112 height 25
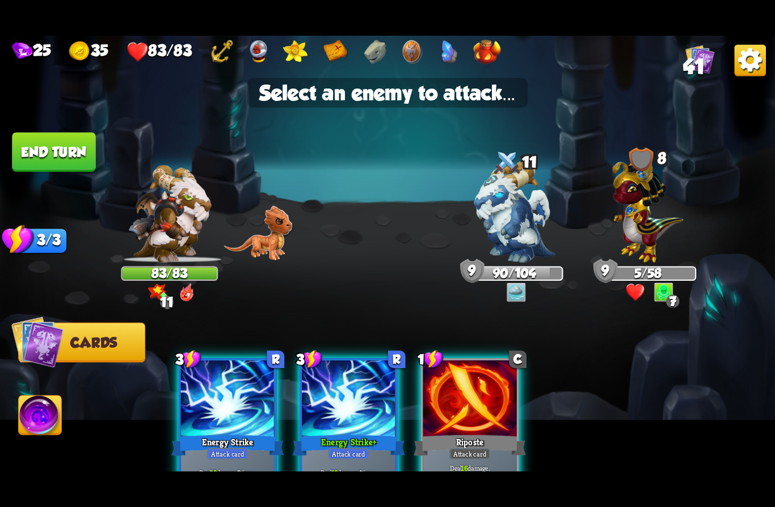
click at [519, 215] on img at bounding box center [514, 211] width 81 height 101
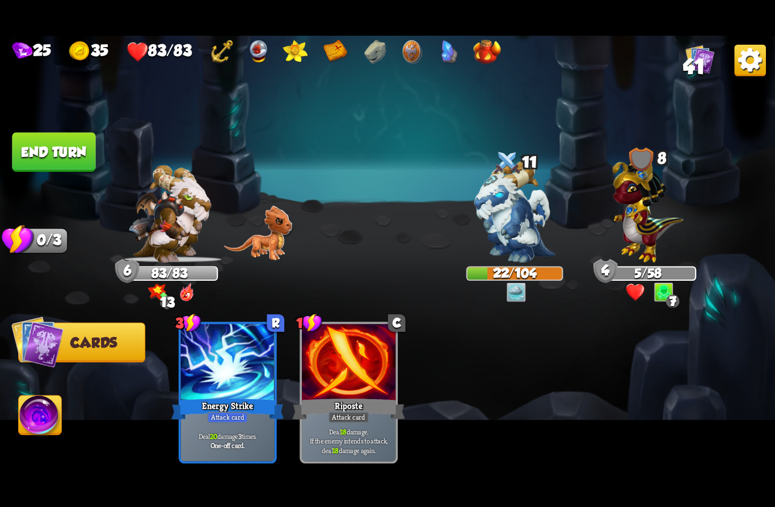
click at [53, 149] on button "End turn" at bounding box center [54, 152] width 84 height 40
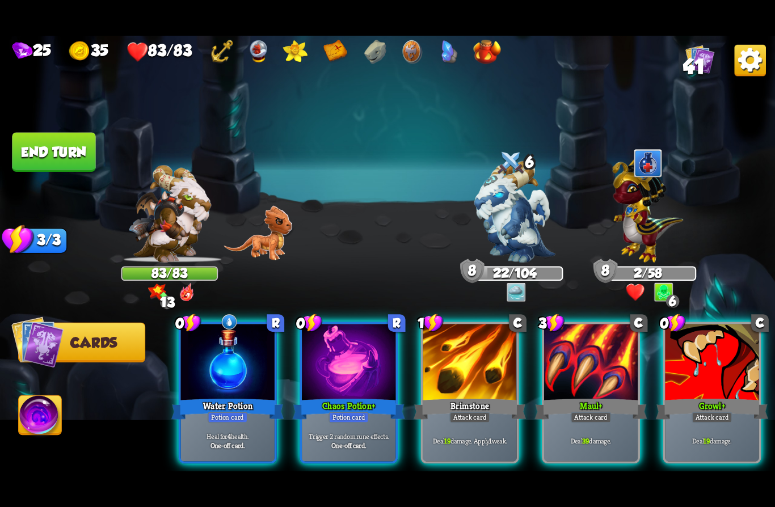
click at [44, 418] on img at bounding box center [40, 418] width 43 height 44
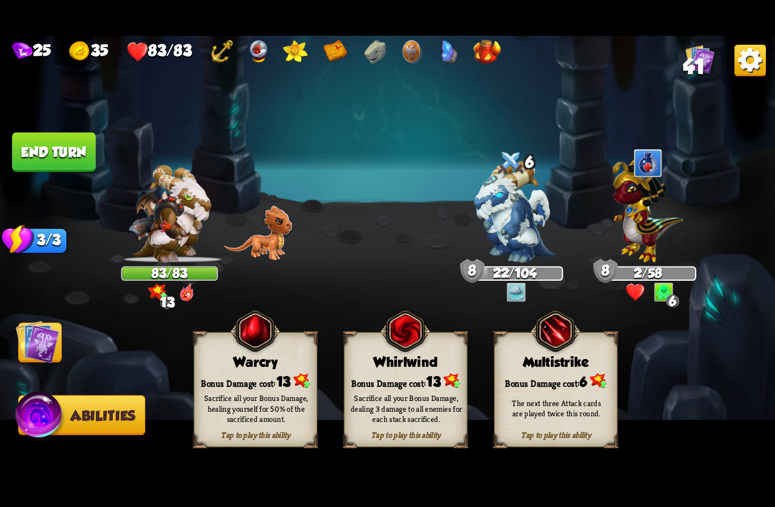
click at [433, 375] on div "Bonus Damage cost: 13" at bounding box center [405, 381] width 122 height 18
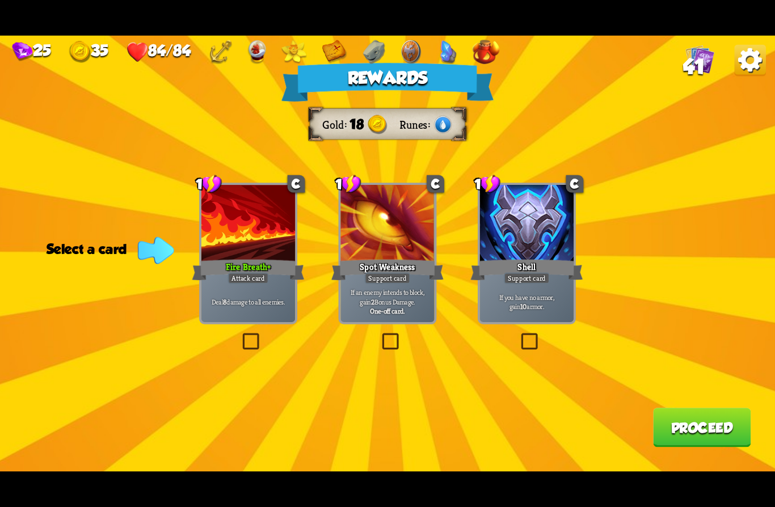
click at [242, 229] on div at bounding box center [248, 224] width 94 height 79
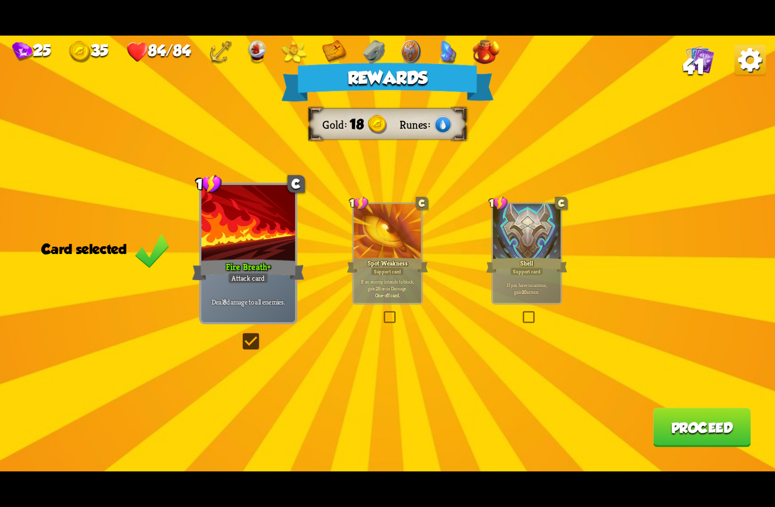
click at [676, 431] on button "Proceed" at bounding box center [702, 427] width 98 height 39
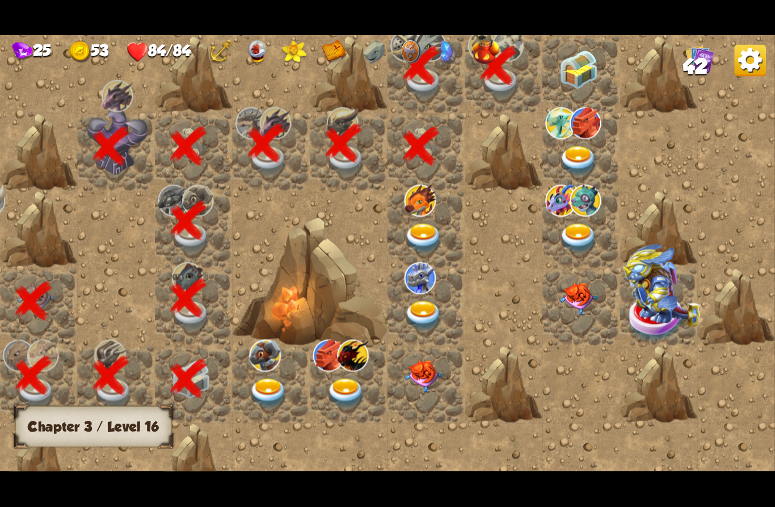
click at [578, 65] on img at bounding box center [578, 69] width 39 height 39
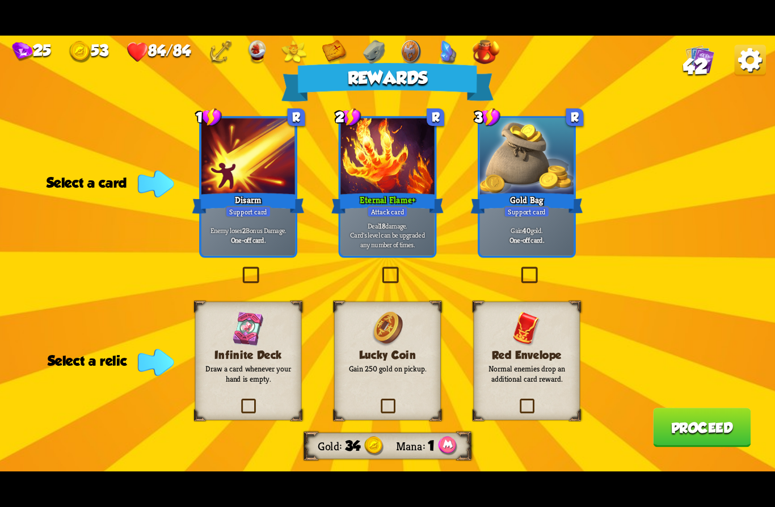
click at [533, 209] on div "Support card" at bounding box center [527, 211] width 46 height 11
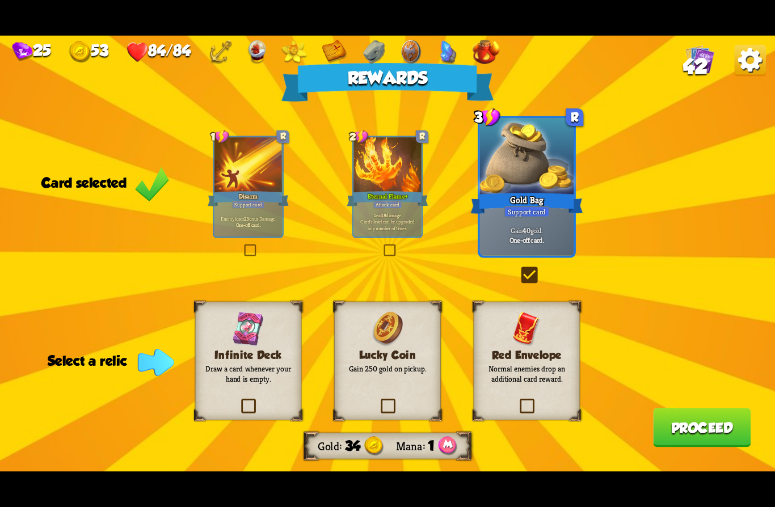
click at [371, 360] on div "Lucky Coin Gain 250 gold on pickup." at bounding box center [387, 361] width 107 height 119
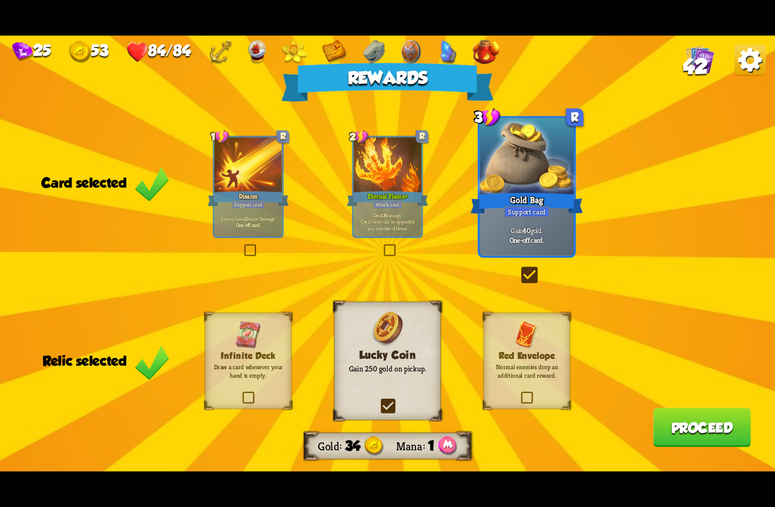
click at [658, 421] on button "Proceed" at bounding box center [702, 427] width 98 height 39
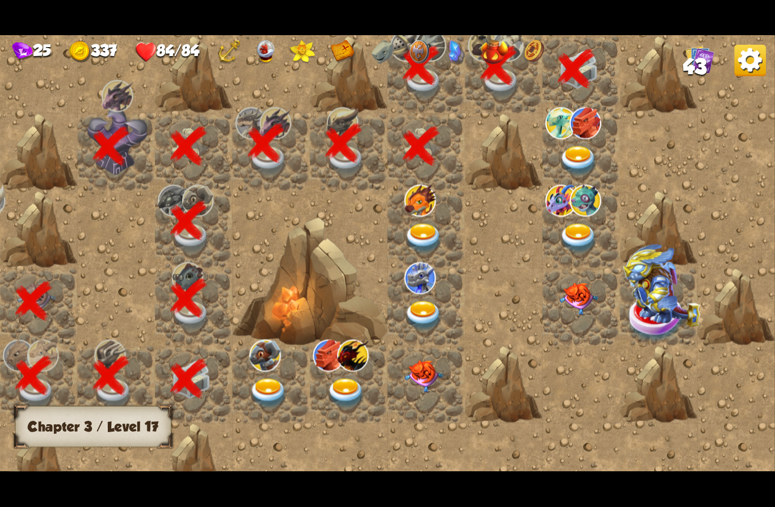
click at [567, 137] on img at bounding box center [560, 123] width 31 height 32
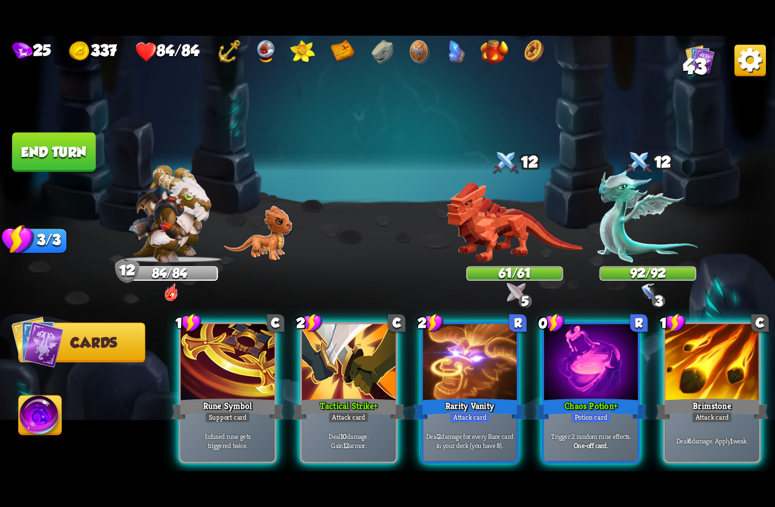
click at [593, 412] on div "Potion card" at bounding box center [590, 417] width 40 height 11
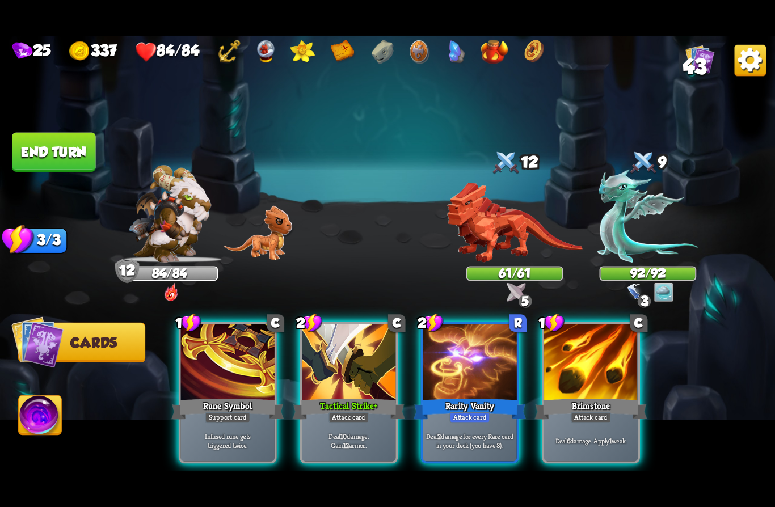
click at [450, 396] on div "Rarity Vanity" at bounding box center [469, 408] width 112 height 25
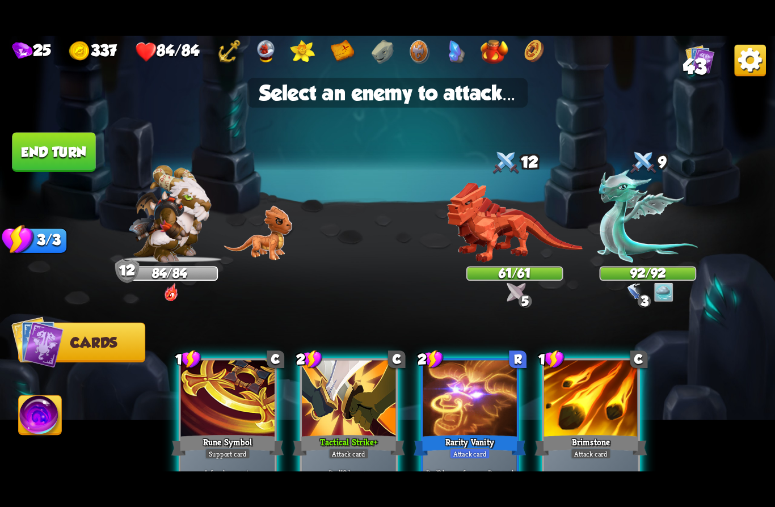
click at [493, 216] on img at bounding box center [515, 223] width 136 height 80
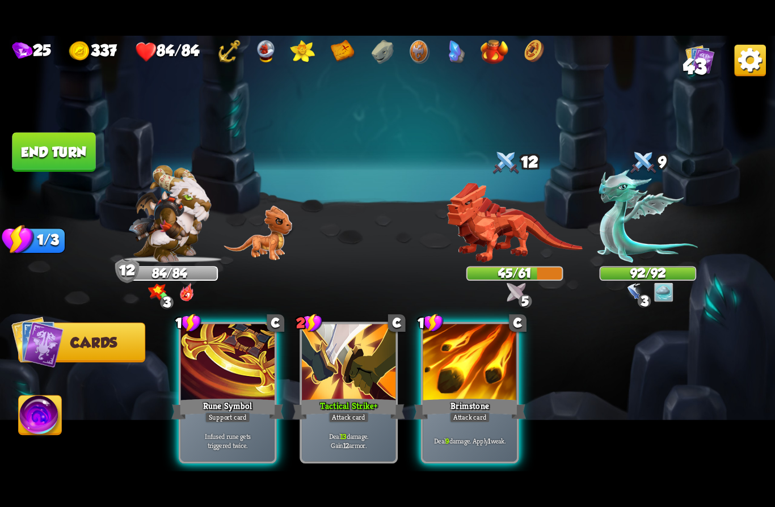
click at [701, 70] on span "43" at bounding box center [695, 67] width 24 height 24
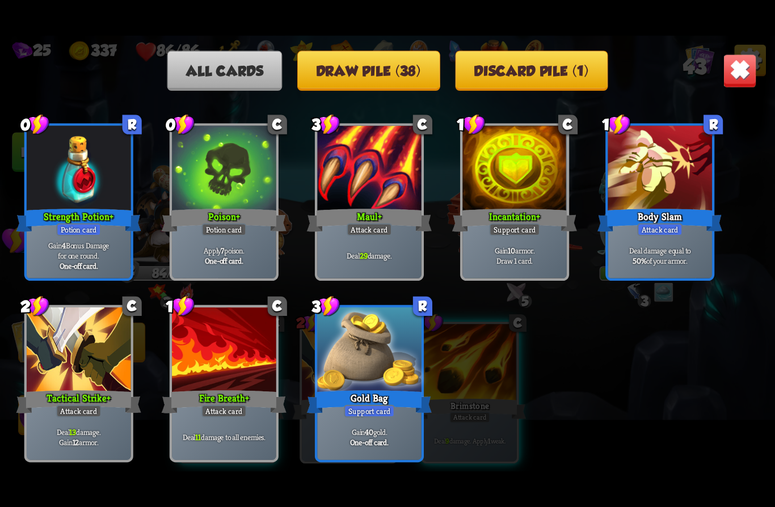
scroll to position [1208, 0]
click at [747, 72] on img at bounding box center [739, 71] width 34 height 34
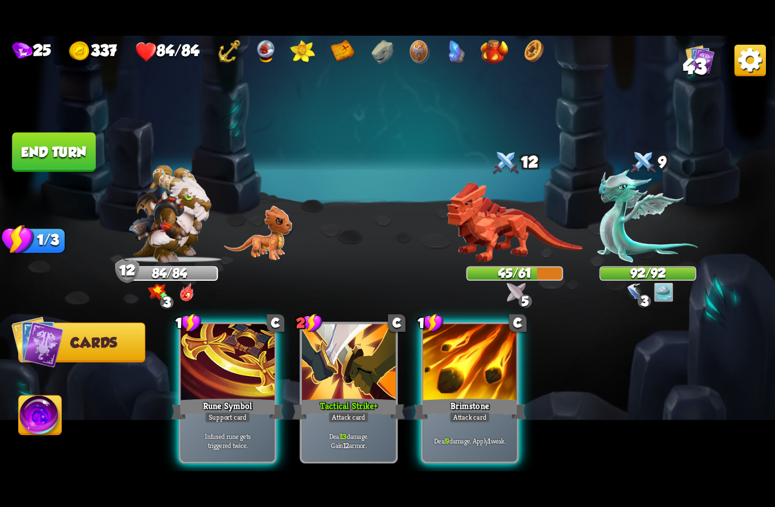
click at [479, 396] on div "Brimstone" at bounding box center [469, 408] width 112 height 25
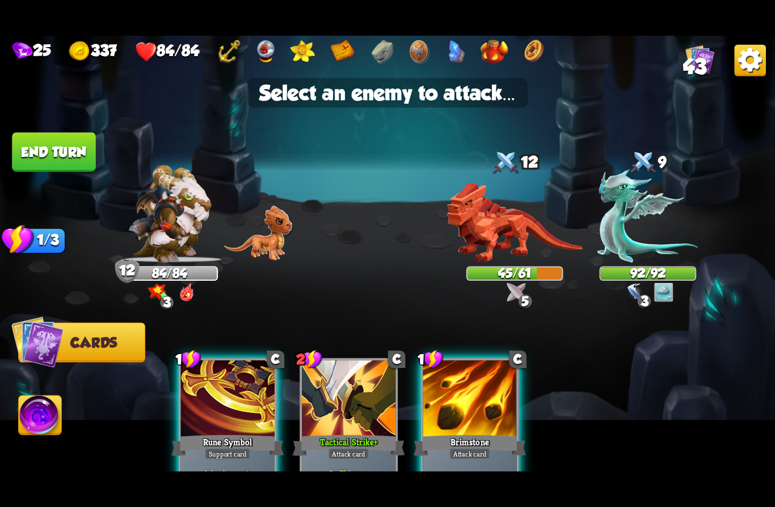
click at [521, 234] on img at bounding box center [515, 223] width 136 height 80
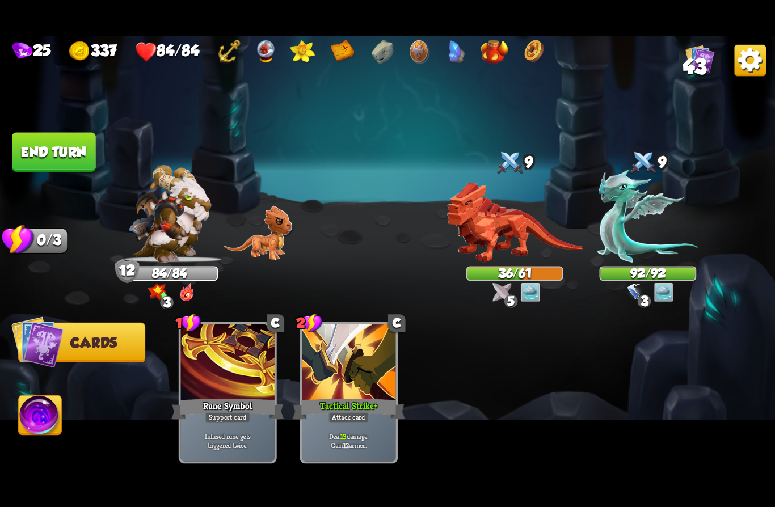
click at [44, 145] on button "End turn" at bounding box center [54, 152] width 84 height 40
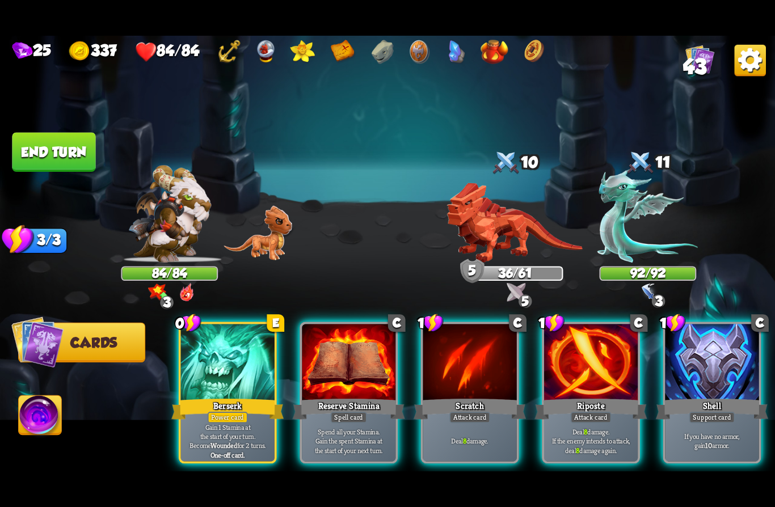
click at [713, 366] on div at bounding box center [712, 363] width 94 height 79
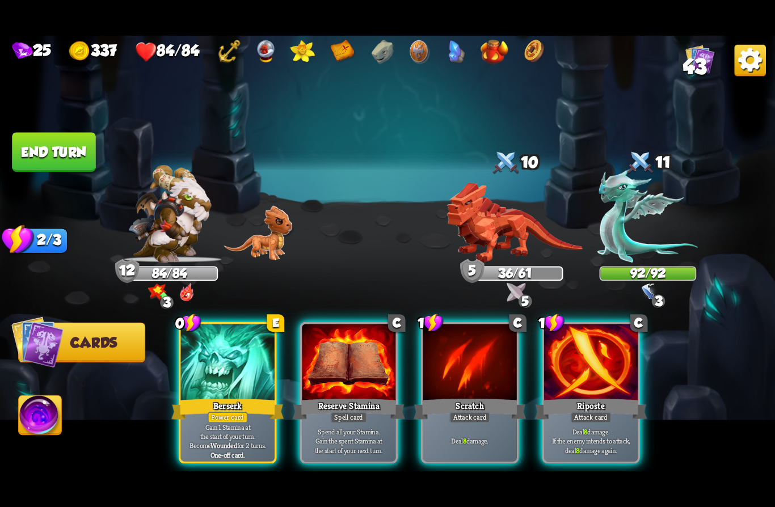
click at [194, 396] on div "Berserk" at bounding box center [227, 408] width 112 height 25
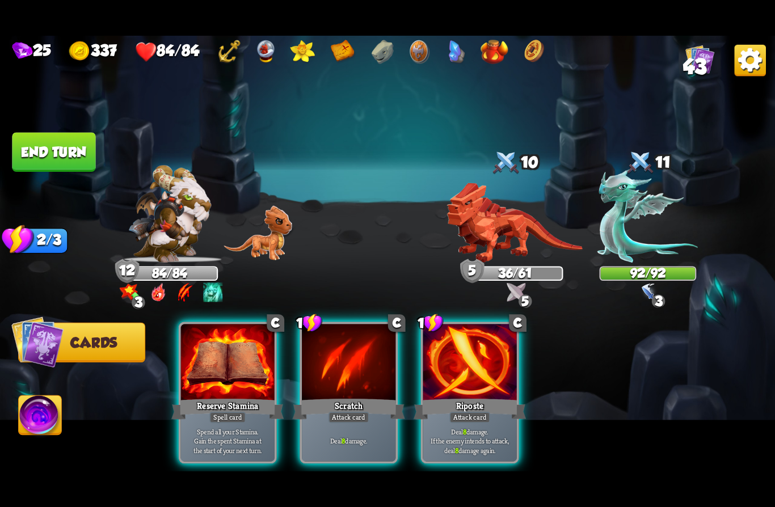
click at [208, 367] on div at bounding box center [228, 363] width 94 height 79
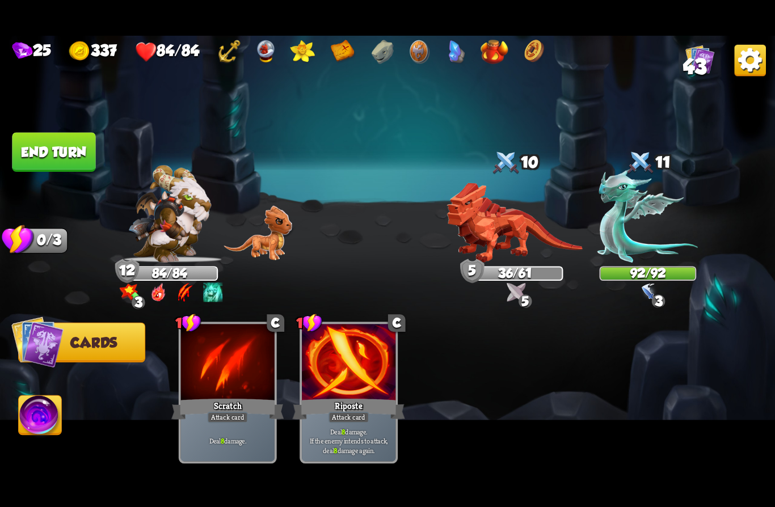
click at [40, 163] on button "End turn" at bounding box center [53, 152] width 85 height 40
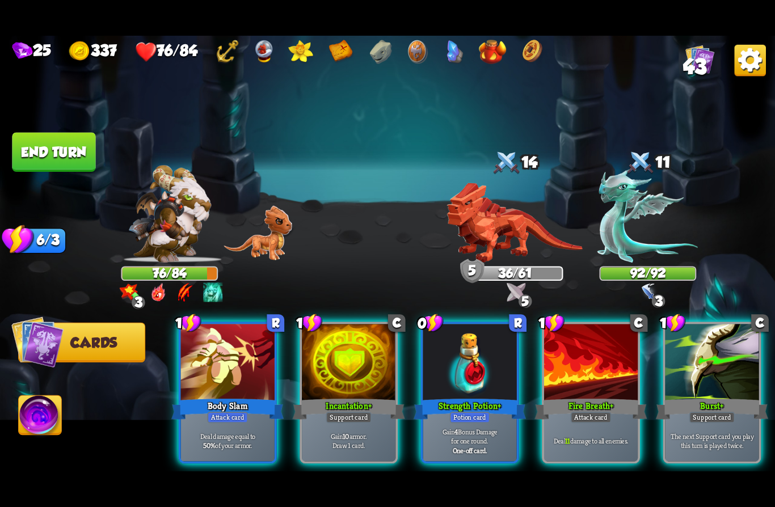
click at [728, 396] on div "Burst +" at bounding box center [711, 408] width 112 height 25
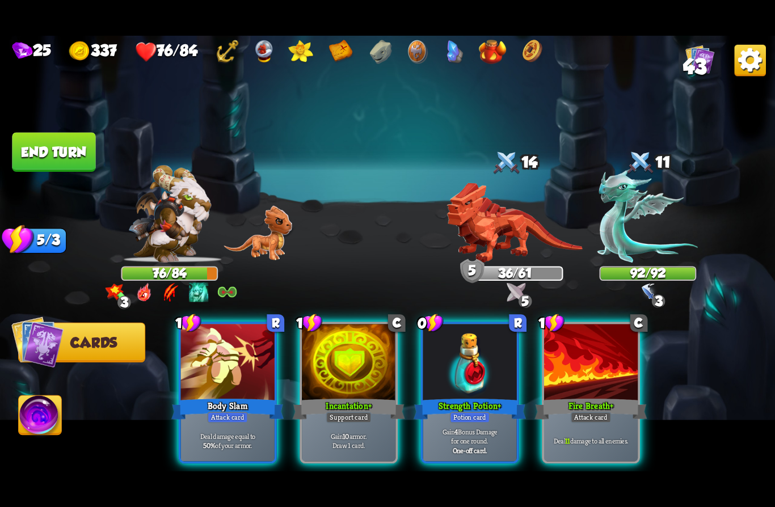
click at [346, 373] on div at bounding box center [349, 363] width 94 height 79
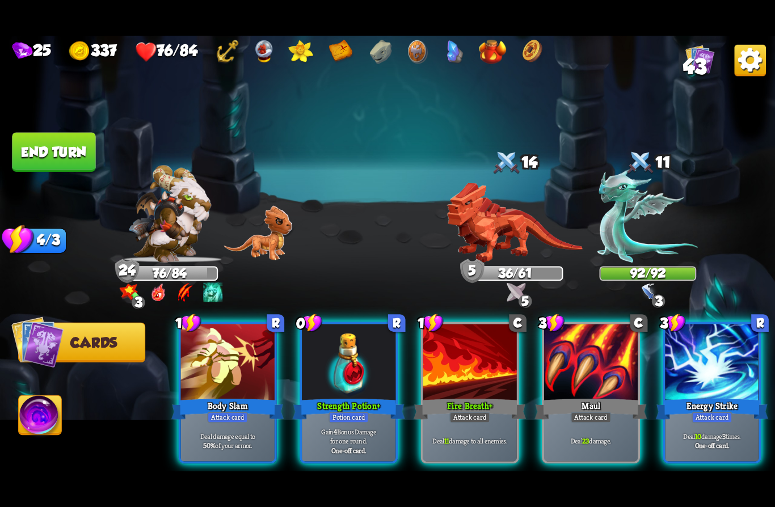
click at [360, 373] on div at bounding box center [349, 363] width 94 height 79
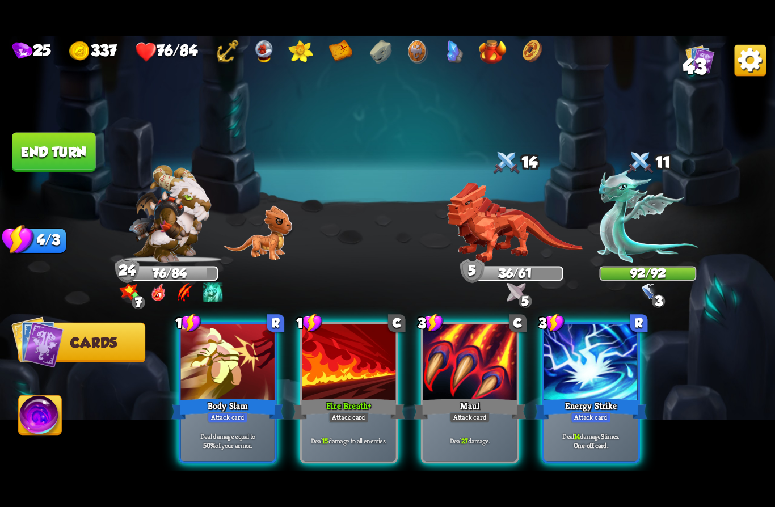
click at [200, 396] on div "Body Slam" at bounding box center [227, 408] width 112 height 25
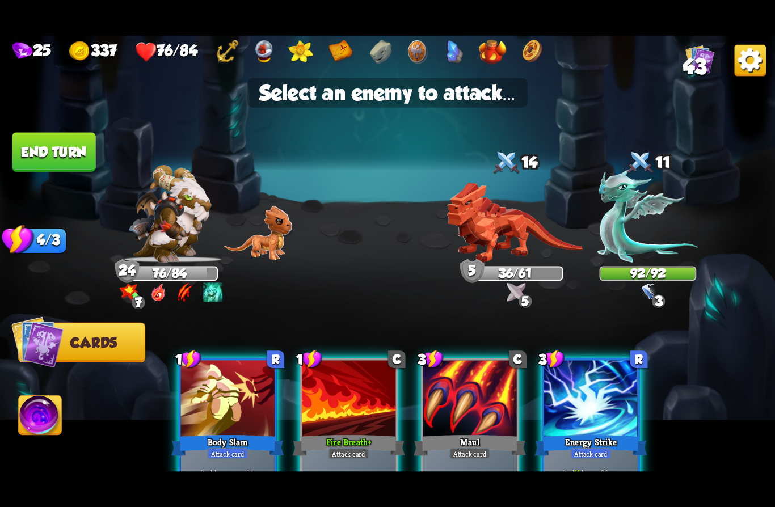
click at [649, 242] on img at bounding box center [647, 216] width 100 height 93
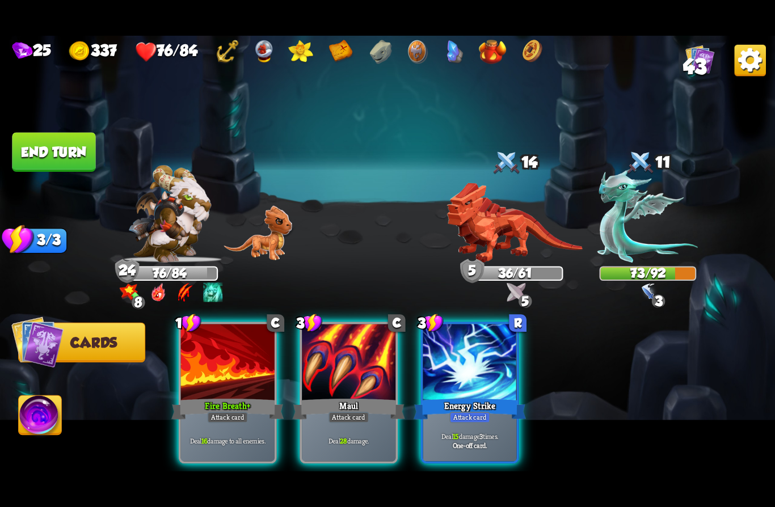
click at [335, 412] on div "Attack card" at bounding box center [348, 417] width 41 height 11
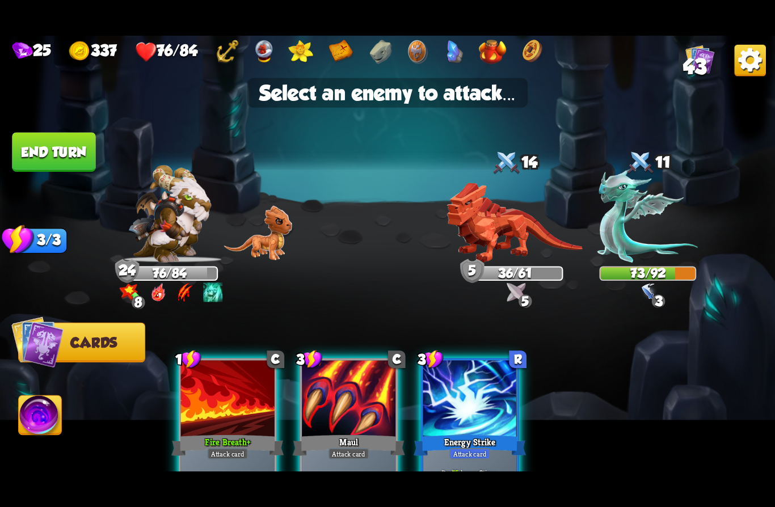
click at [514, 224] on img at bounding box center [515, 223] width 136 height 80
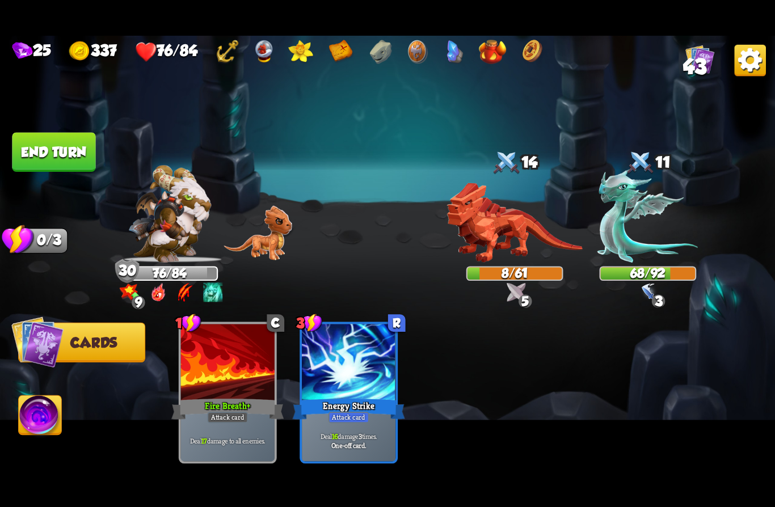
click at [41, 147] on button "End turn" at bounding box center [53, 152] width 83 height 39
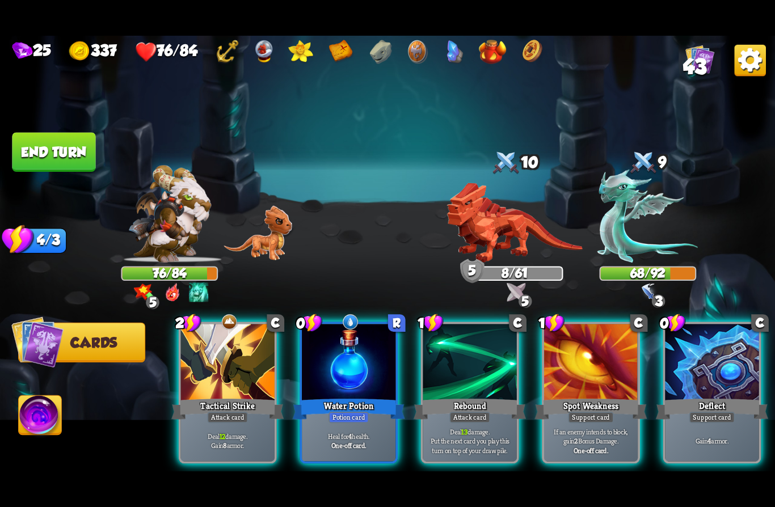
click at [335, 420] on div "Heal for 4 health. One-off card." at bounding box center [349, 440] width 94 height 41
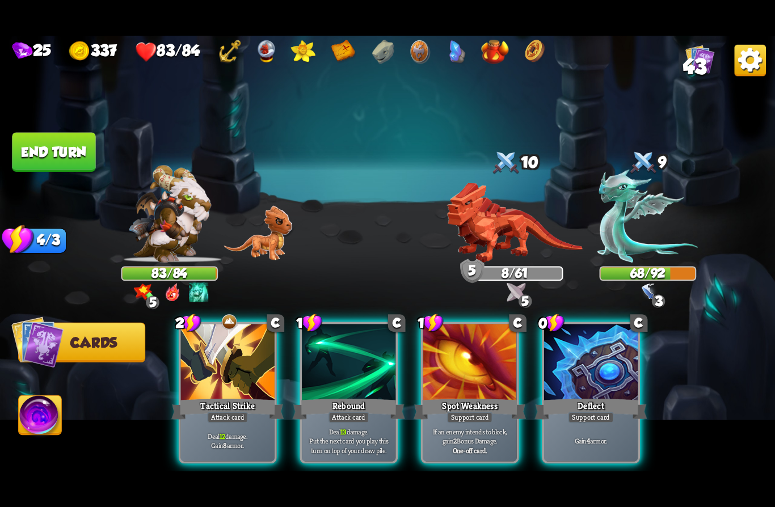
click at [586, 436] on b "4" at bounding box center [587, 440] width 3 height 9
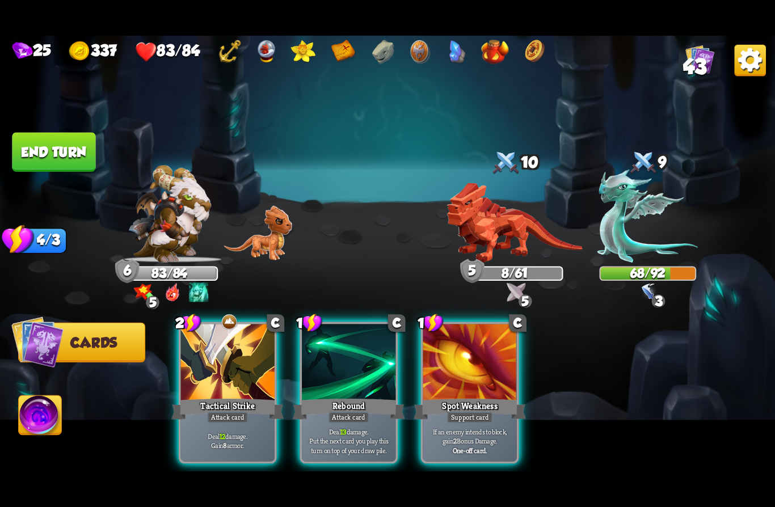
click at [219, 412] on div "Attack card" at bounding box center [227, 417] width 41 height 11
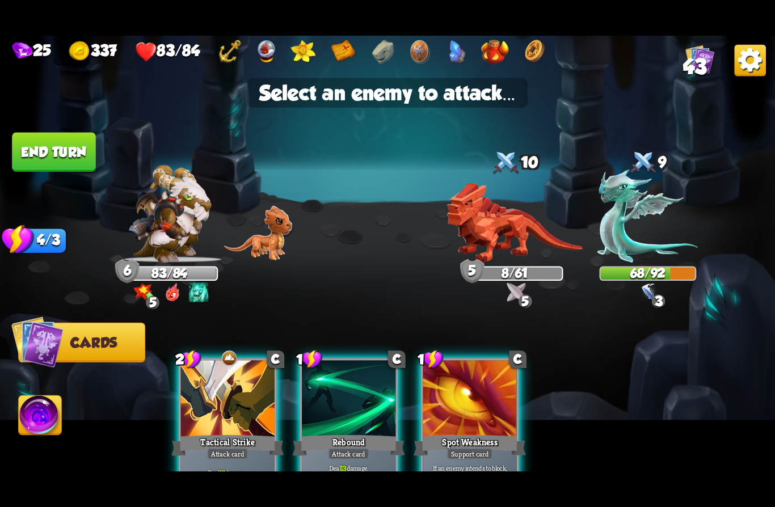
click at [637, 243] on img at bounding box center [647, 216] width 100 height 93
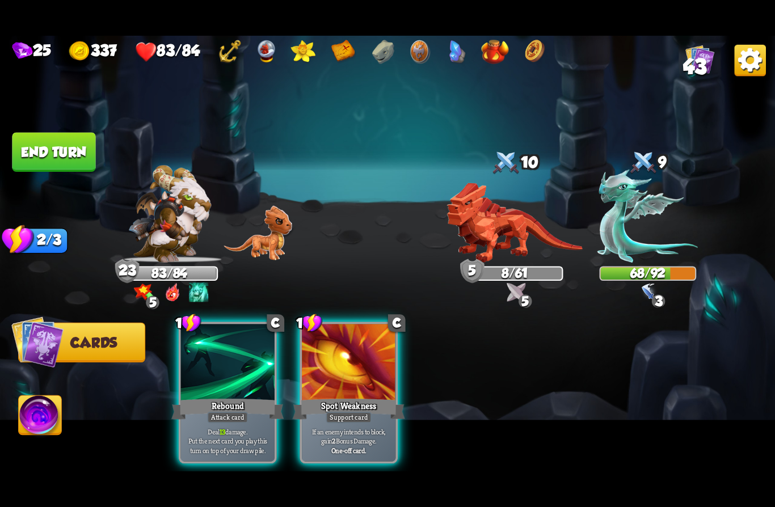
click at [205, 396] on div "Rebound" at bounding box center [227, 408] width 112 height 25
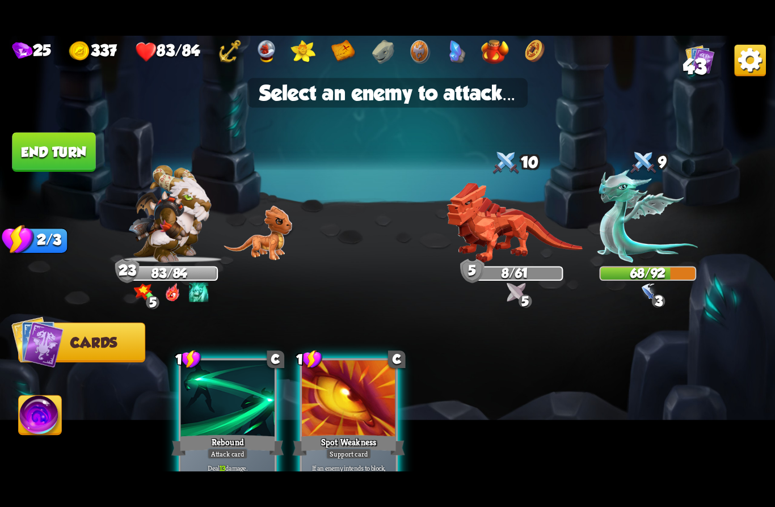
click at [630, 245] on img at bounding box center [647, 216] width 100 height 93
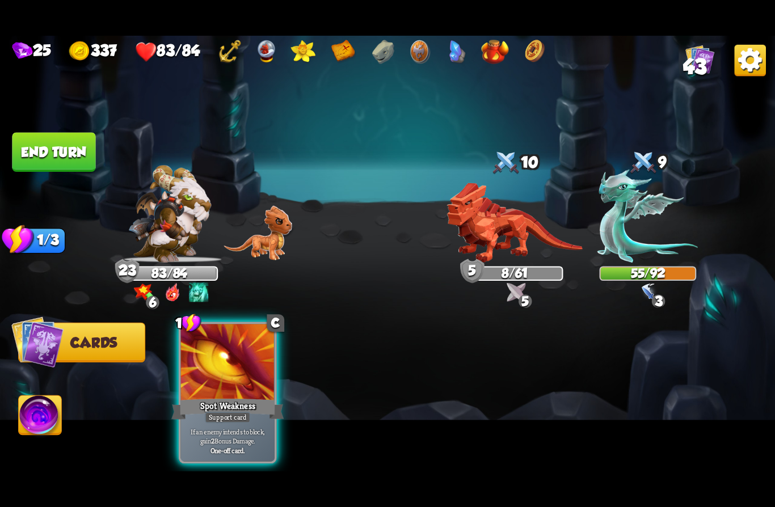
click at [205, 420] on div "If an enemy intends to block, gain 2 Bonus Damage. One-off card." at bounding box center [228, 440] width 94 height 41
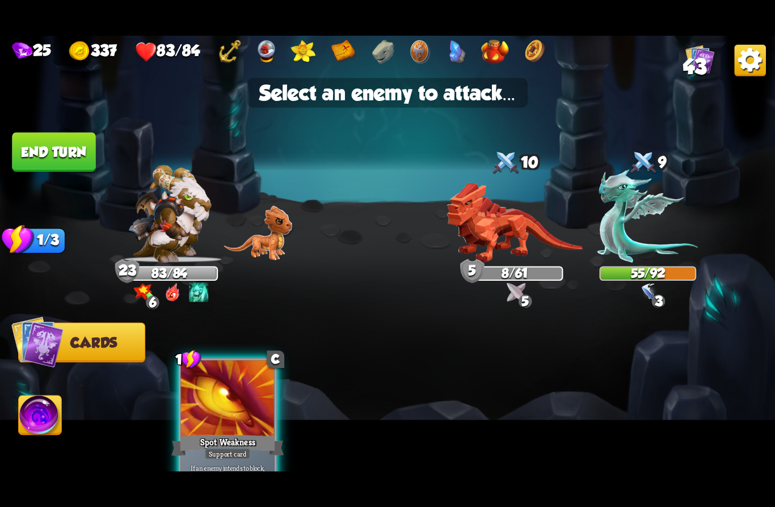
click at [467, 237] on img at bounding box center [515, 223] width 136 height 80
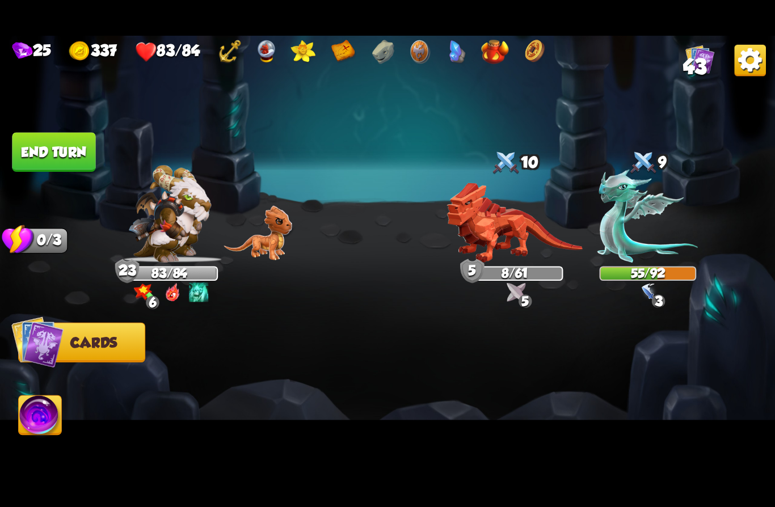
click at [36, 142] on button "End turn" at bounding box center [53, 152] width 85 height 40
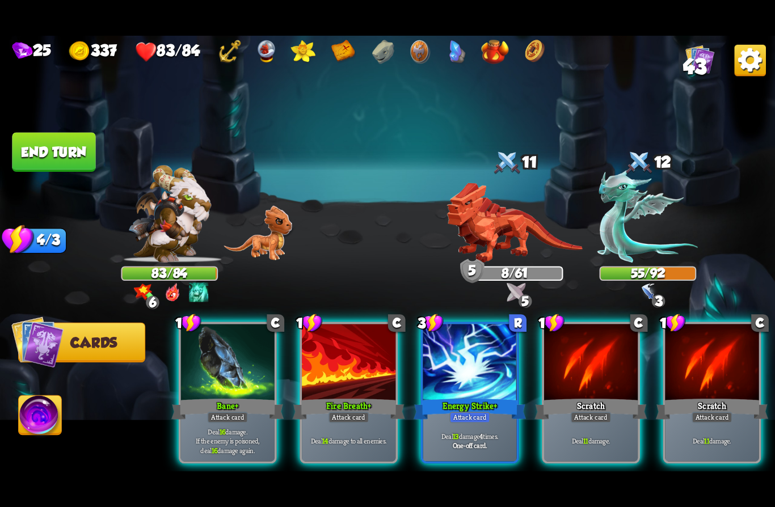
click at [217, 396] on div "Bane +" at bounding box center [227, 408] width 112 height 25
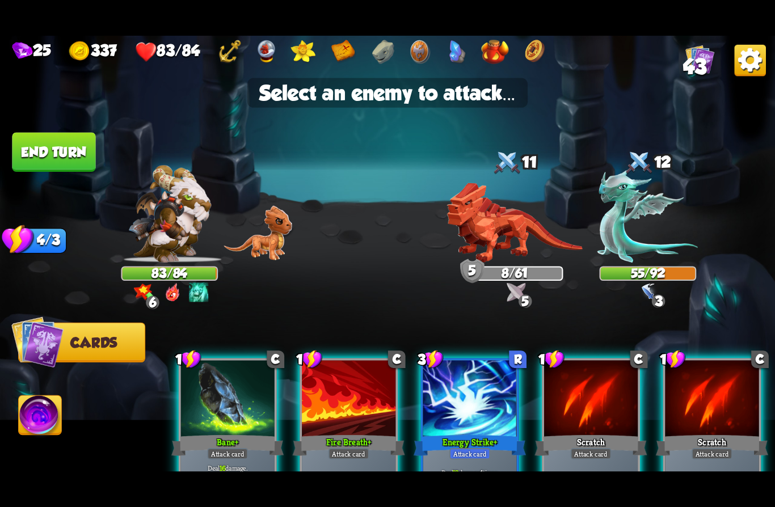
click at [484, 217] on img at bounding box center [515, 223] width 136 height 80
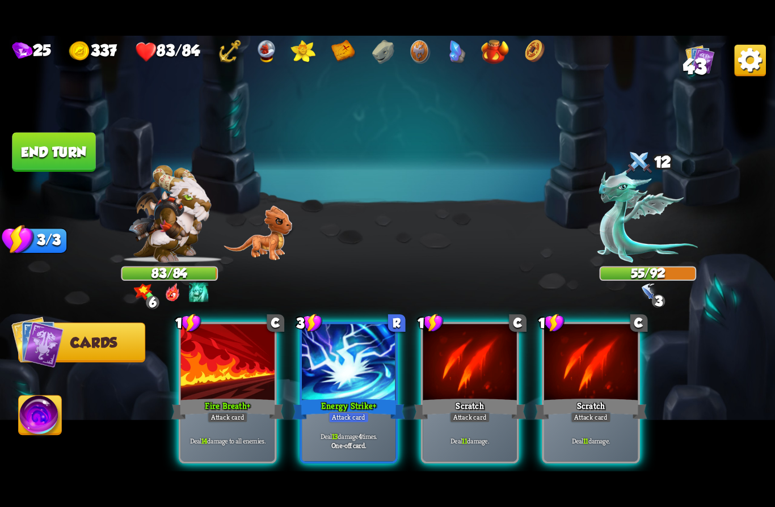
click at [347, 396] on div "Energy Strike +" at bounding box center [349, 408] width 112 height 25
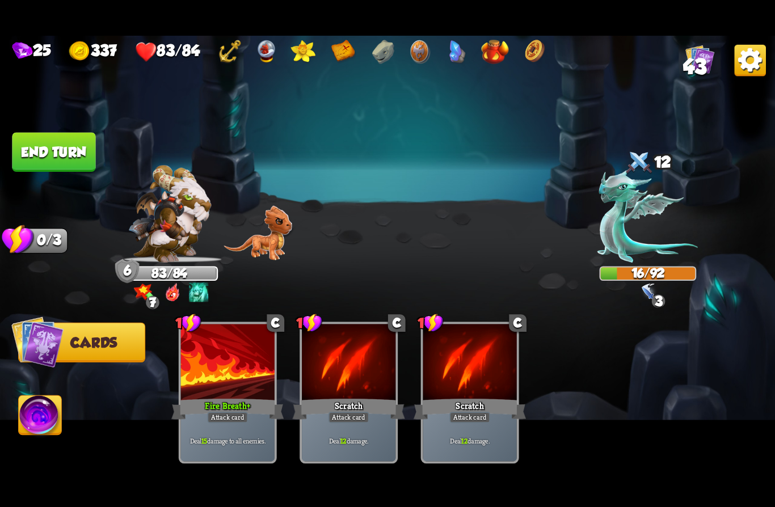
click at [40, 151] on button "End turn" at bounding box center [53, 152] width 84 height 40
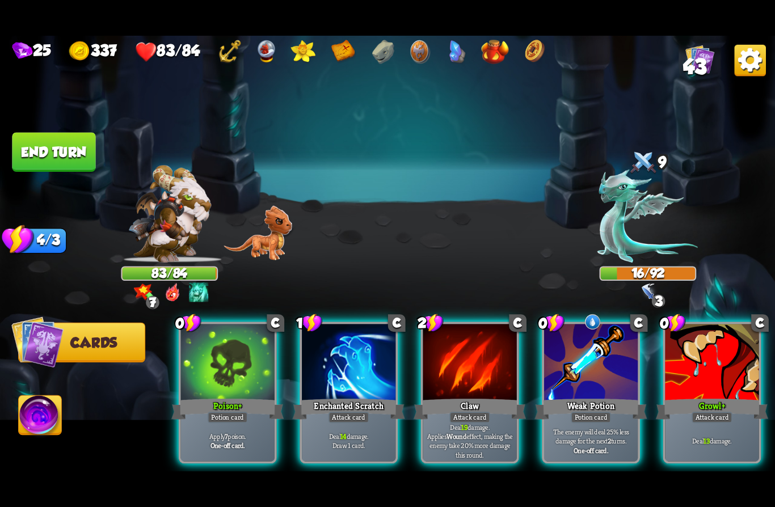
click at [574, 396] on div "Weak Potion" at bounding box center [590, 408] width 112 height 25
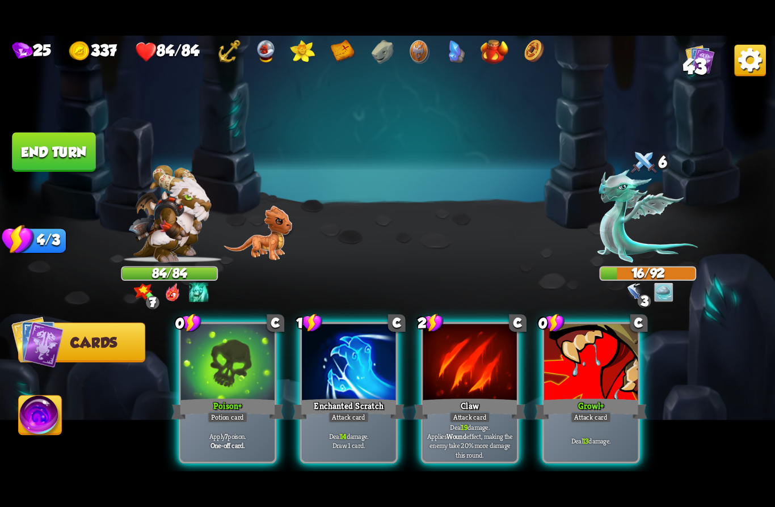
click at [210, 396] on div "Poison +" at bounding box center [227, 408] width 112 height 25
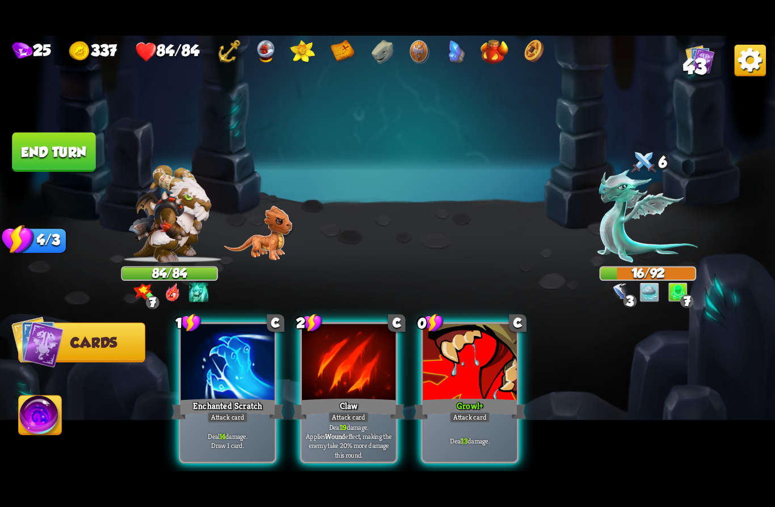
click at [454, 420] on div "Deal 13 damage." at bounding box center [470, 440] width 94 height 41
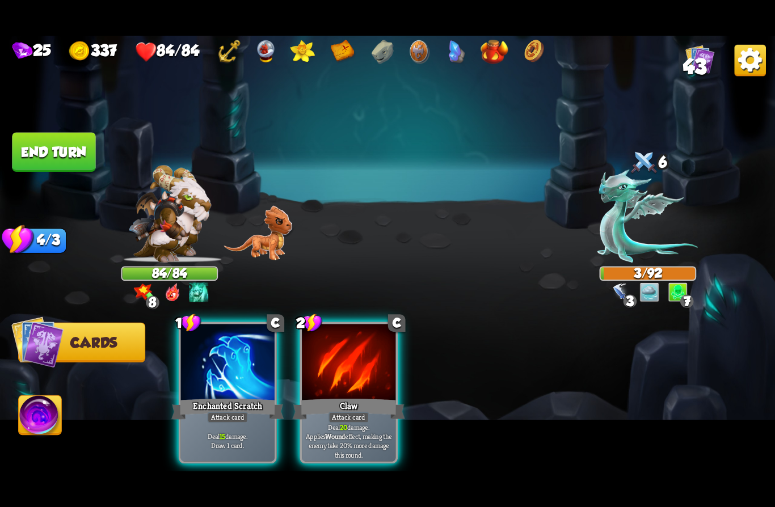
click at [47, 412] on img at bounding box center [40, 418] width 43 height 44
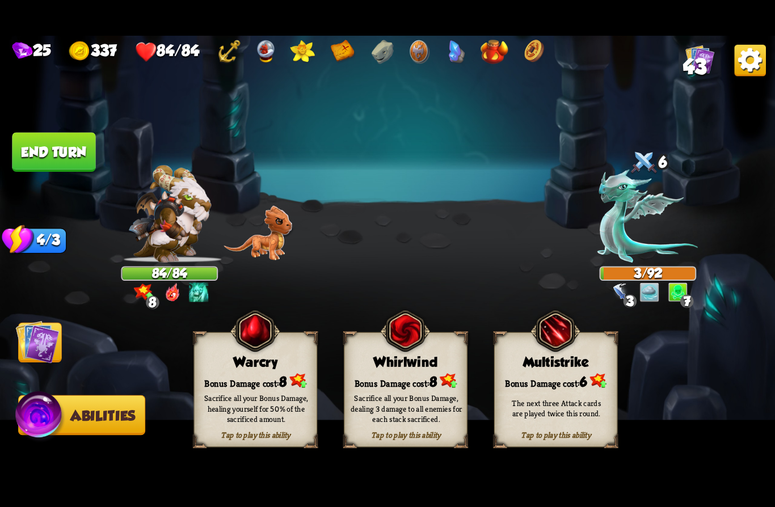
click at [397, 394] on div "Sacrifice all your Bonus Damage, dealing 3 damage to all enemies for each stack…" at bounding box center [405, 408] width 111 height 31
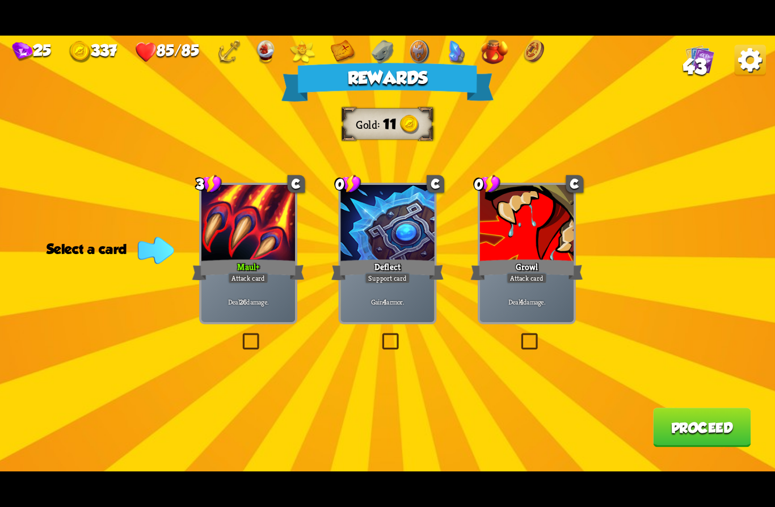
click at [278, 252] on div at bounding box center [248, 224] width 94 height 79
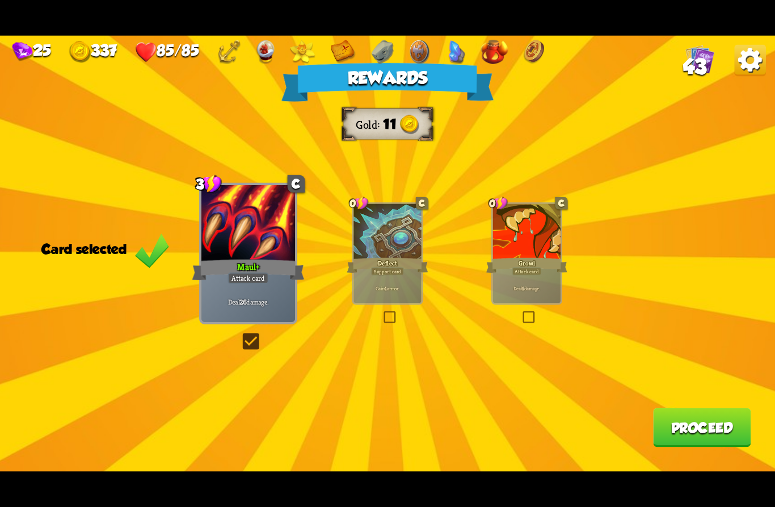
click at [683, 414] on button "Proceed" at bounding box center [702, 427] width 98 height 39
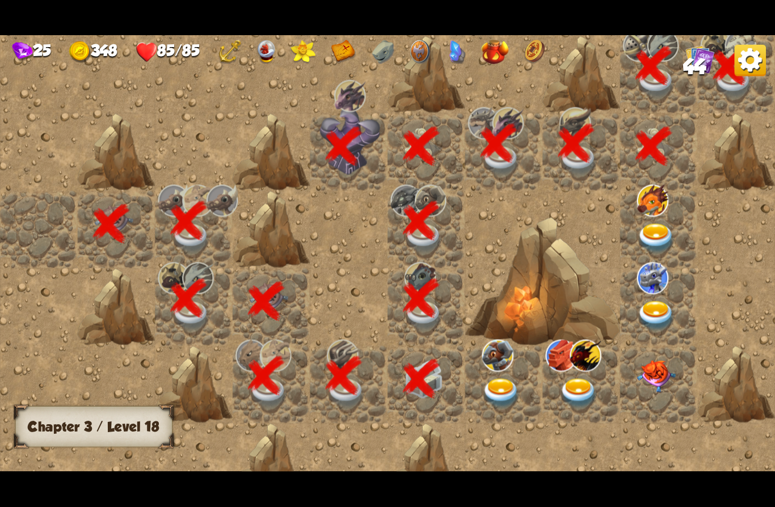
scroll to position [0, 218]
